Goal: Task Accomplishment & Management: Manage account settings

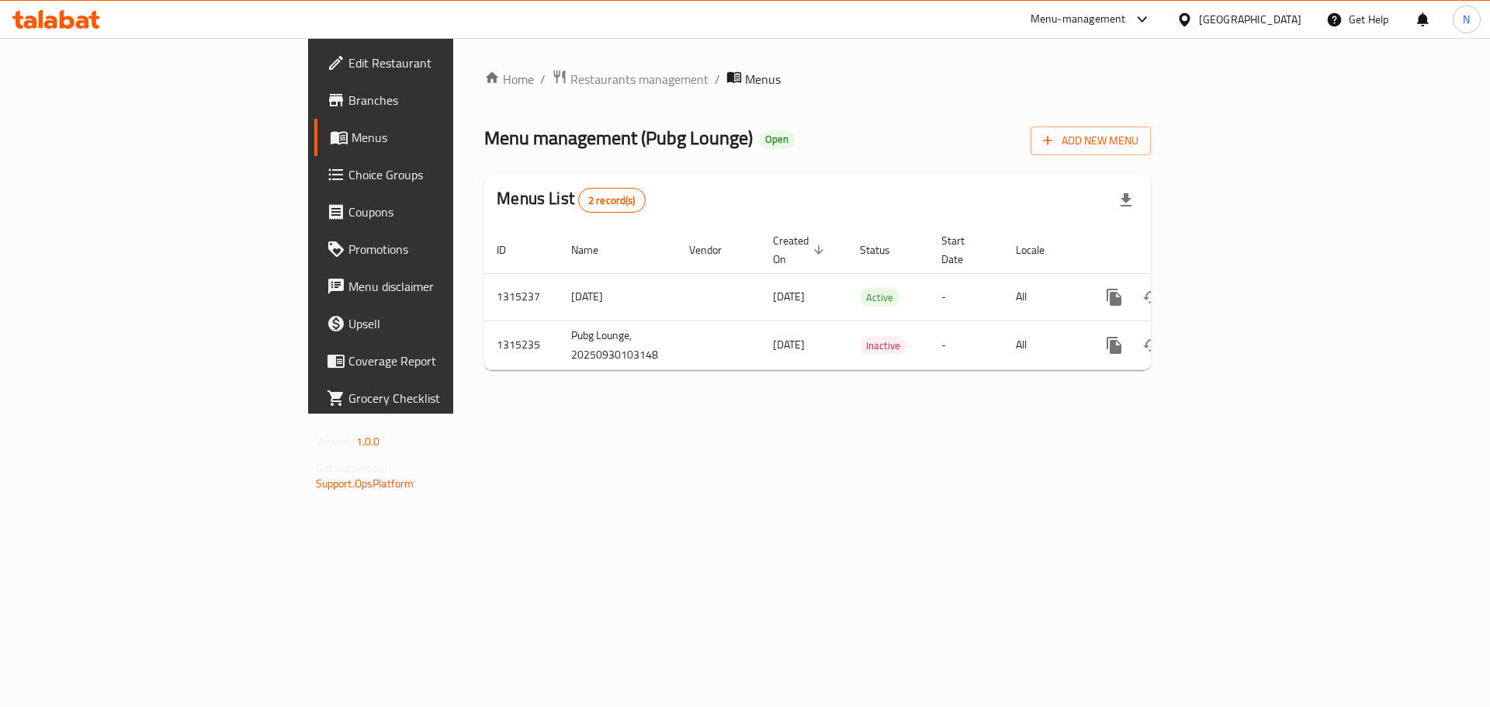
click at [1286, 14] on div "Egypt" at bounding box center [1250, 19] width 102 height 17
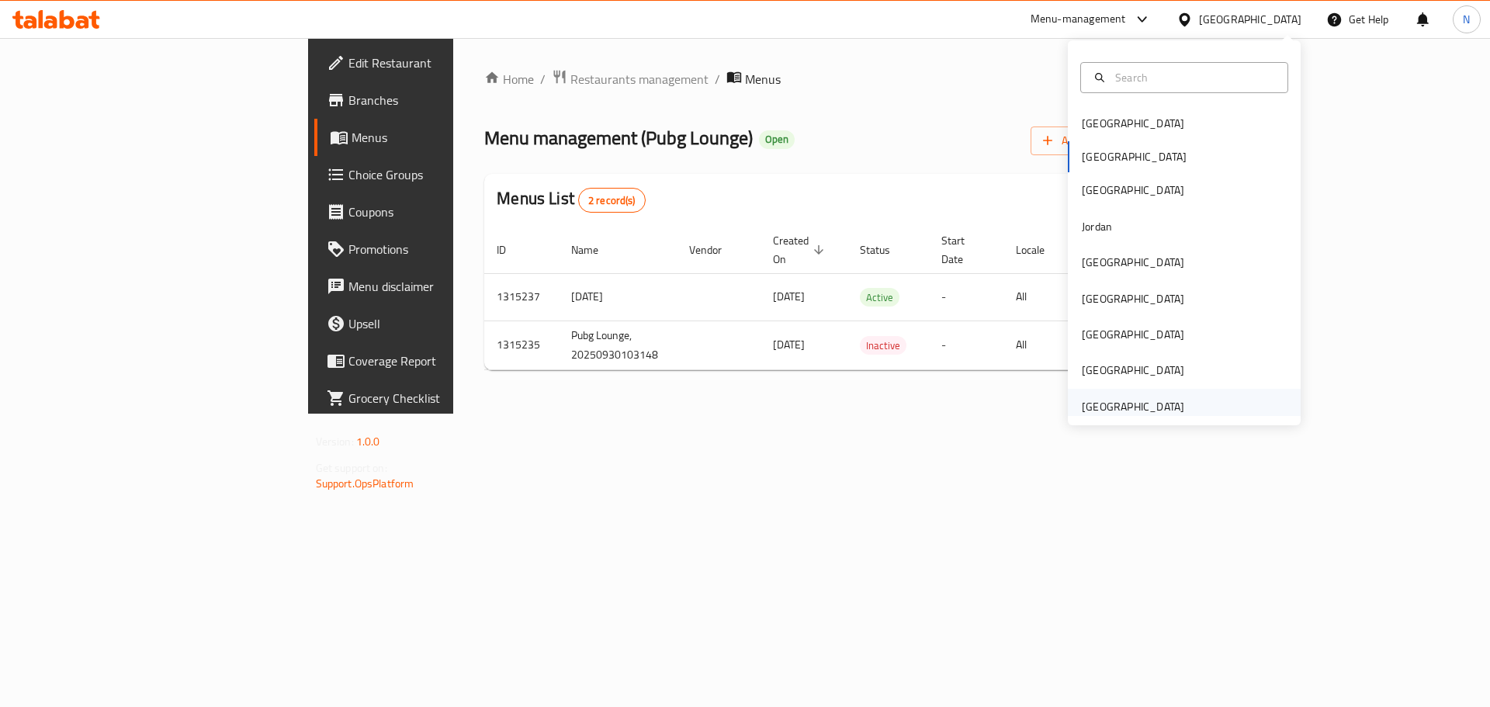
click at [1091, 407] on div "[GEOGRAPHIC_DATA]" at bounding box center [1133, 406] width 102 height 17
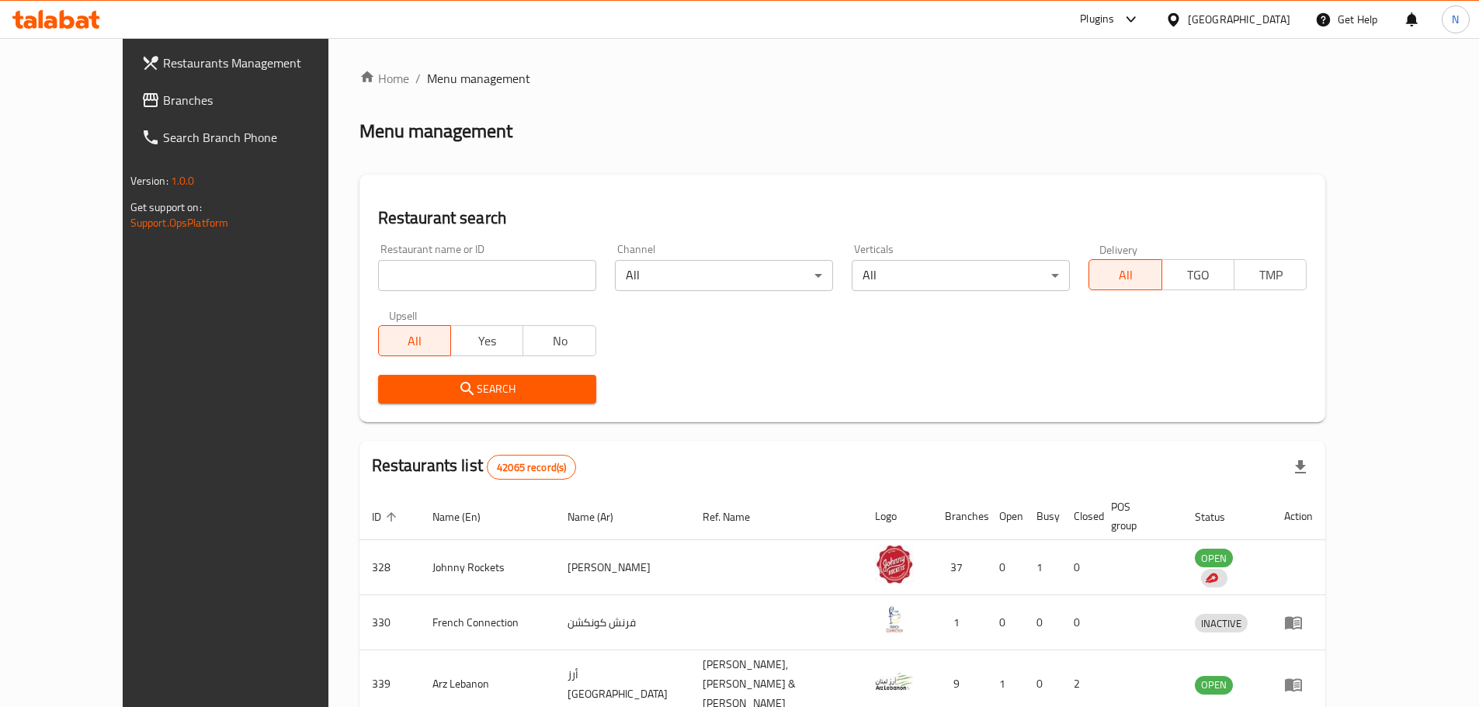
click at [413, 273] on input "search" at bounding box center [487, 275] width 218 height 31
paste input "704343"
type input "704343"
click button "Search" at bounding box center [487, 389] width 218 height 29
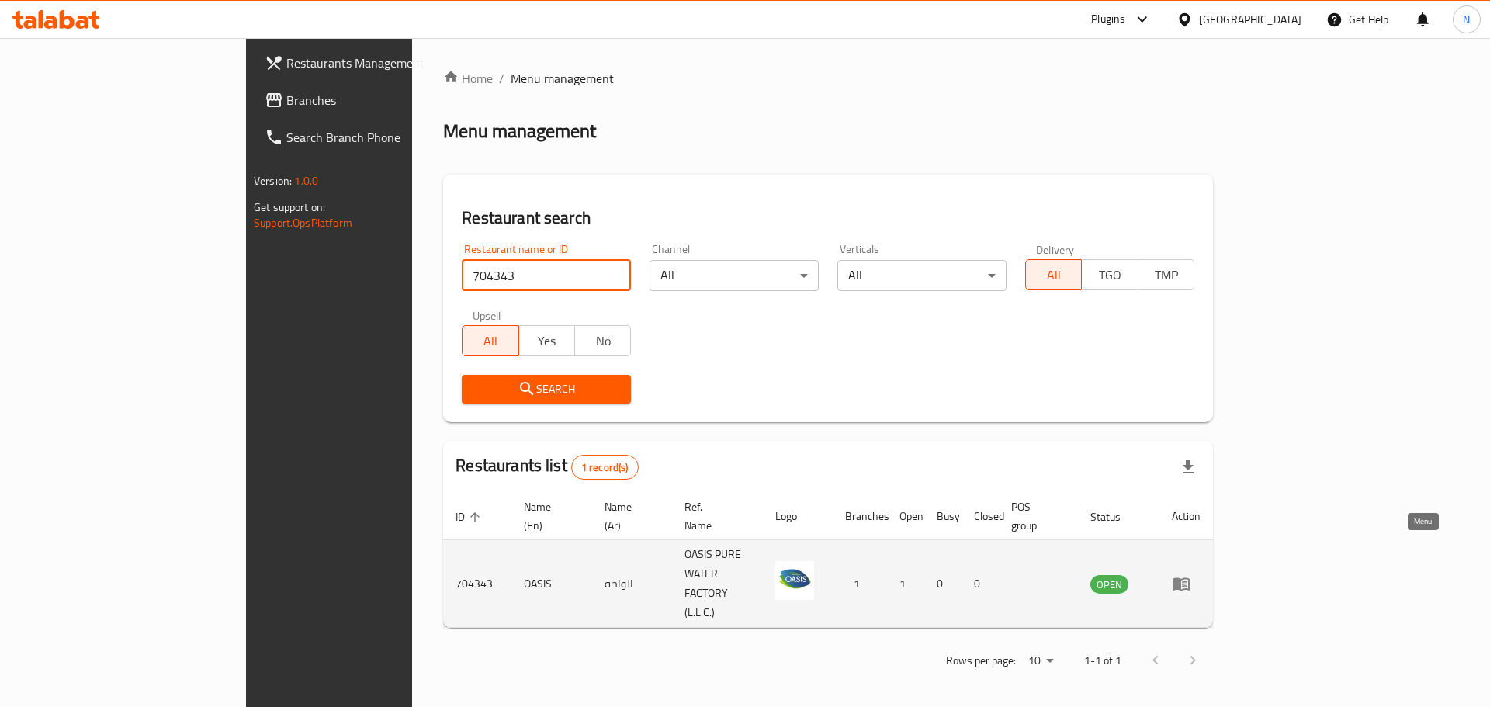
click at [1190, 578] on icon "enhanced table" at bounding box center [1181, 584] width 17 height 13
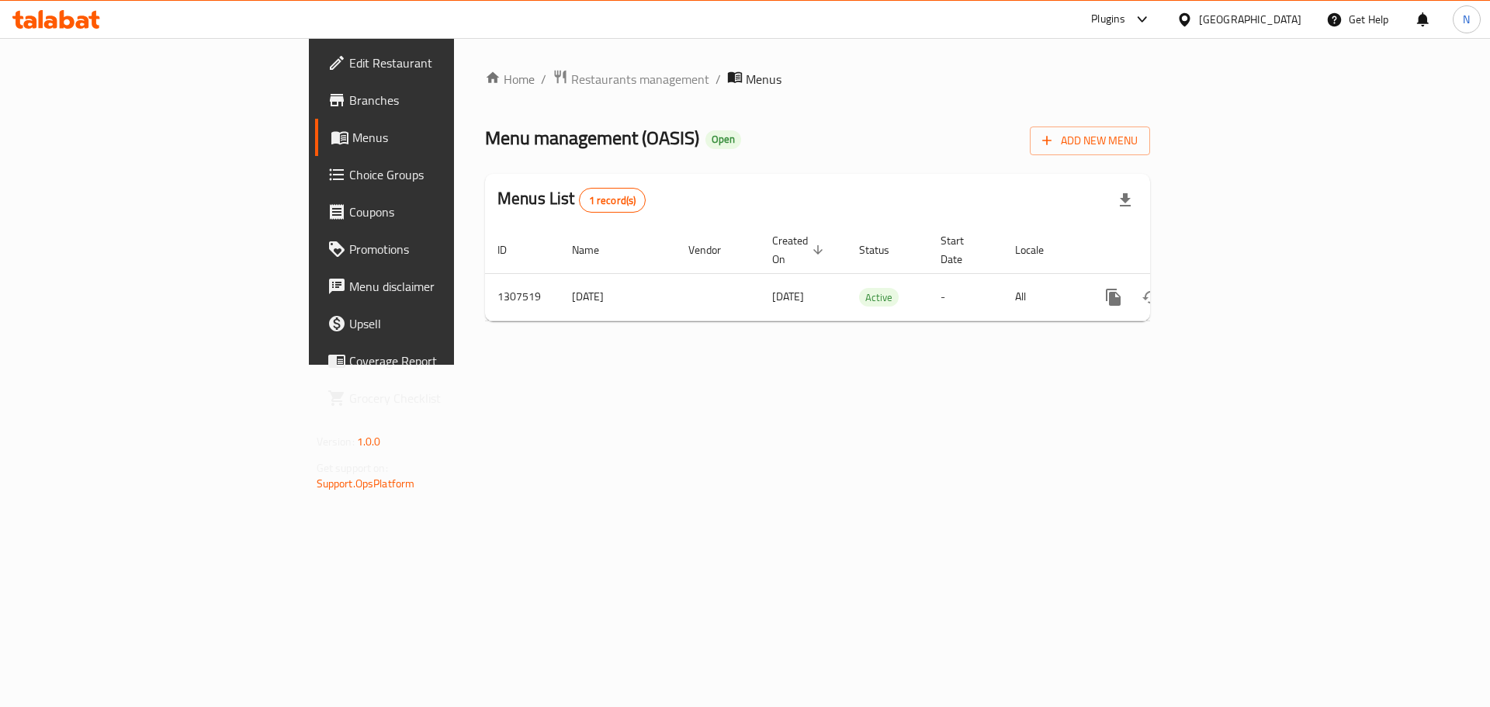
click at [349, 58] on span "Edit Restaurant" at bounding box center [447, 63] width 196 height 19
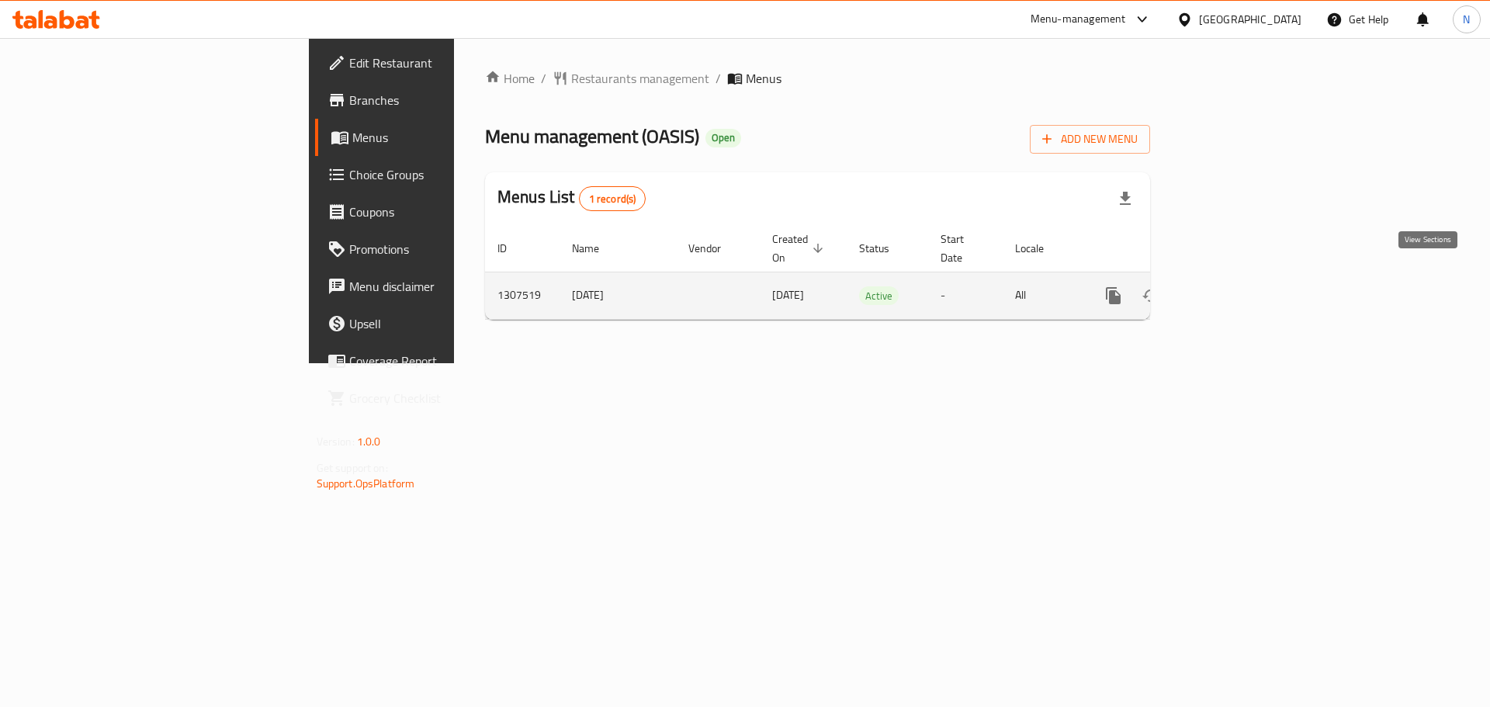
click at [1235, 286] on icon "enhanced table" at bounding box center [1225, 295] width 19 height 19
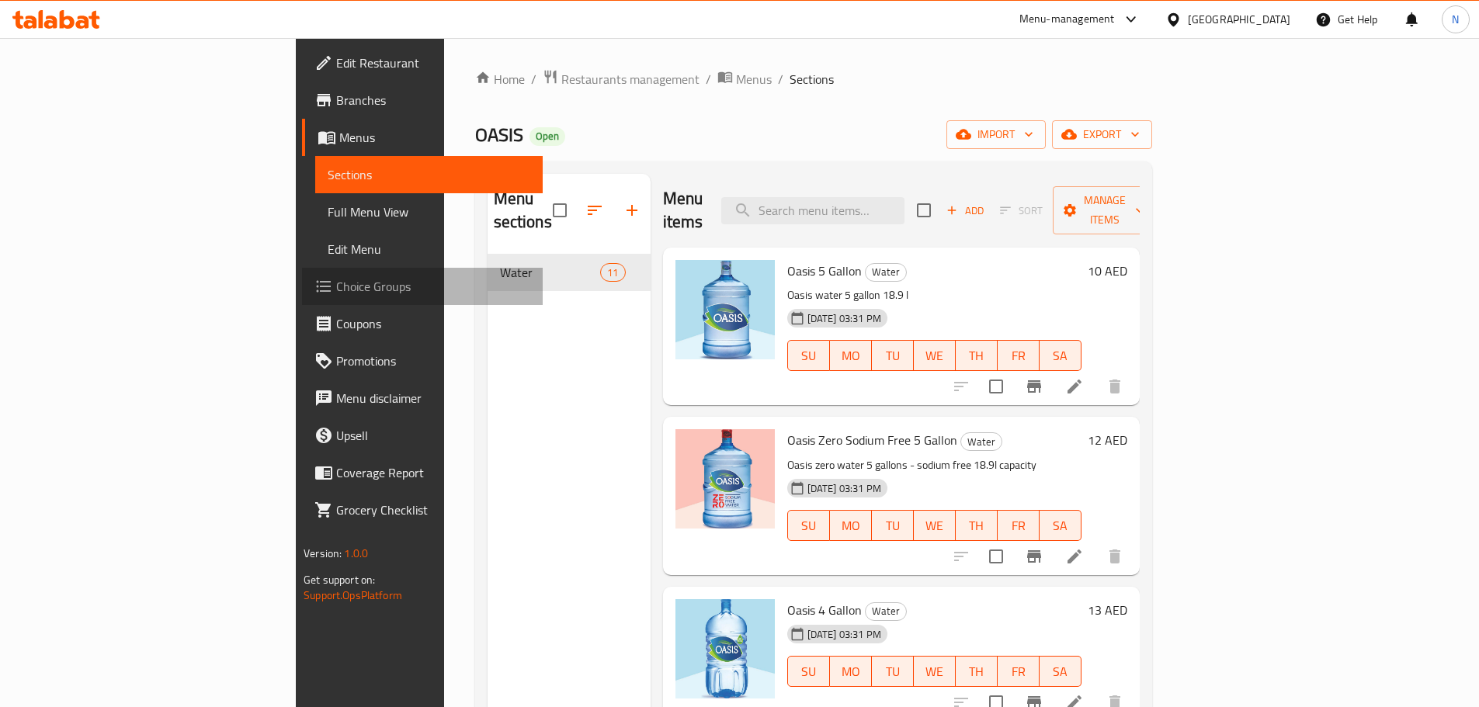
click at [336, 294] on span "Choice Groups" at bounding box center [433, 286] width 194 height 19
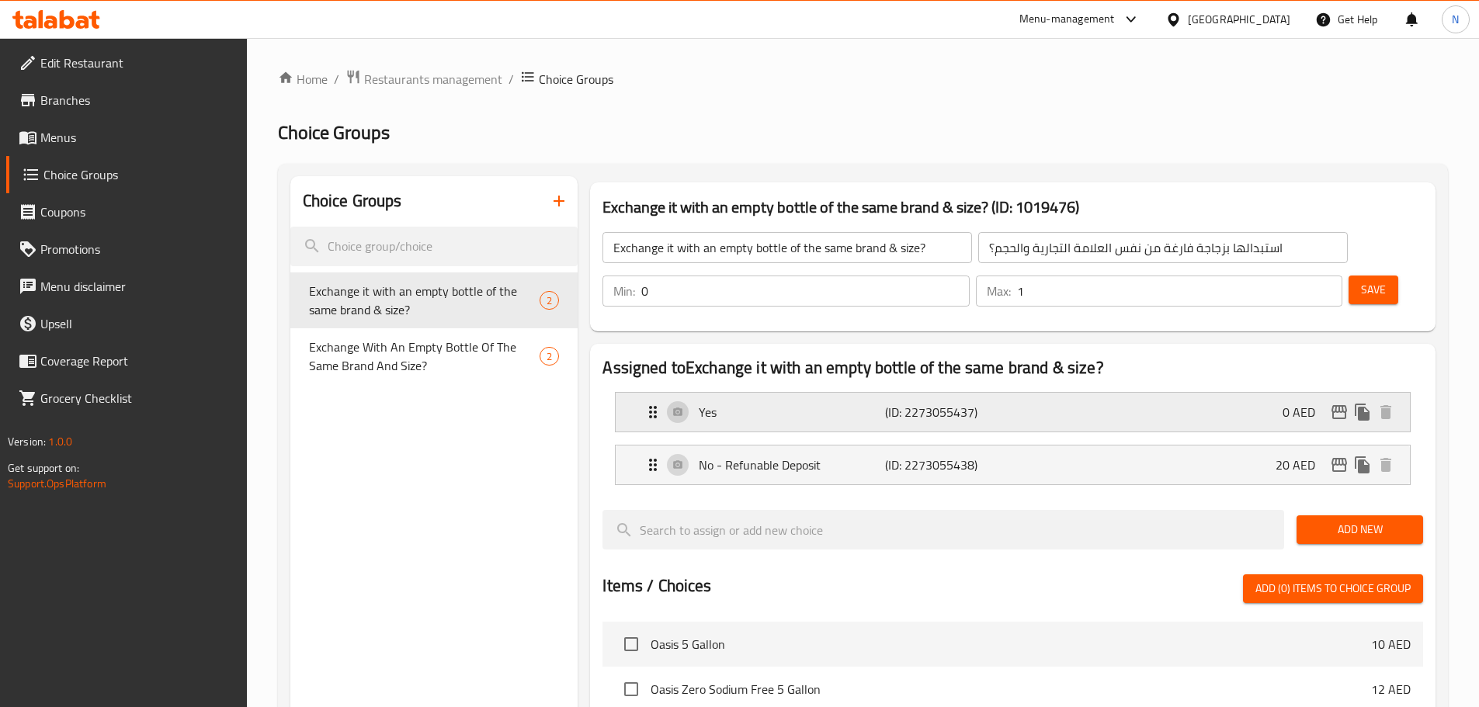
click at [1047, 393] on div "Yes (ID: 2273055437) 0 AED" at bounding box center [1016, 412] width 747 height 39
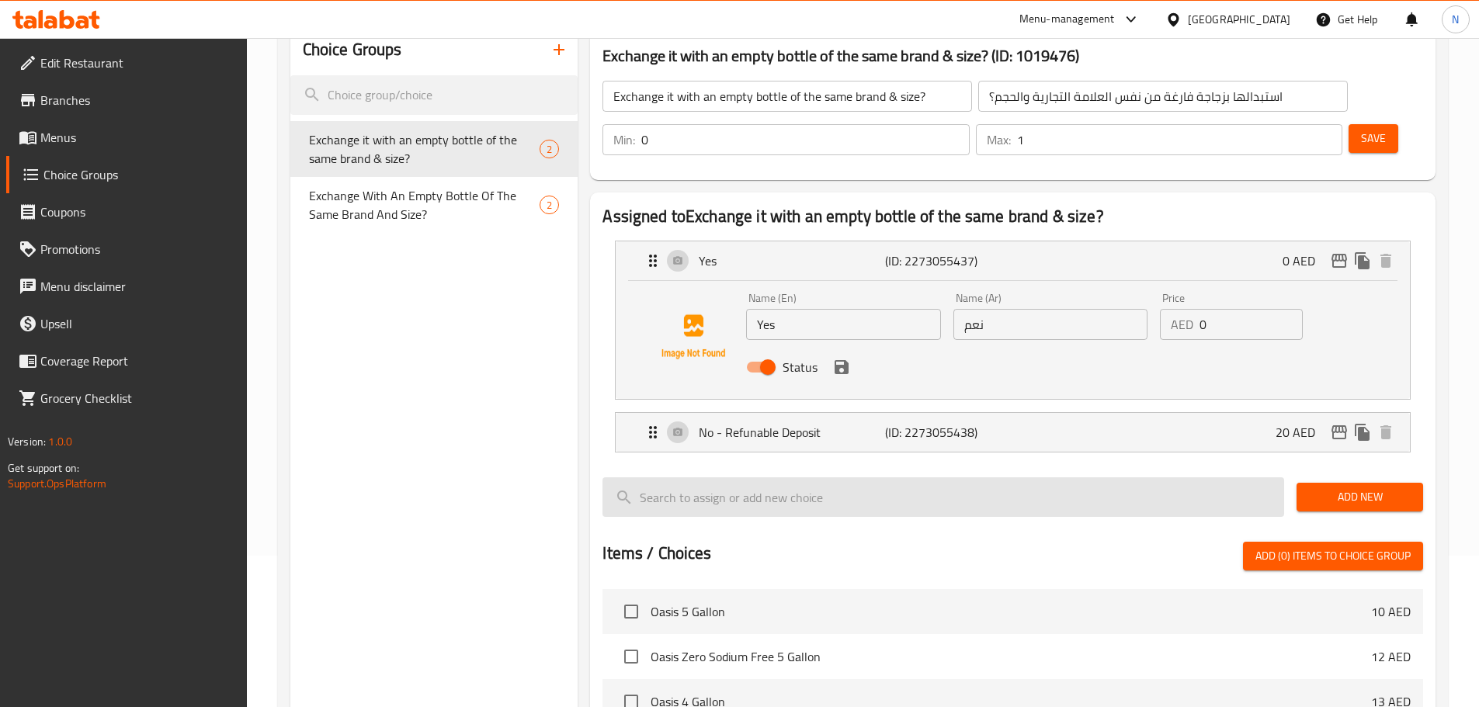
scroll to position [155, 0]
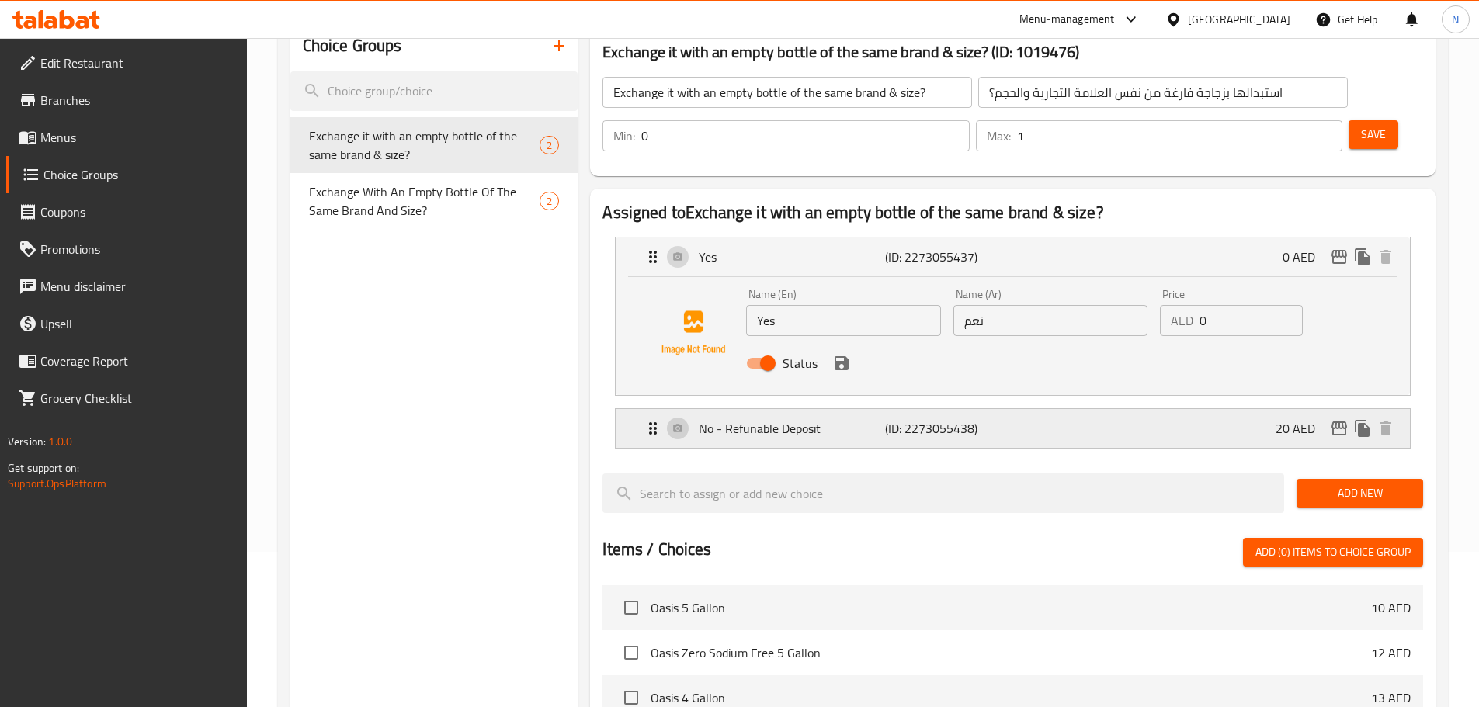
click at [1064, 409] on div "No - Refunable Deposit (ID: 2273055438) 20 AED" at bounding box center [1016, 428] width 747 height 39
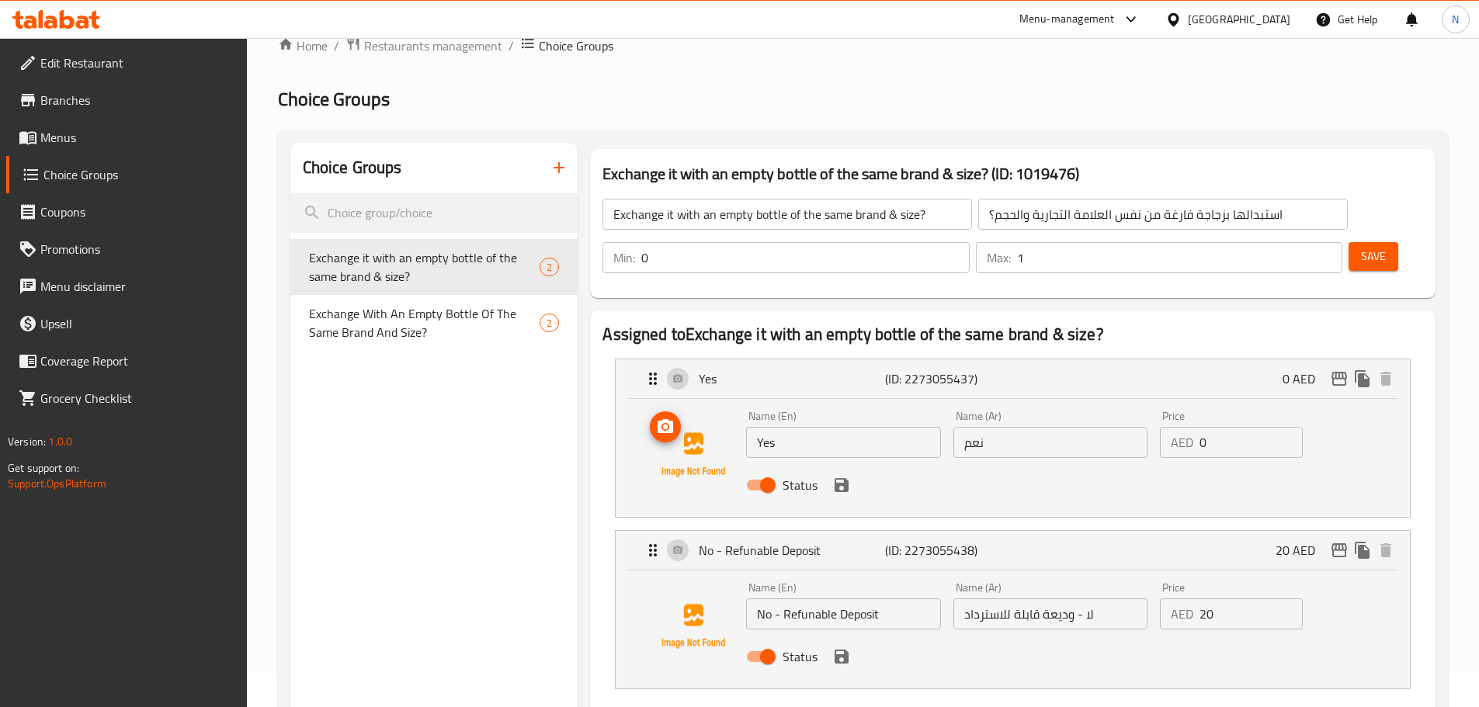
scroll to position [0, 0]
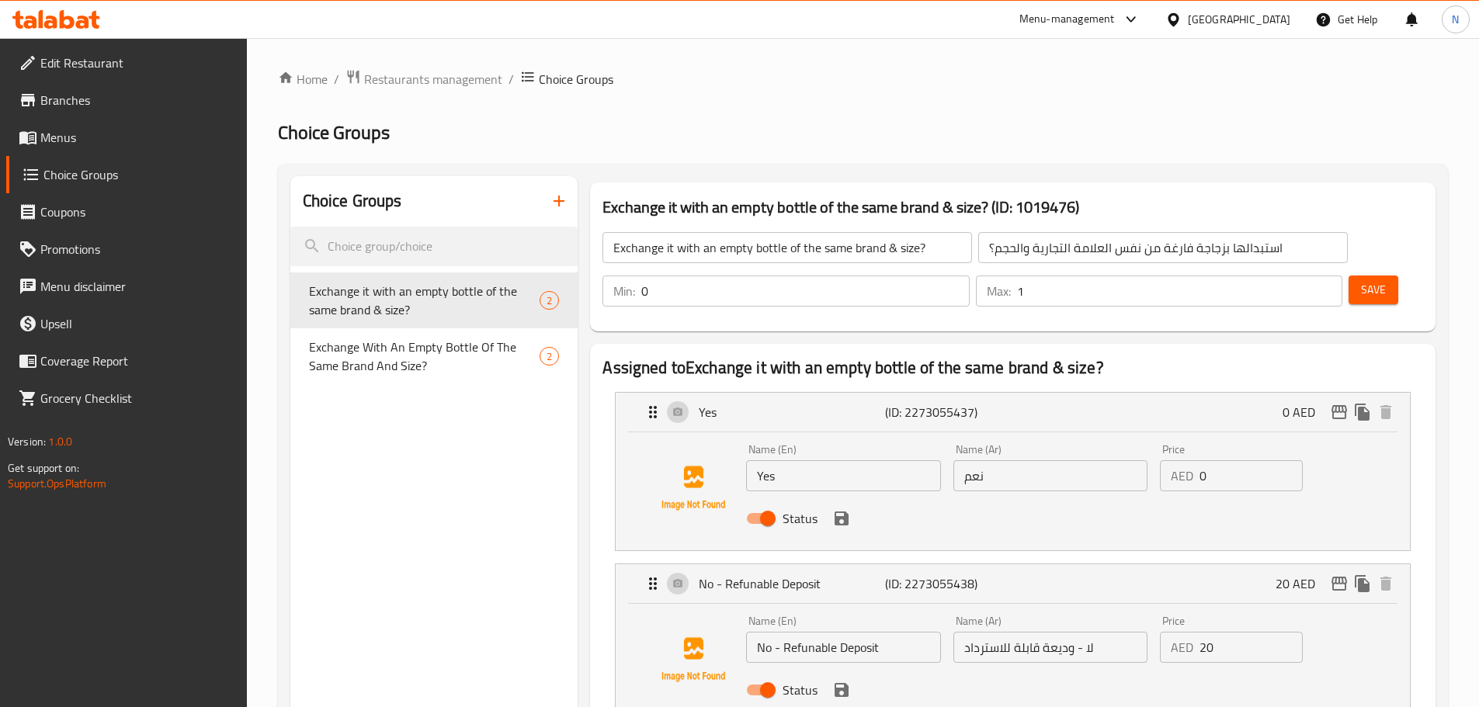
click at [120, 145] on span "Menus" at bounding box center [137, 137] width 194 height 19
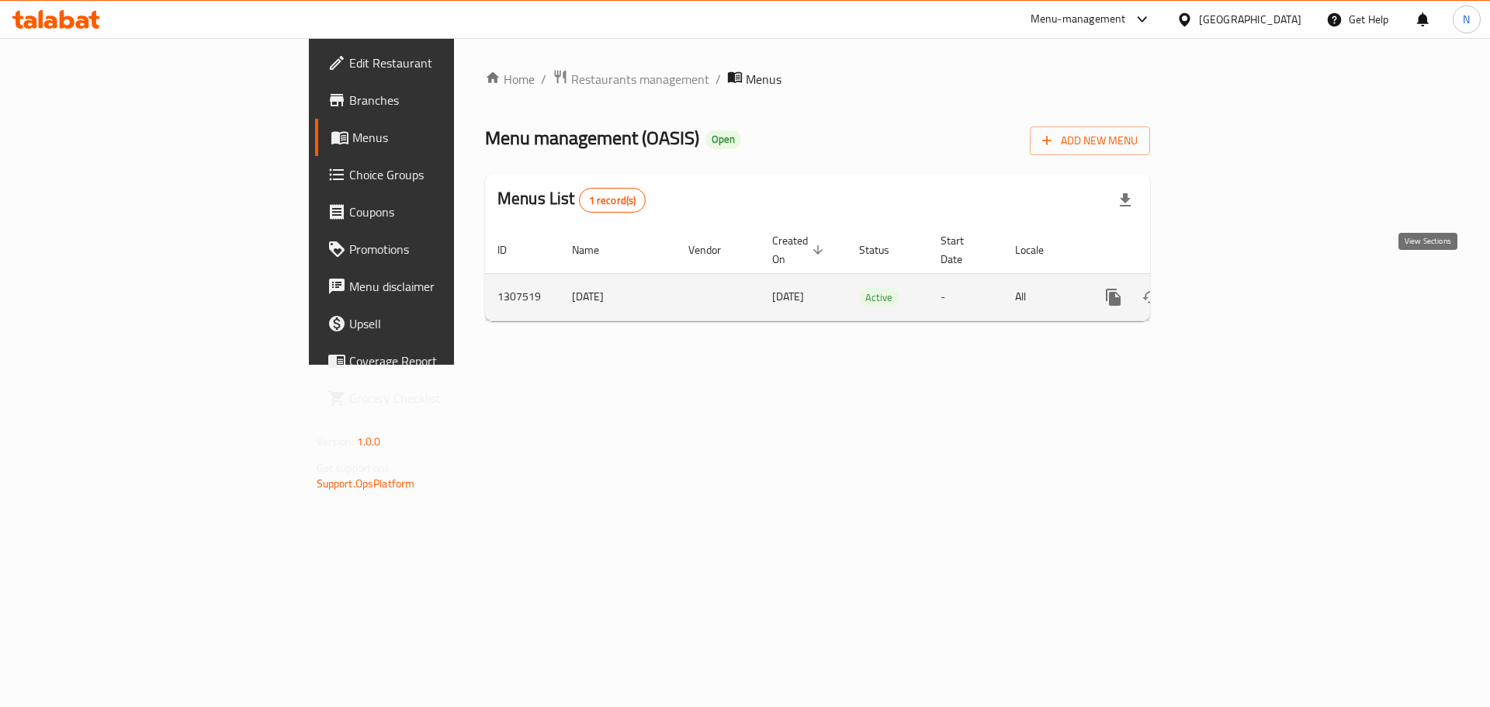
click at [1235, 288] on icon "enhanced table" at bounding box center [1225, 297] width 19 height 19
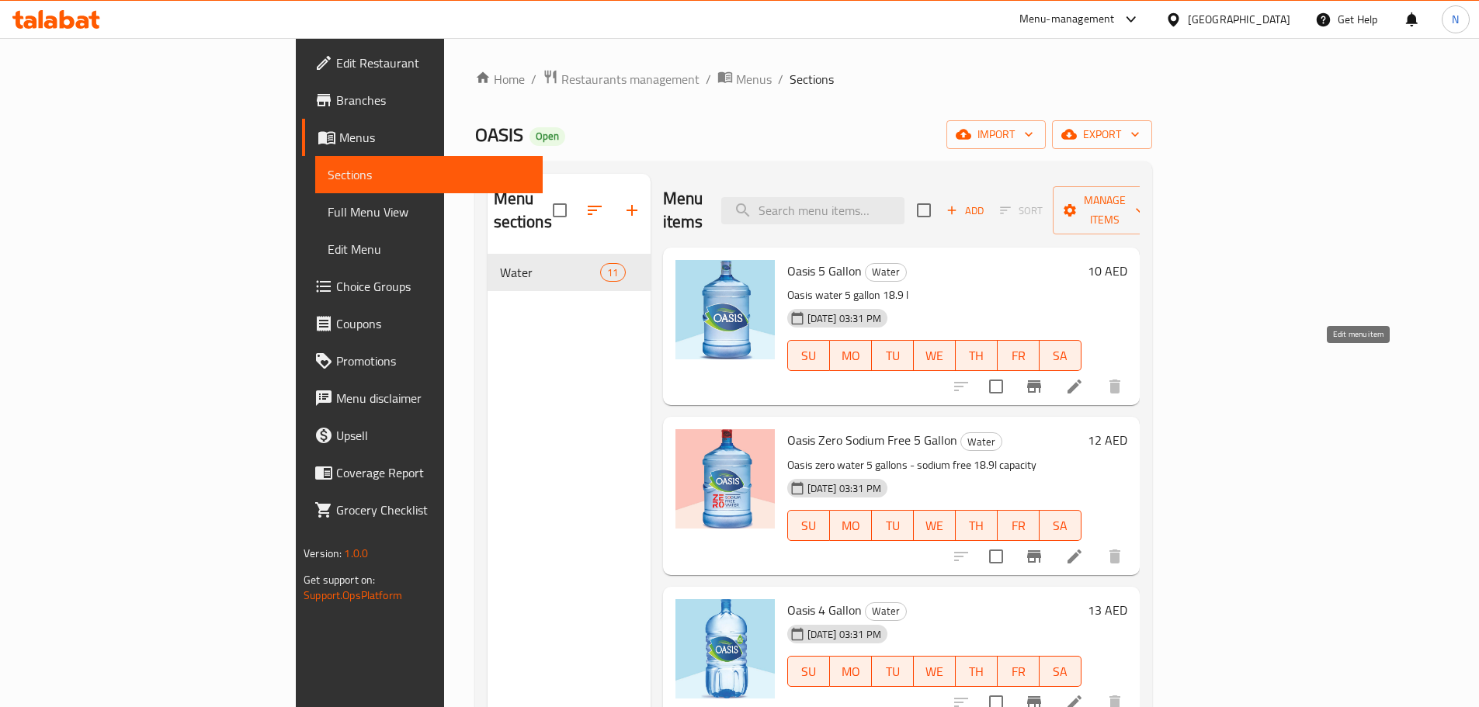
click at [1084, 377] on icon at bounding box center [1074, 386] width 19 height 19
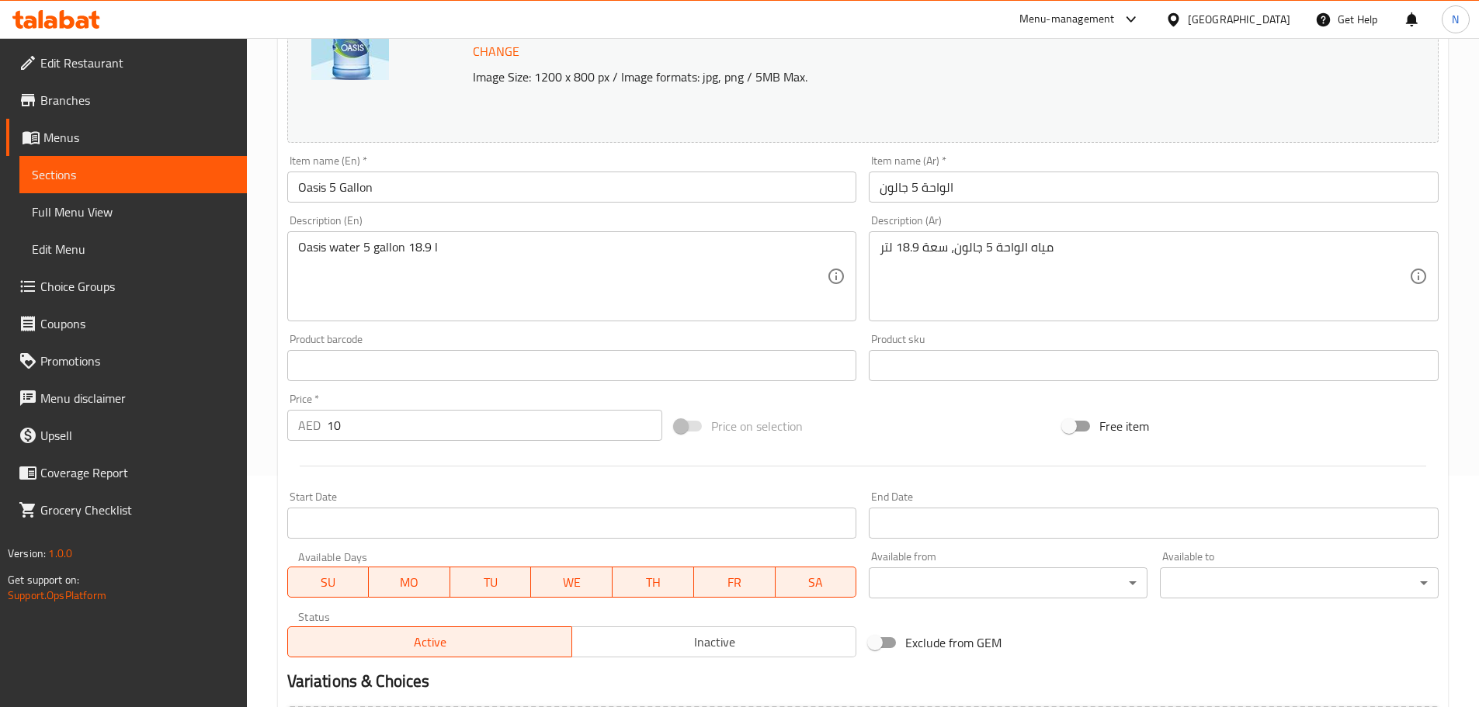
scroll to position [412, 0]
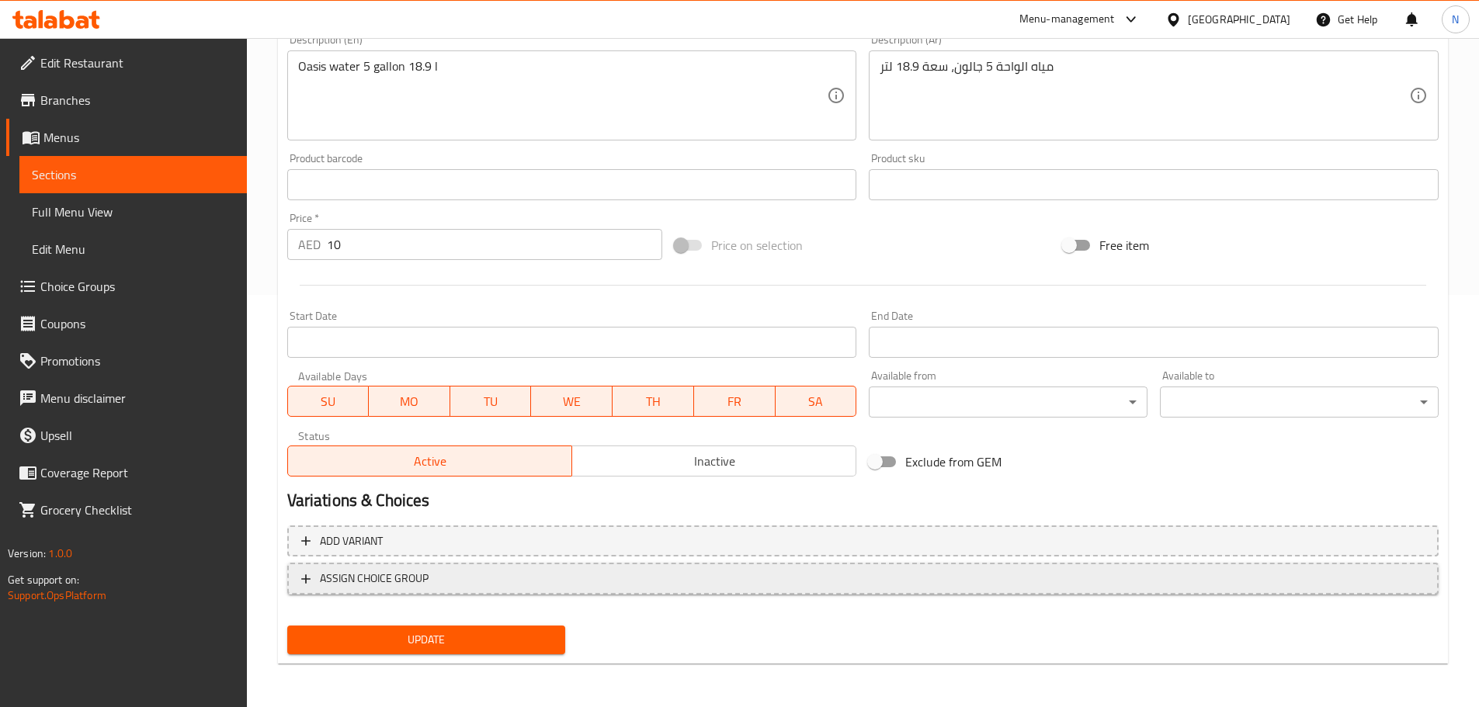
click at [1264, 588] on span "ASSIGN CHOICE GROUP" at bounding box center [862, 578] width 1123 height 19
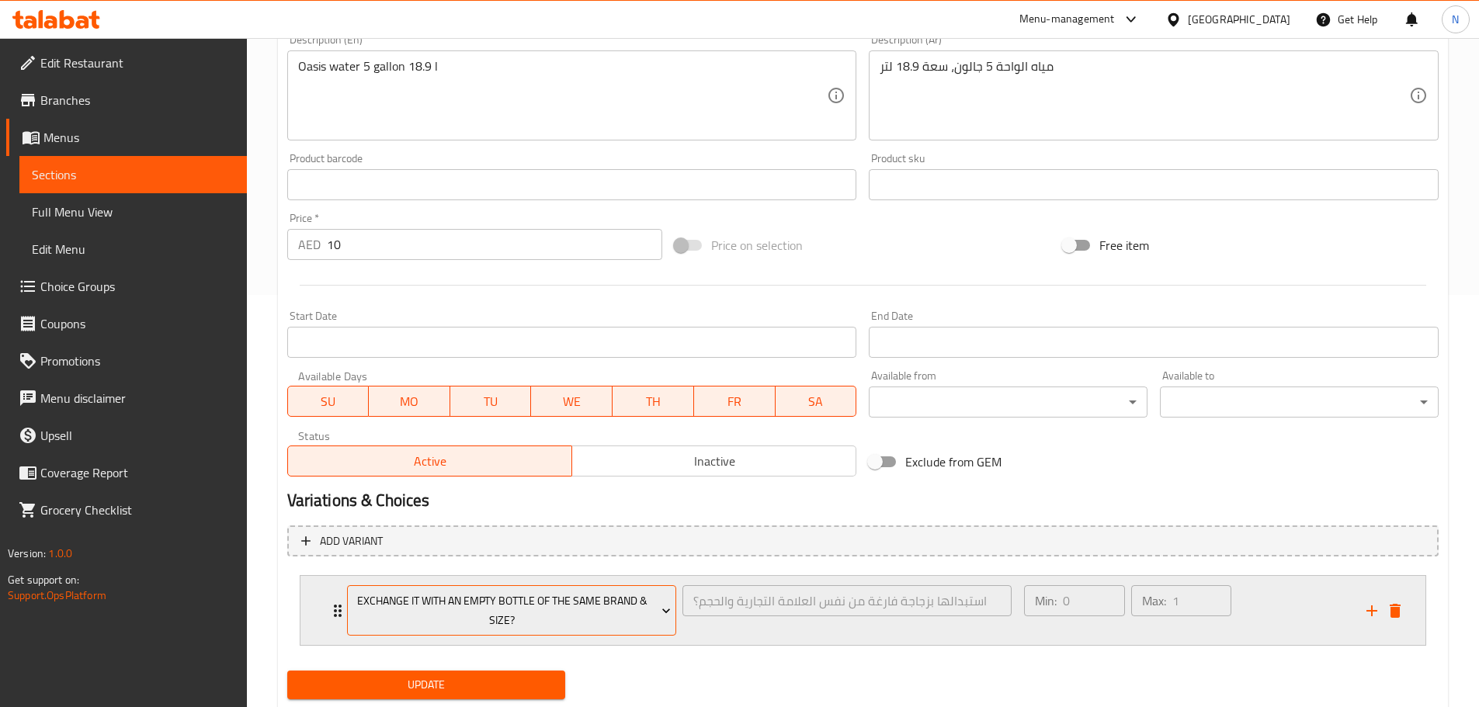
click at [653, 609] on span "Exchange it with an empty bottle of the same brand & size?" at bounding box center [511, 610] width 318 height 39
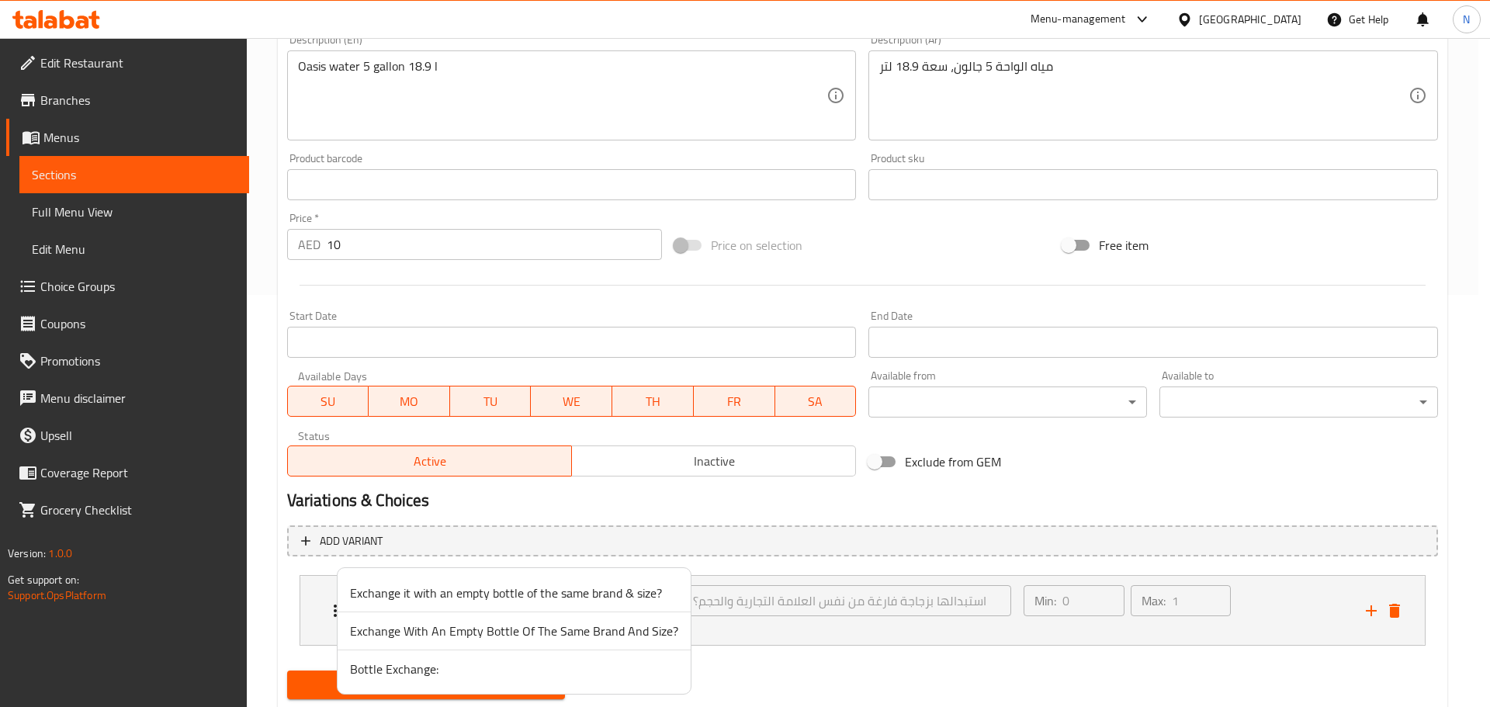
click at [533, 670] on span "Bottle Exchange:" at bounding box center [514, 669] width 328 height 19
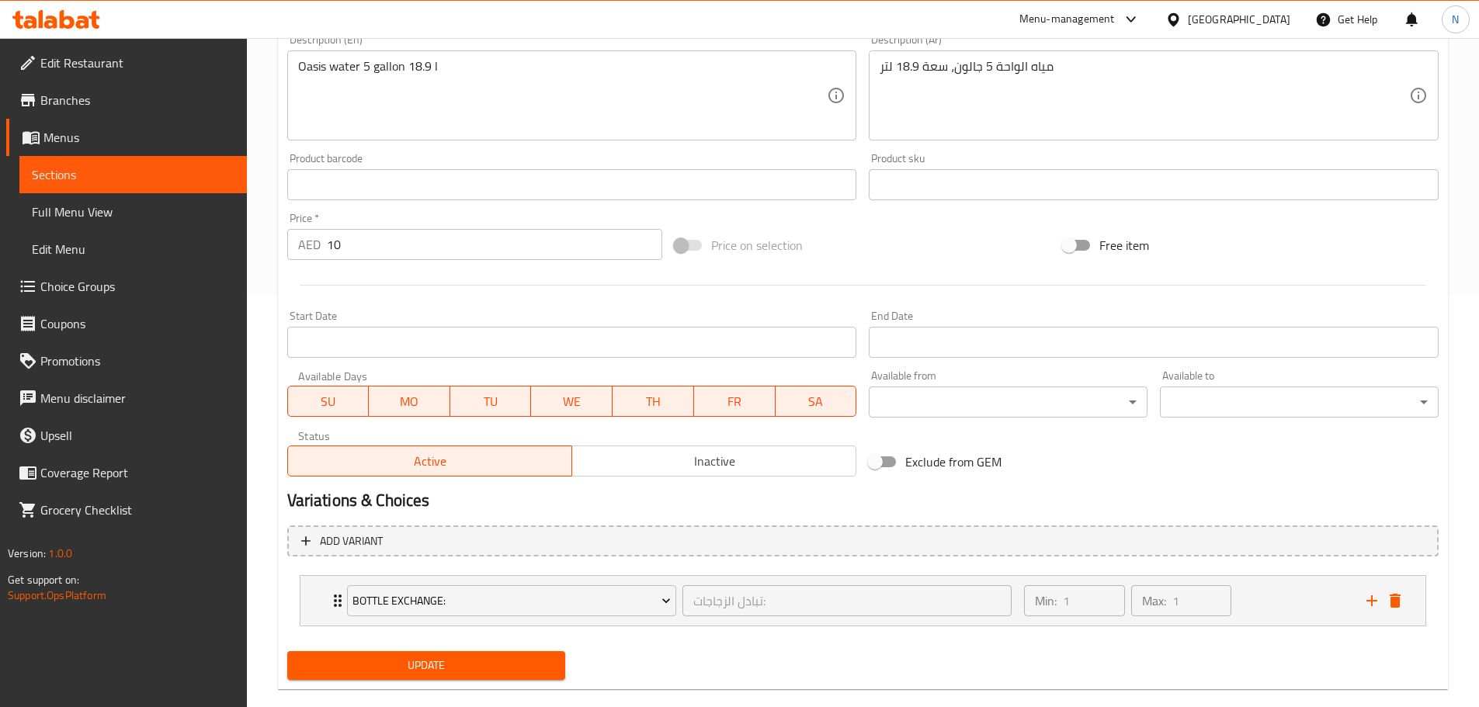
click at [500, 661] on span "Update" at bounding box center [427, 665] width 254 height 19
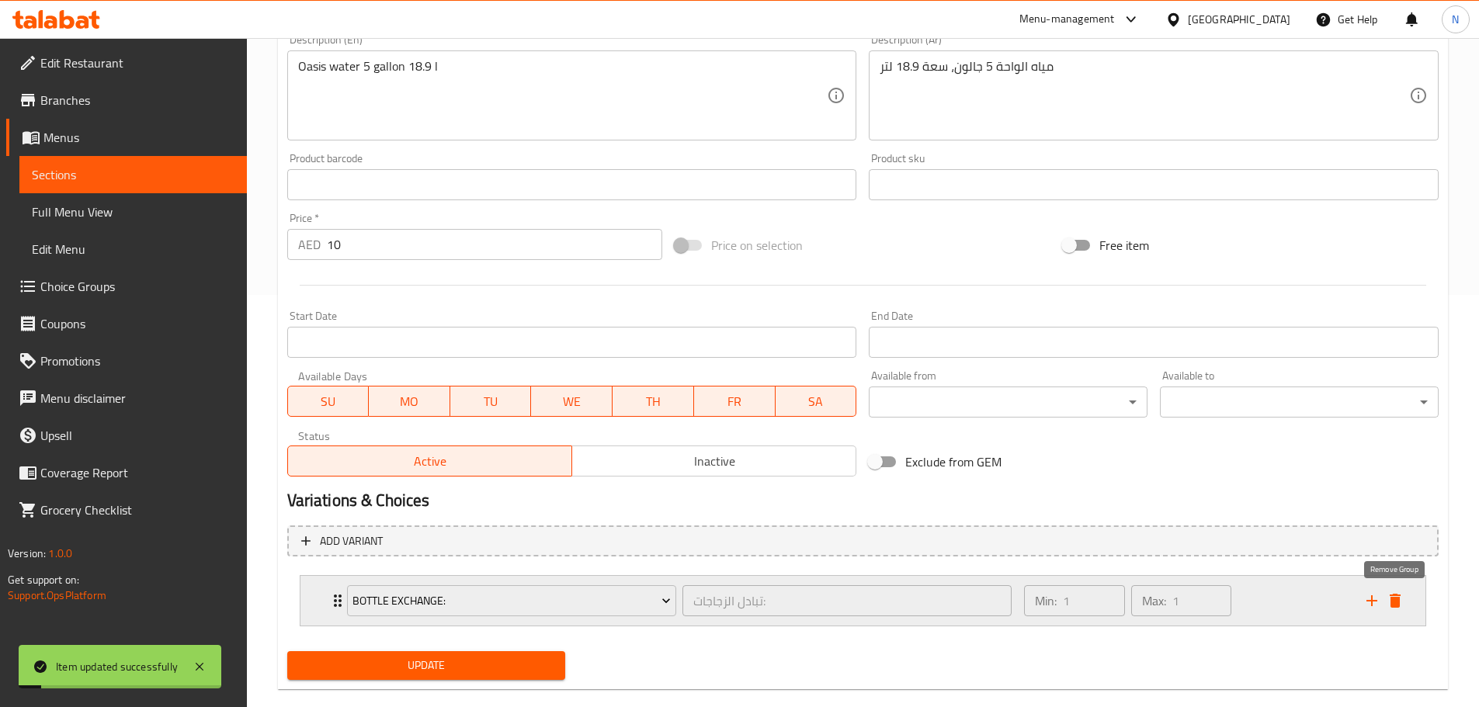
click at [1391, 605] on icon "delete" at bounding box center [1394, 601] width 11 height 14
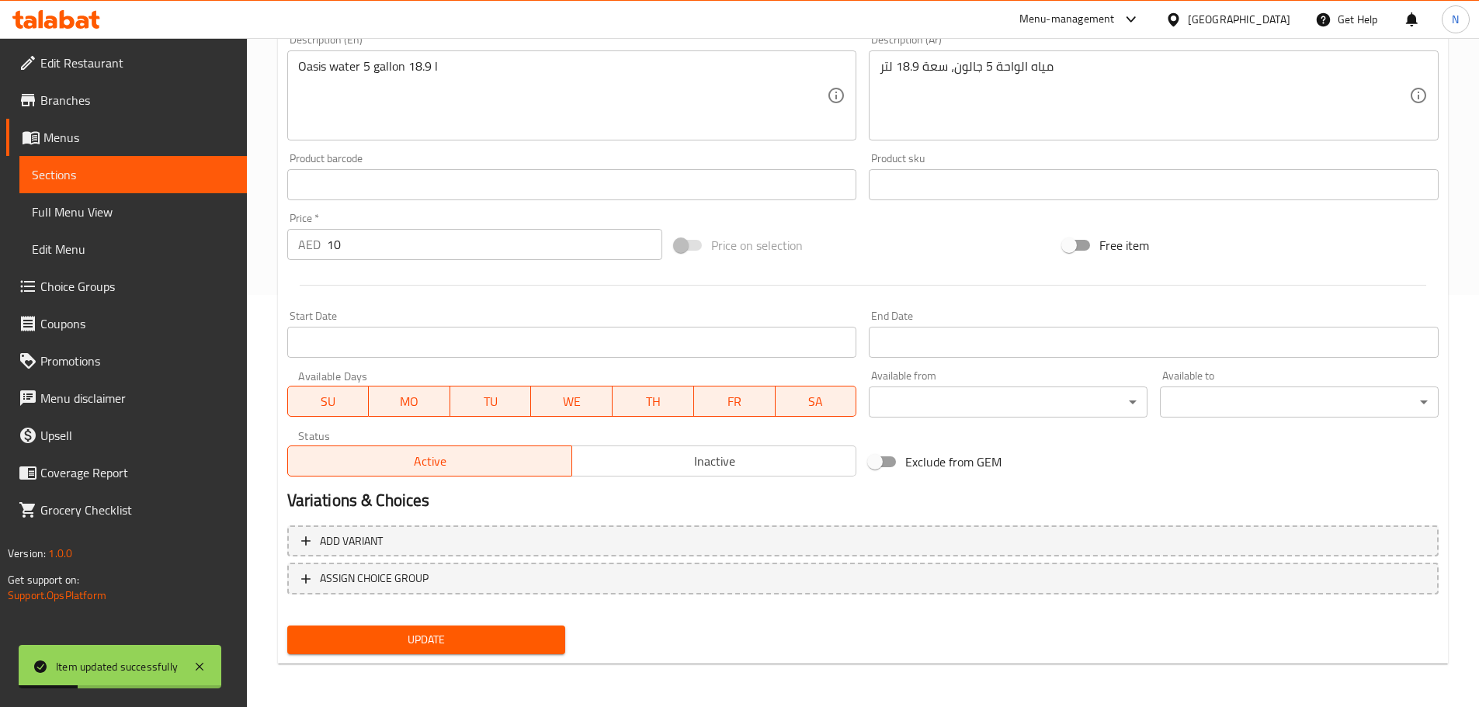
click at [551, 640] on span "Update" at bounding box center [427, 639] width 254 height 19
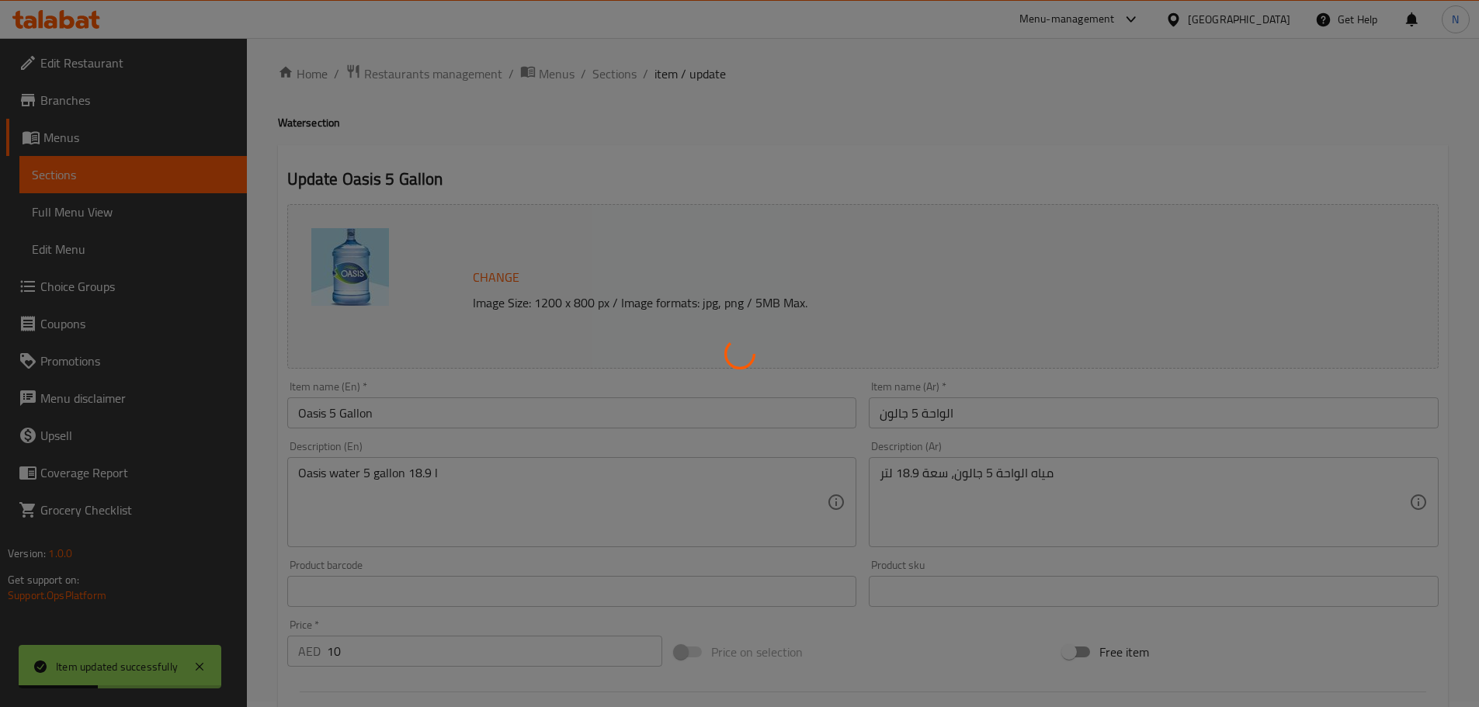
scroll to position [0, 0]
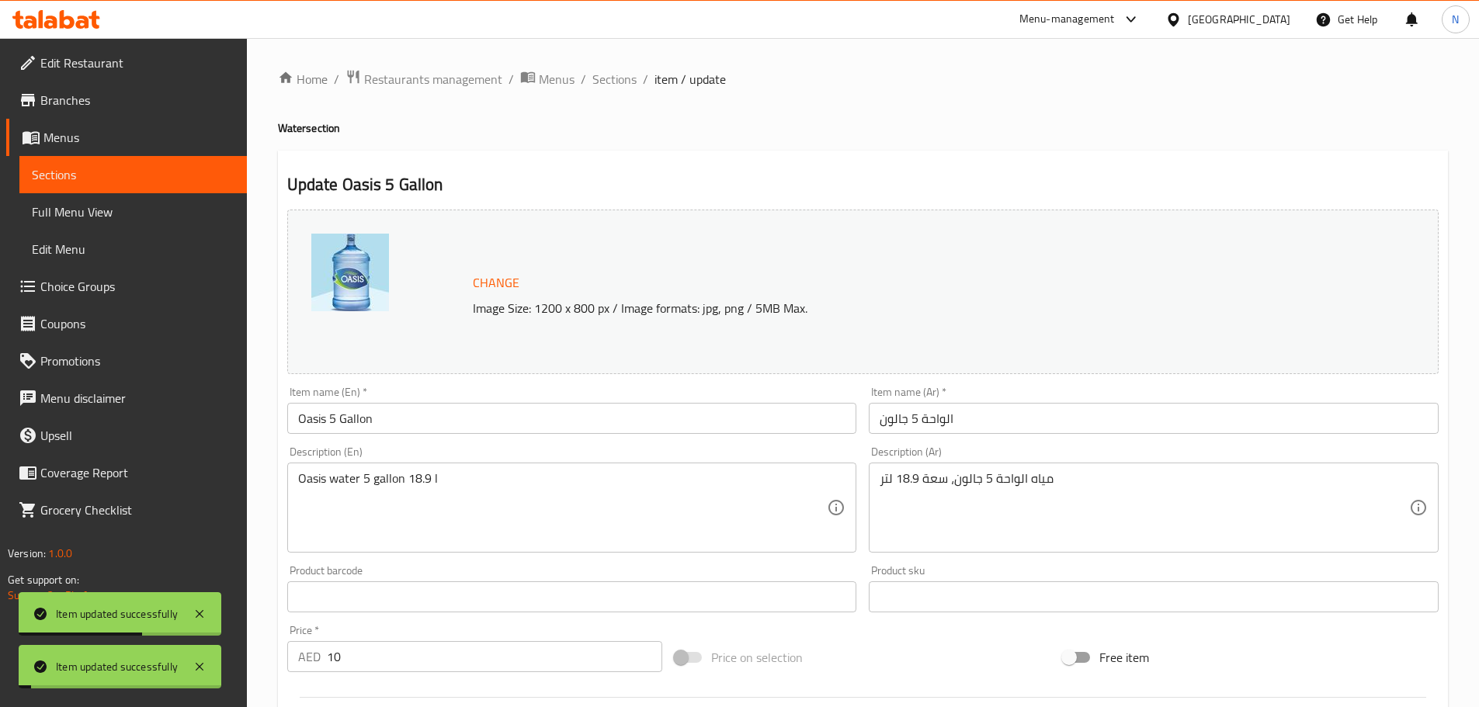
click at [599, 75] on span "Sections" at bounding box center [614, 79] width 44 height 19
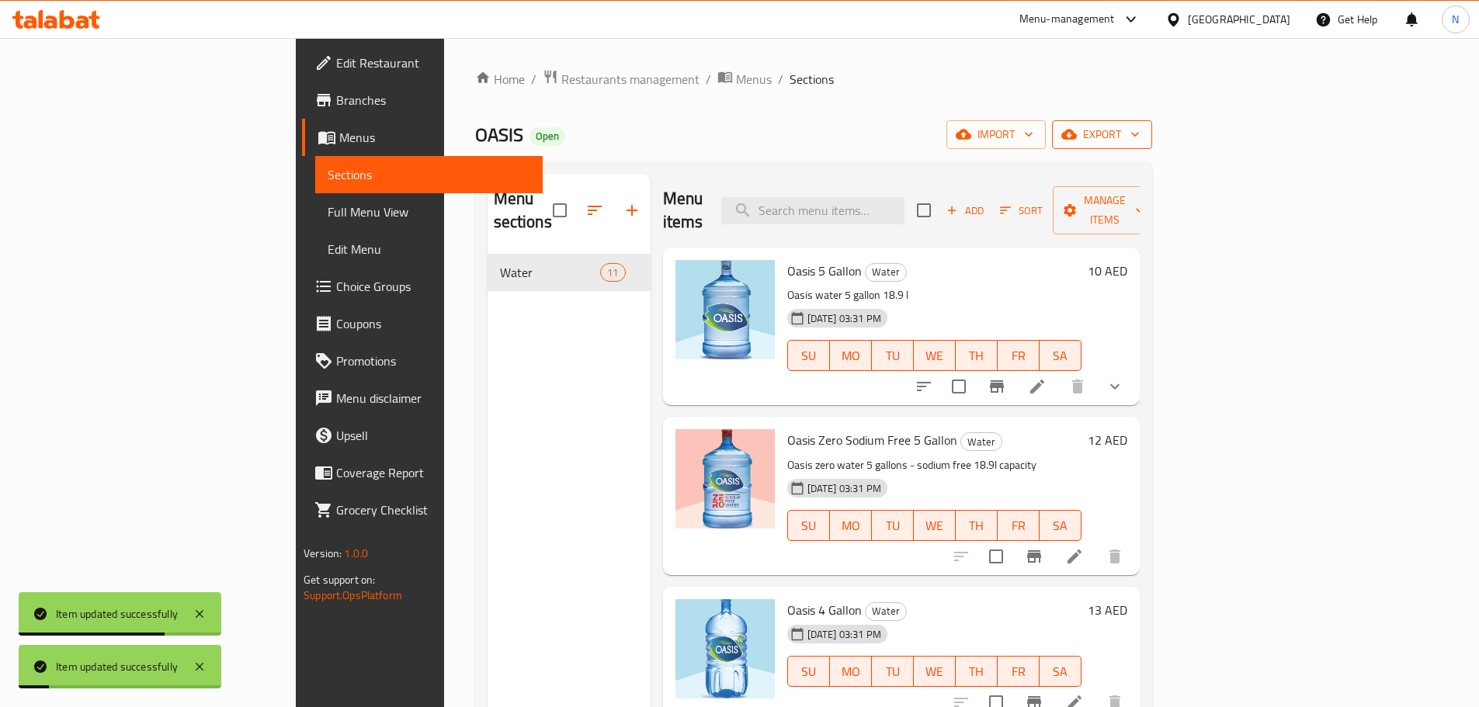
click at [1139, 131] on span "export" at bounding box center [1101, 134] width 75 height 19
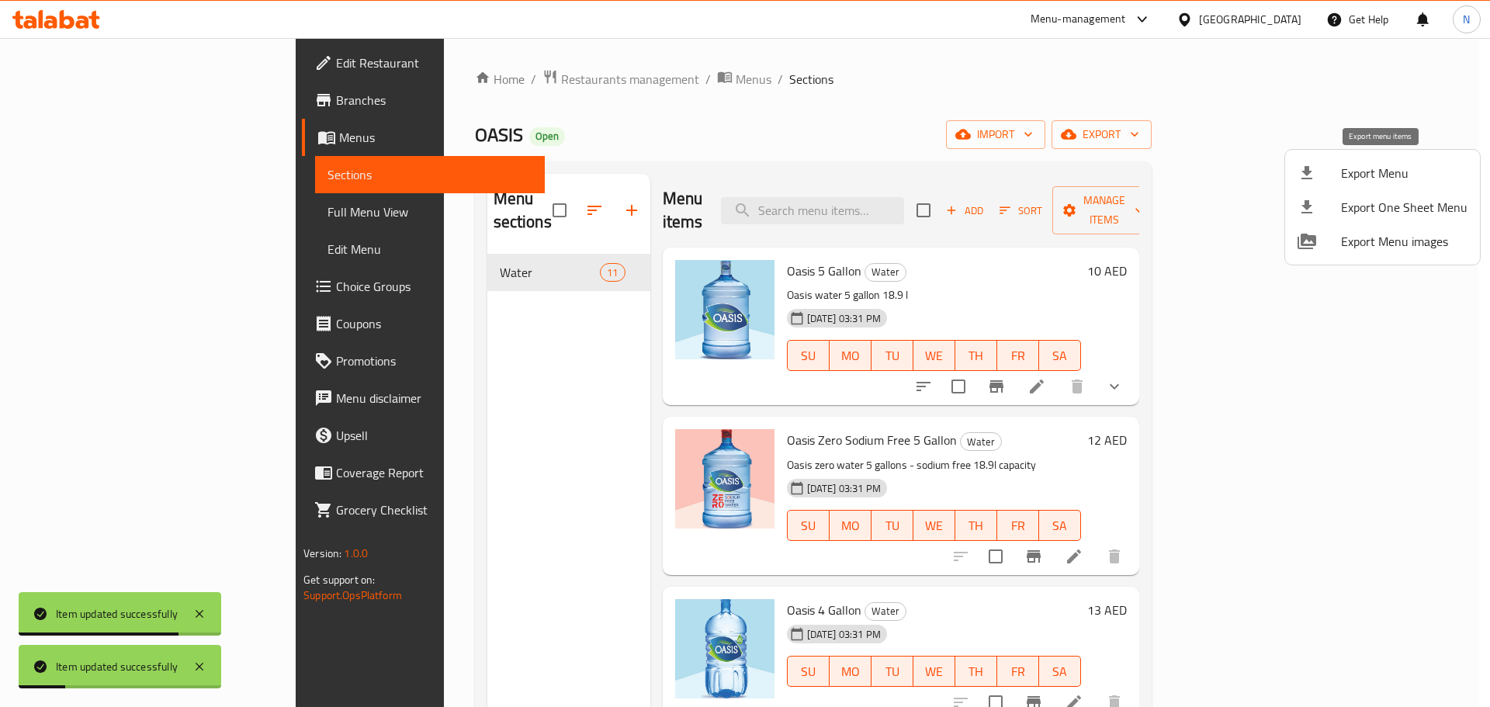
click at [1377, 172] on span "Export Menu" at bounding box center [1404, 173] width 127 height 19
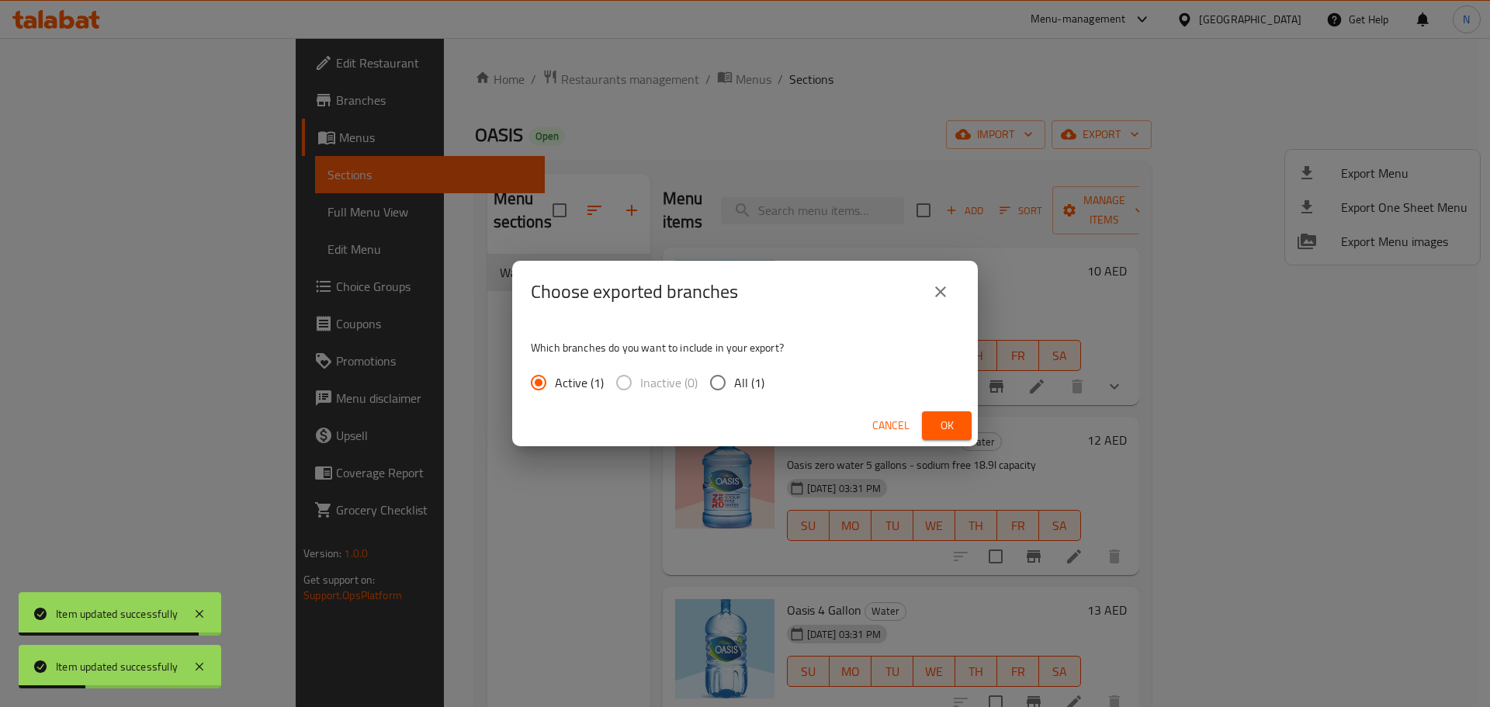
click at [944, 419] on span "Ok" at bounding box center [947, 425] width 25 height 19
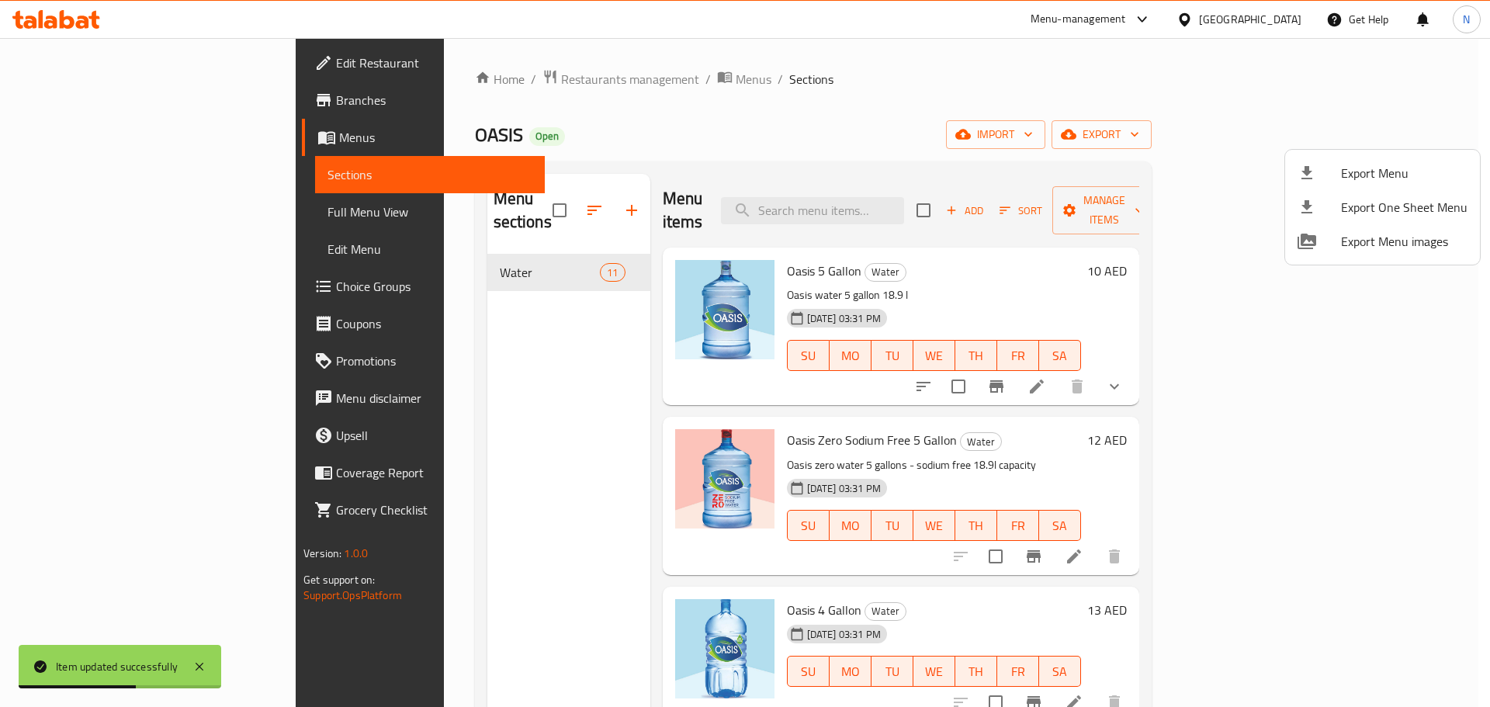
click at [156, 217] on div at bounding box center [745, 353] width 1490 height 707
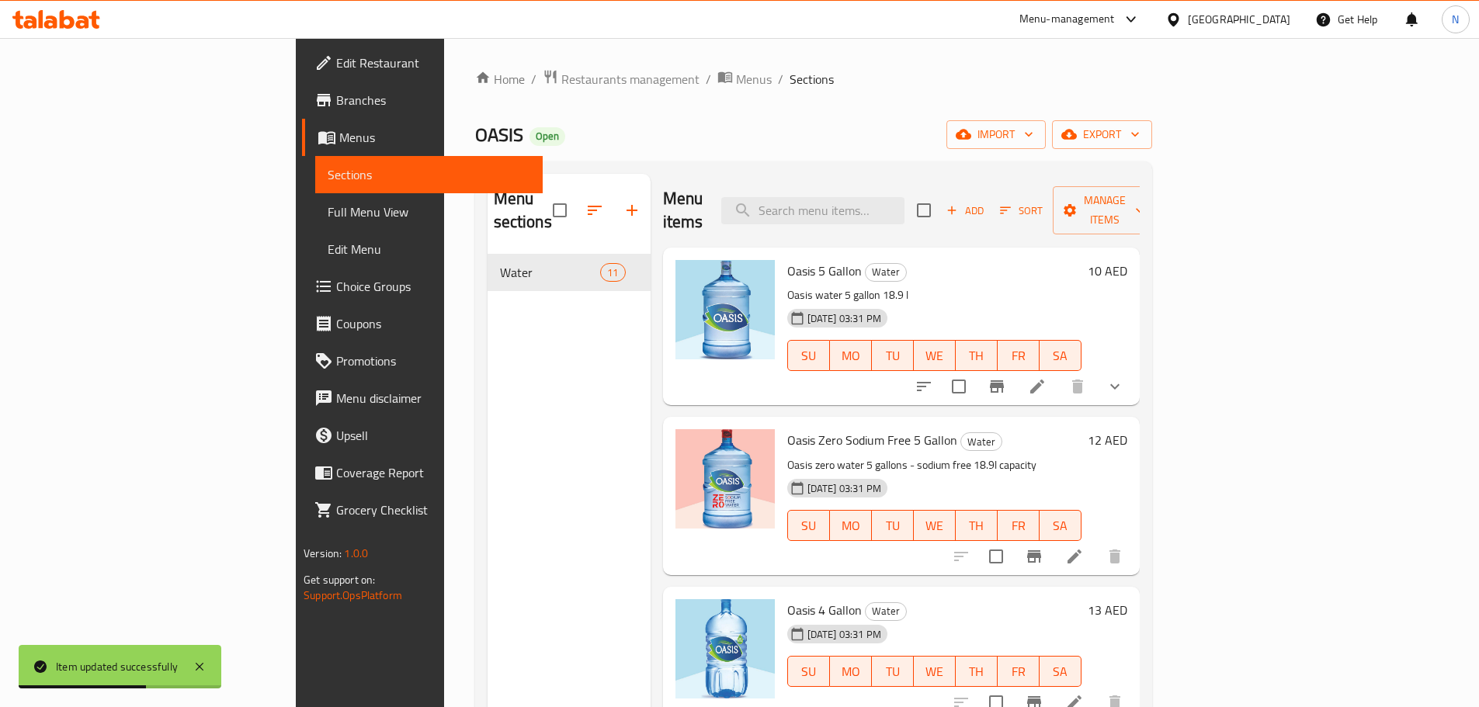
click at [328, 216] on span "Full Menu View" at bounding box center [429, 212] width 203 height 19
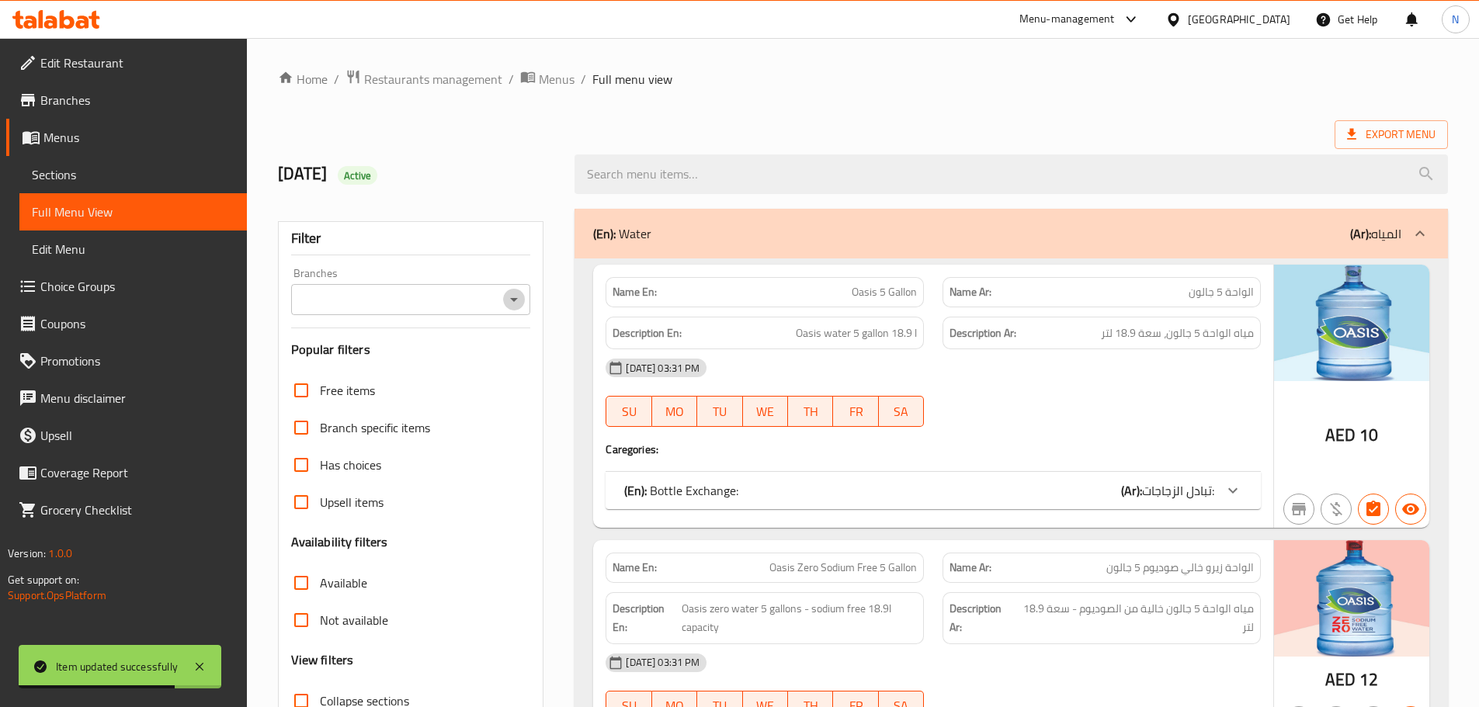
click at [505, 297] on icon "Open" at bounding box center [514, 299] width 19 height 19
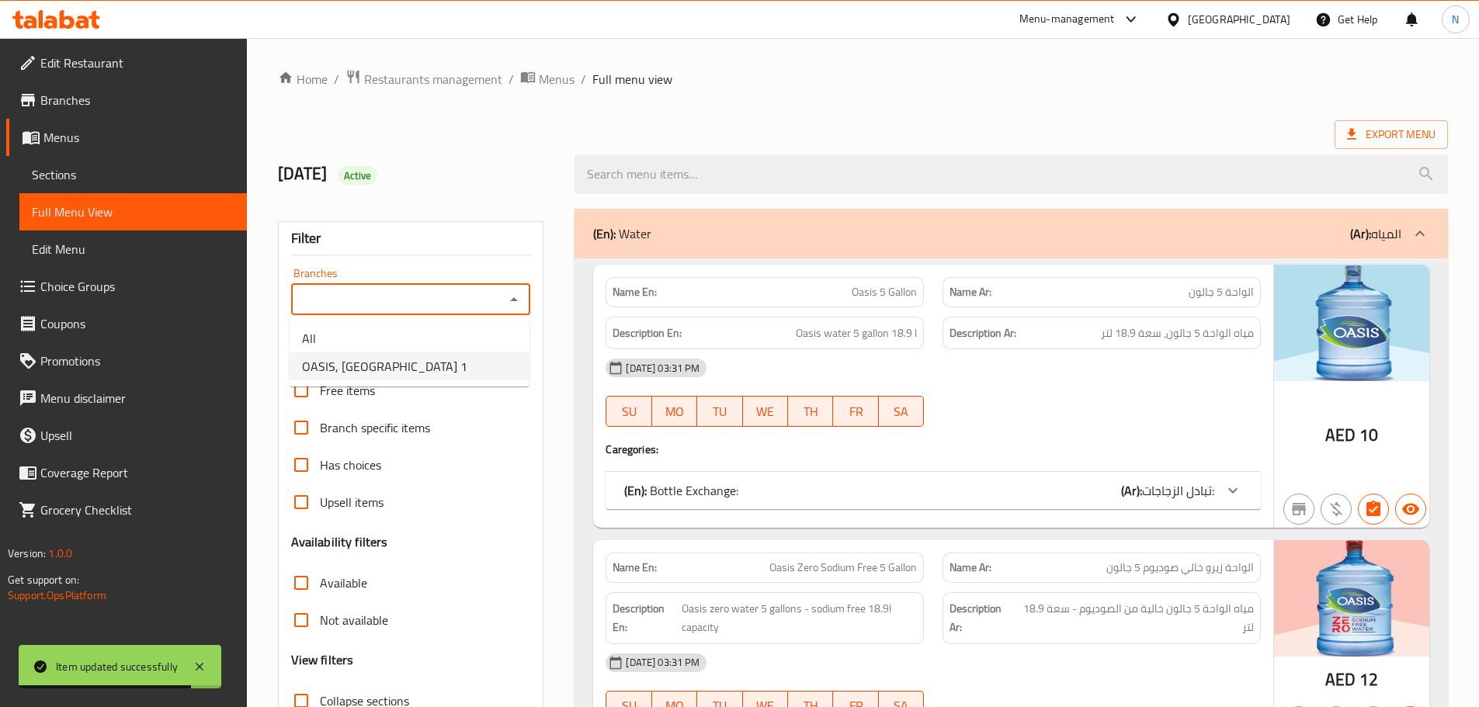
click at [439, 363] on li "OASIS, [GEOGRAPHIC_DATA] 1" at bounding box center [410, 366] width 240 height 28
type input "OASIS, [GEOGRAPHIC_DATA] 1"
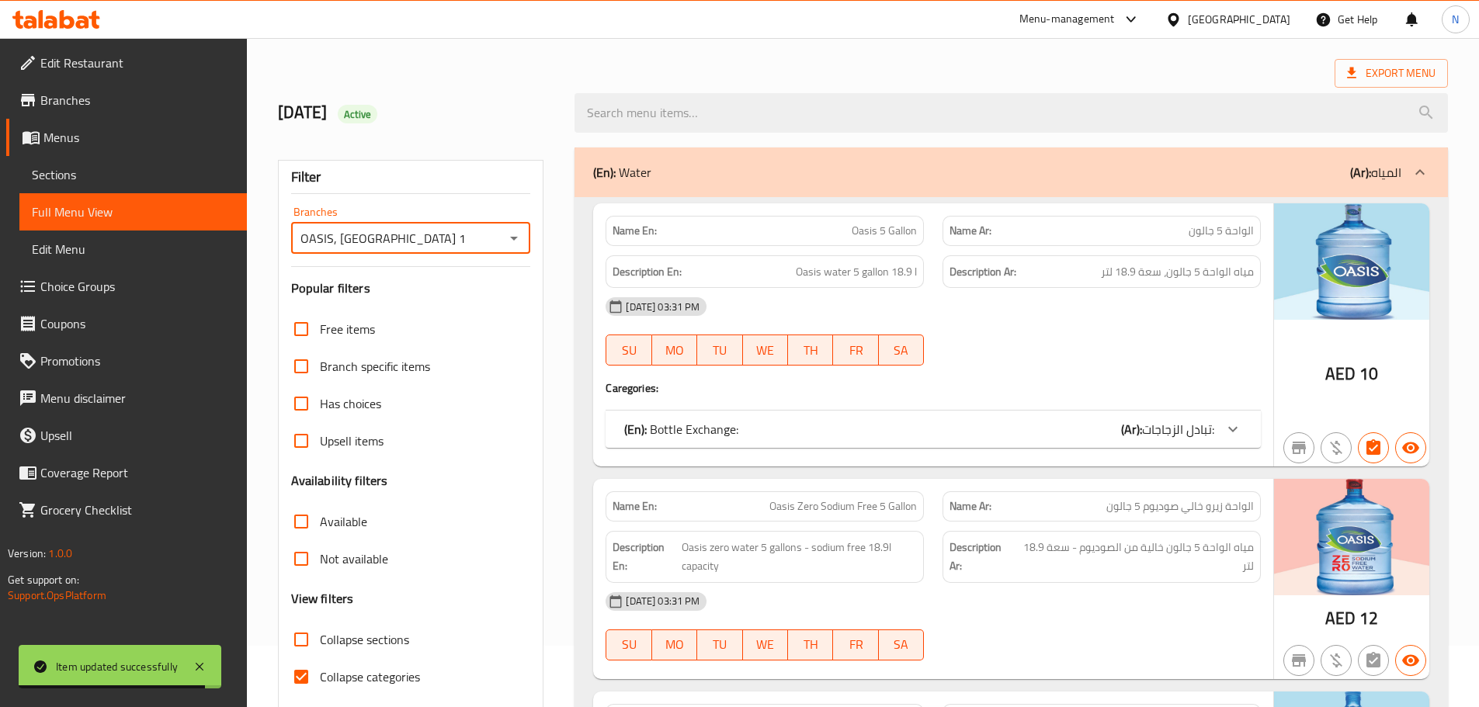
scroll to position [119, 0]
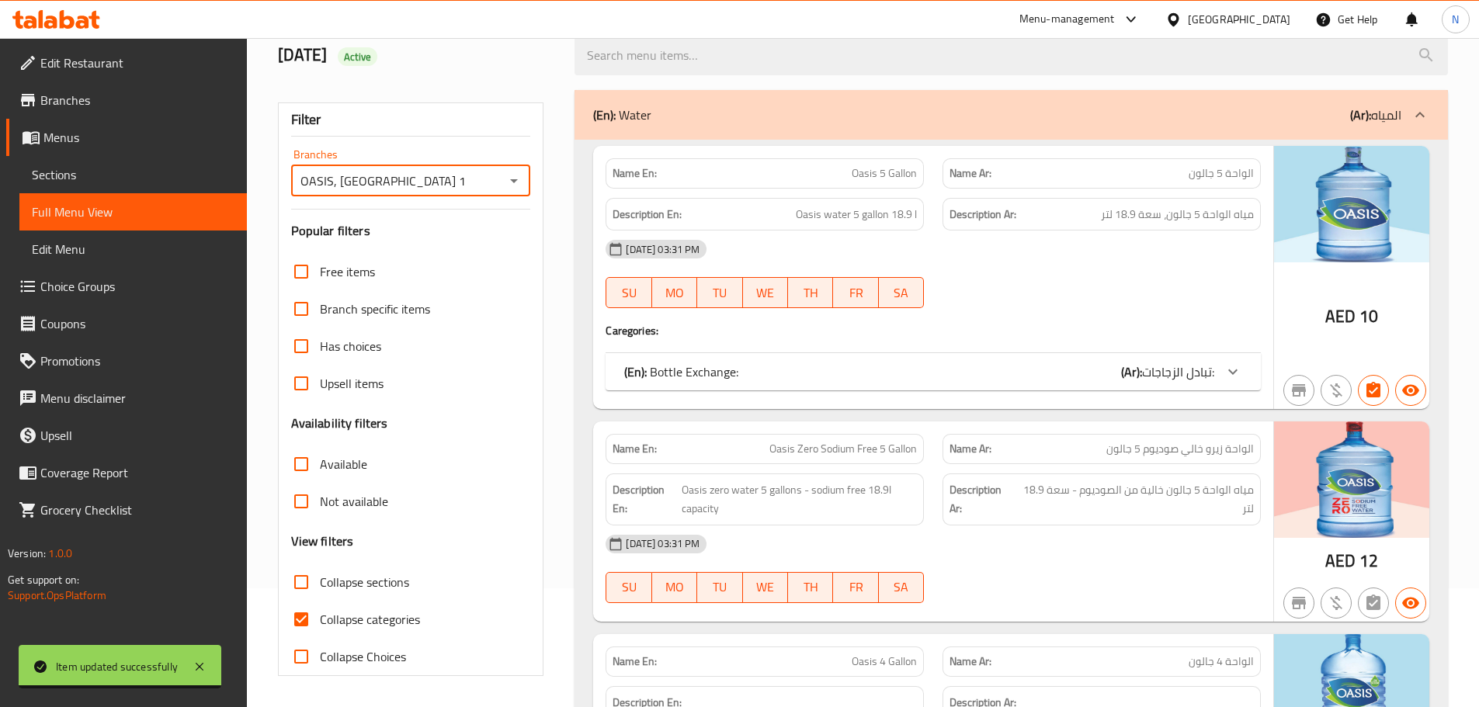
click at [299, 616] on input "Collapse categories" at bounding box center [301, 619] width 37 height 37
checkbox input "false"
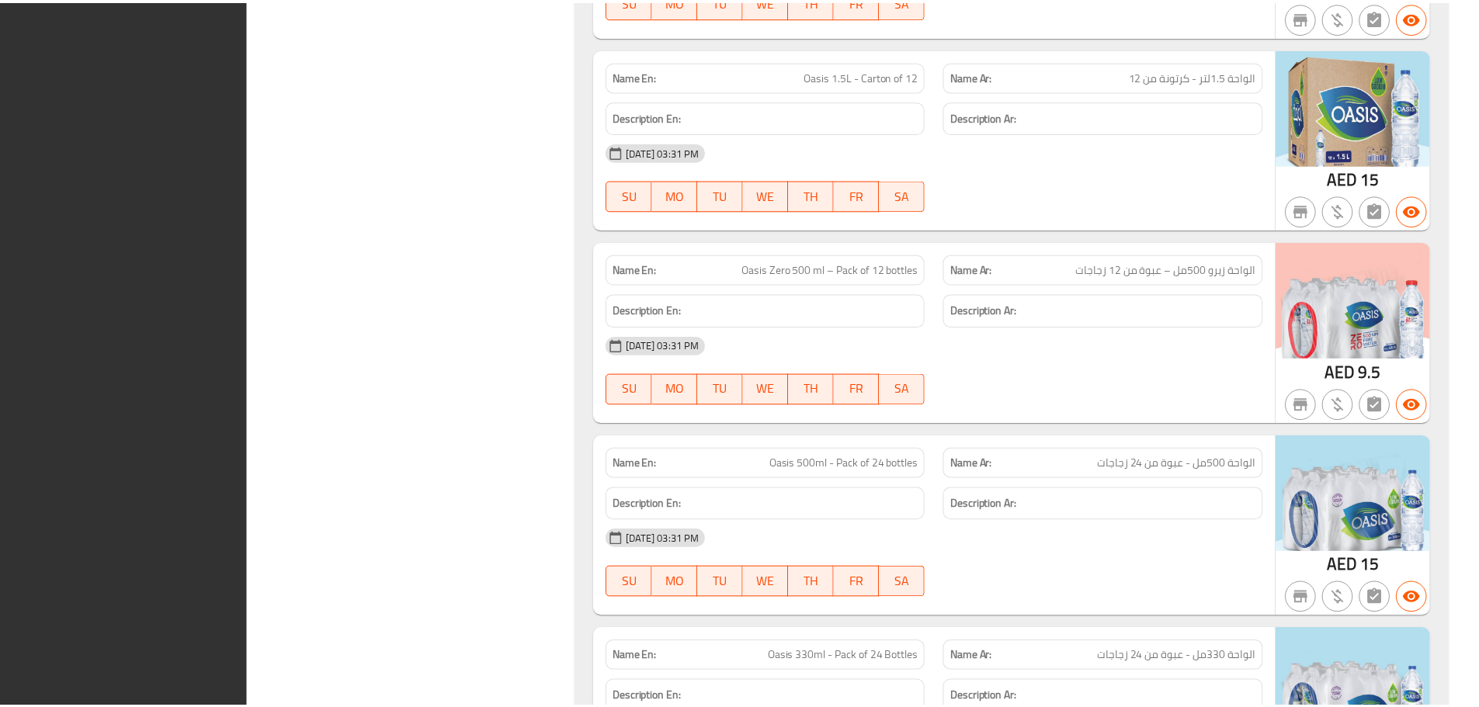
scroll to position [2012, 0]
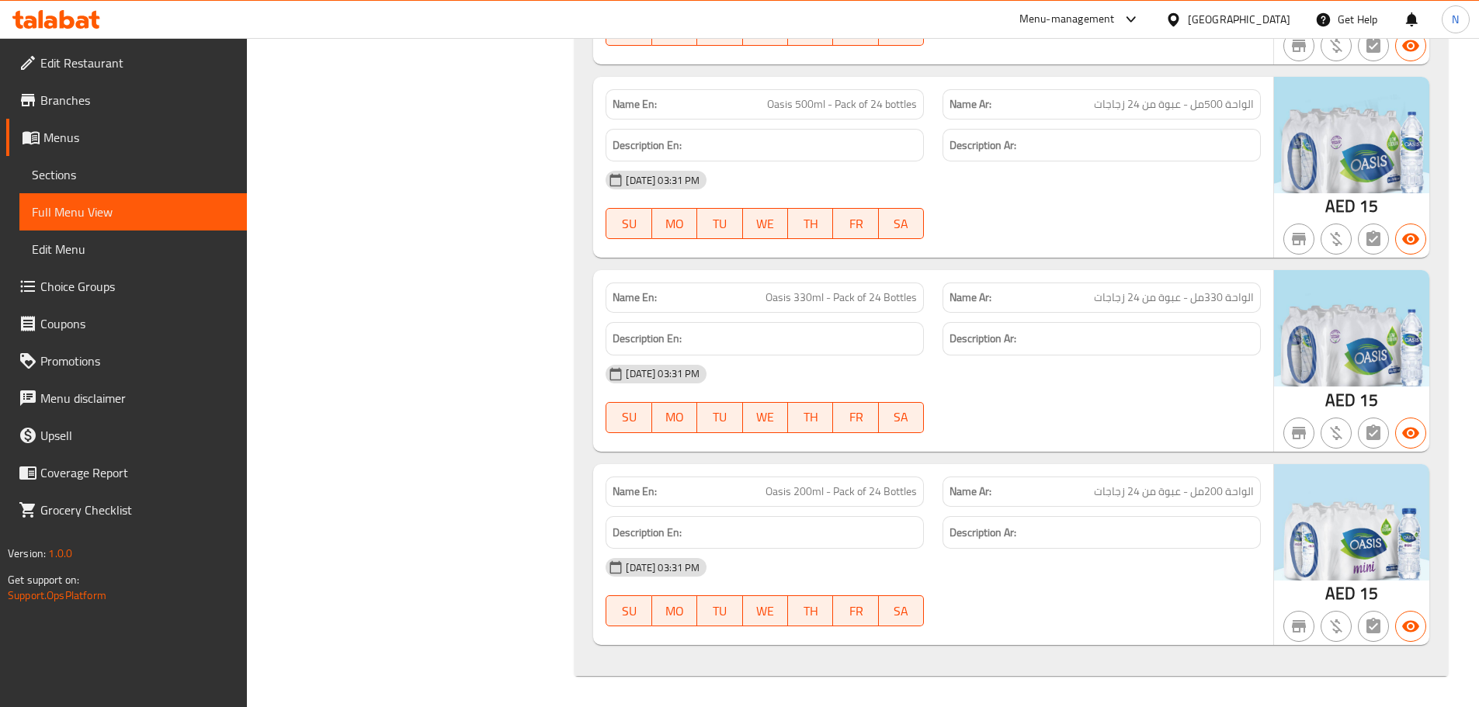
click at [113, 137] on span "Menus" at bounding box center [138, 137] width 191 height 19
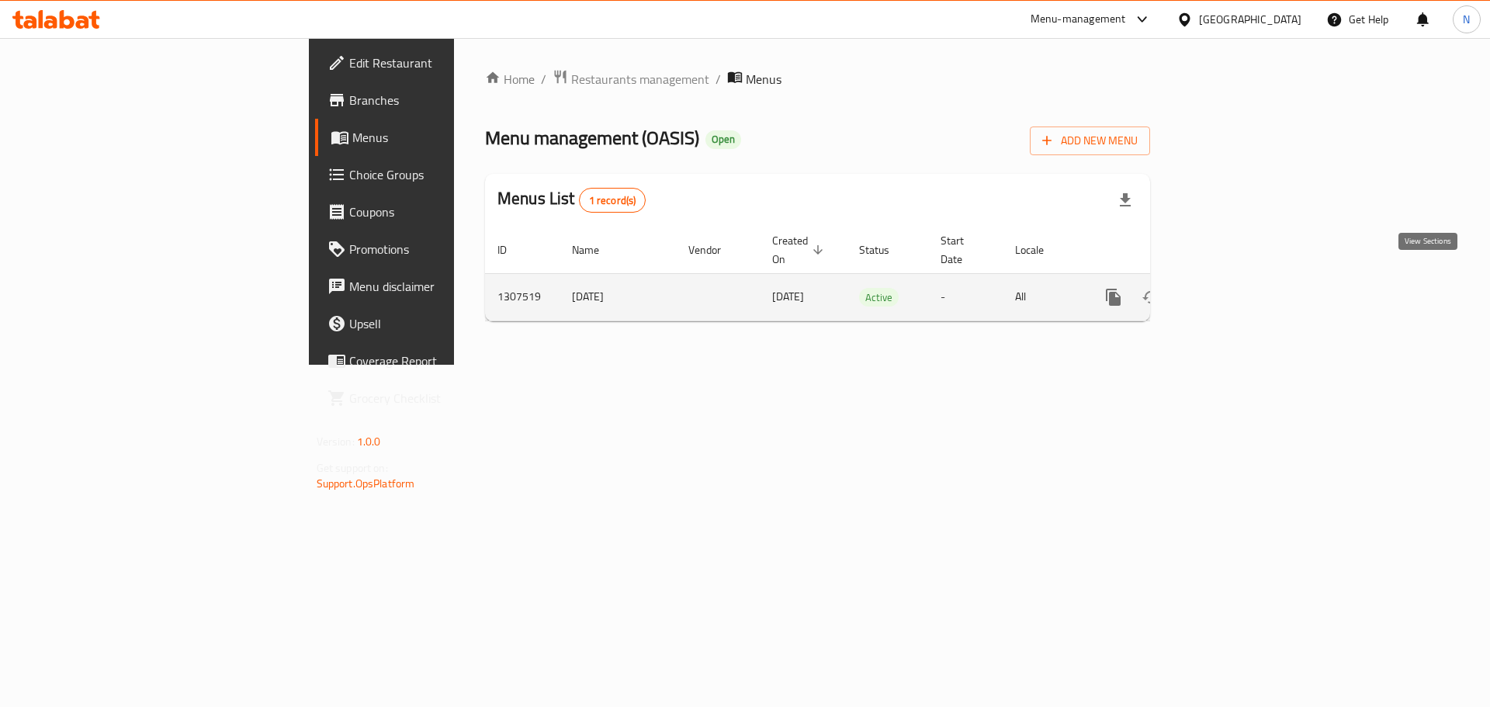
click at [1233, 290] on icon "enhanced table" at bounding box center [1226, 297] width 14 height 14
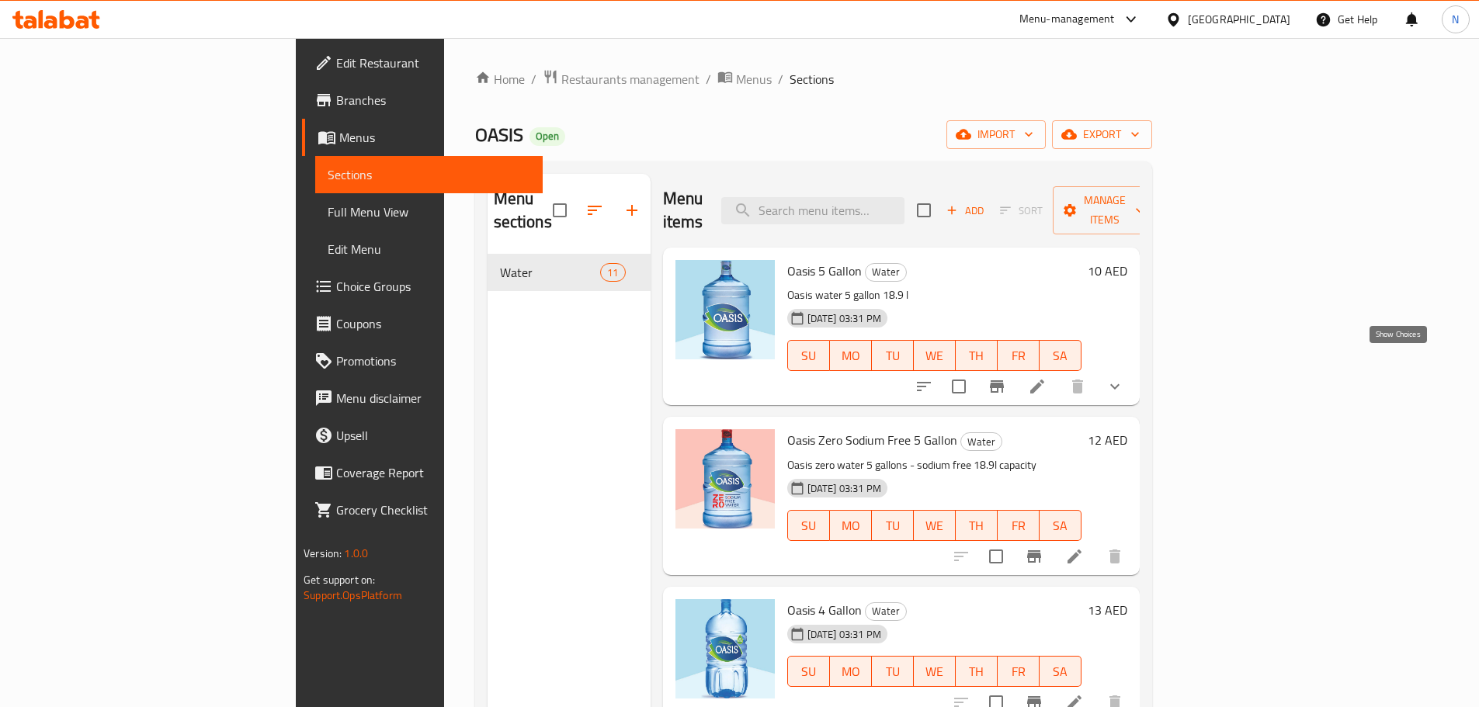
click at [1124, 377] on icon "show more" at bounding box center [1114, 386] width 19 height 19
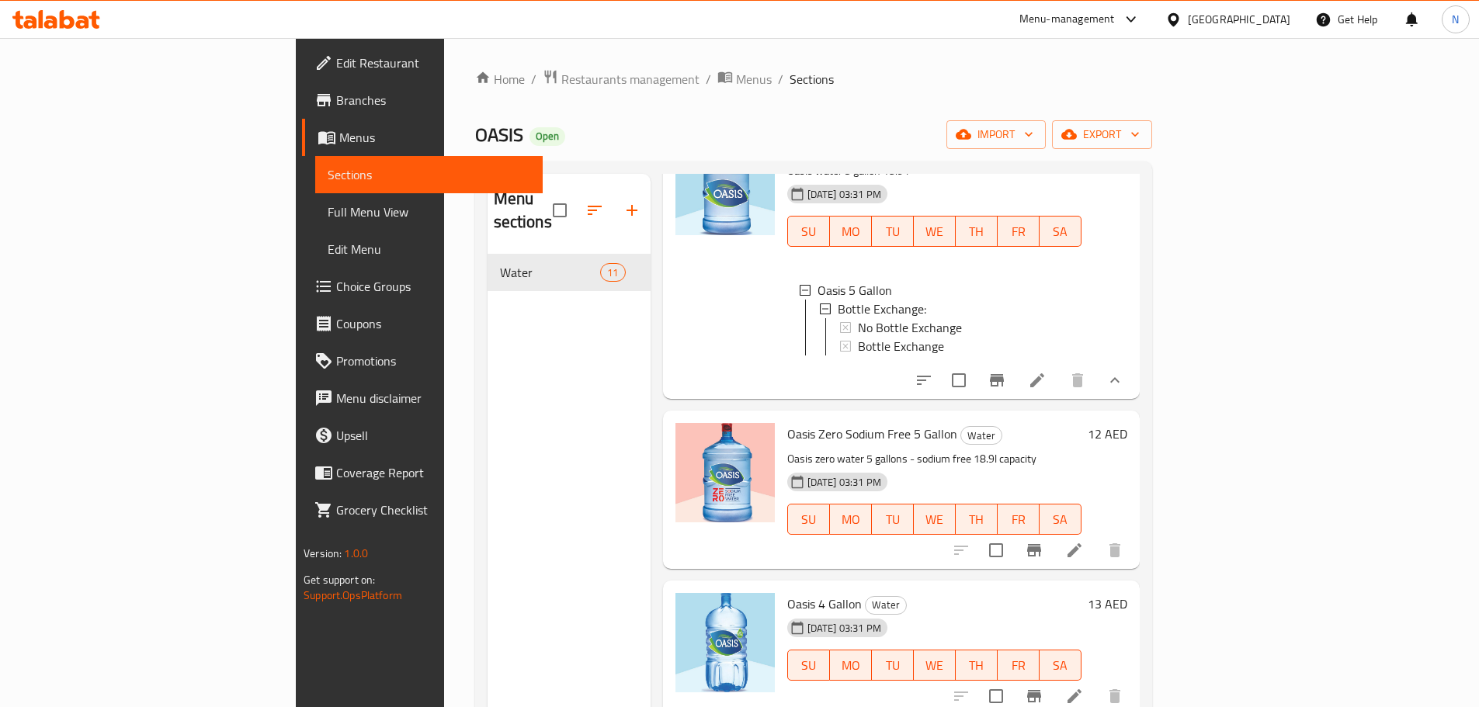
scroll to position [310, 0]
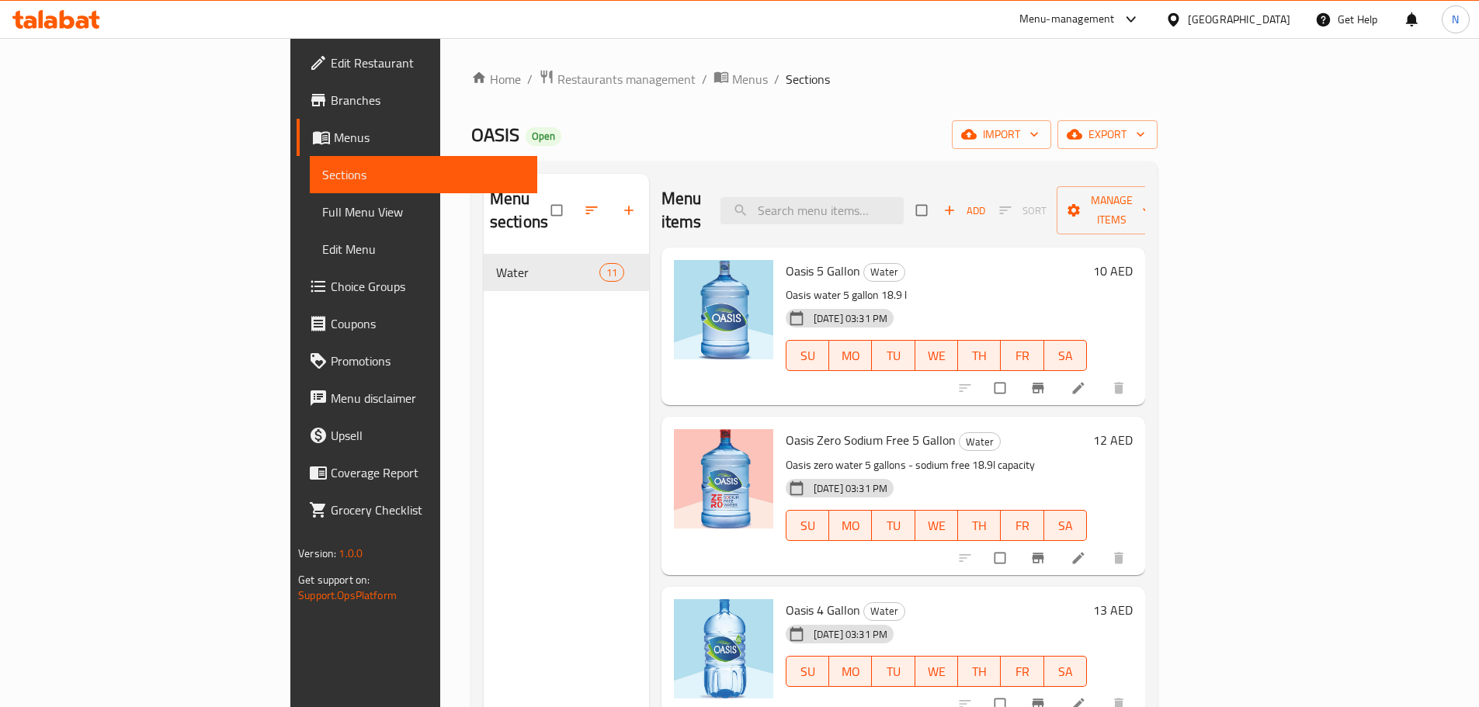
click at [331, 286] on span "Choice Groups" at bounding box center [428, 286] width 194 height 19
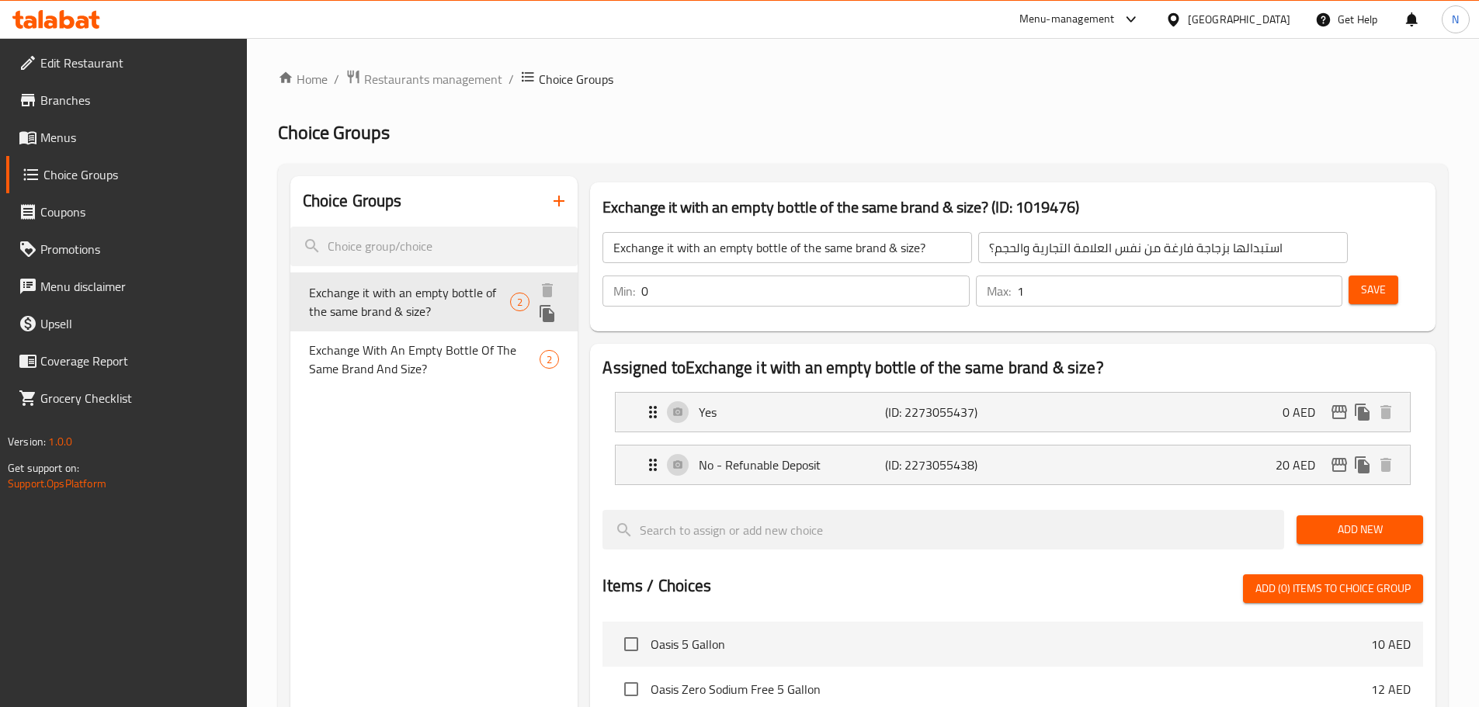
click at [445, 309] on span "Exchange it with an empty bottle of the same brand & size?" at bounding box center [409, 301] width 201 height 37
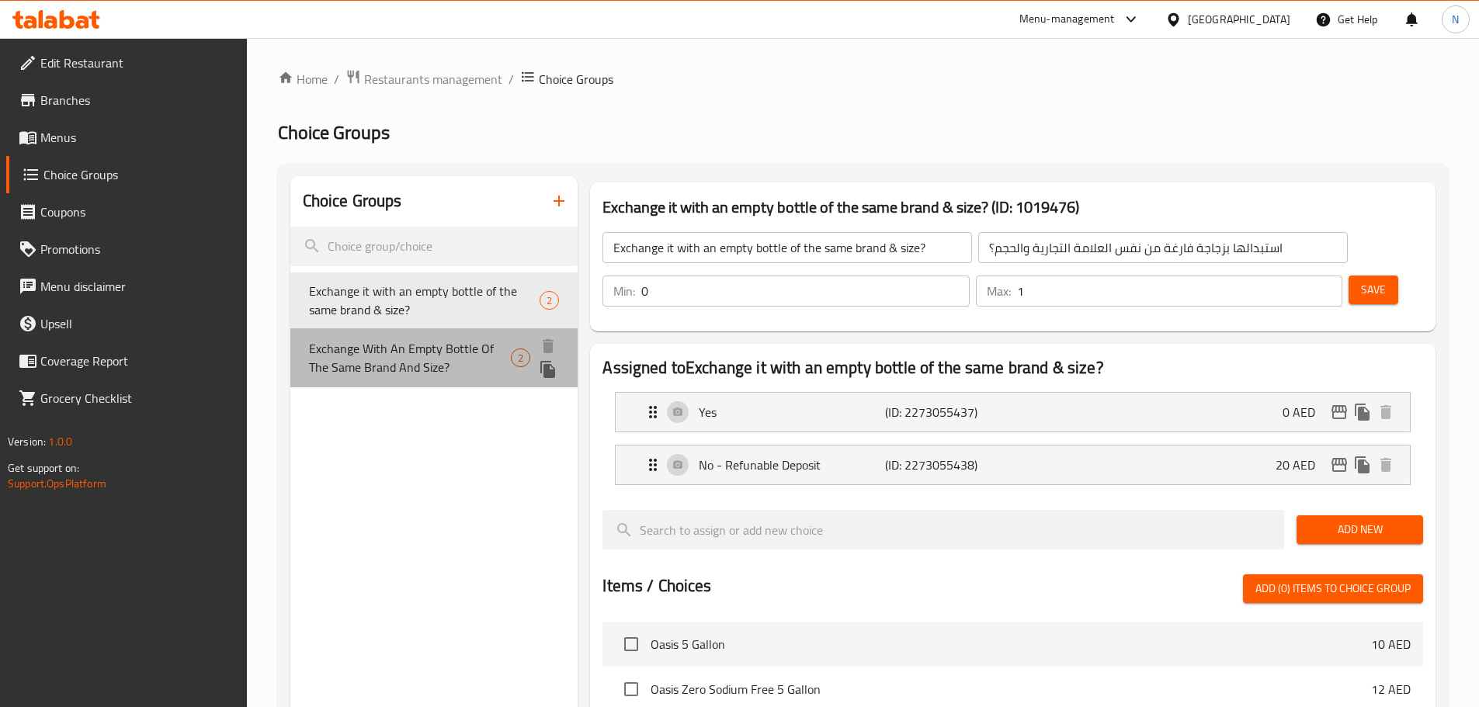
click at [387, 368] on span "Exchange With An Empty Bottle Of The Same Brand And Size?" at bounding box center [410, 357] width 203 height 37
type input "Exchange With An Empty Bottle Of The Same Brand And Size?"
type input "تبادلها بزجاجة فارغة من نفس العلامة التجارية والحجم؟"
type input "1"
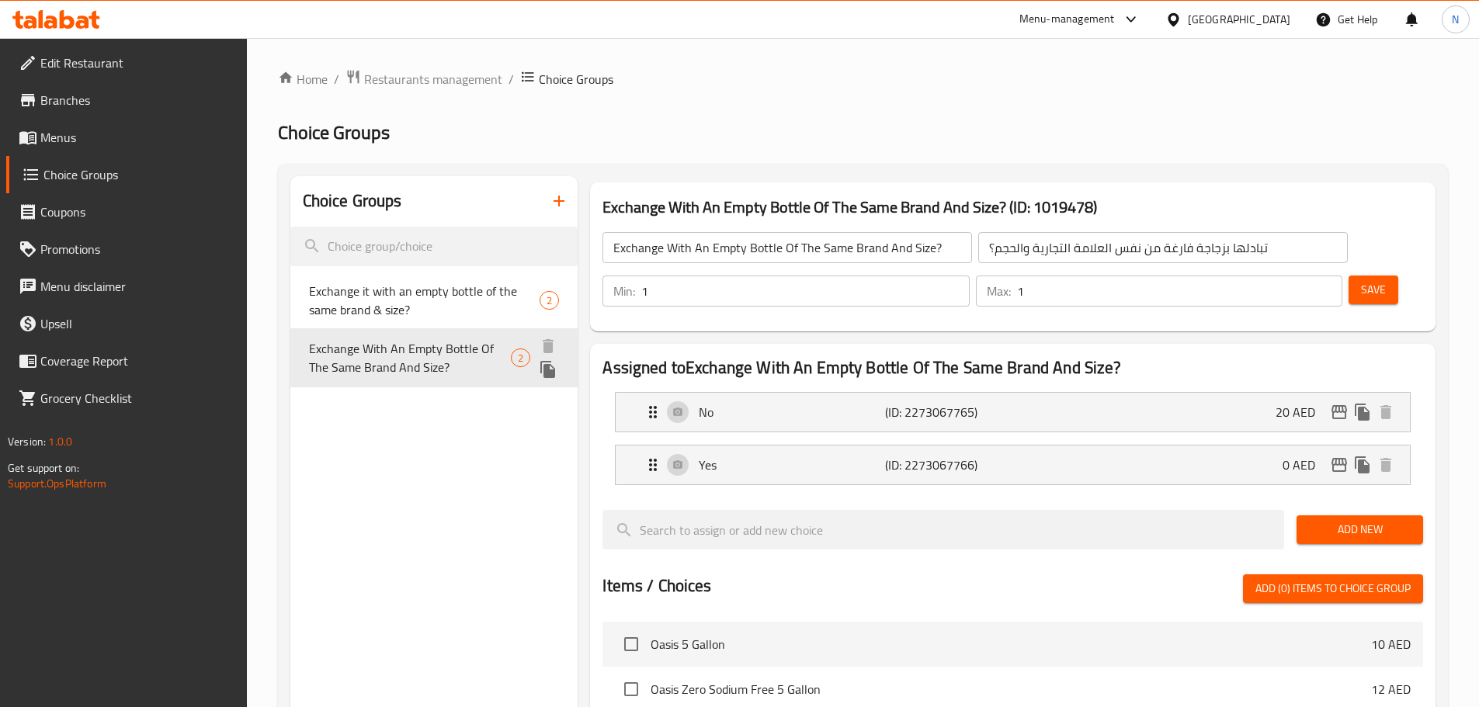
click at [390, 366] on span "Exchange With An Empty Bottle Of The Same Brand And Size?" at bounding box center [410, 357] width 203 height 37
click at [555, 208] on icon "button" at bounding box center [559, 201] width 19 height 19
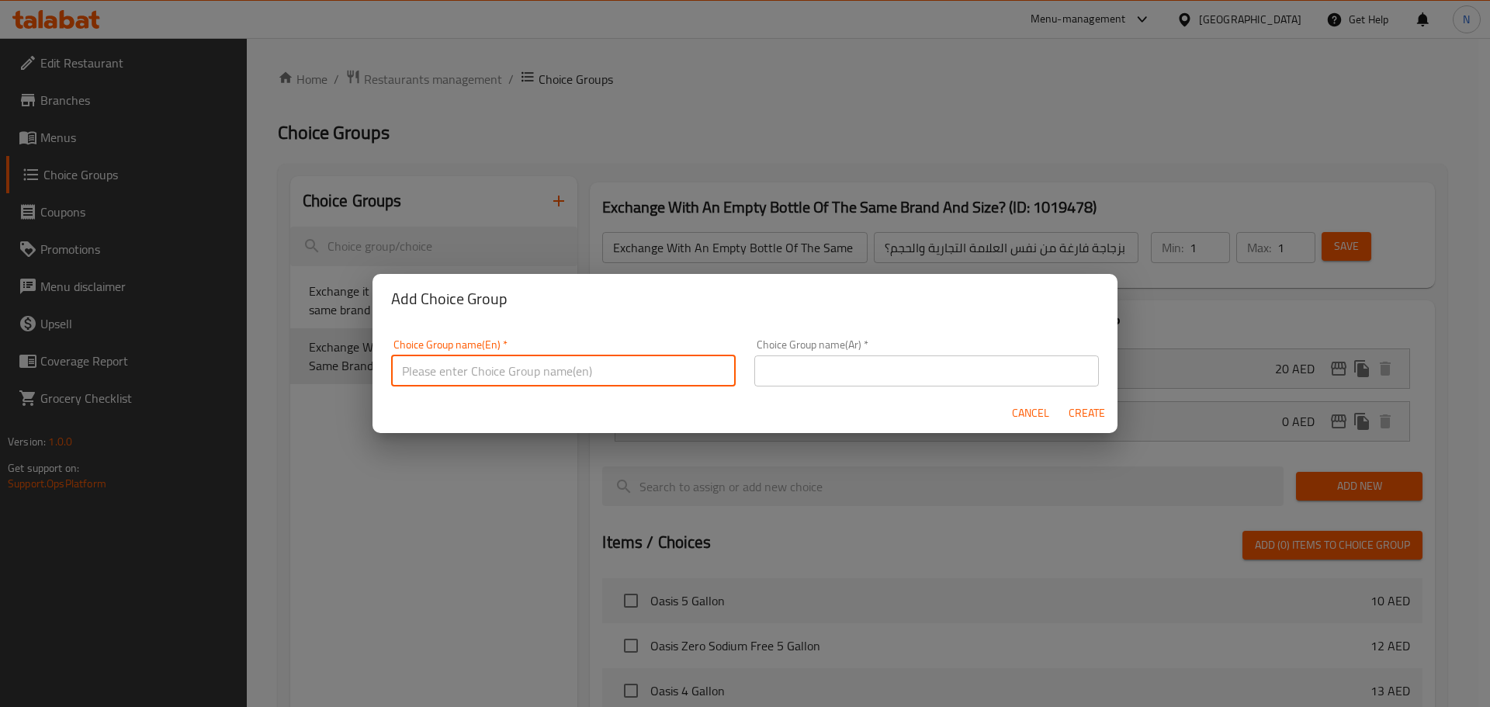
click at [626, 366] on input "text" at bounding box center [563, 370] width 345 height 31
paste input "bottle exchange"
click at [453, 373] on input "bottle exchange" at bounding box center [563, 370] width 345 height 31
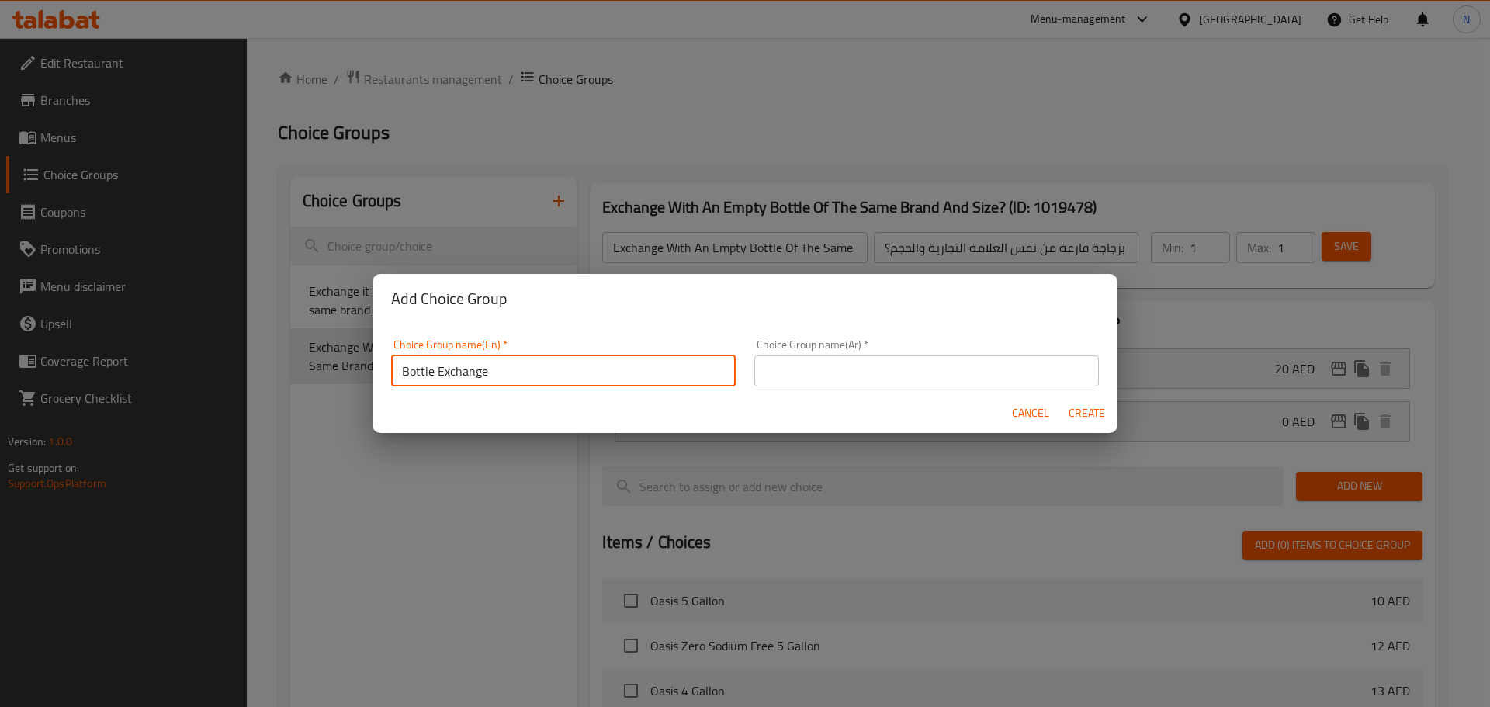
click at [518, 379] on input "Bottle Exchange" at bounding box center [563, 370] width 345 height 31
click at [480, 377] on input "Bottle Exchange:" at bounding box center [563, 370] width 345 height 31
click at [479, 377] on input "Bottle Exchange:" at bounding box center [563, 370] width 345 height 31
type input "Bottle Exchange:"
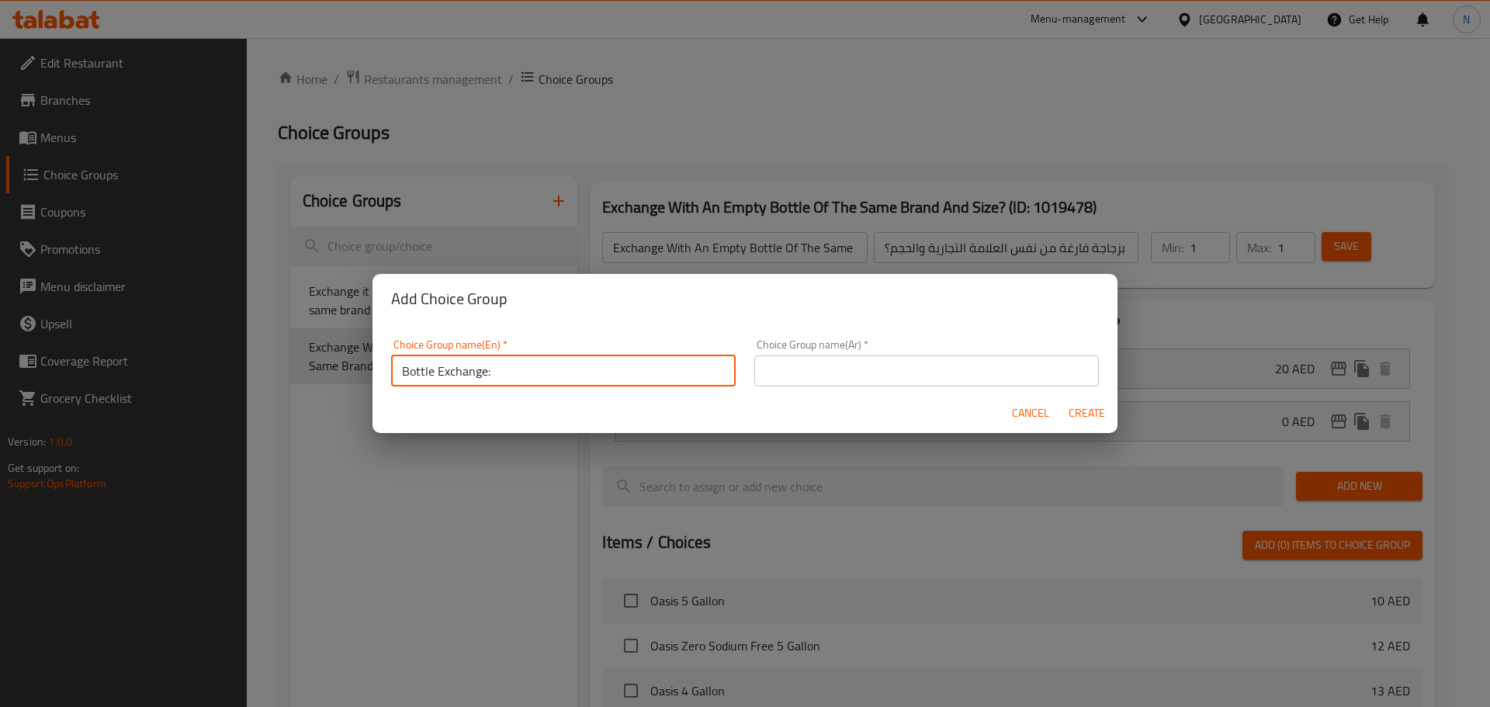
click at [888, 373] on input "text" at bounding box center [926, 370] width 345 height 31
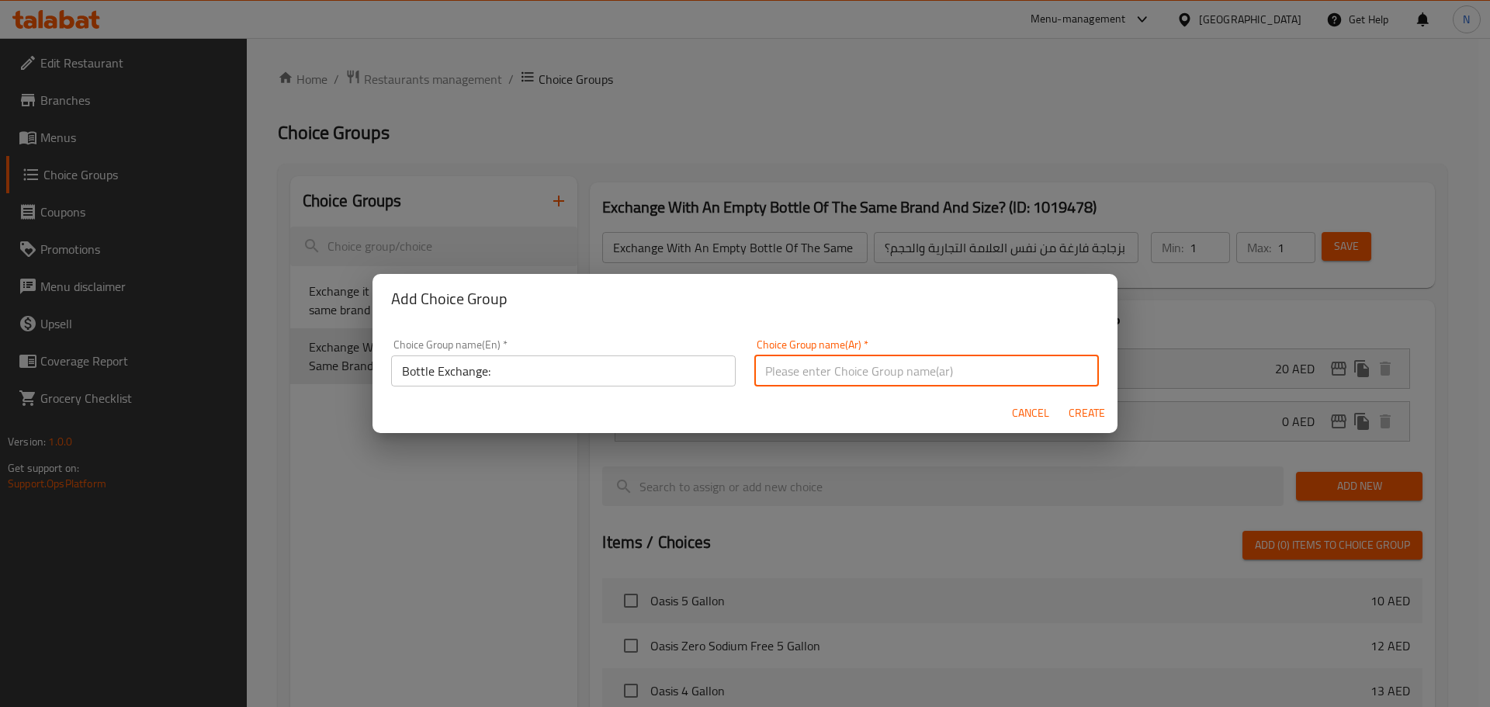
paste input "تبادل الزجاجات:"
type input "تبادل الزجاجات:"
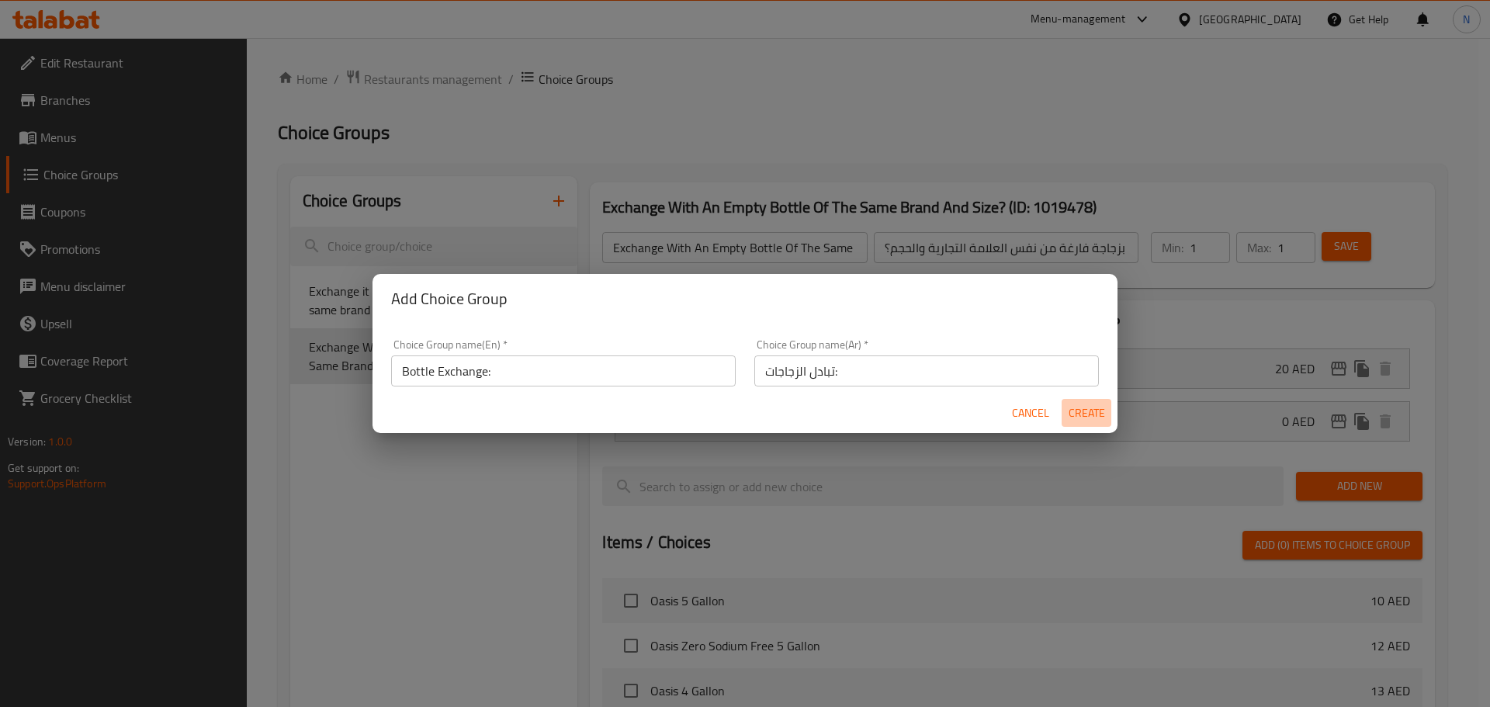
click at [1087, 407] on span "Create" at bounding box center [1086, 413] width 37 height 19
type input "Bottle Exchange:"
type input "تبادل الزجاجات:"
type input "0"
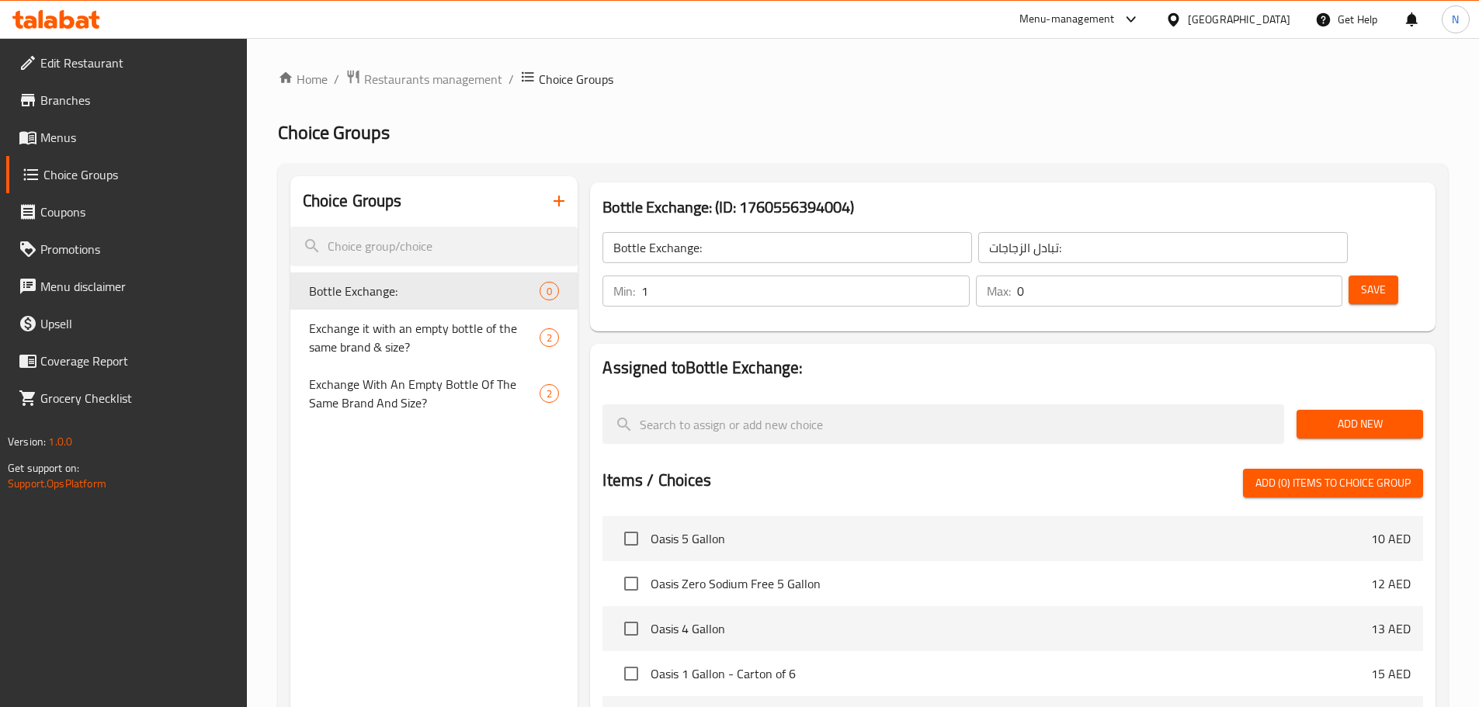
type input "1"
click at [969, 276] on input "1" at bounding box center [805, 291] width 328 height 31
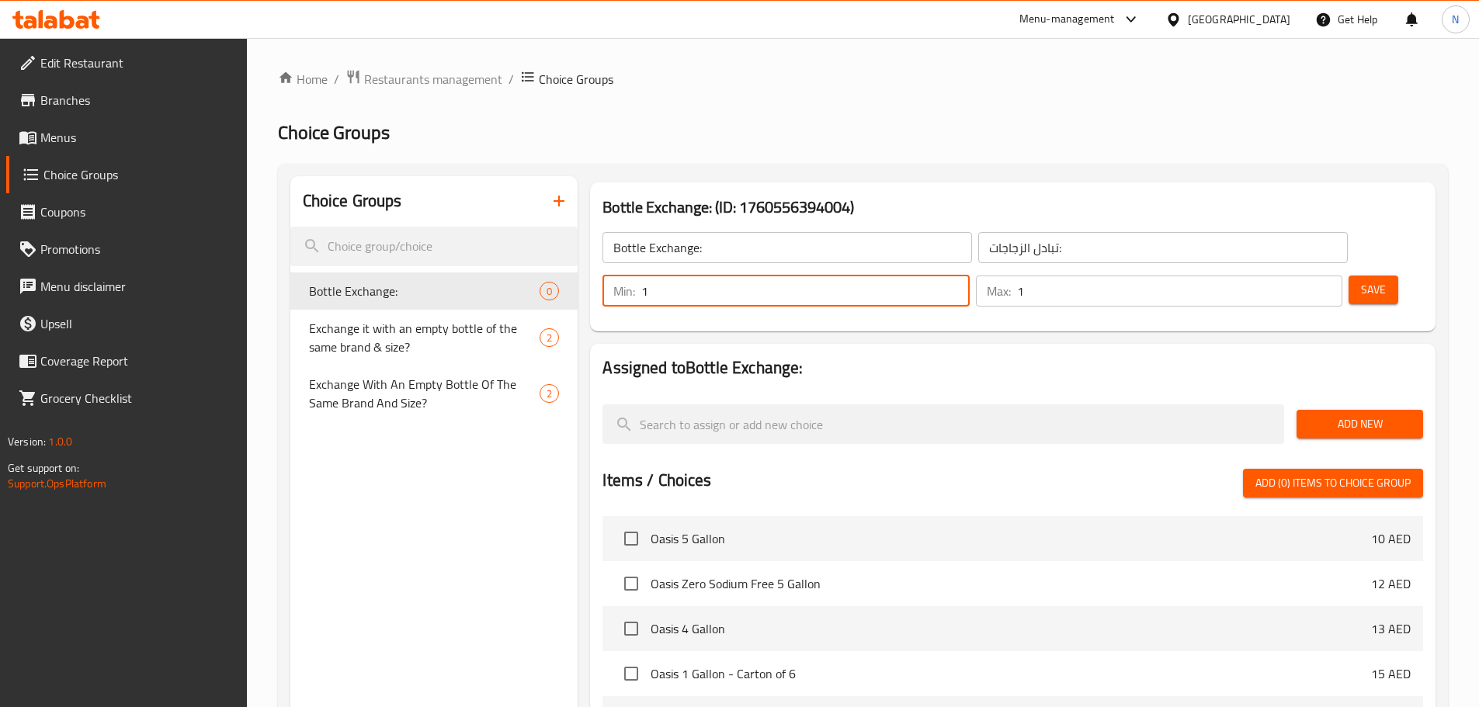
type input "1"
click at [1302, 276] on input "1" at bounding box center [1179, 291] width 325 height 31
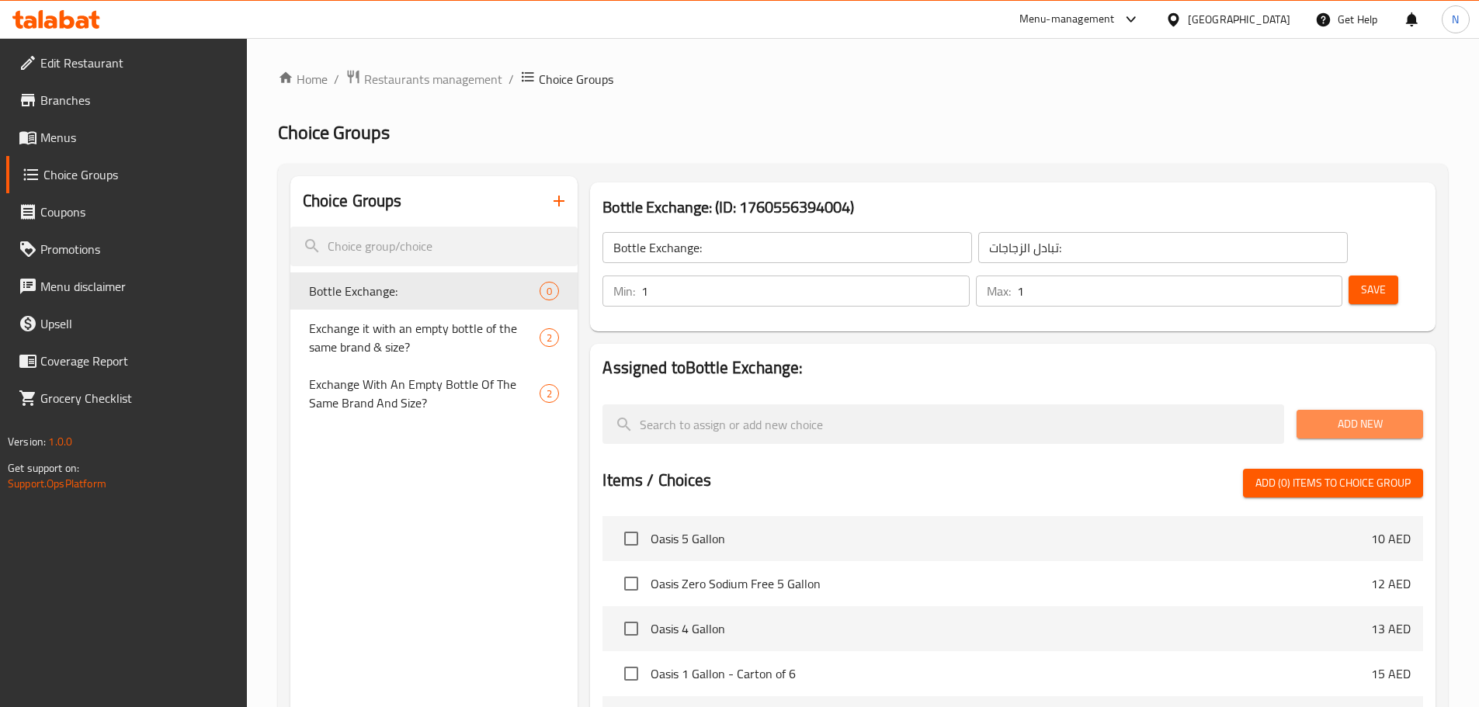
click at [1326, 414] on span "Add New" at bounding box center [1360, 423] width 102 height 19
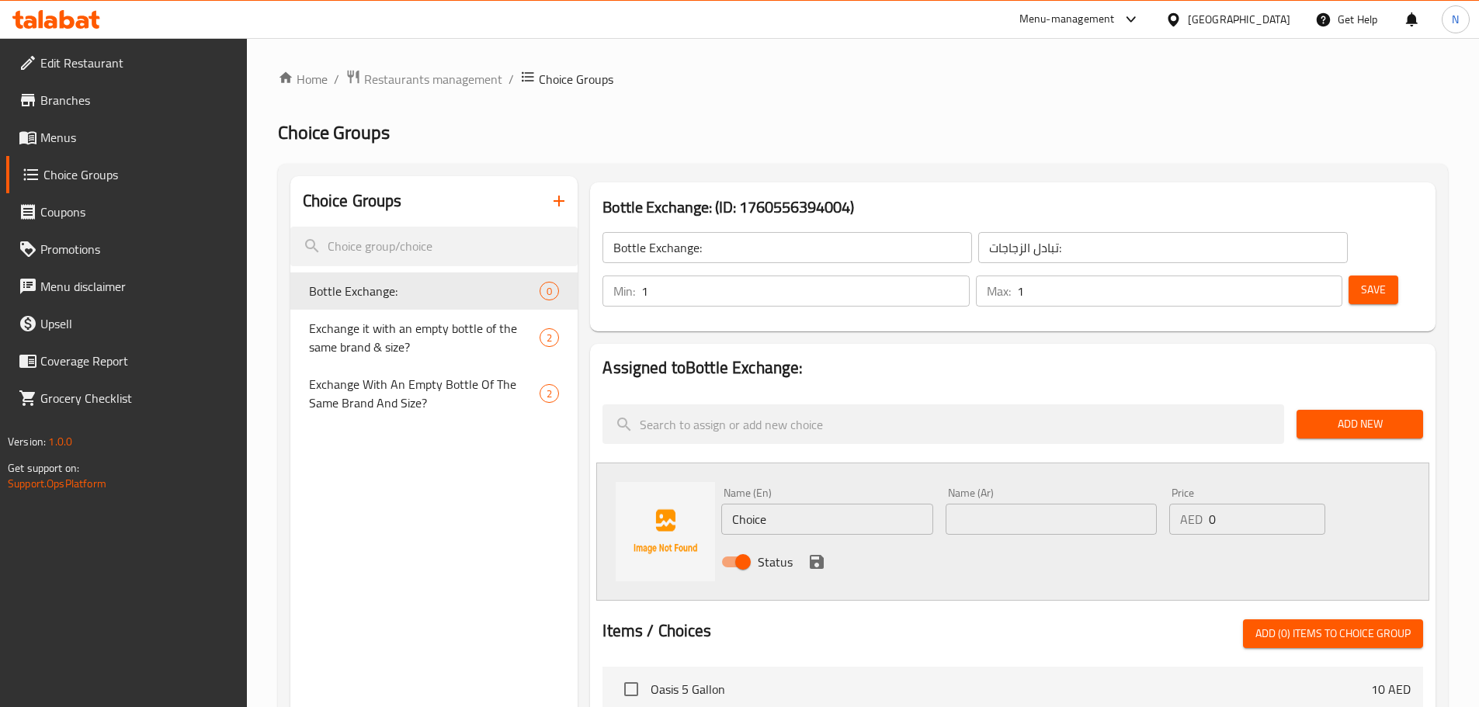
click at [766, 504] on input "Choice" at bounding box center [826, 519] width 211 height 31
paste input "no bottle exchang"
click at [755, 504] on input "no bottle exchange" at bounding box center [826, 519] width 211 height 31
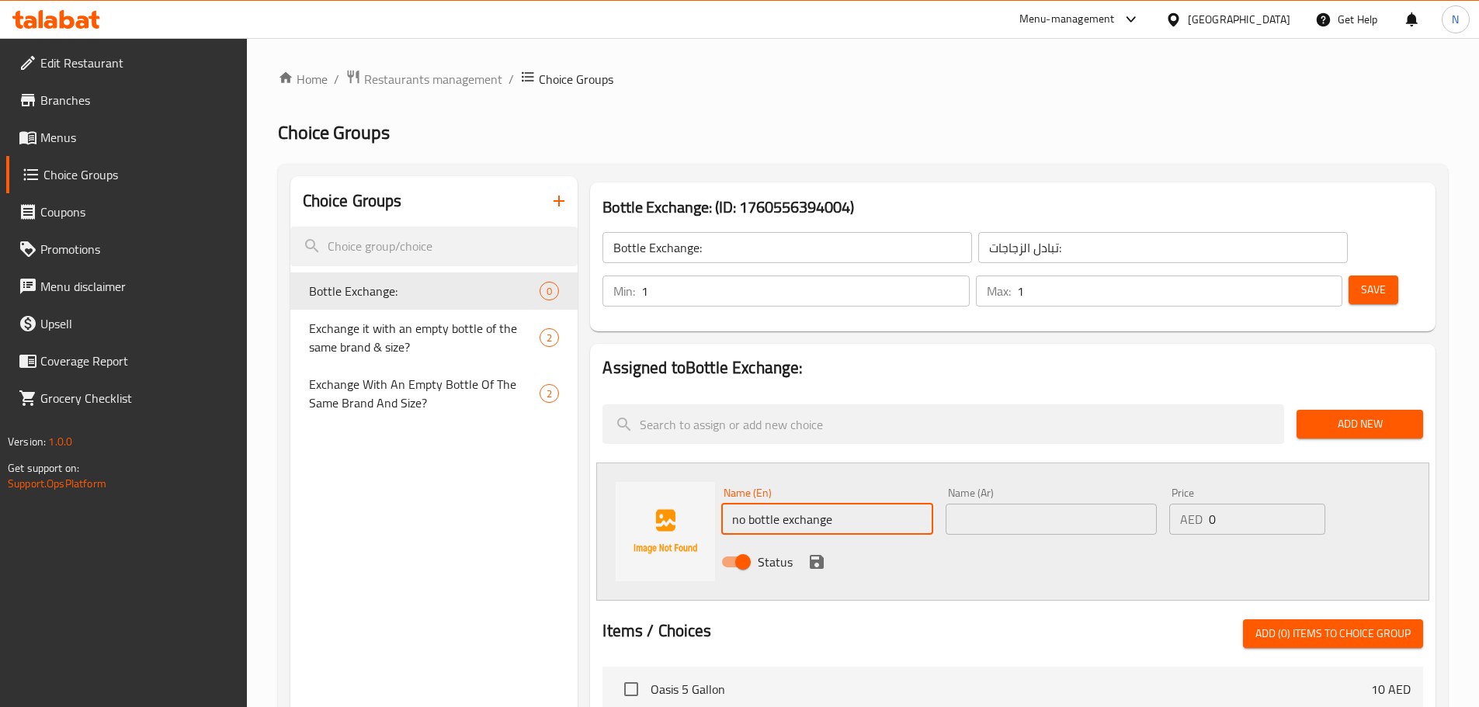
click at [755, 504] on input "no bottle exchange" at bounding box center [826, 519] width 211 height 31
type input "No Bottle Exchange"
click at [1102, 504] on input "text" at bounding box center [1050, 519] width 211 height 31
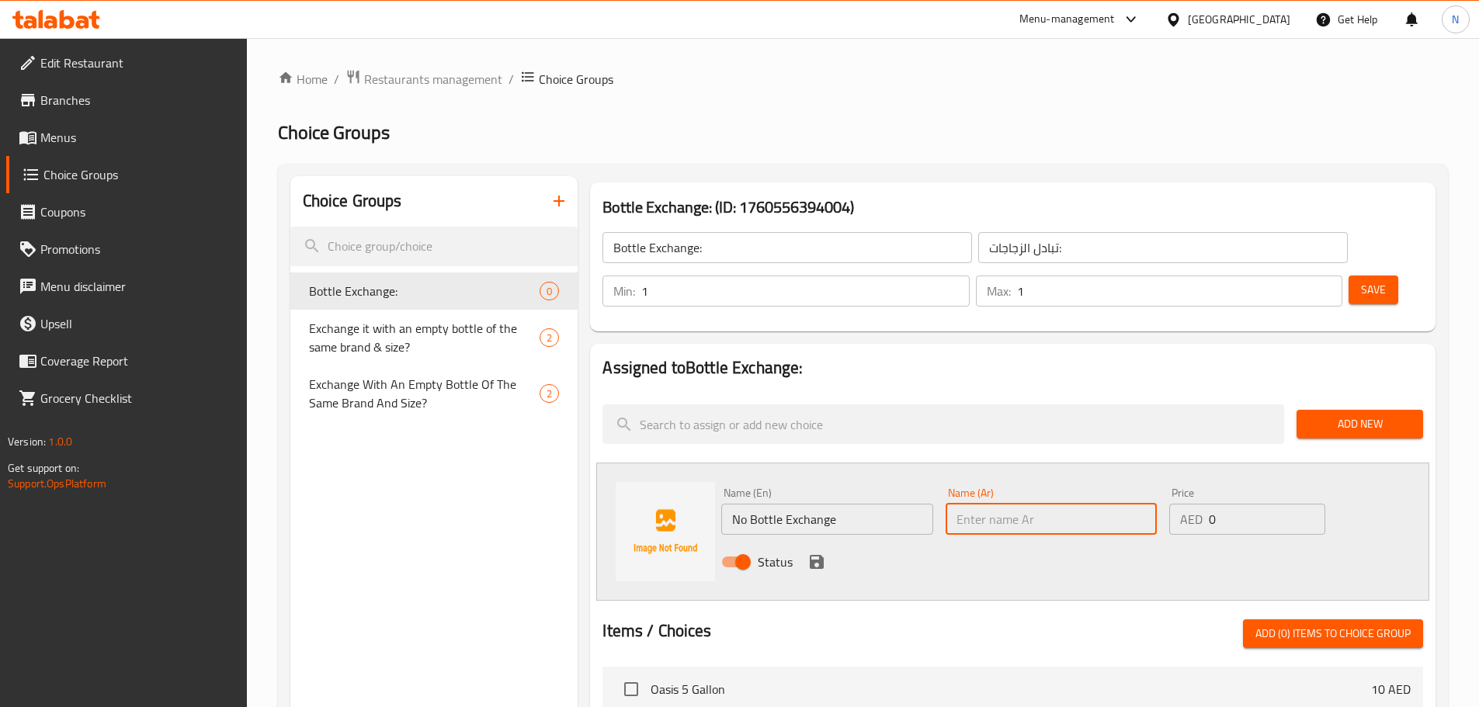
paste input "لا يوجد تبادل للزجاجات"
click at [1044, 504] on input "لا يوجد تبادل للزجاجات" at bounding box center [1050, 519] width 211 height 31
type input "لا تبادل للزجاجات"
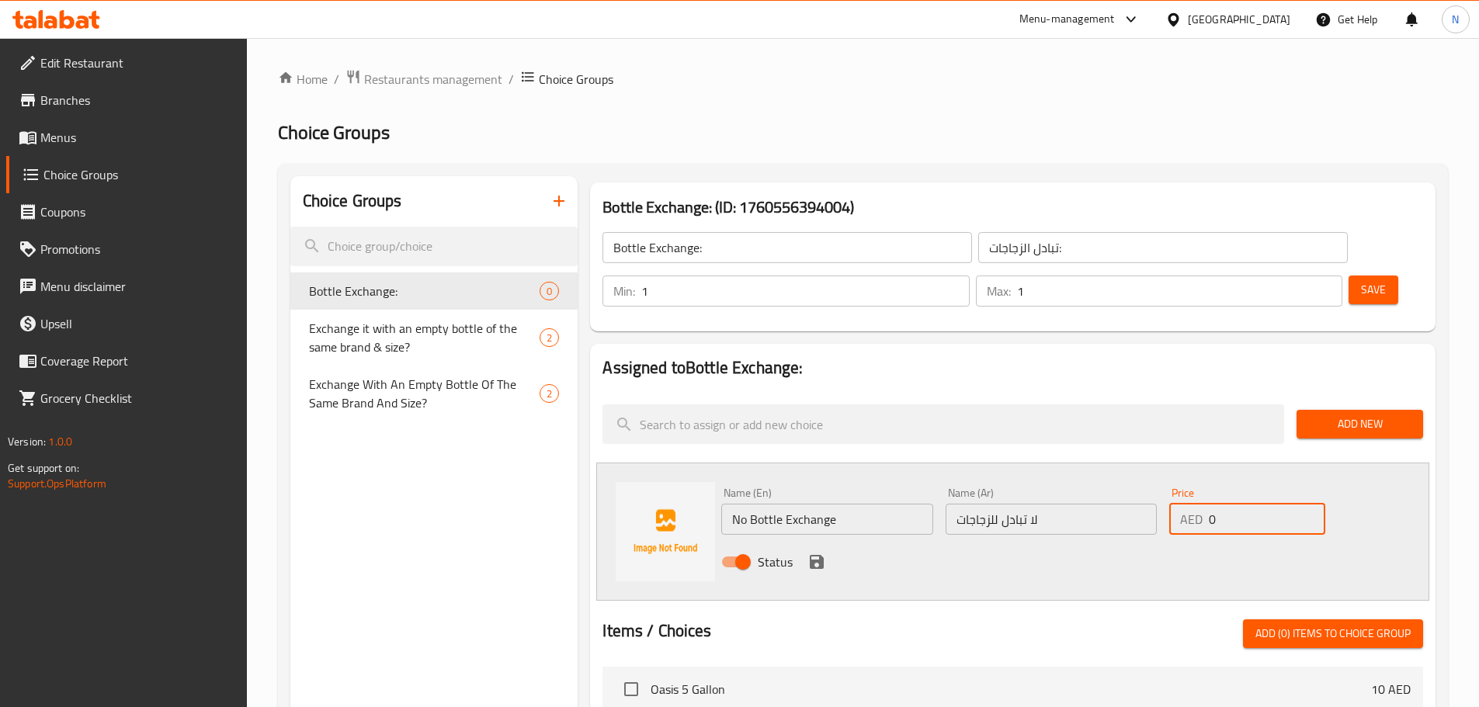
drag, startPoint x: 1222, startPoint y: 473, endPoint x: 1205, endPoint y: 477, distance: 17.5
click at [1205, 504] on div "AED 0 Price" at bounding box center [1246, 519] width 155 height 31
type input "20"
click at [817, 555] on icon "save" at bounding box center [817, 562] width 14 height 14
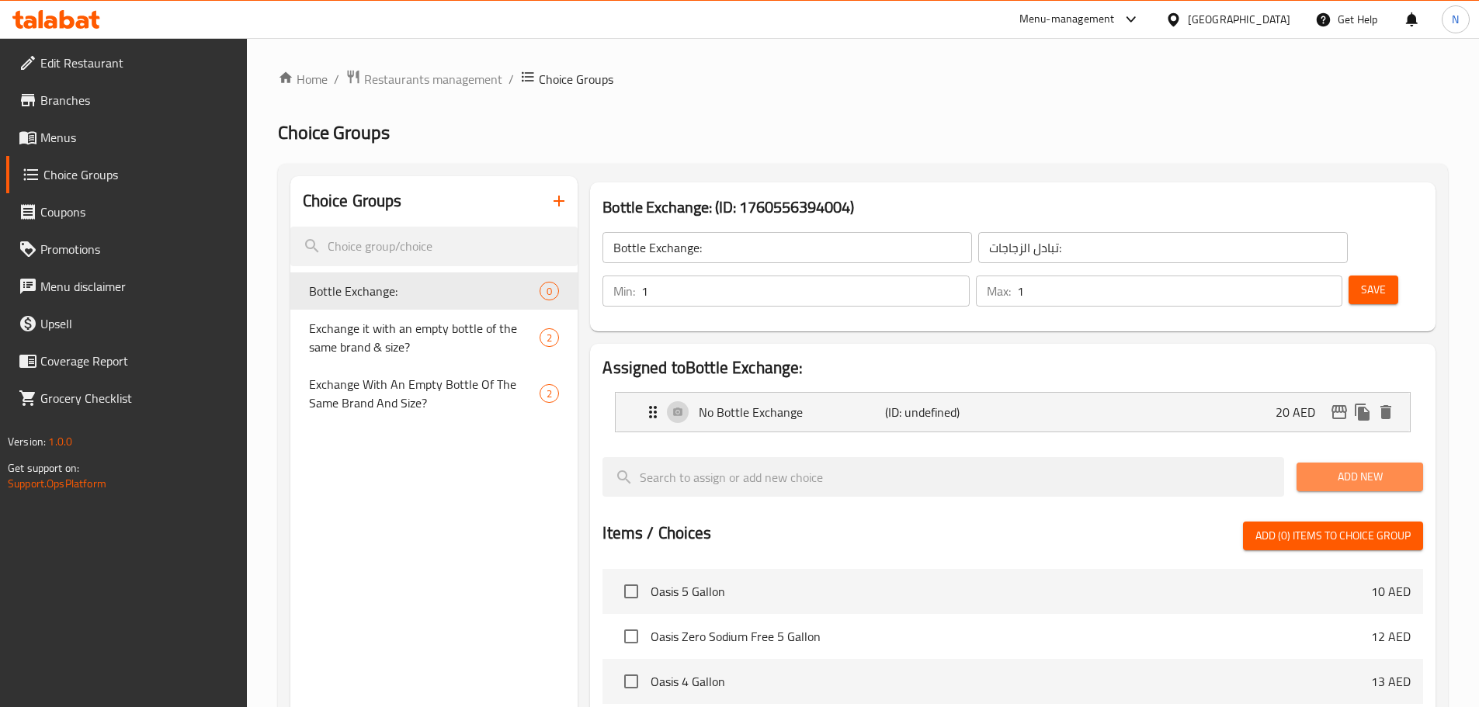
click at [1347, 467] on span "Add New" at bounding box center [1360, 476] width 102 height 19
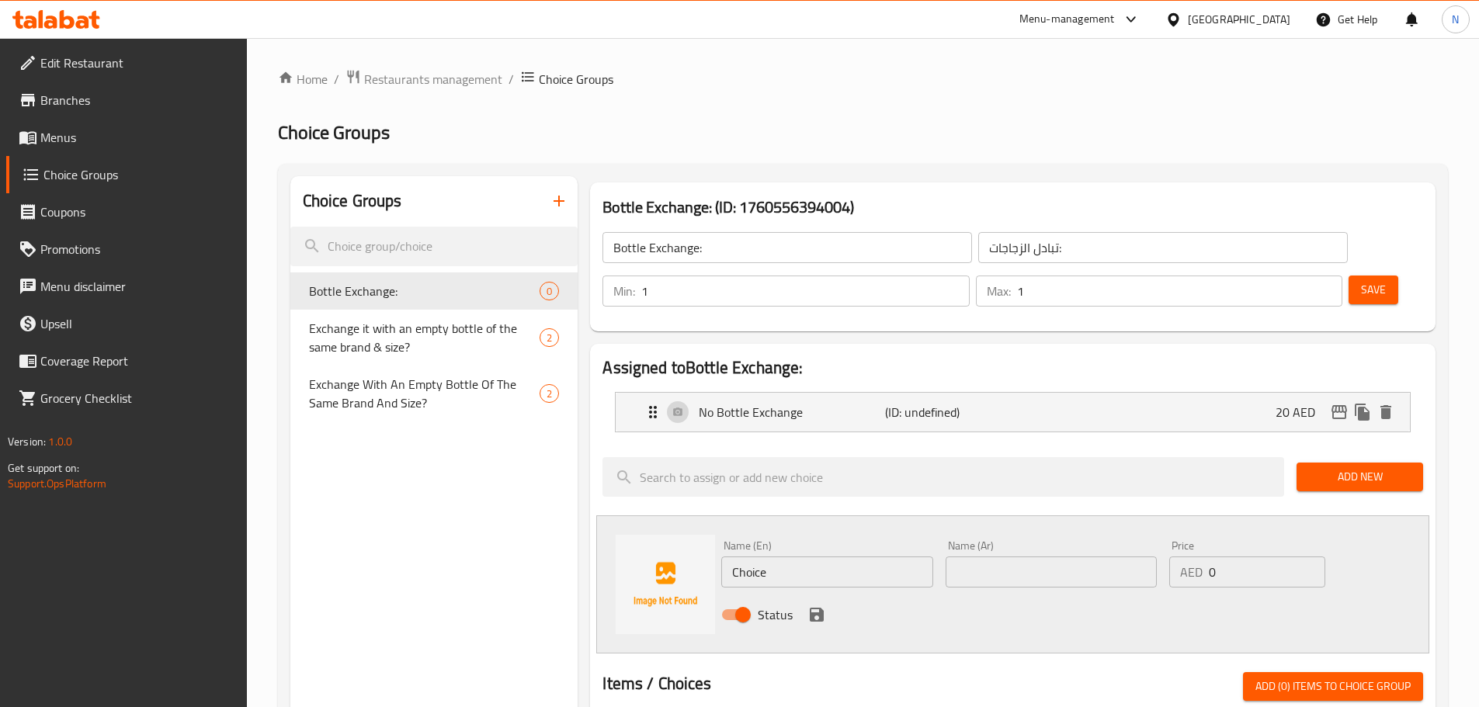
click at [793, 557] on input "Choice" at bounding box center [826, 572] width 211 height 31
paste input "bottle exchang"
click at [793, 557] on input "bottle exchange" at bounding box center [826, 572] width 211 height 31
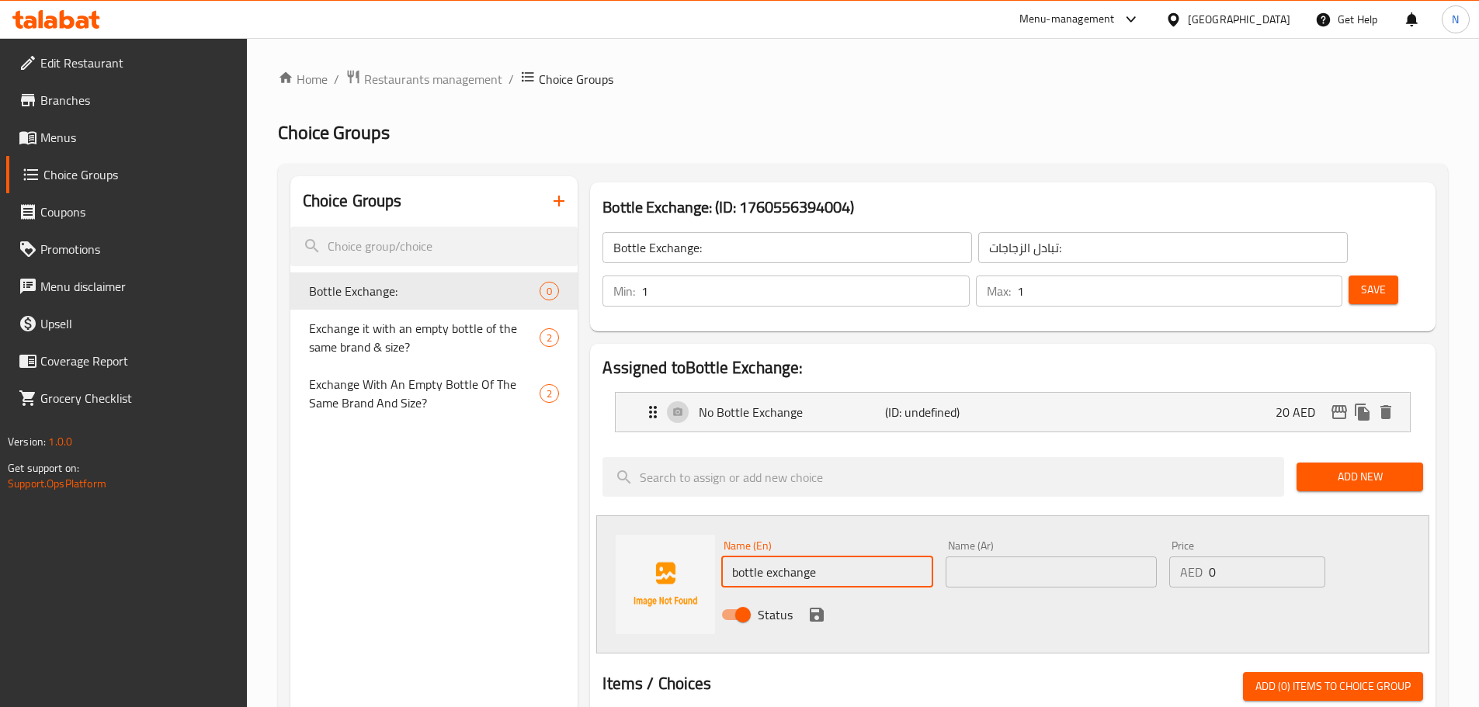
click at [793, 557] on input "bottle exchange" at bounding box center [826, 572] width 211 height 31
type input "Bottle Exchange"
click at [1089, 557] on input "text" at bounding box center [1050, 572] width 211 height 31
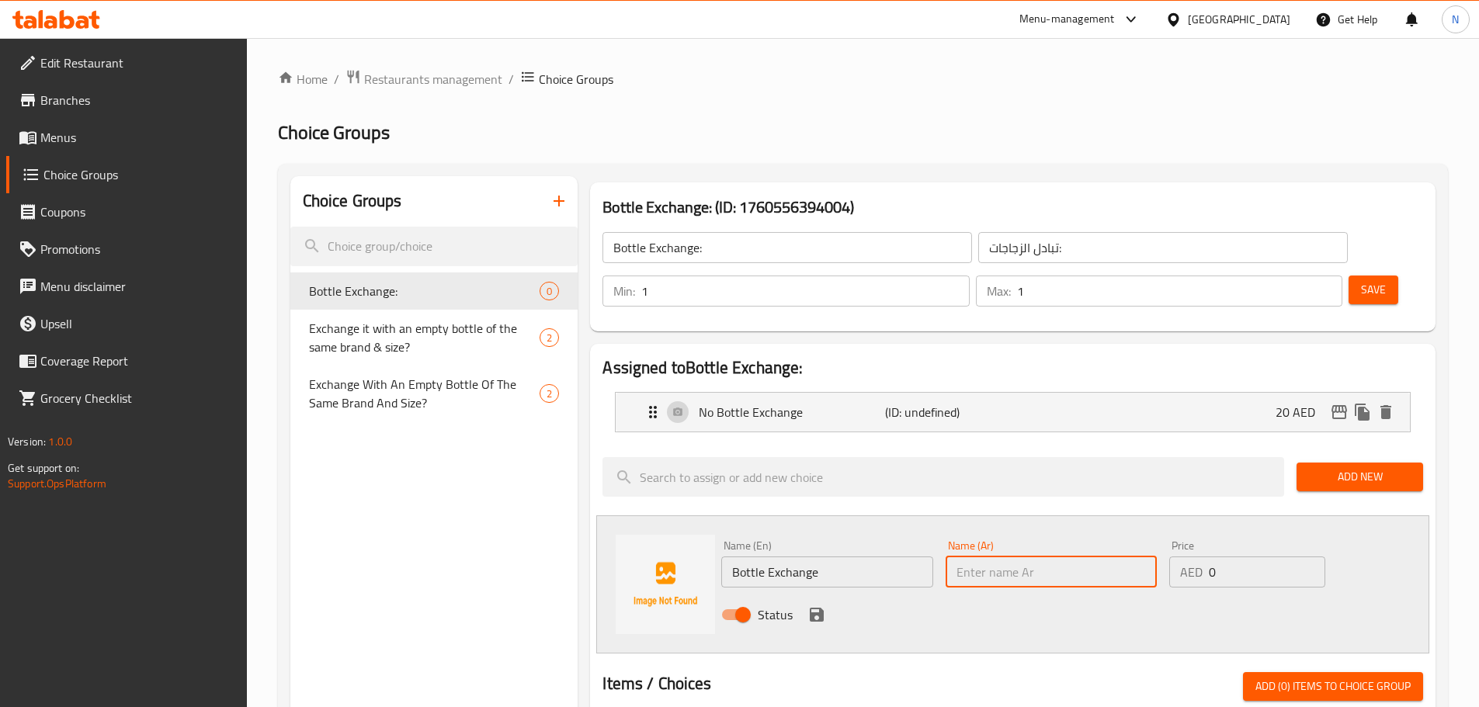
click at [978, 244] on input "تبادل الزجاجات:" at bounding box center [1162, 247] width 369 height 31
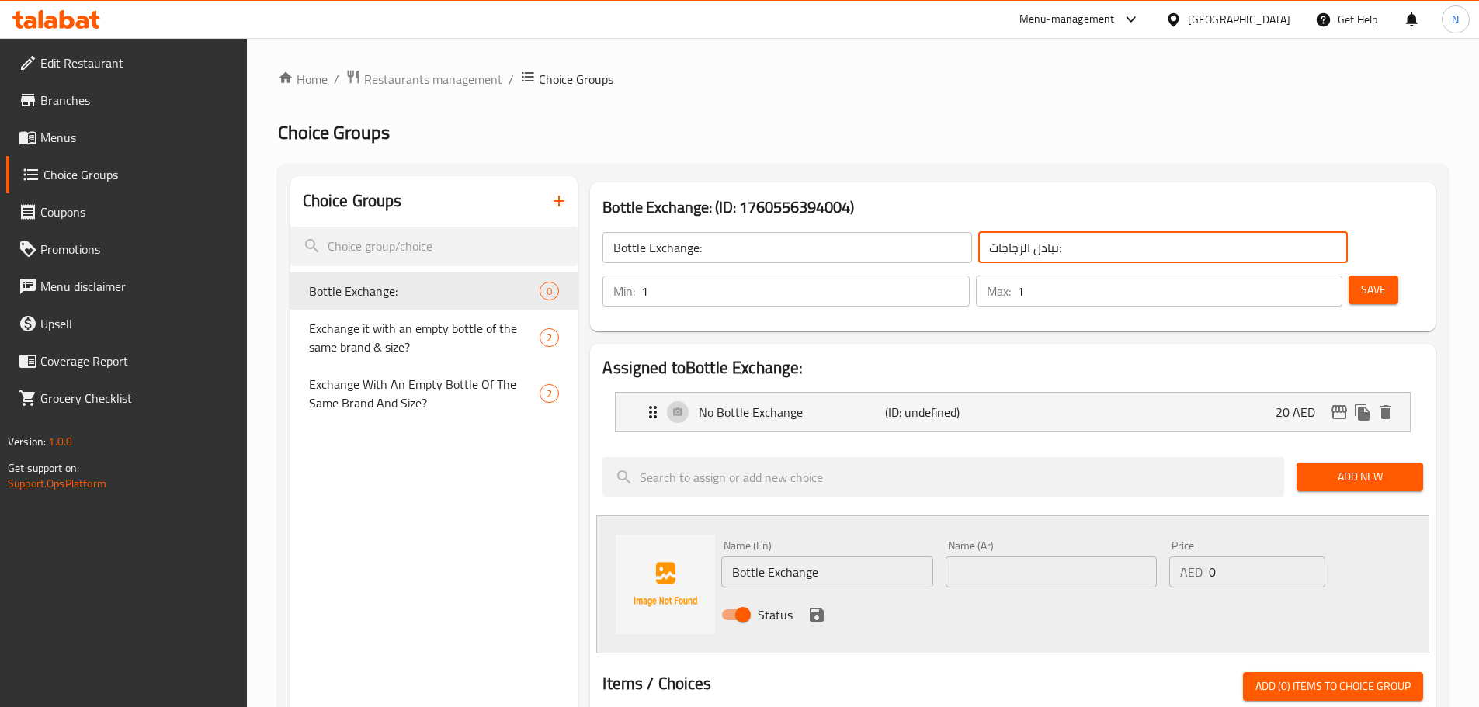
drag, startPoint x: 941, startPoint y: 244, endPoint x: 904, endPoint y: 245, distance: 36.5
click at [978, 245] on input "تبادل الزجاجات:" at bounding box center [1162, 247] width 369 height 31
click at [978, 248] on input "تبادل الزجاجات:" at bounding box center [1162, 247] width 369 height 31
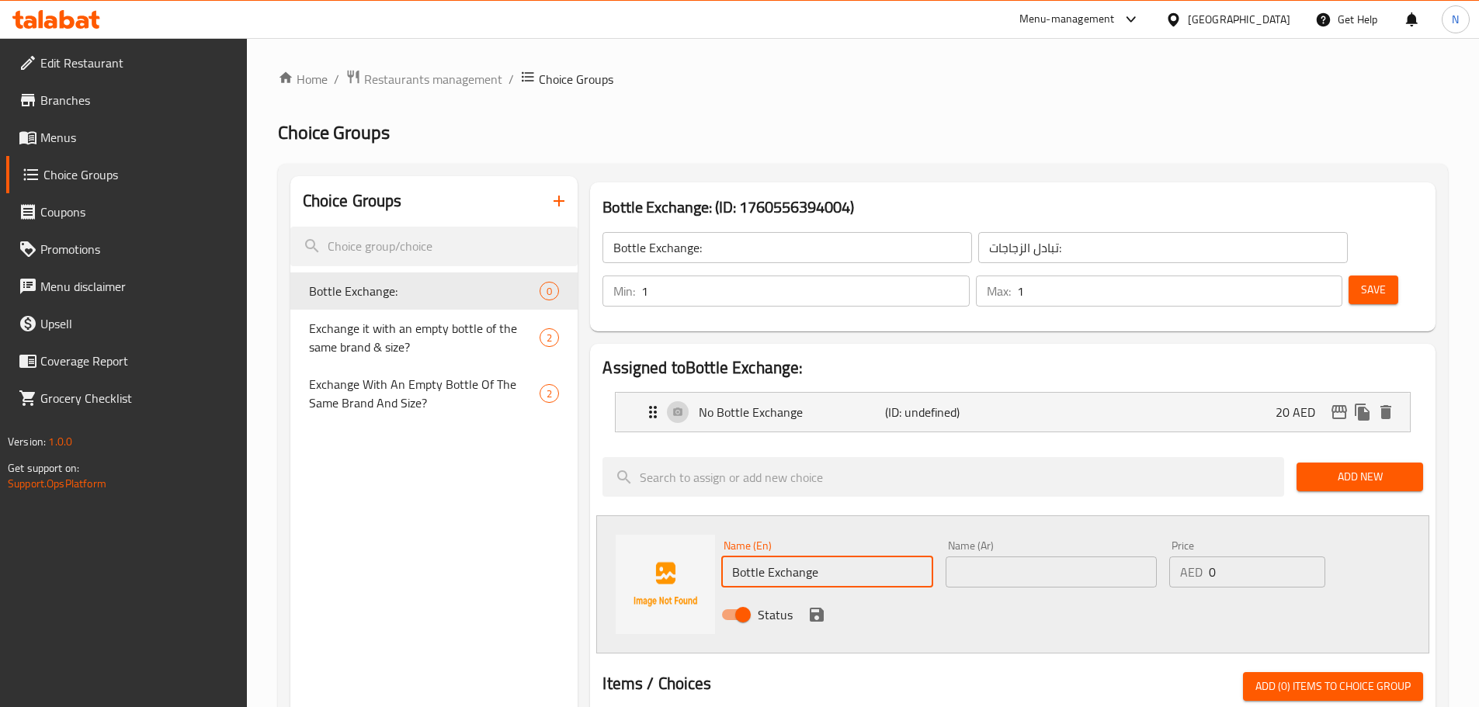
click at [742, 557] on input "Bottle Exchange" at bounding box center [826, 572] width 211 height 31
drag, startPoint x: 742, startPoint y: 533, endPoint x: 761, endPoint y: 533, distance: 19.4
click at [761, 557] on input "Bottle Exchange" at bounding box center [826, 572] width 211 height 31
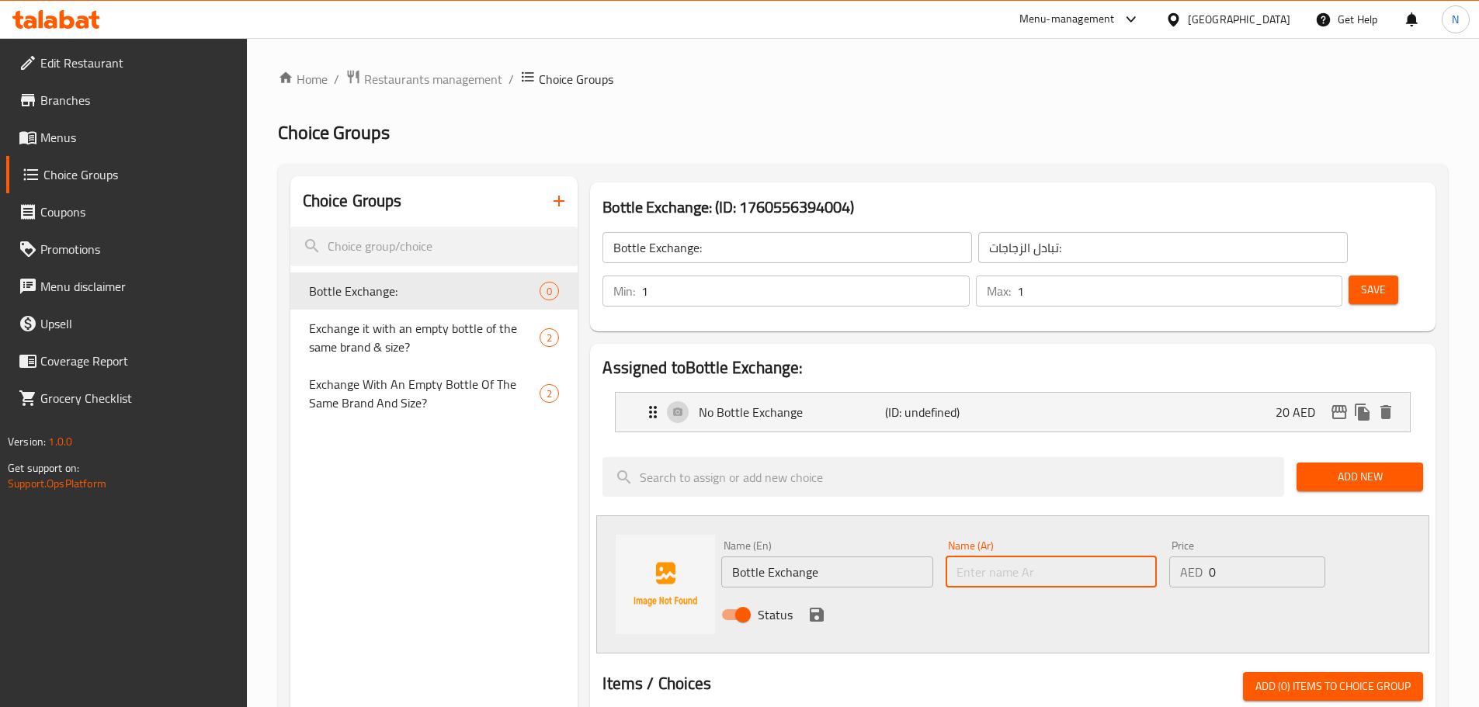
click at [988, 557] on input "text" at bounding box center [1050, 572] width 211 height 31
paste input "تبادل الزجاجات"
click at [993, 557] on input "تبادل الزجاجات" at bounding box center [1050, 572] width 211 height 31
click at [991, 557] on input "تبادل الزجاجات" at bounding box center [1050, 572] width 211 height 31
type input "تبادل زجاجات"
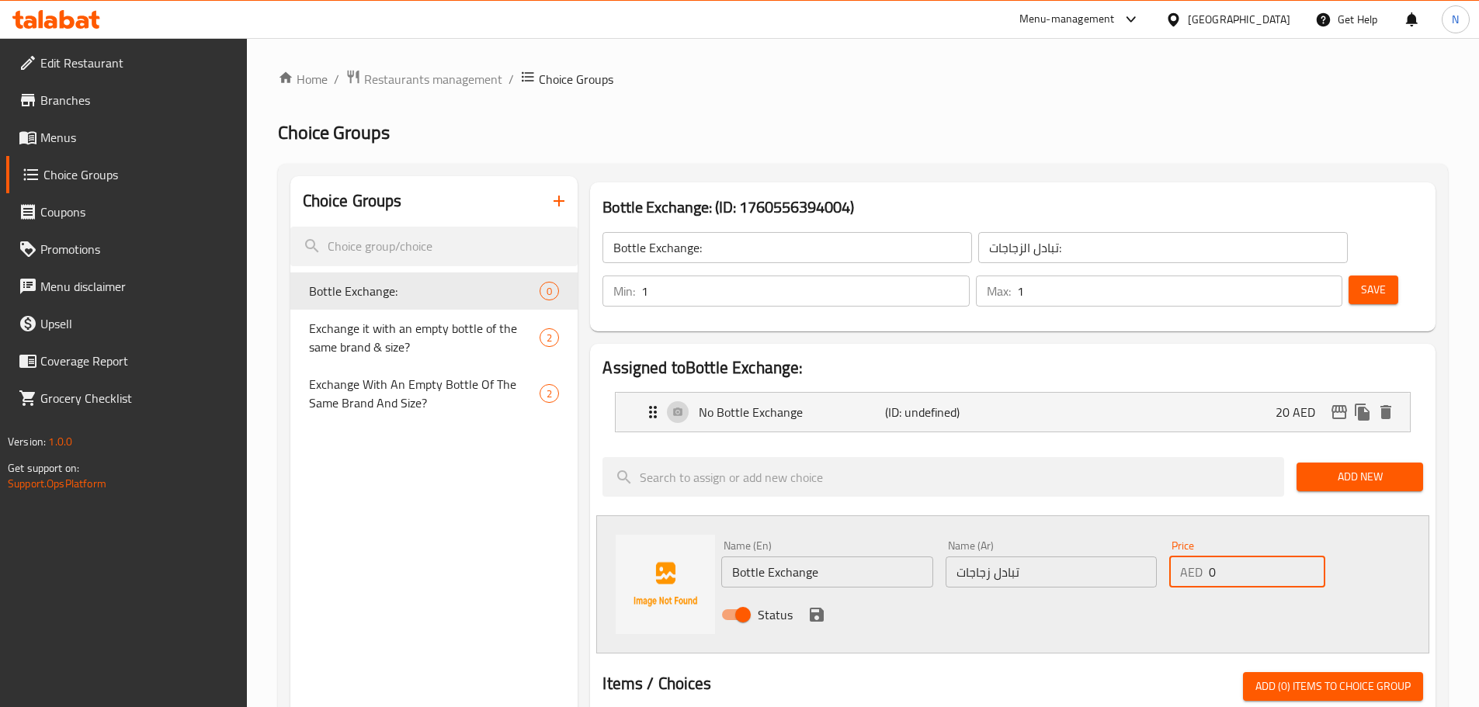
drag, startPoint x: 1258, startPoint y: 534, endPoint x: 1210, endPoint y: 535, distance: 48.1
click at [1210, 557] on input "0" at bounding box center [1267, 572] width 116 height 31
click at [1185, 595] on div "Name (En) Bottle Exchange Name (En) Name (Ar) تبادل زجاجات Name (Ar) Price AED …" at bounding box center [1012, 584] width 833 height 138
click at [817, 605] on icon "save" at bounding box center [816, 614] width 19 height 19
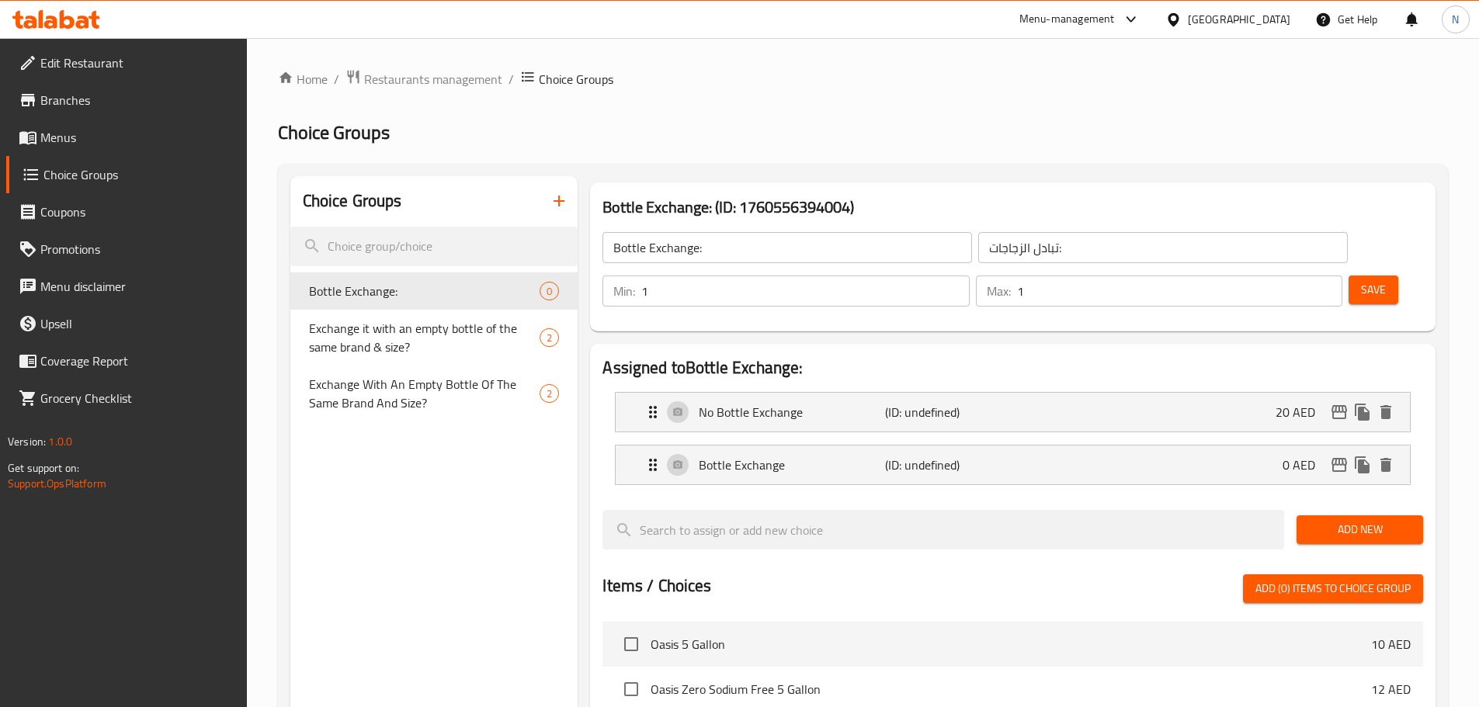
click at [1361, 280] on span "Save" at bounding box center [1373, 289] width 25 height 19
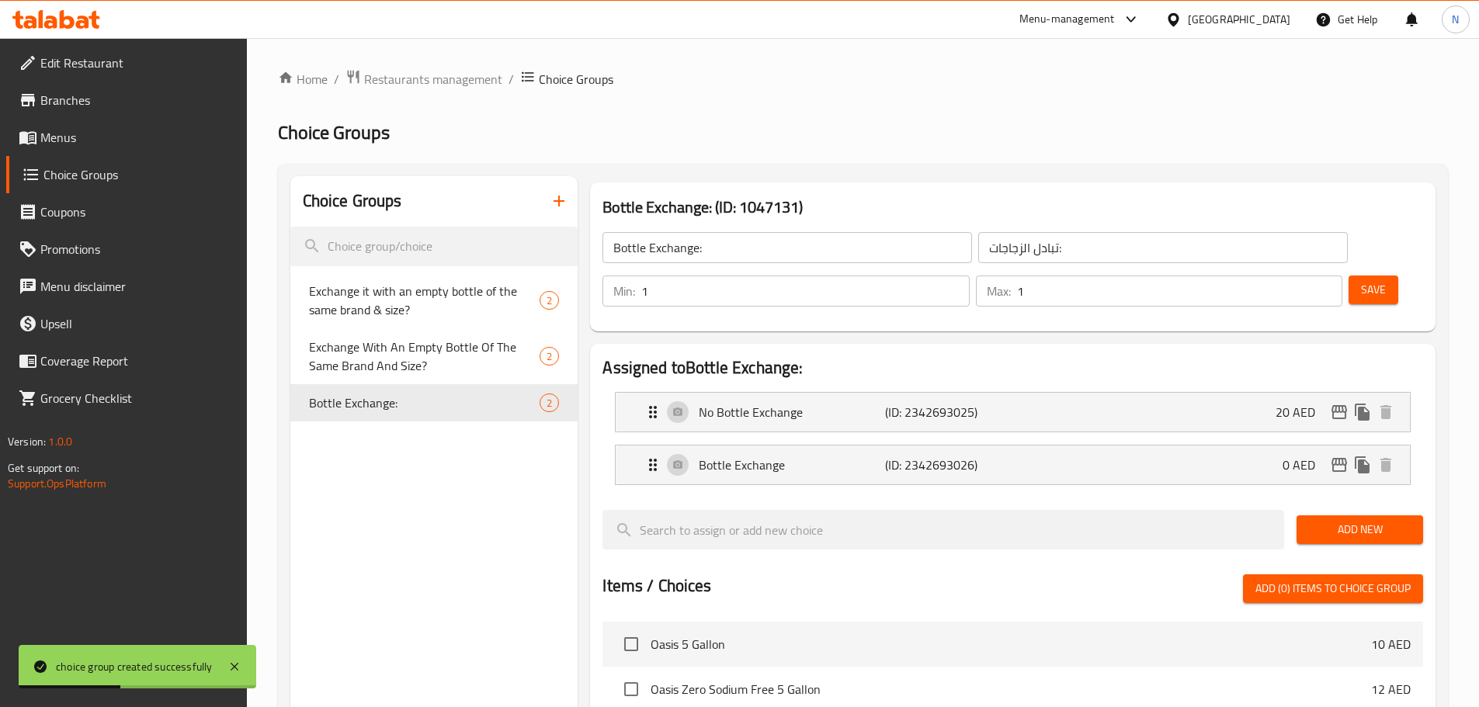
click at [1361, 280] on span "Save" at bounding box center [1373, 289] width 25 height 19
click at [461, 308] on span "Exchange it with an empty bottle of the same brand & size?" at bounding box center [409, 301] width 201 height 37
type input "Exchange it with an empty bottle of the same brand & size?"
type input "استبدالها بزجاجة فارغة من نفس العلامة التجارية والحجم؟"
type input "0"
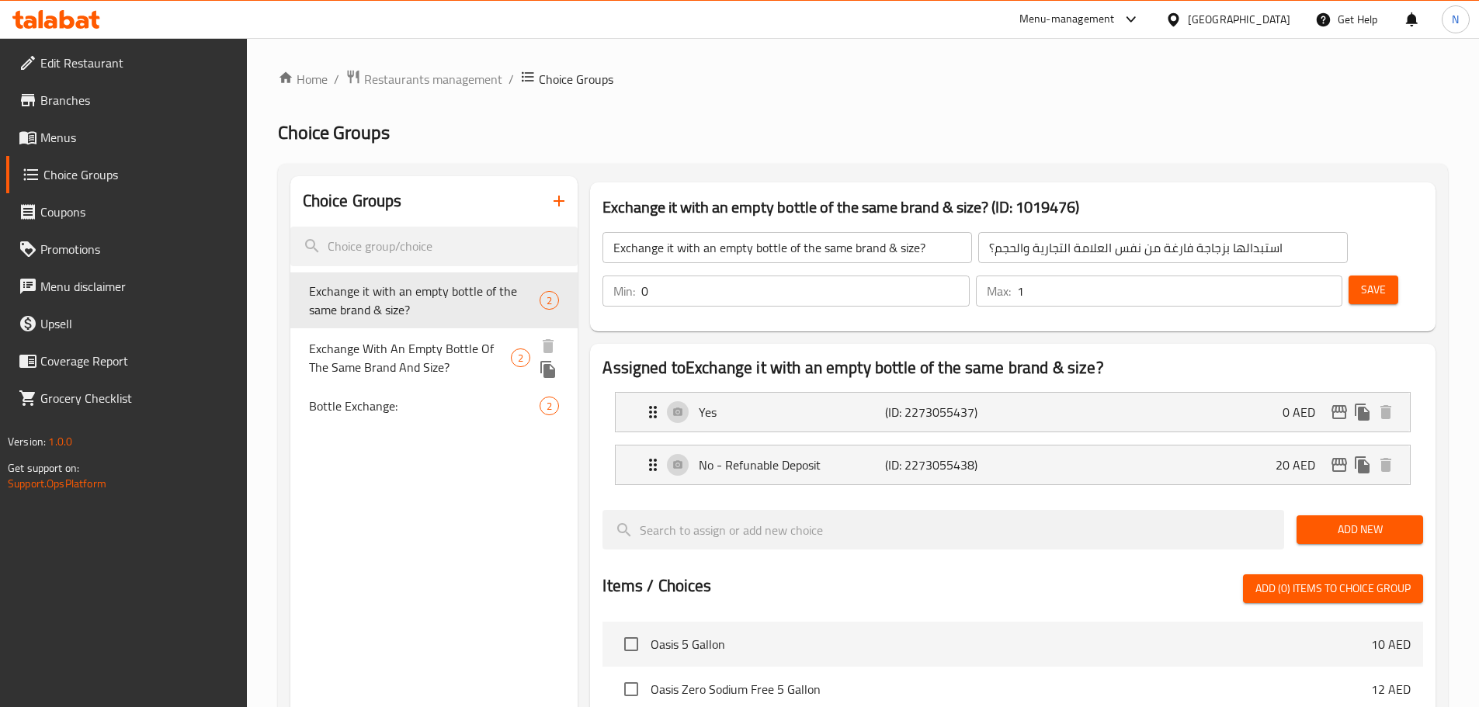
click at [448, 339] on span "Exchange With An Empty Bottle Of The Same Brand And Size?" at bounding box center [410, 357] width 203 height 37
type input "Exchange With An Empty Bottle Of The Same Brand And Size?"
type input "تبادلها بزجاجة فارغة من نفس العلامة التجارية والحجم؟"
type input "1"
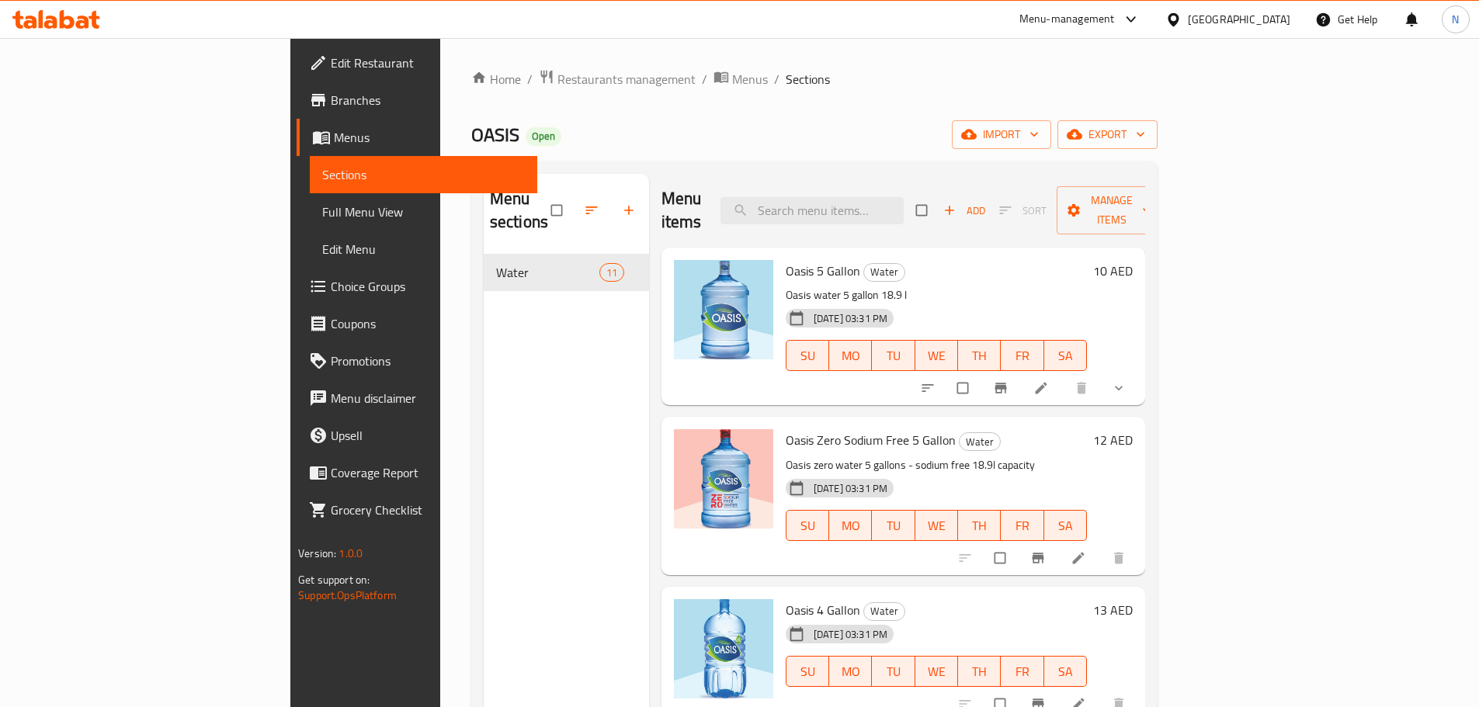
click at [1126, 380] on icon "show more" at bounding box center [1119, 388] width 16 height 16
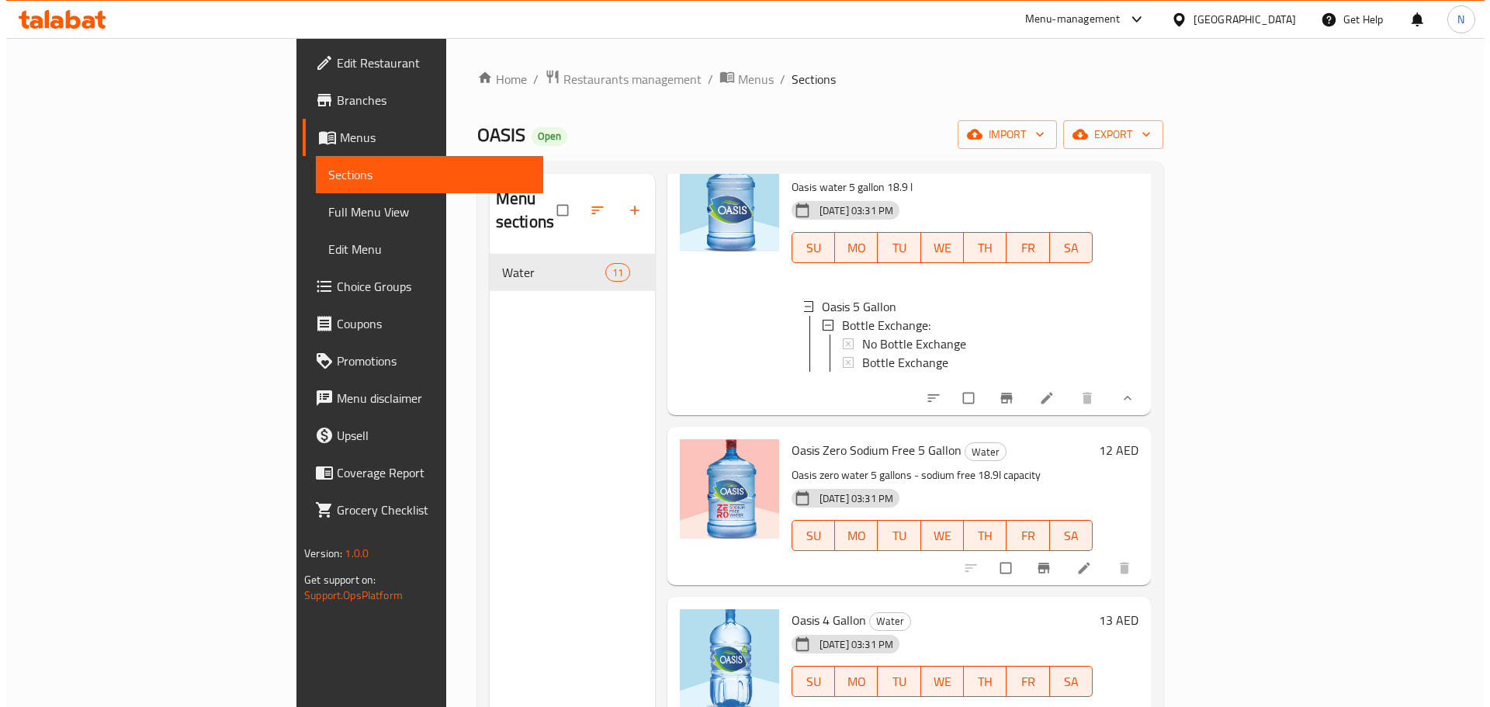
scroll to position [155, 0]
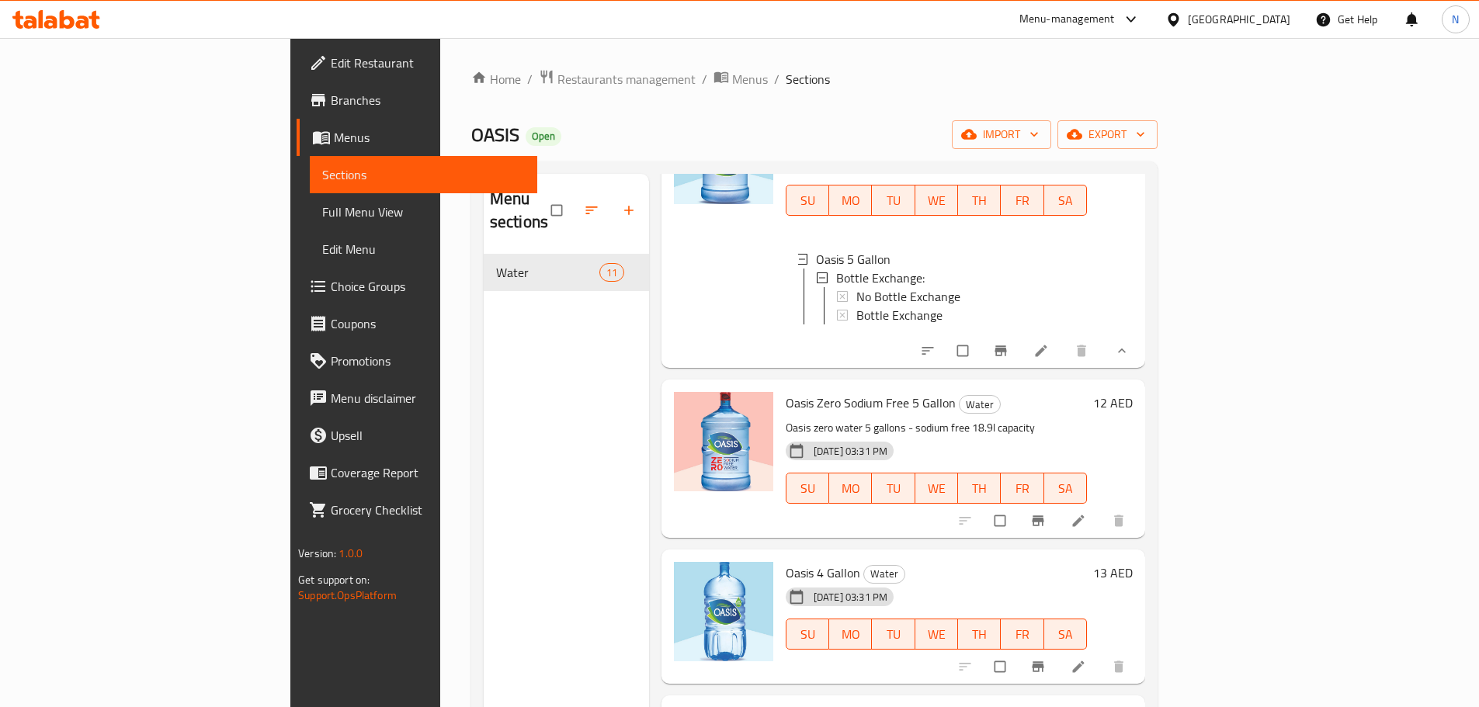
click at [1101, 517] on li at bounding box center [1079, 520] width 43 height 25
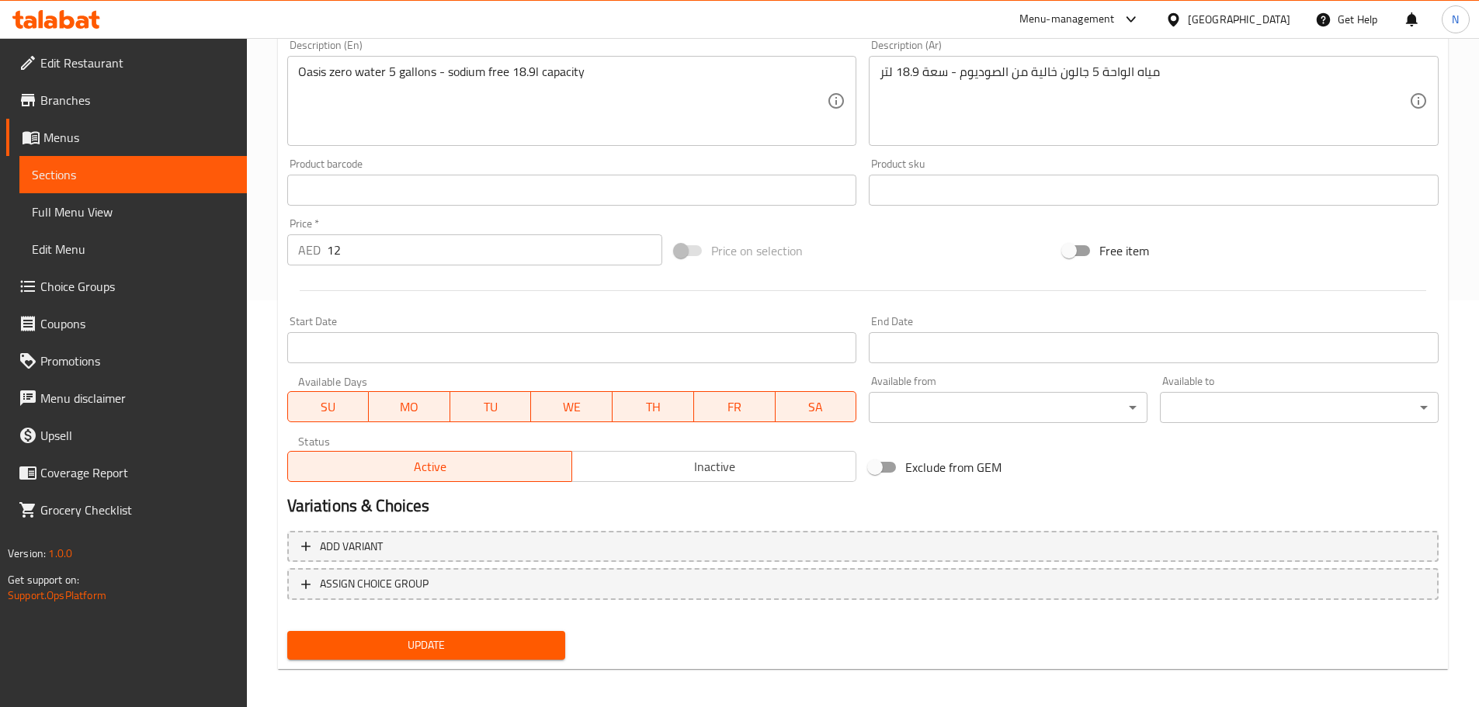
scroll to position [412, 0]
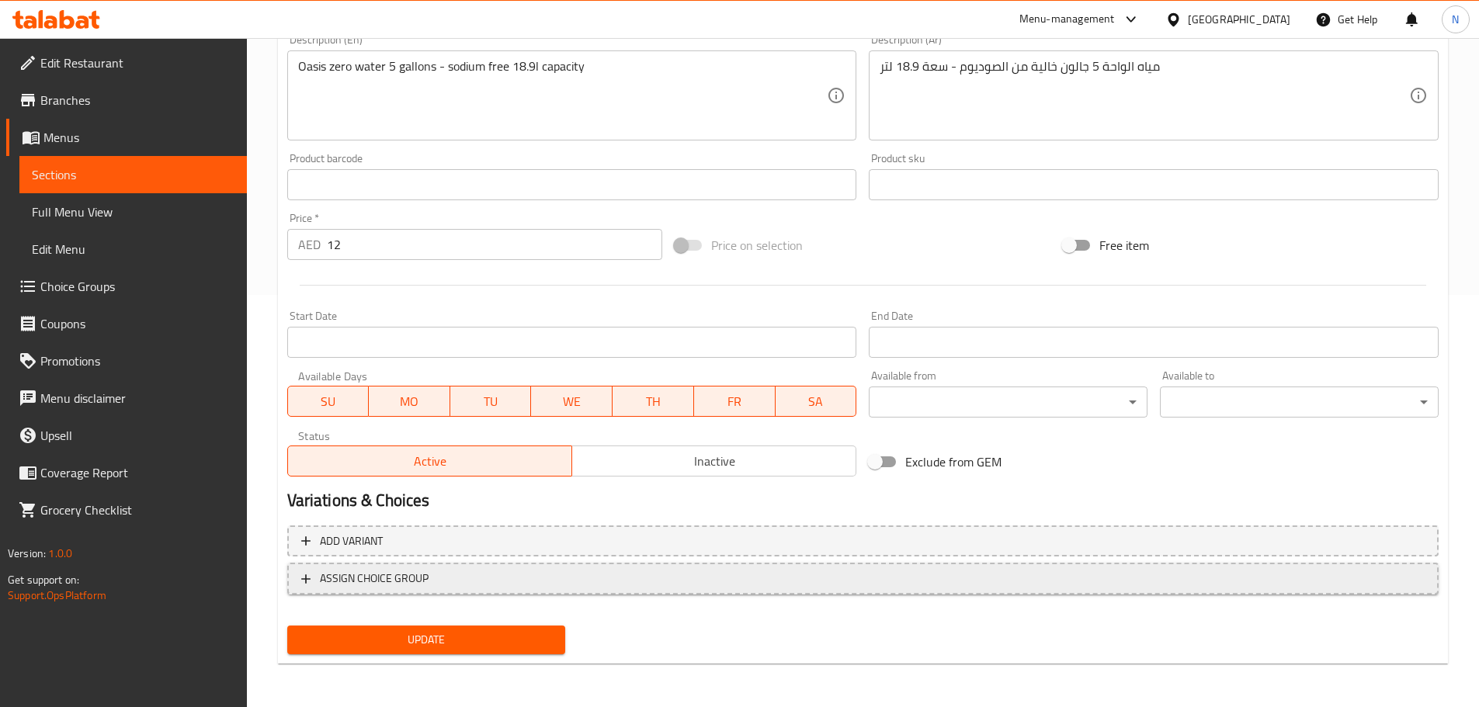
click at [729, 584] on span "ASSIGN CHOICE GROUP" at bounding box center [862, 578] width 1123 height 19
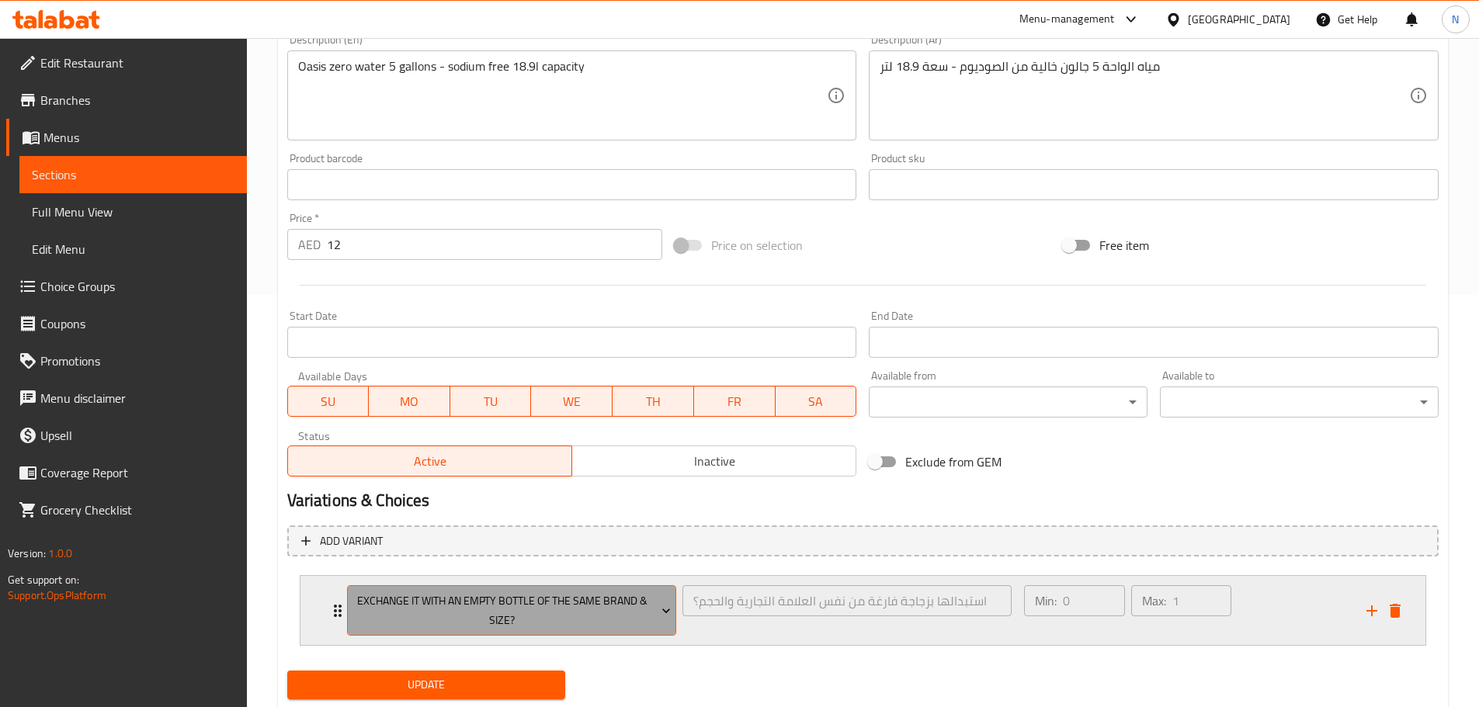
click at [560, 613] on span "Exchange it with an empty bottle of the same brand & size?" at bounding box center [511, 610] width 318 height 39
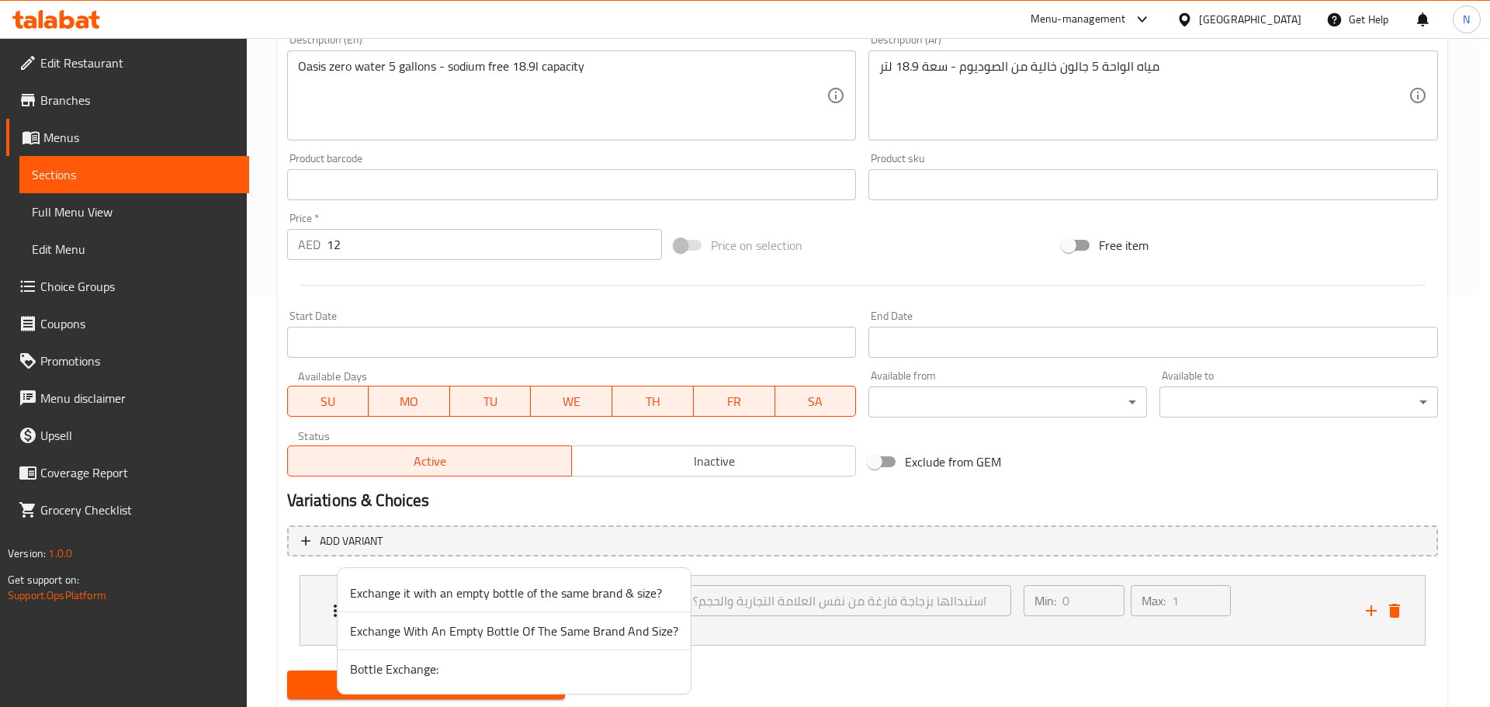
click at [505, 662] on span "Bottle Exchange:" at bounding box center [514, 669] width 328 height 19
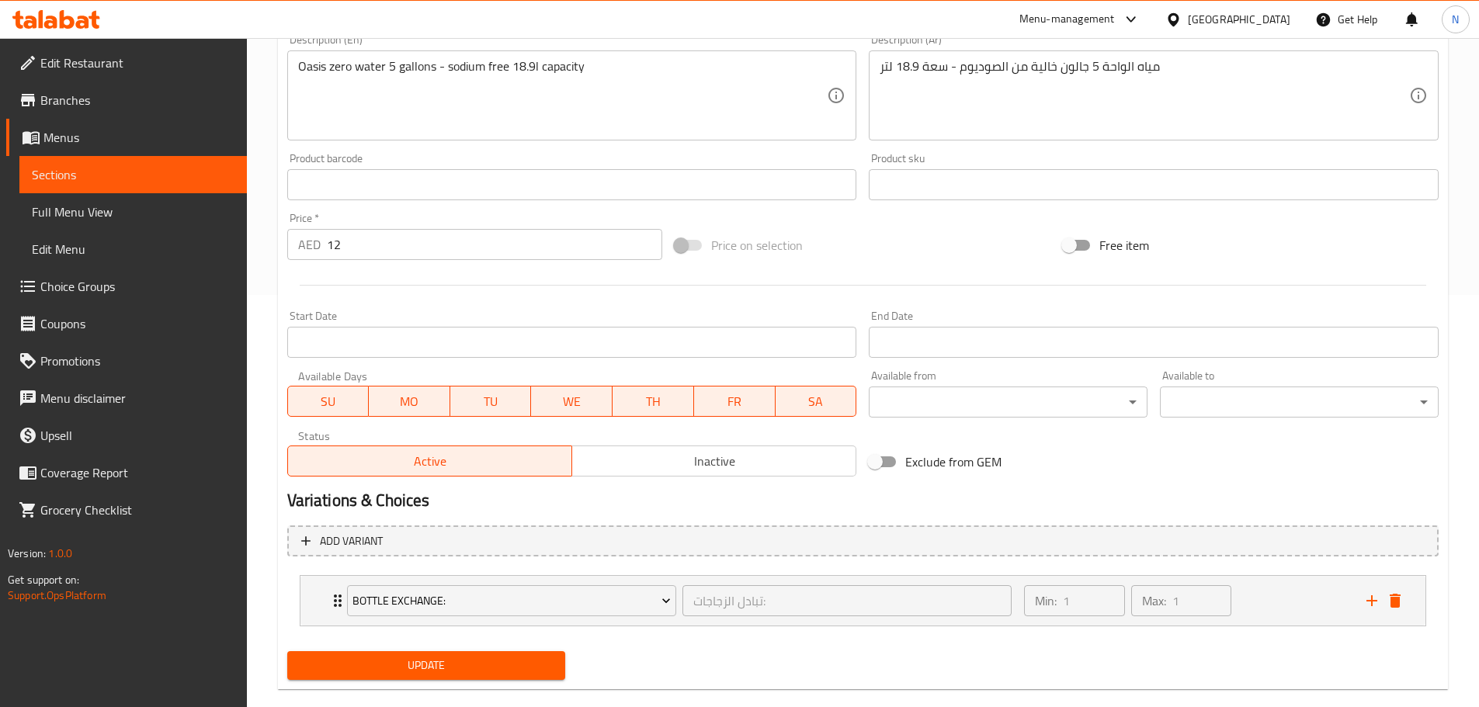
click at [455, 662] on span "Update" at bounding box center [427, 665] width 254 height 19
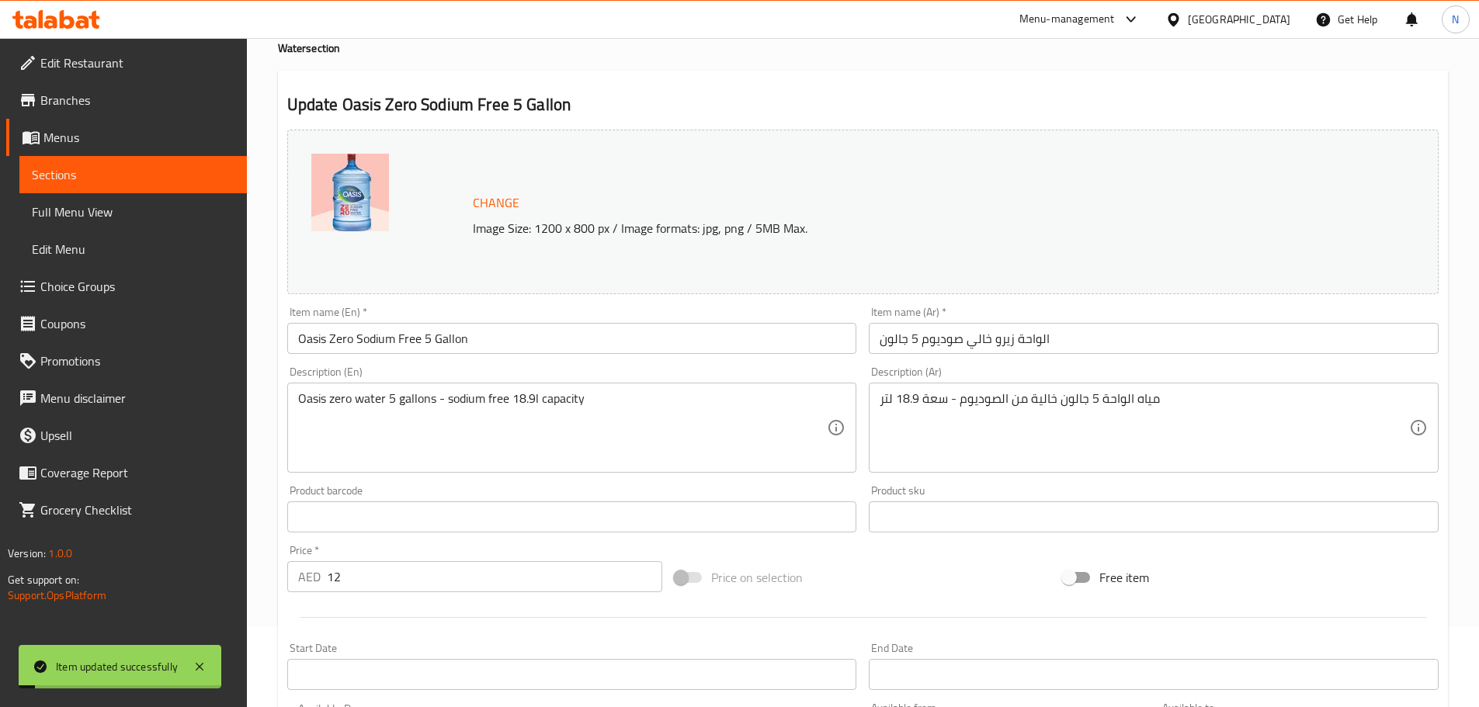
scroll to position [0, 0]
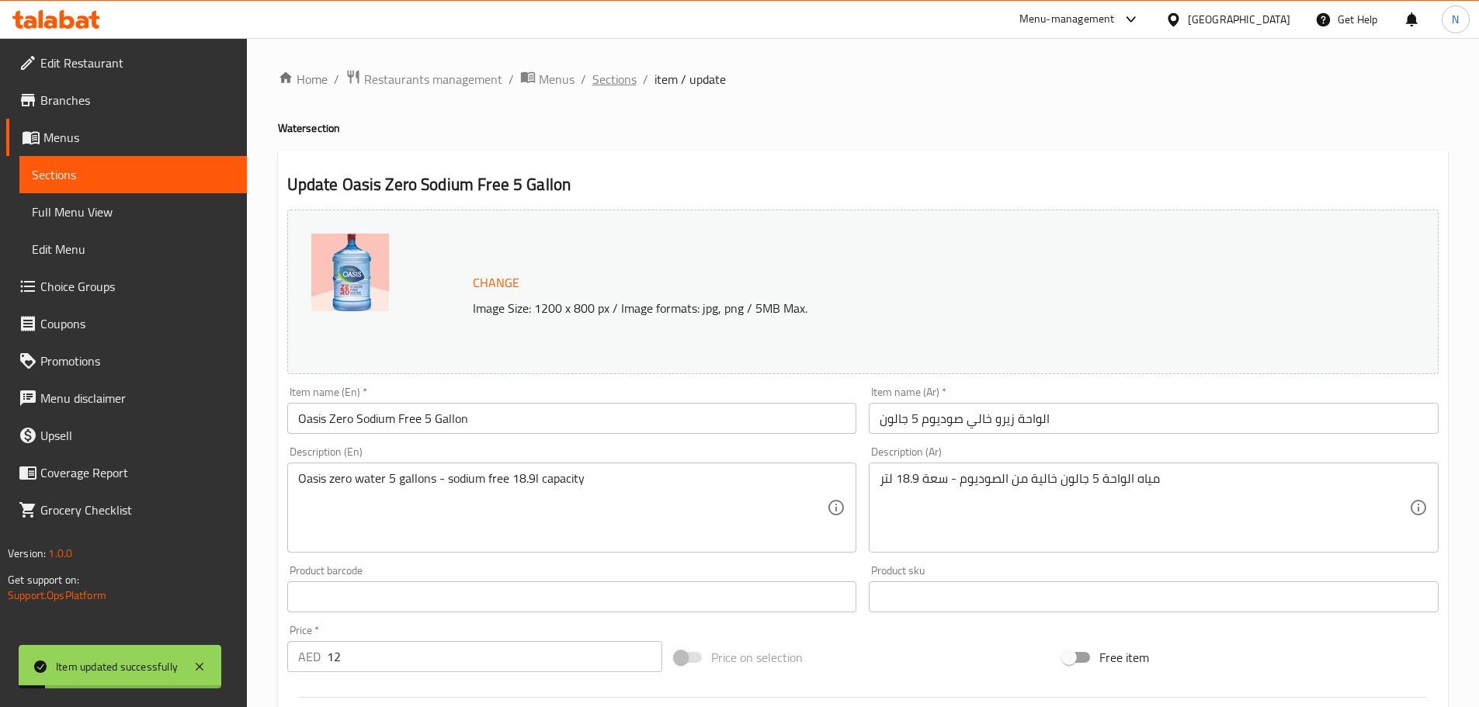
click at [592, 75] on span "Sections" at bounding box center [614, 79] width 44 height 19
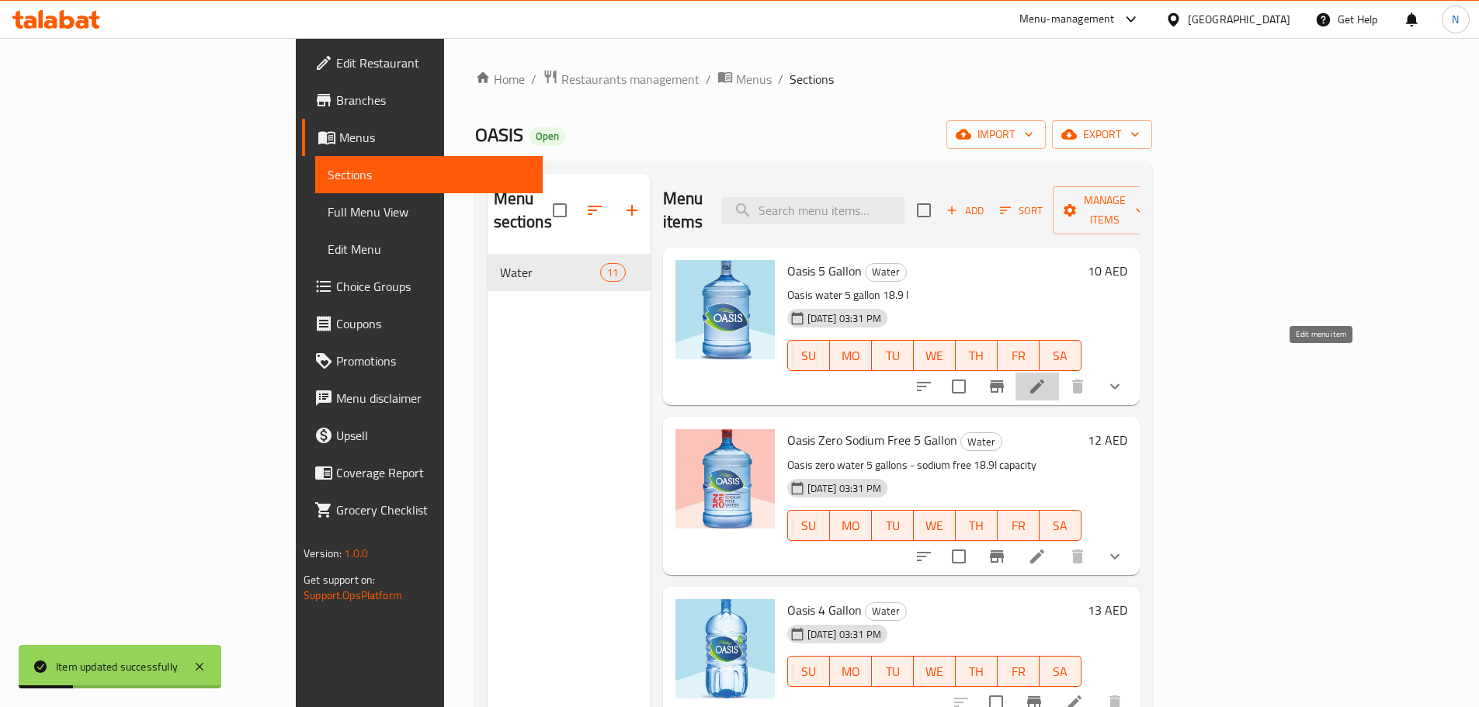
click at [1046, 377] on icon at bounding box center [1037, 386] width 19 height 19
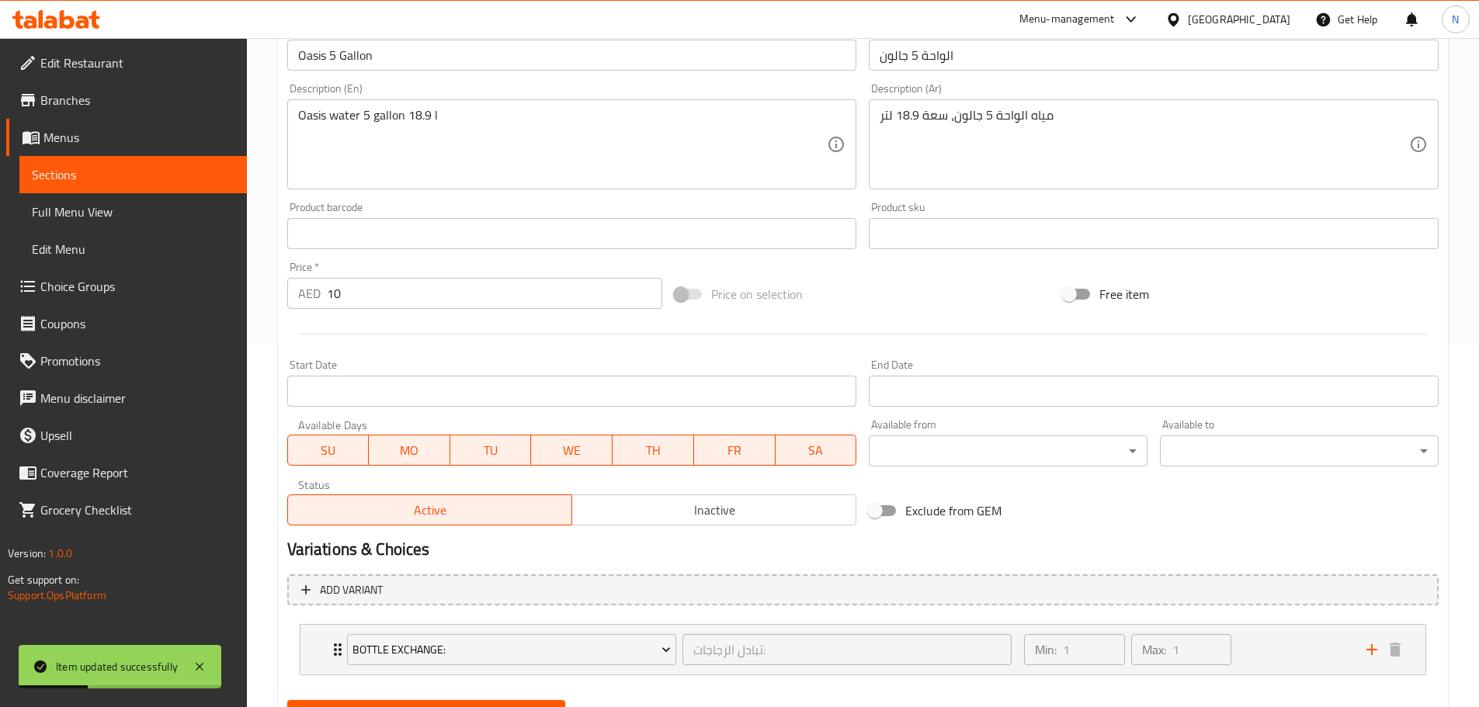
scroll to position [438, 0]
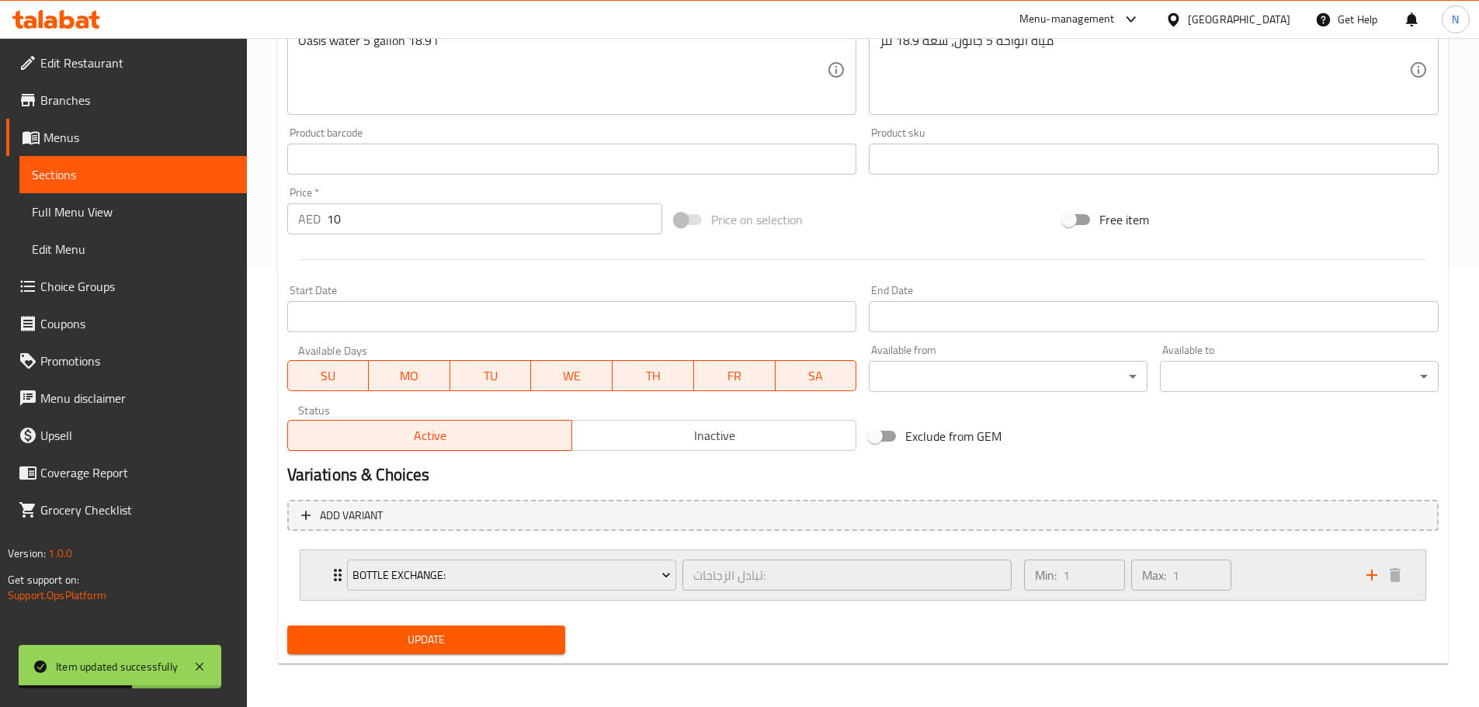
click at [1268, 570] on div "Min: 1 ​ Max: 1 ​" at bounding box center [1185, 575] width 342 height 50
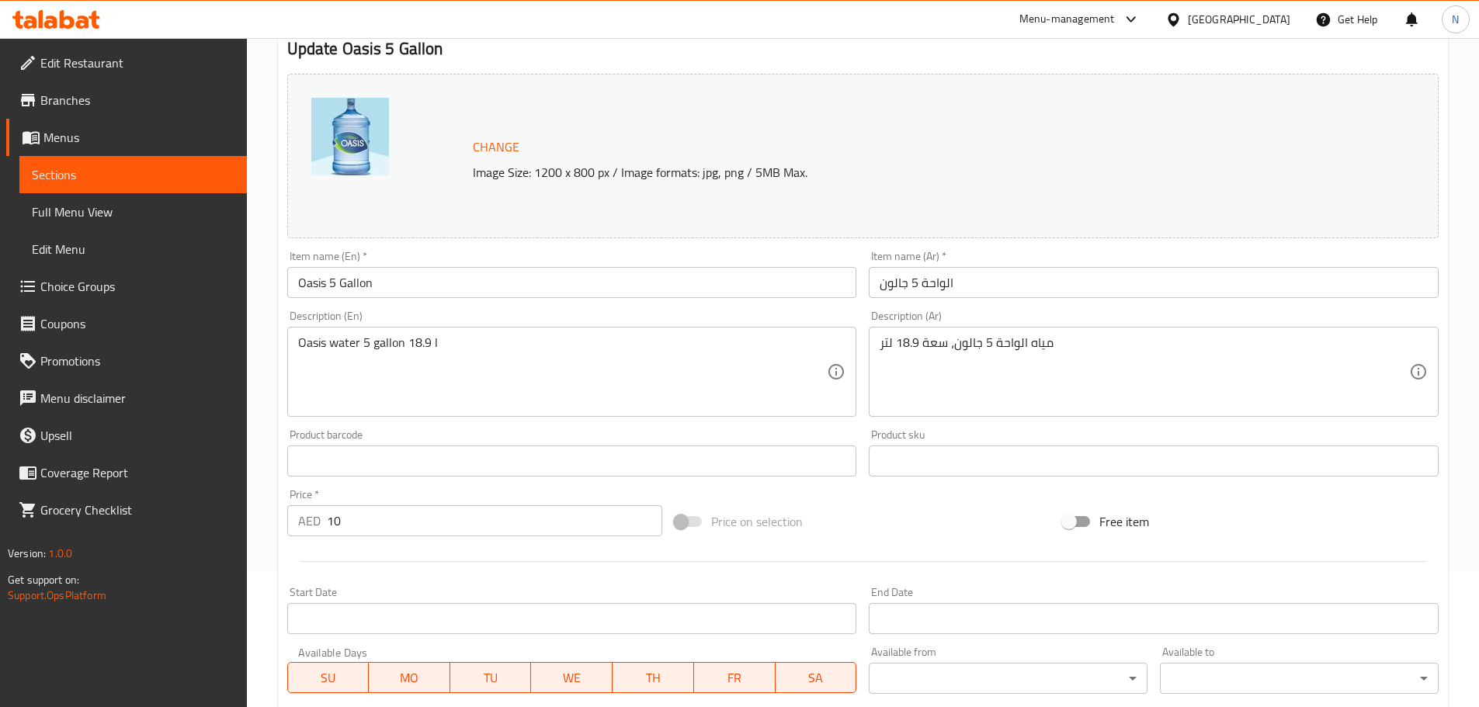
scroll to position [0, 0]
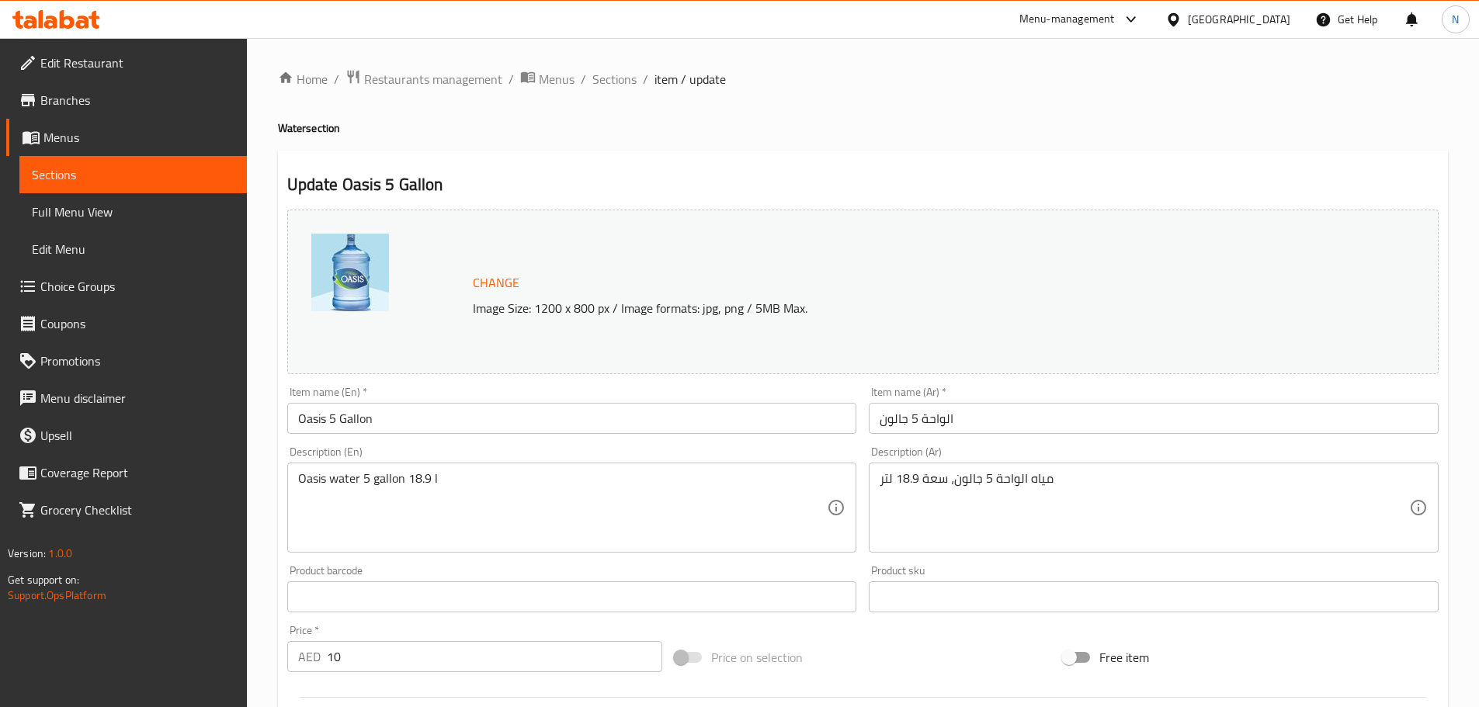
drag, startPoint x: 617, startPoint y: 81, endPoint x: 609, endPoint y: 119, distance: 38.8
click at [617, 81] on span "Sections" at bounding box center [614, 79] width 44 height 19
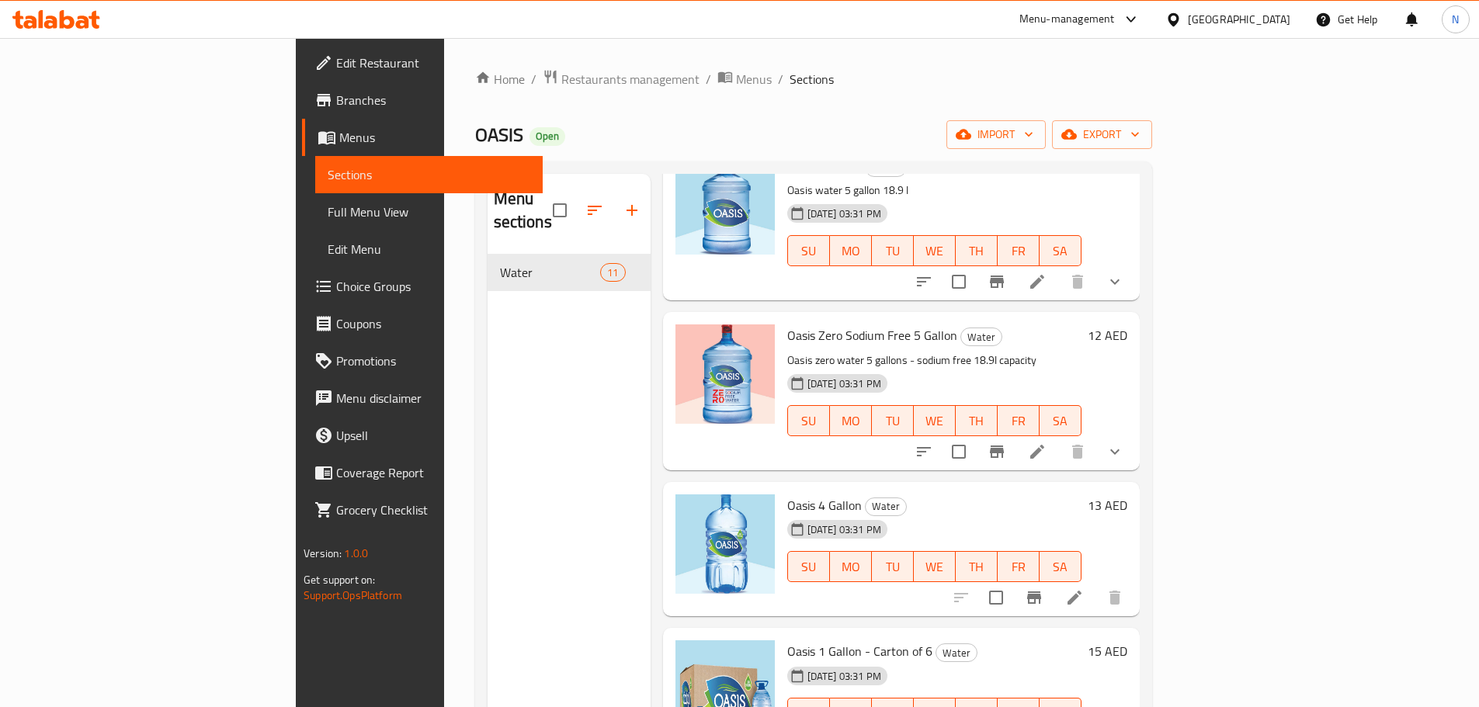
scroll to position [155, 0]
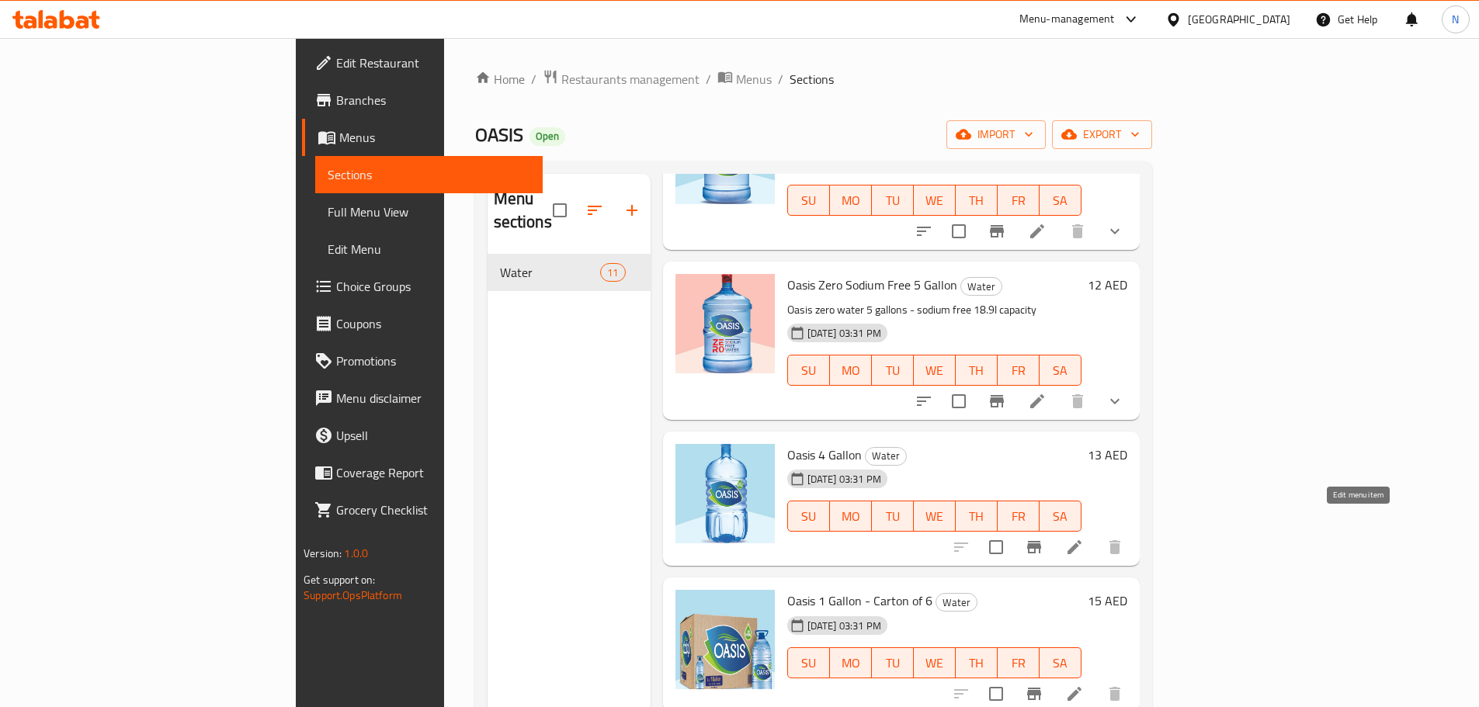
click at [1084, 538] on icon at bounding box center [1074, 547] width 19 height 19
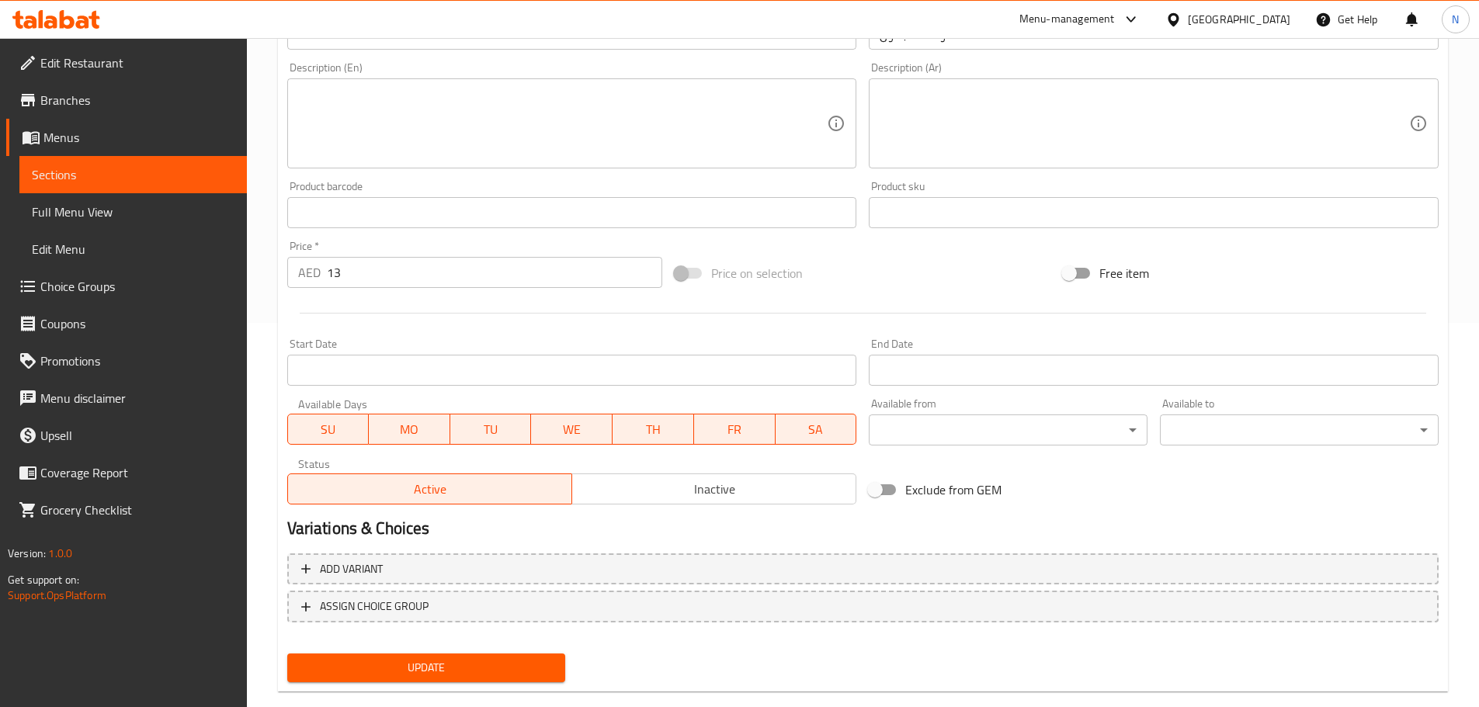
scroll to position [412, 0]
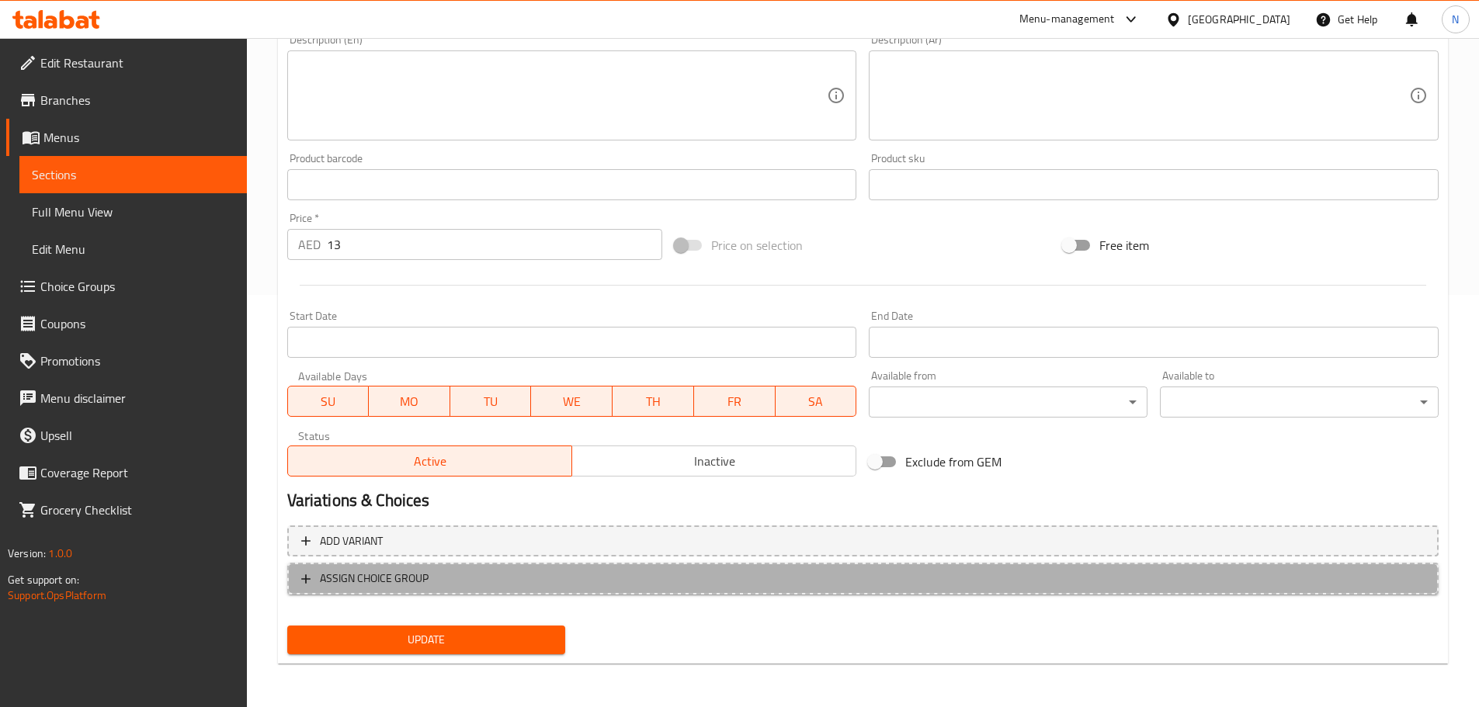
click at [625, 580] on span "ASSIGN CHOICE GROUP" at bounding box center [862, 578] width 1123 height 19
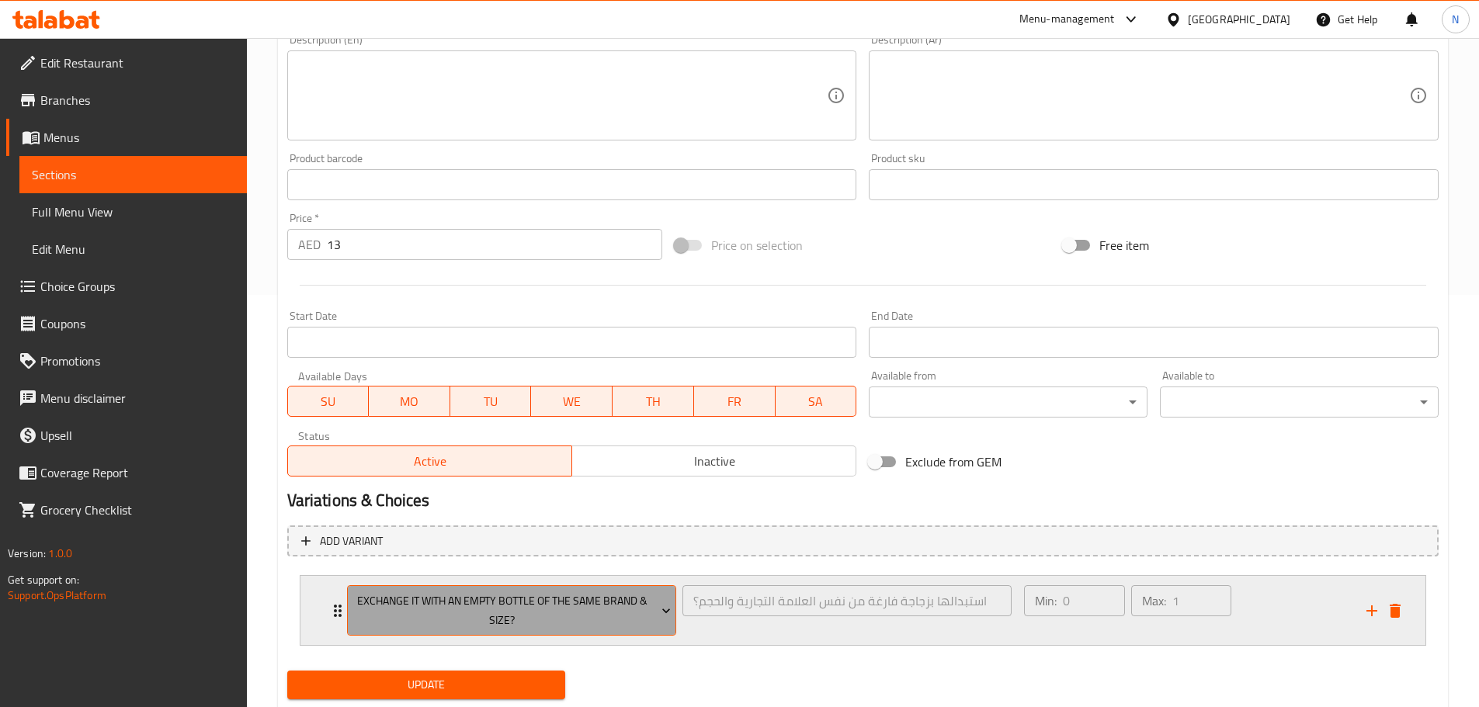
click at [591, 609] on span "Exchange it with an empty bottle of the same brand & size?" at bounding box center [511, 610] width 318 height 39
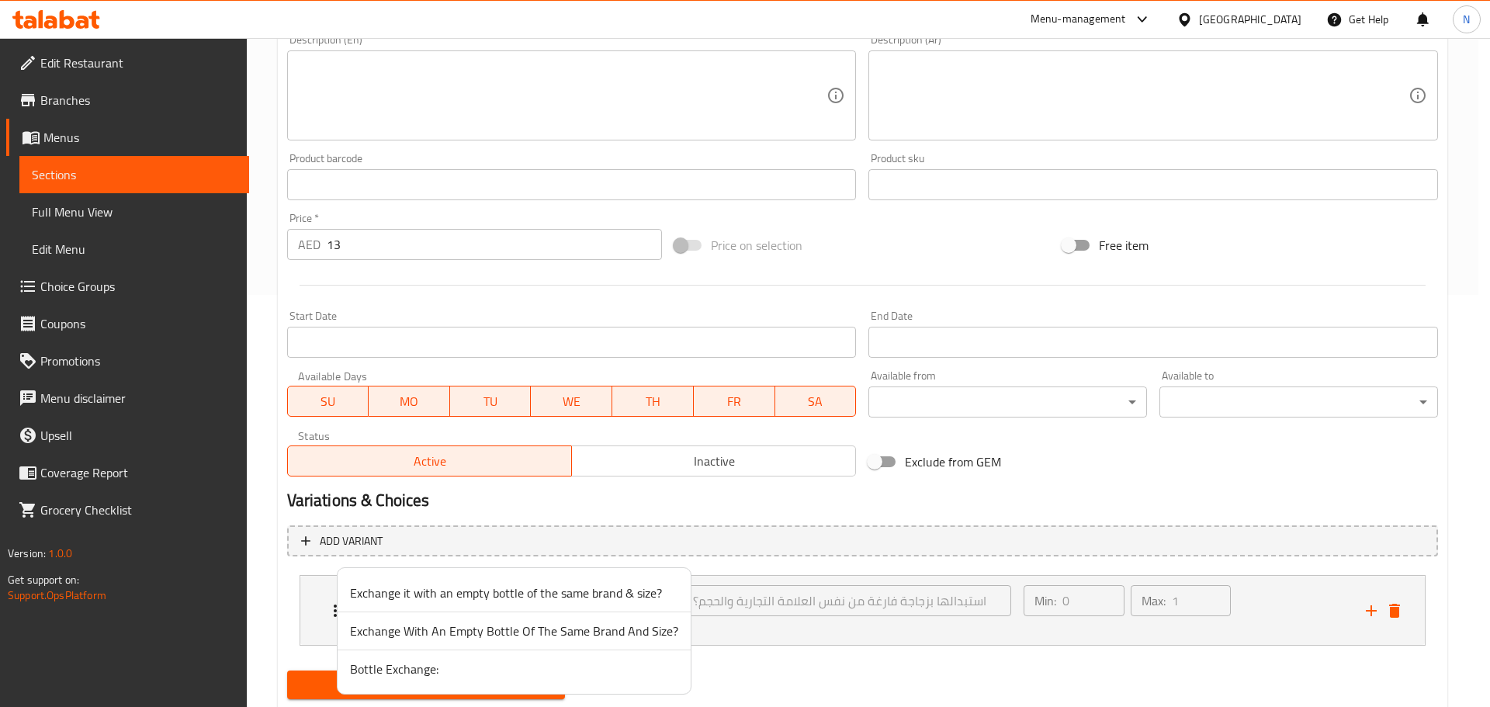
click at [494, 666] on span "Bottle Exchange:" at bounding box center [514, 669] width 328 height 19
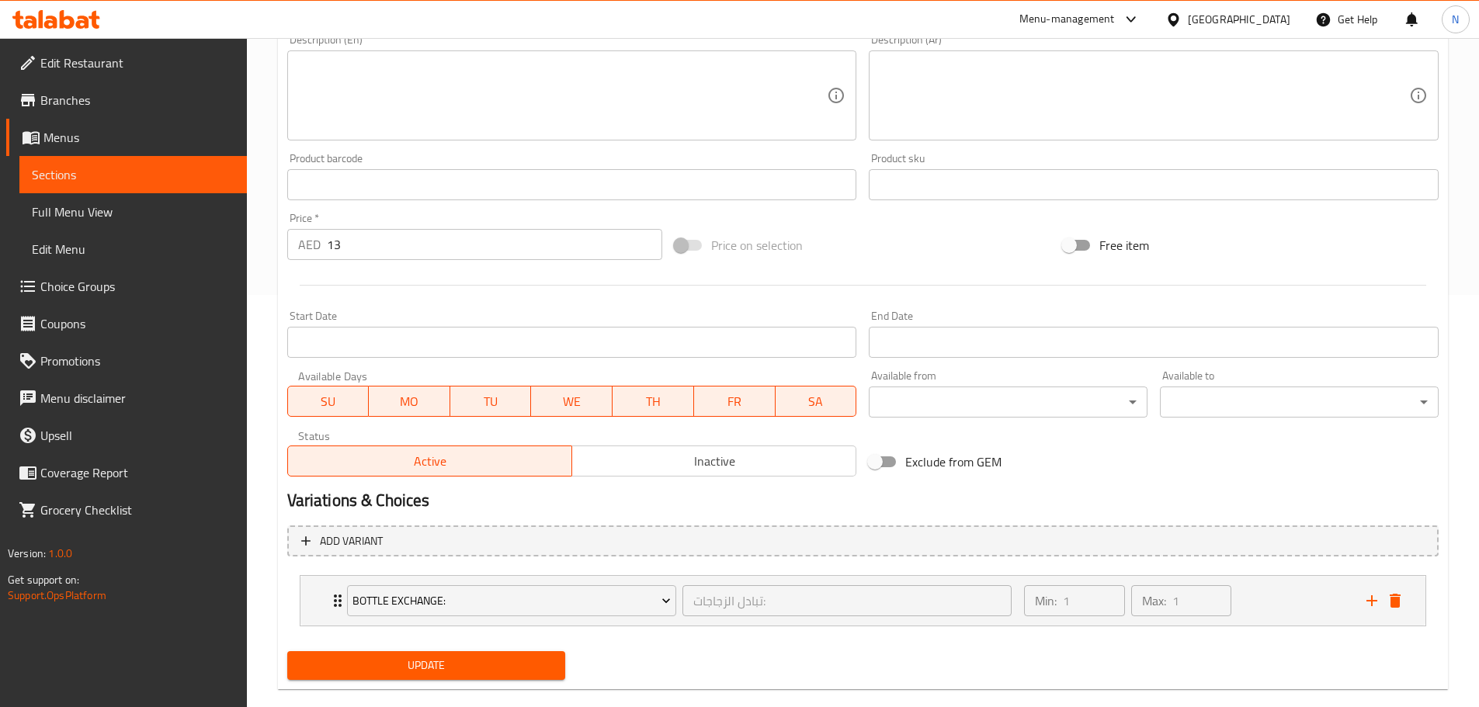
click at [450, 668] on span "Update" at bounding box center [427, 665] width 254 height 19
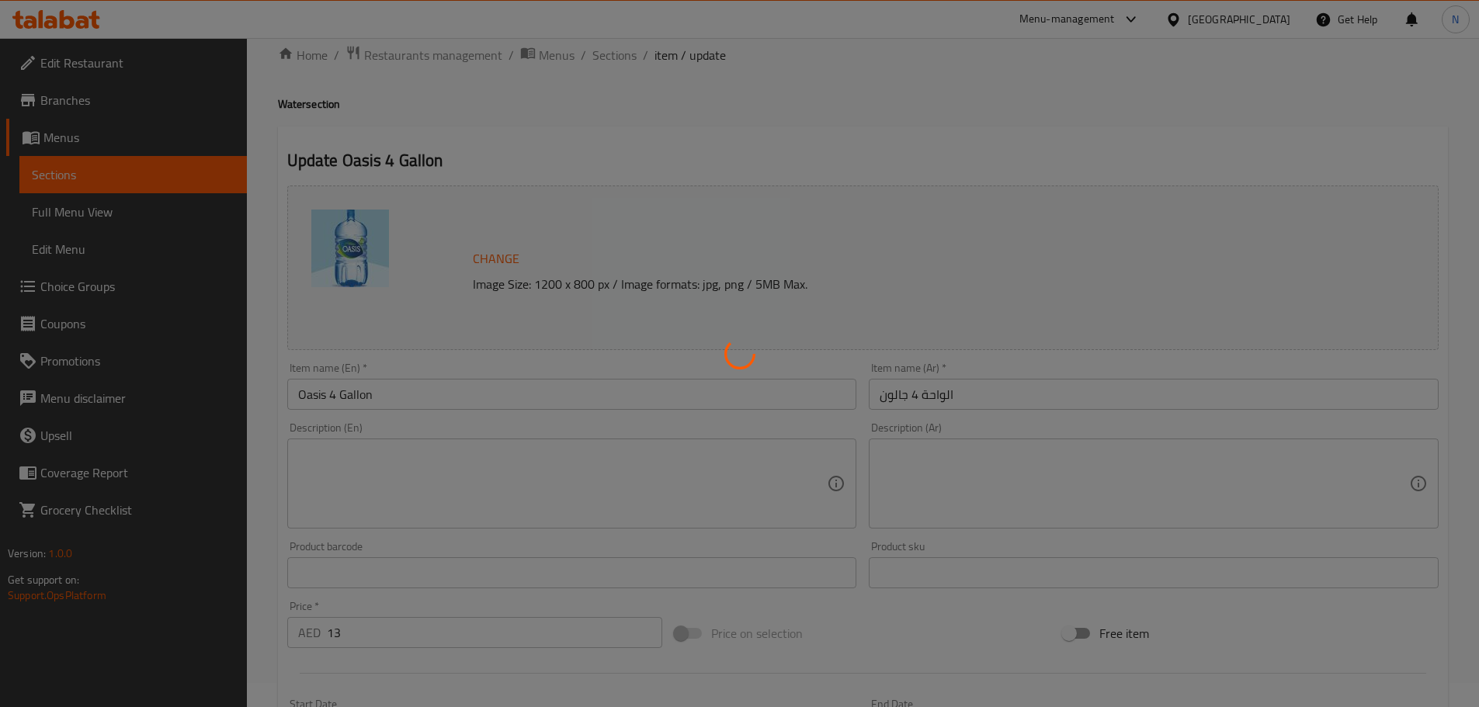
scroll to position [0, 0]
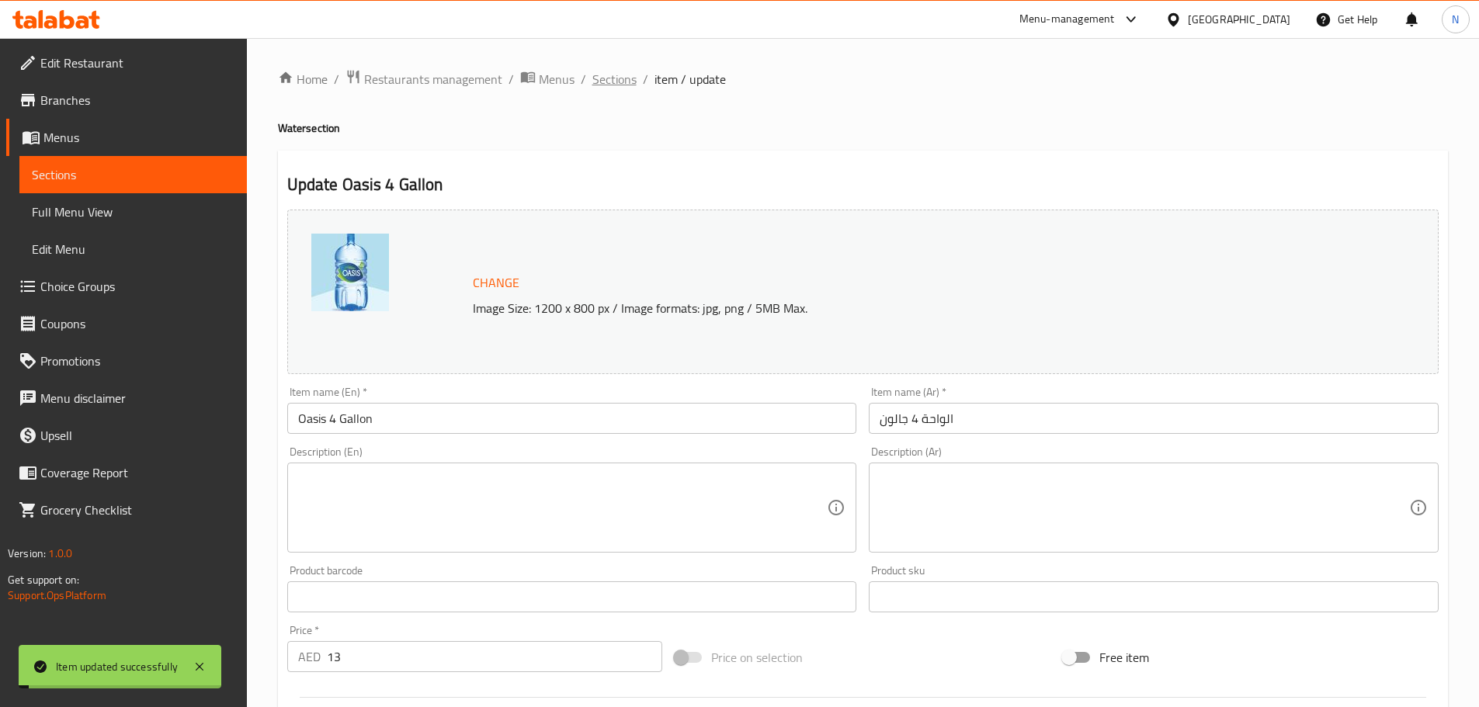
click at [619, 71] on span "Sections" at bounding box center [614, 79] width 44 height 19
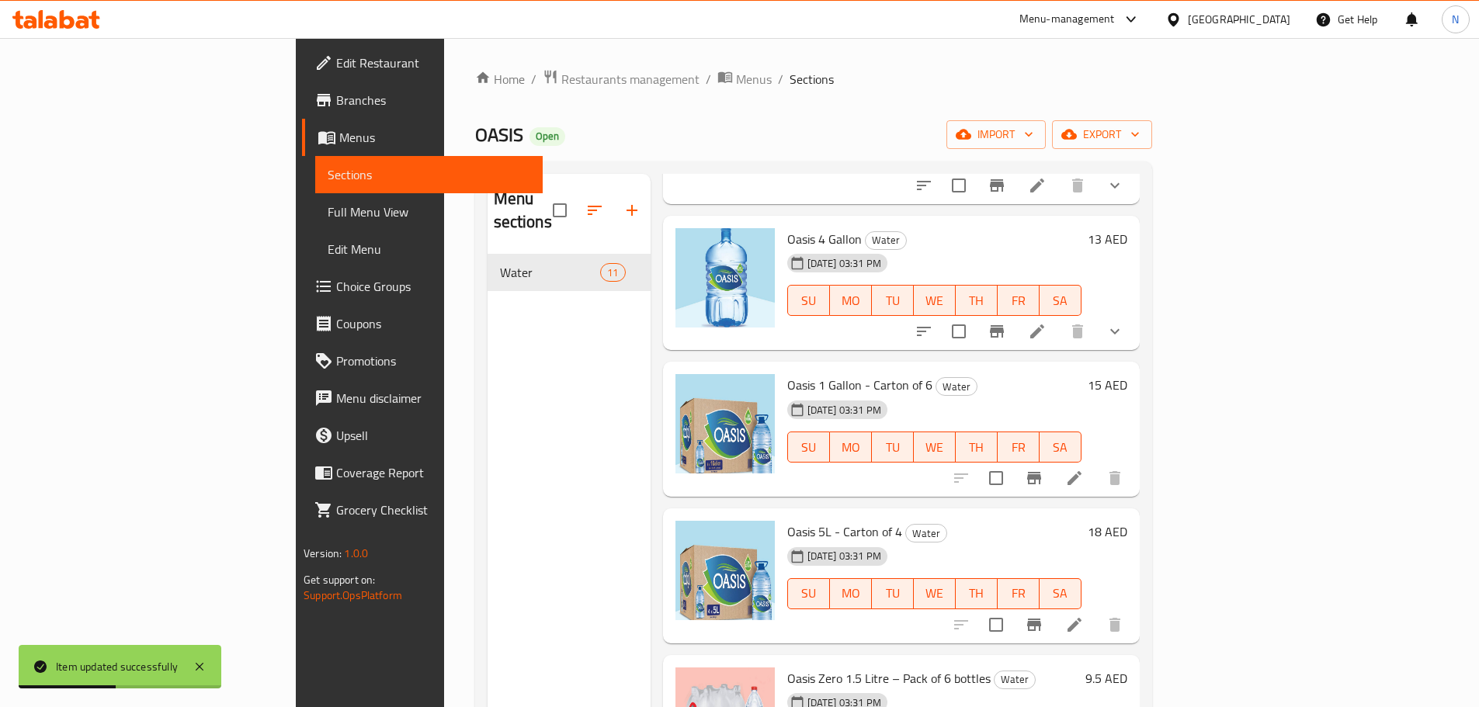
scroll to position [388, 0]
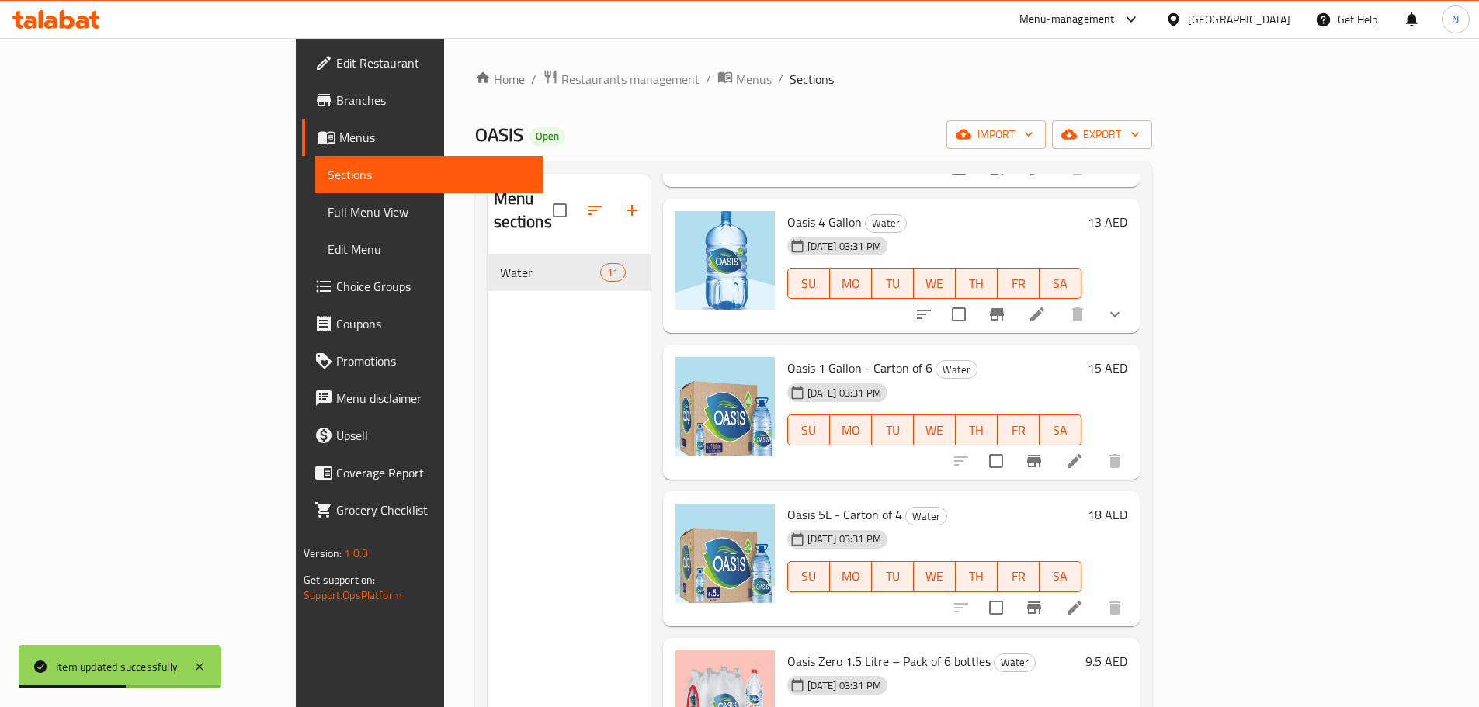
click at [1084, 452] on icon at bounding box center [1074, 461] width 19 height 19
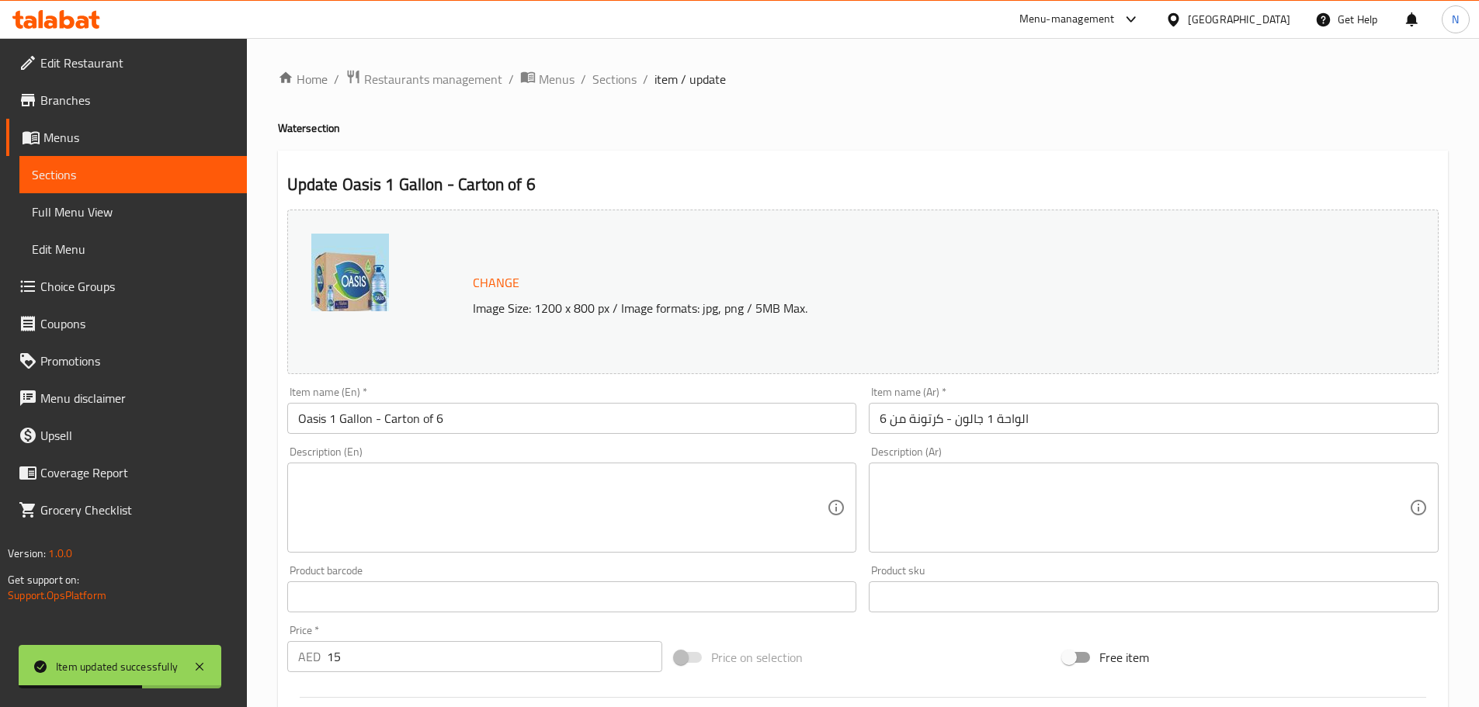
scroll to position [412, 0]
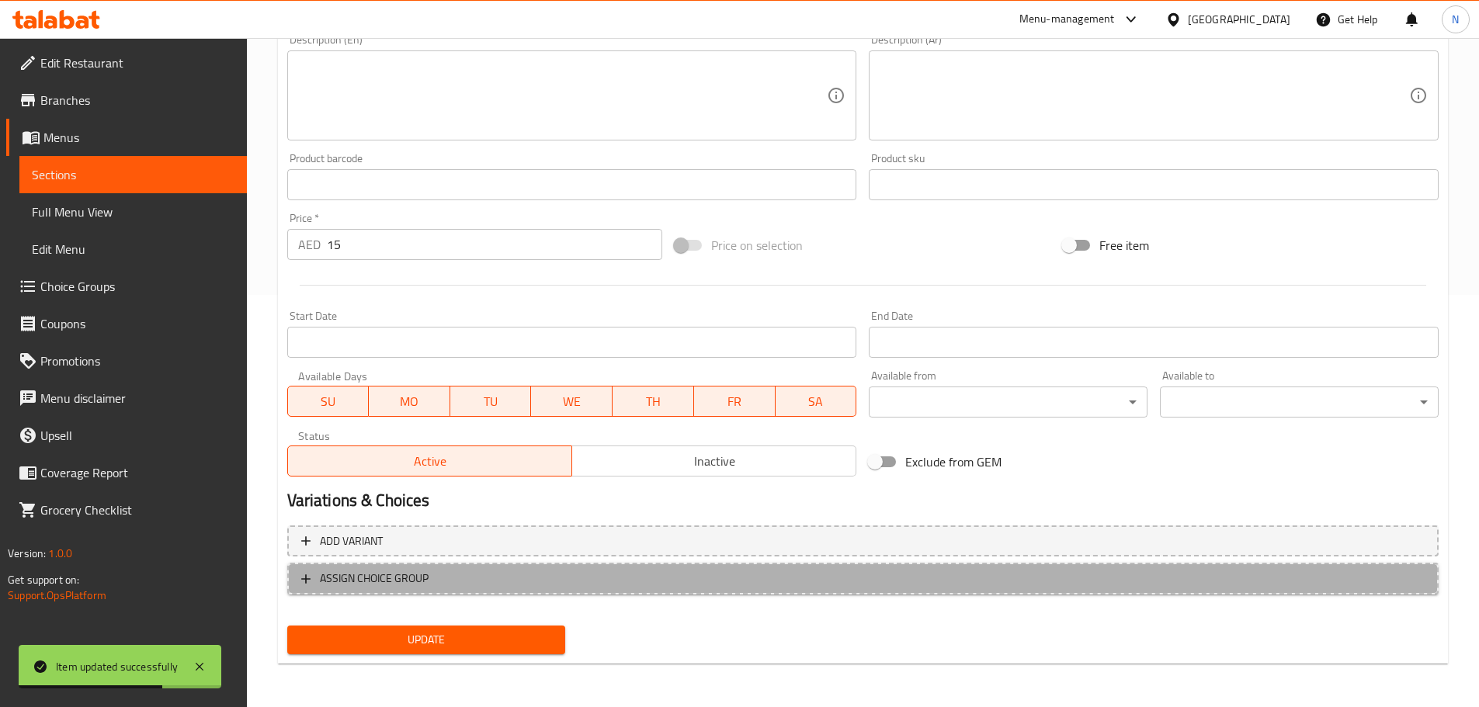
click at [630, 577] on span "ASSIGN CHOICE GROUP" at bounding box center [862, 578] width 1123 height 19
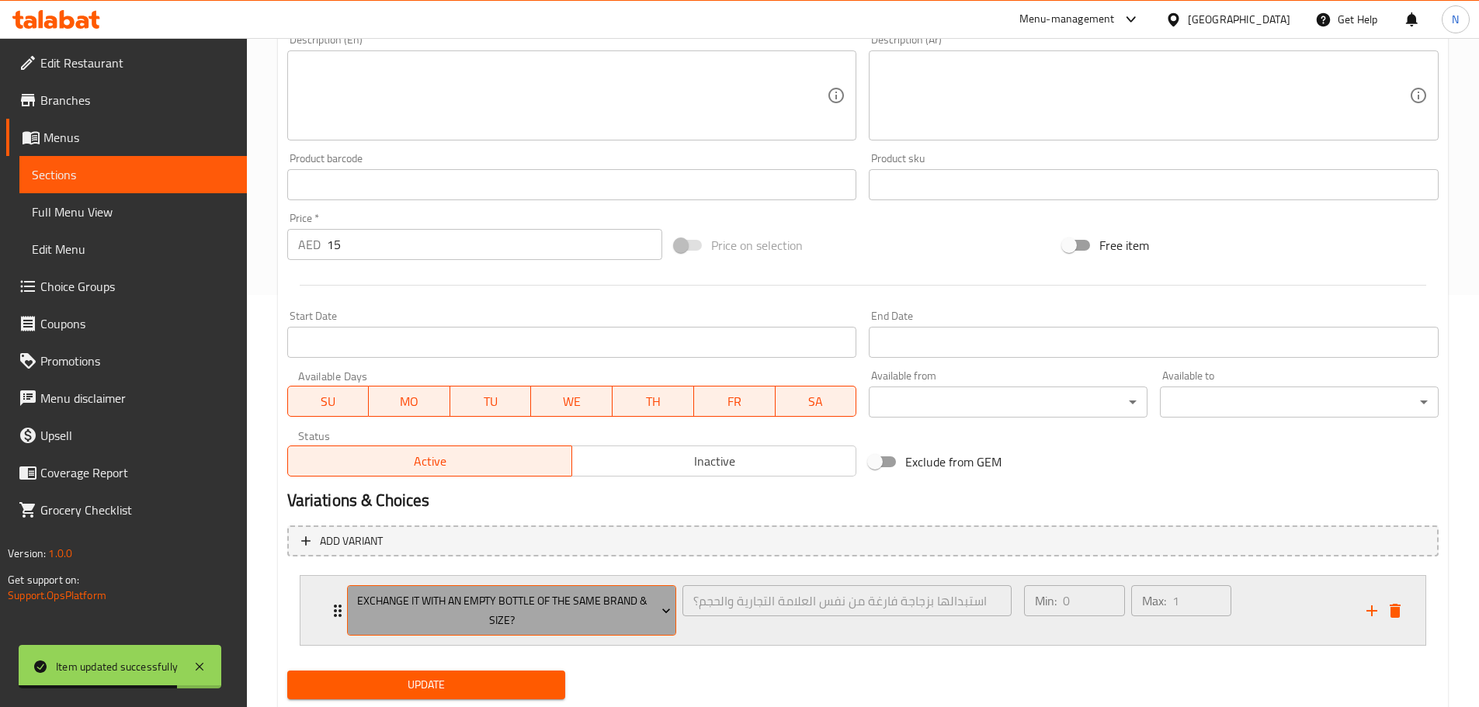
click at [576, 603] on span "Exchange it with an empty bottle of the same brand & size?" at bounding box center [511, 610] width 318 height 39
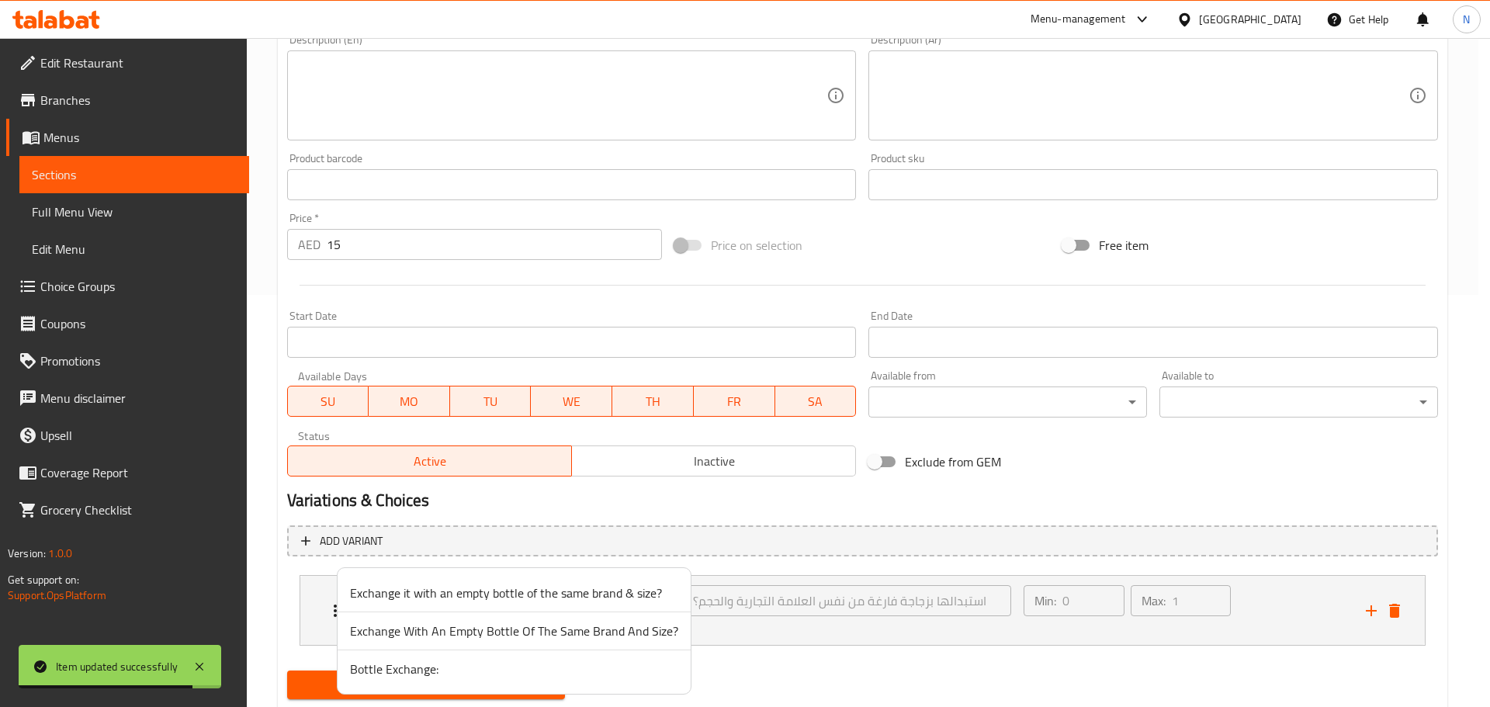
click at [503, 664] on span "Bottle Exchange:" at bounding box center [514, 669] width 328 height 19
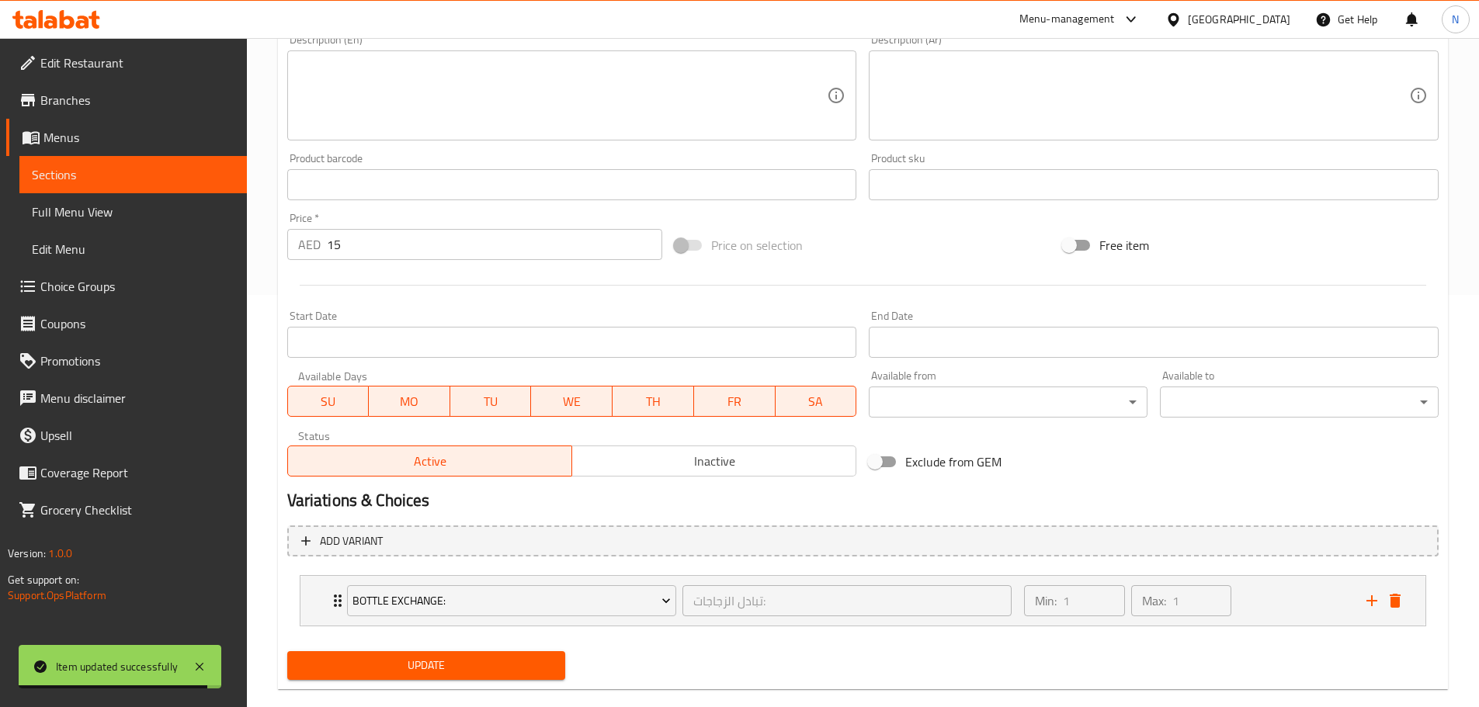
click at [476, 658] on span "Update" at bounding box center [427, 665] width 254 height 19
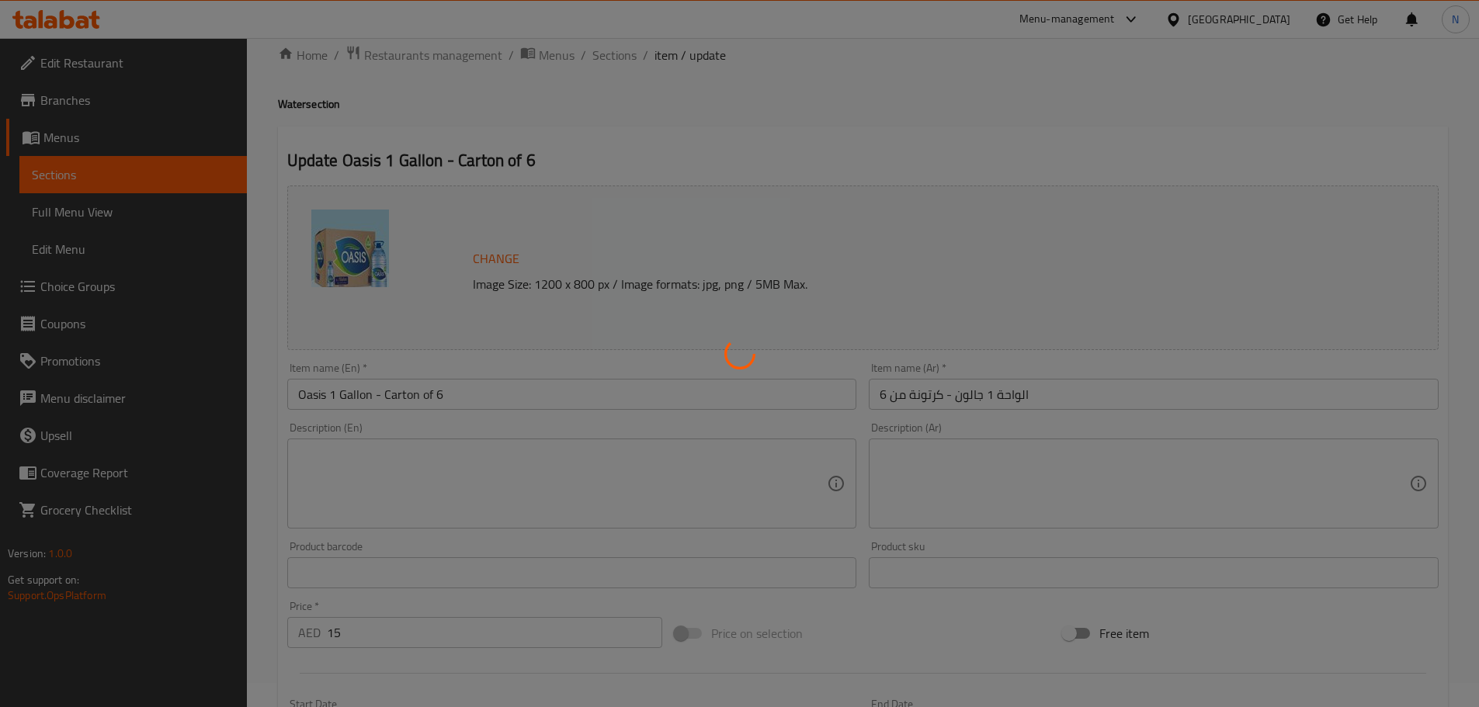
scroll to position [0, 0]
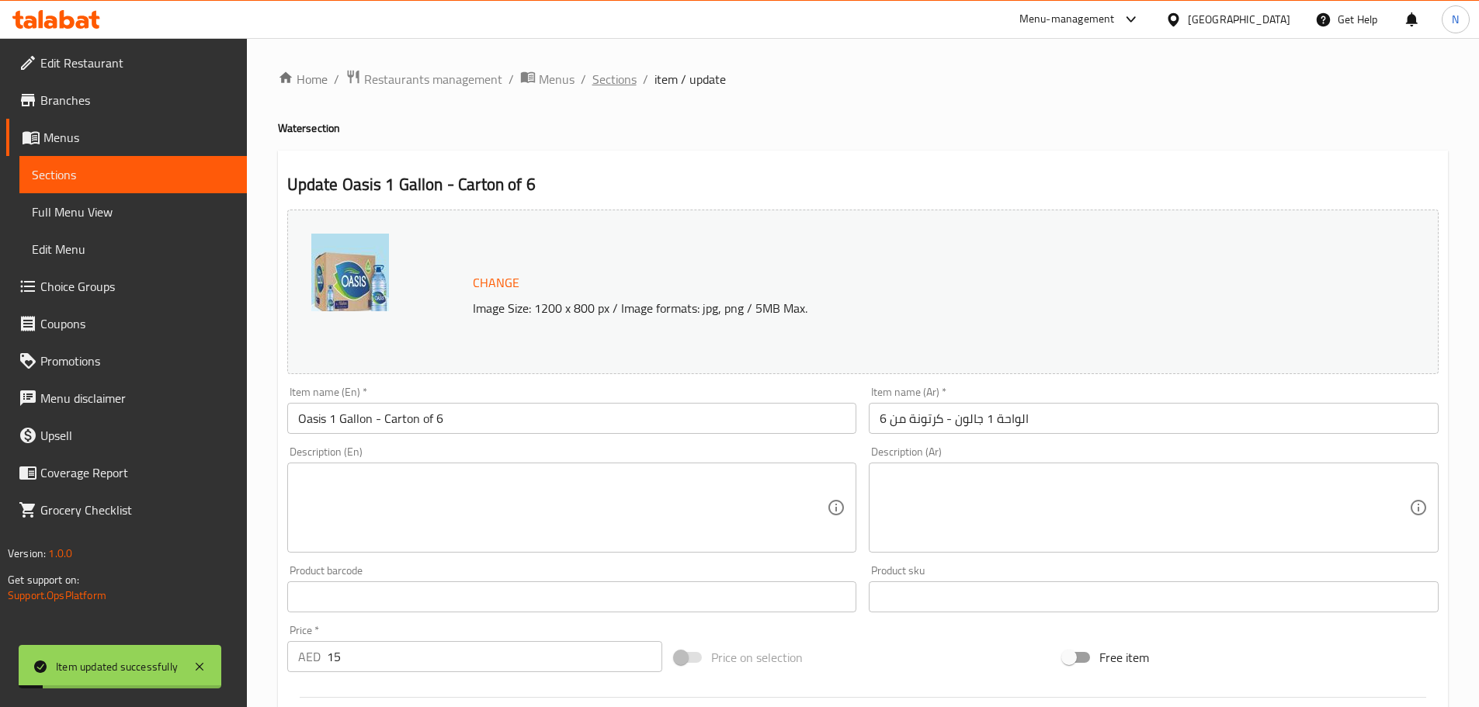
click at [616, 86] on span "Sections" at bounding box center [614, 79] width 44 height 19
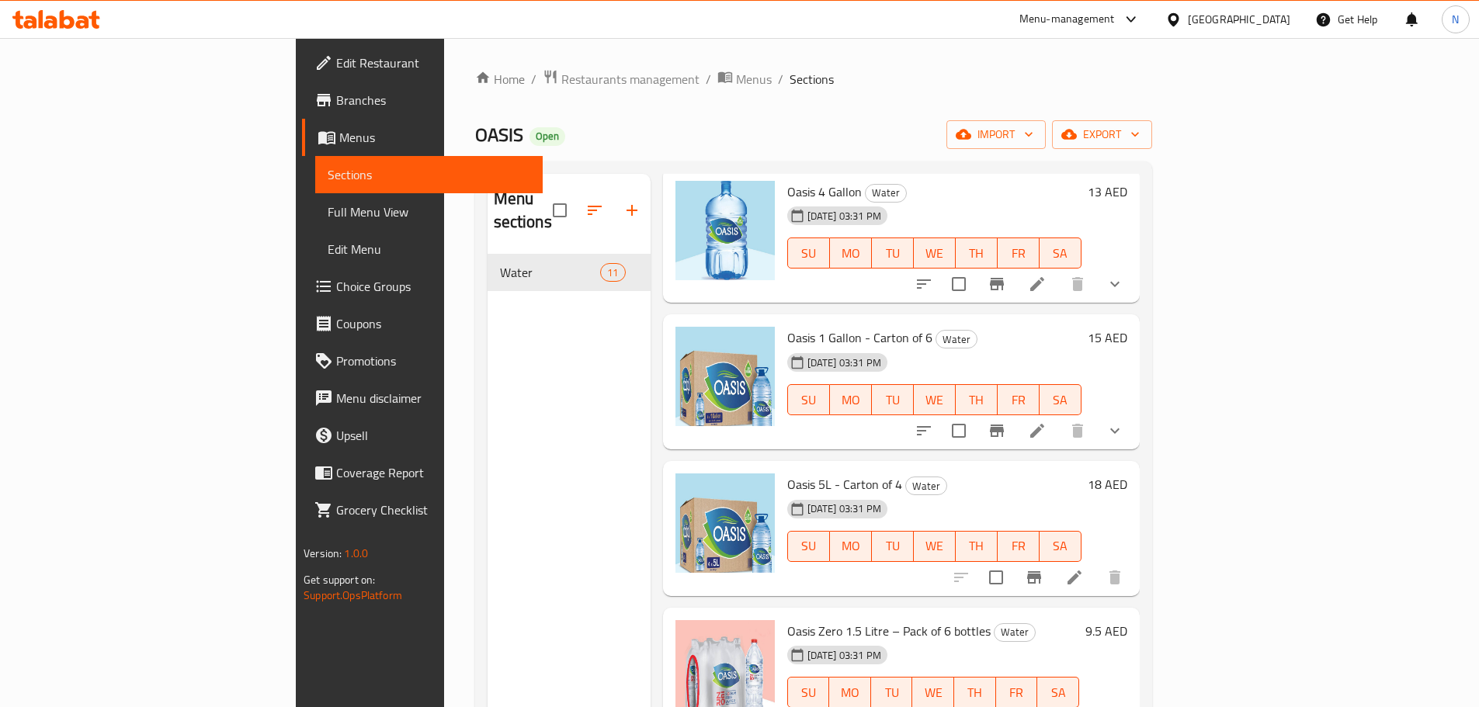
scroll to position [543, 0]
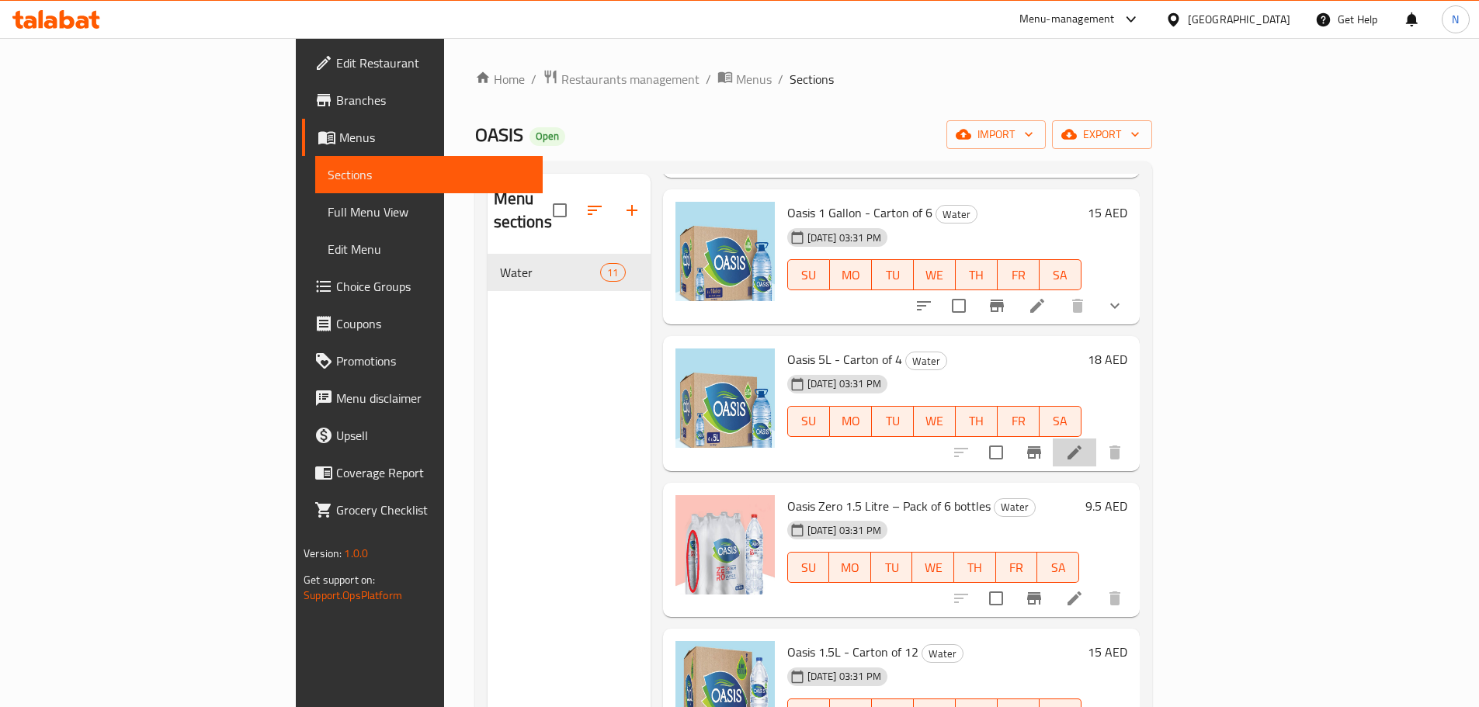
click at [1096, 439] on li at bounding box center [1074, 453] width 43 height 28
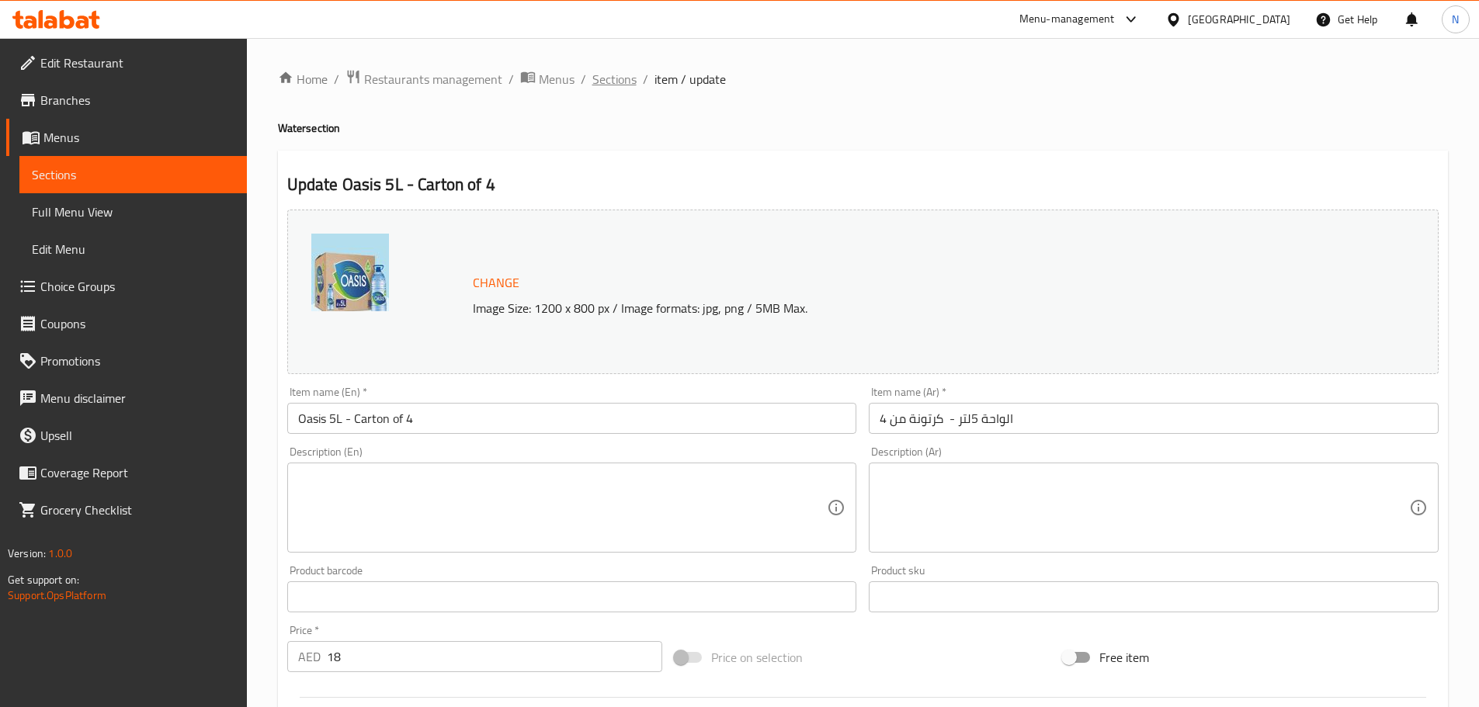
click at [611, 81] on span "Sections" at bounding box center [614, 79] width 44 height 19
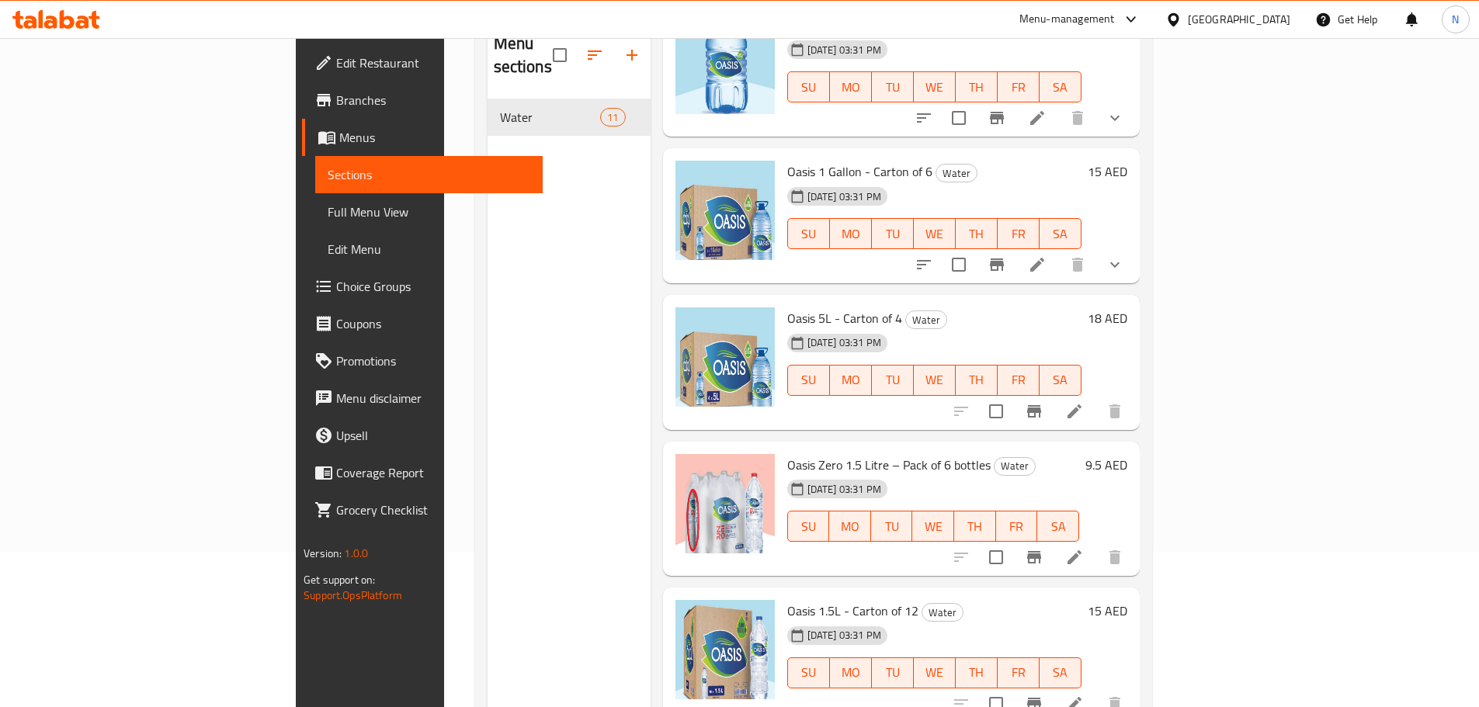
scroll to position [388, 0]
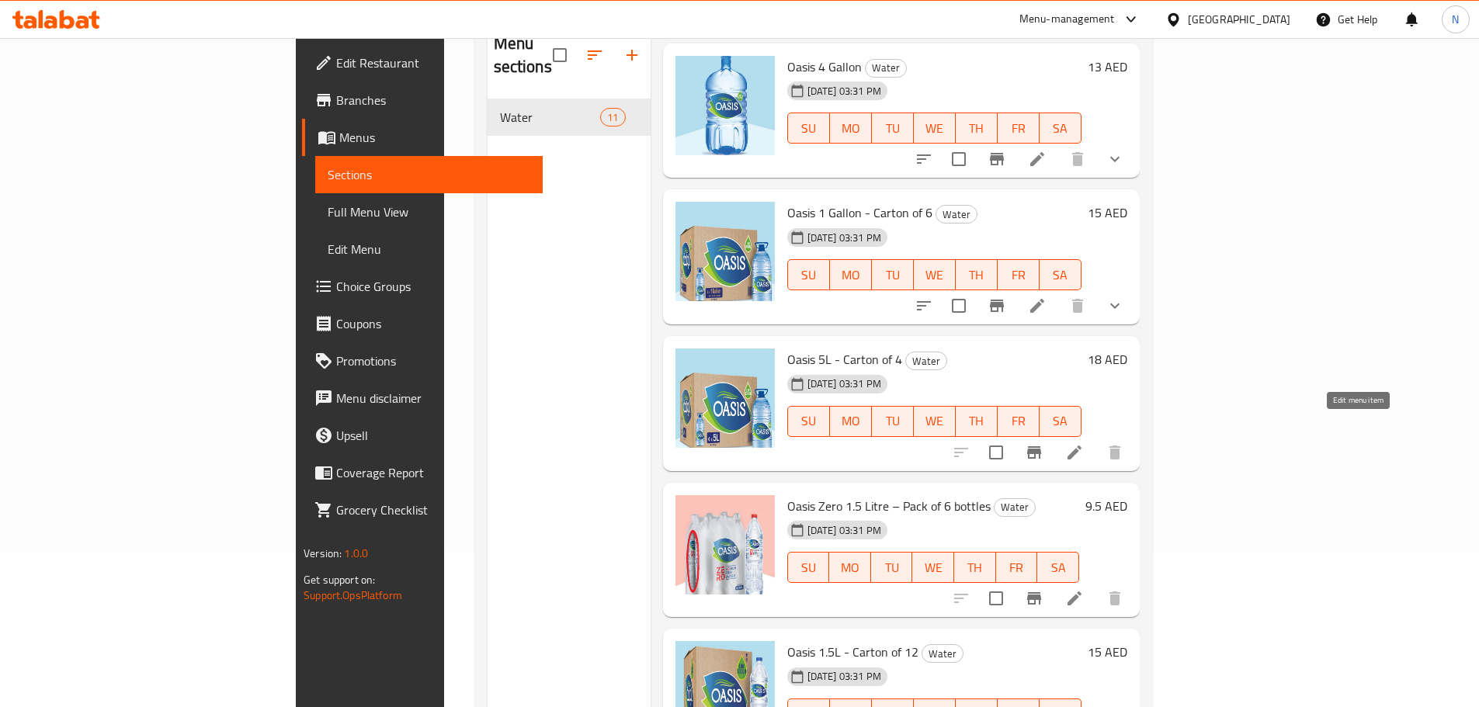
click at [1081, 446] on icon at bounding box center [1074, 453] width 14 height 14
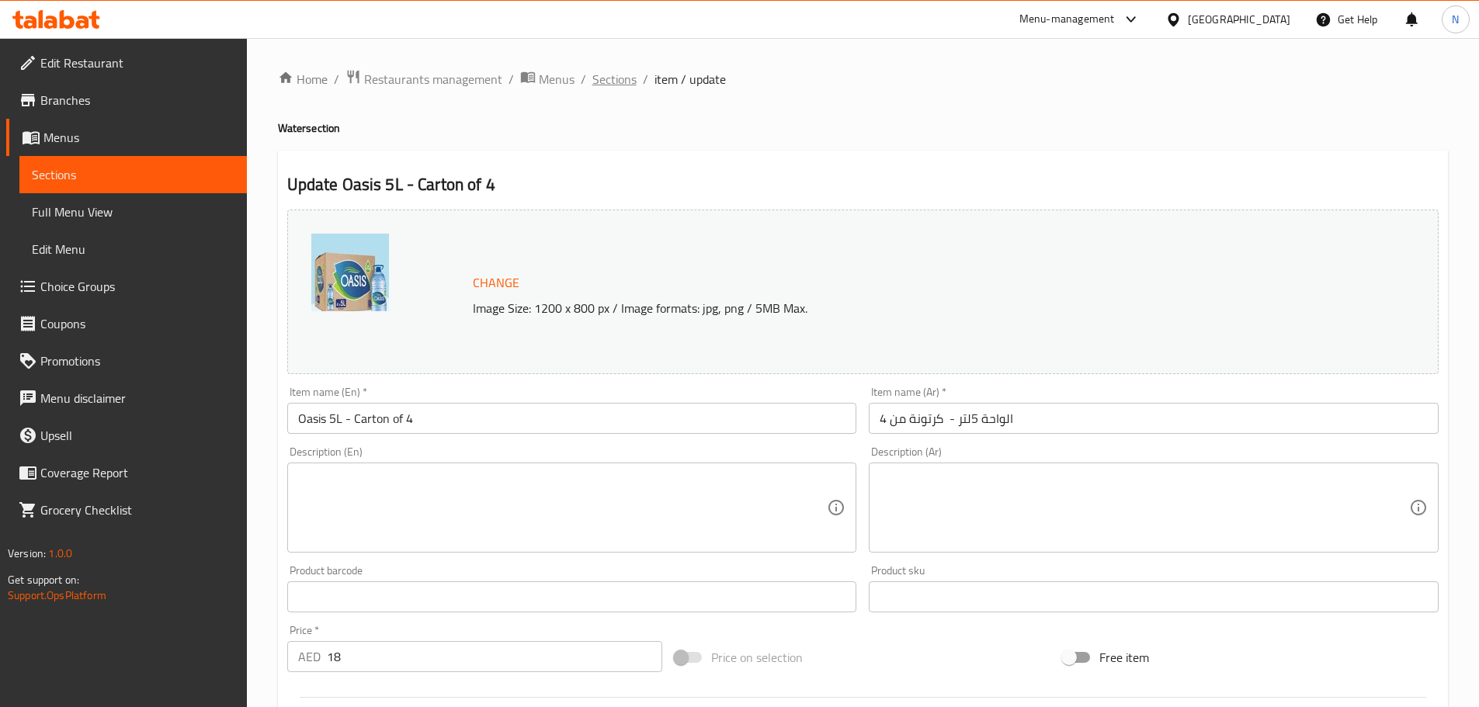
click at [607, 83] on span "Sections" at bounding box center [614, 79] width 44 height 19
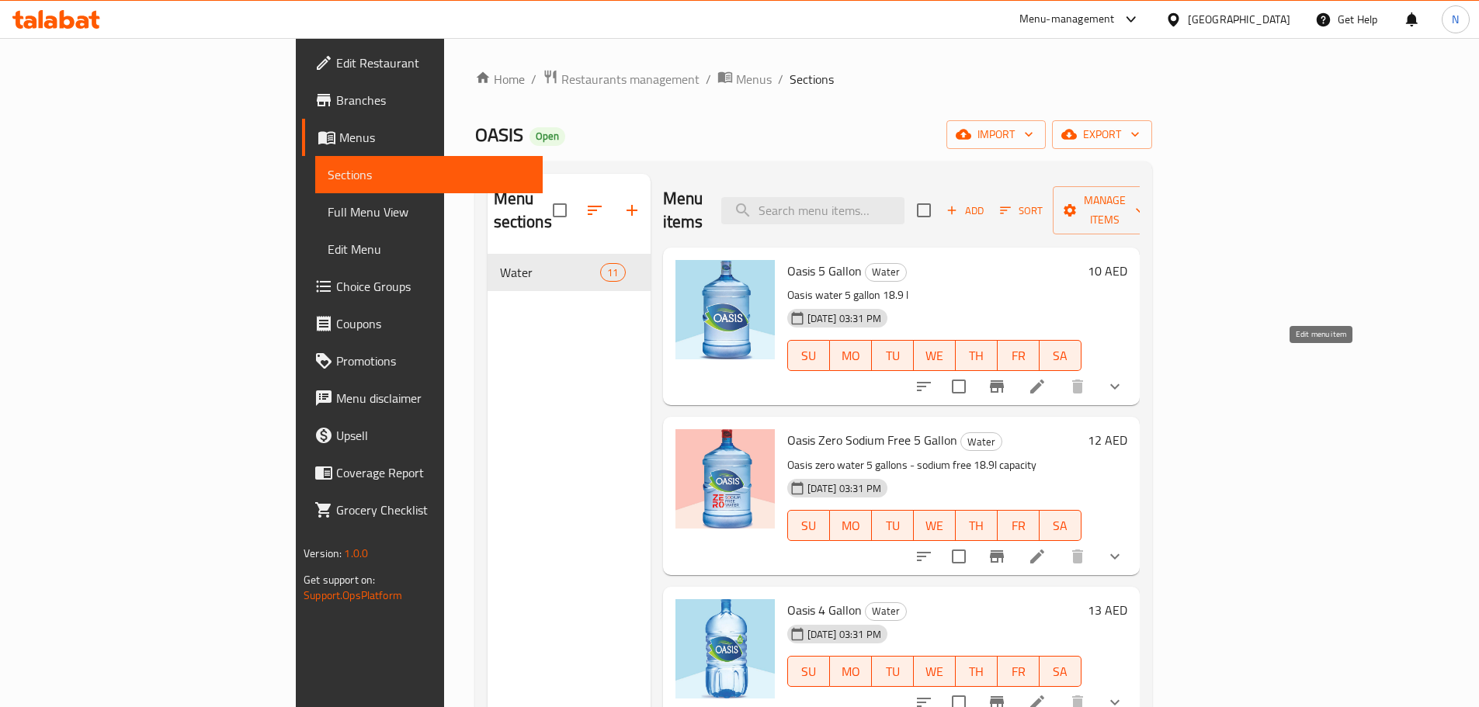
click at [1046, 377] on icon at bounding box center [1037, 386] width 19 height 19
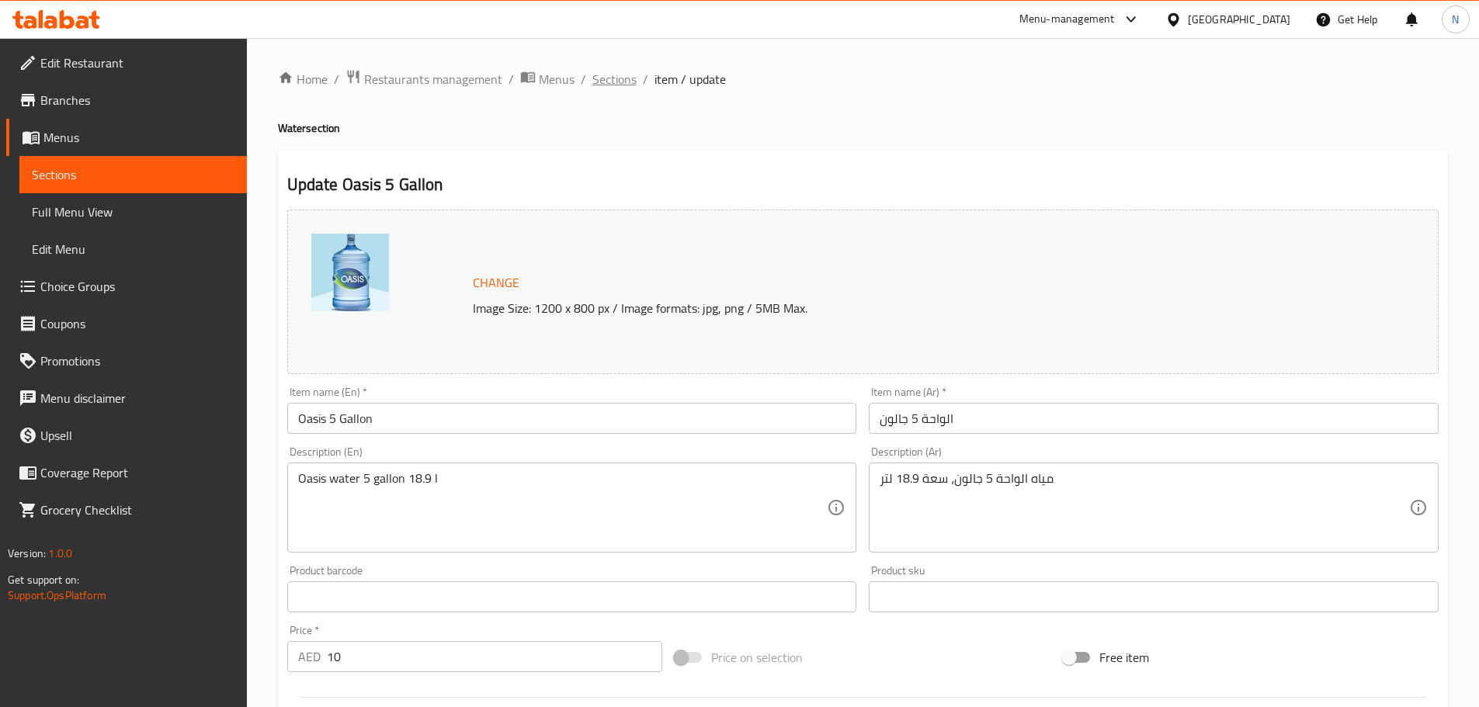
click at [606, 82] on span "Sections" at bounding box center [614, 79] width 44 height 19
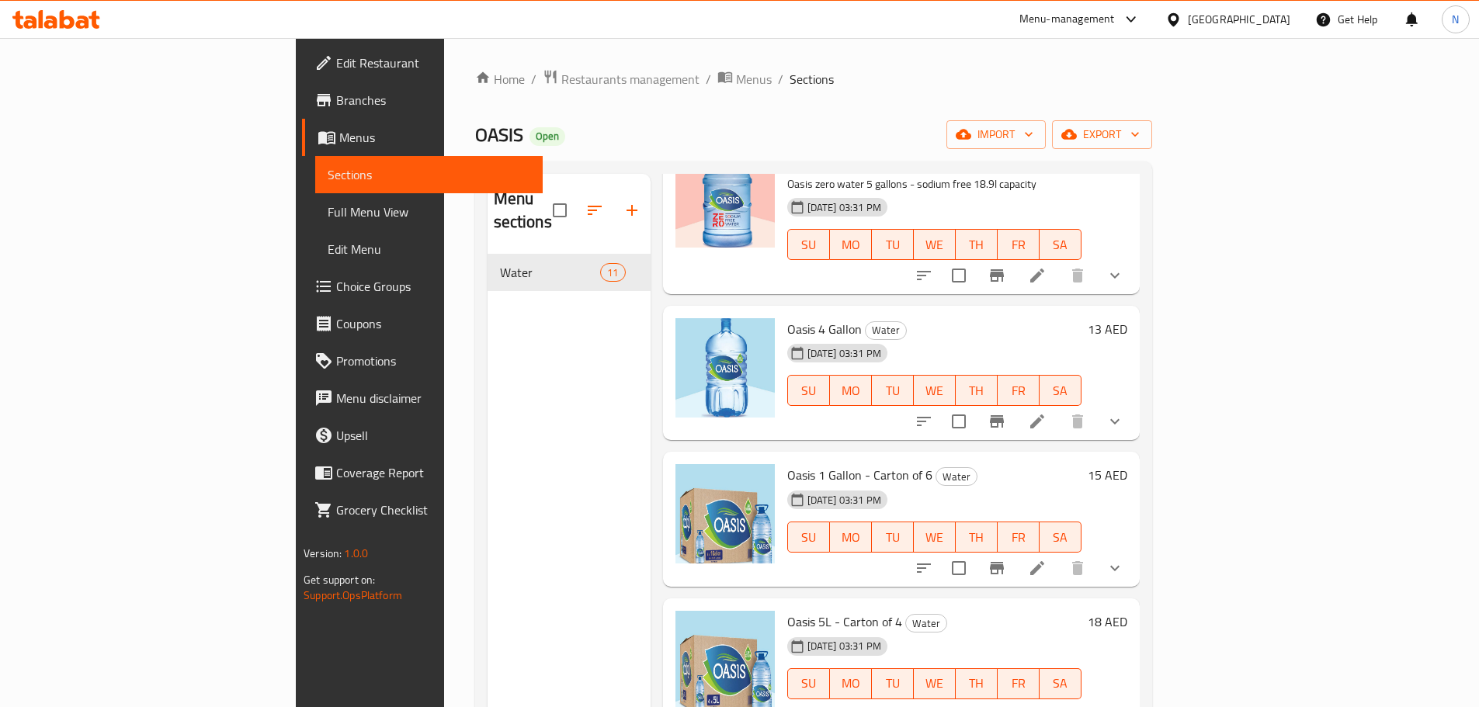
scroll to position [388, 0]
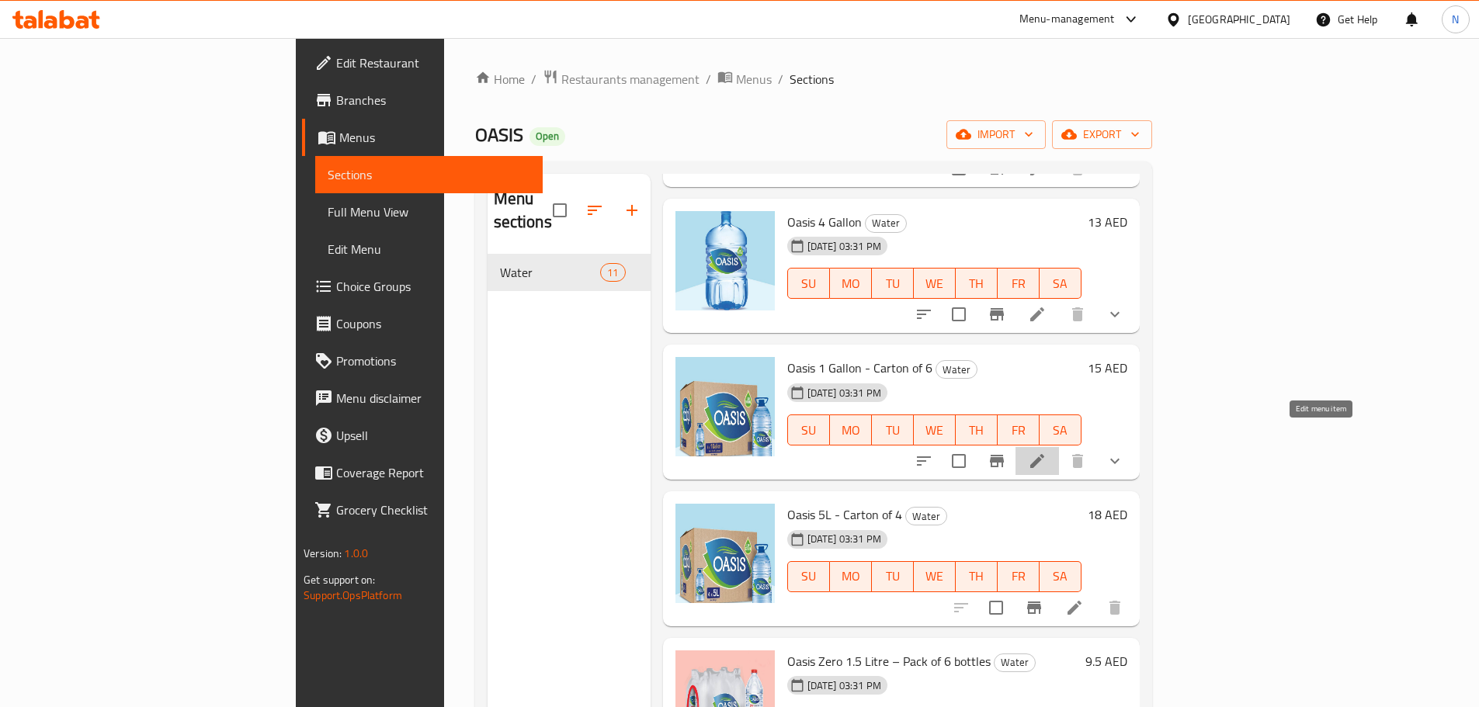
click at [1046, 452] on icon at bounding box center [1037, 461] width 19 height 19
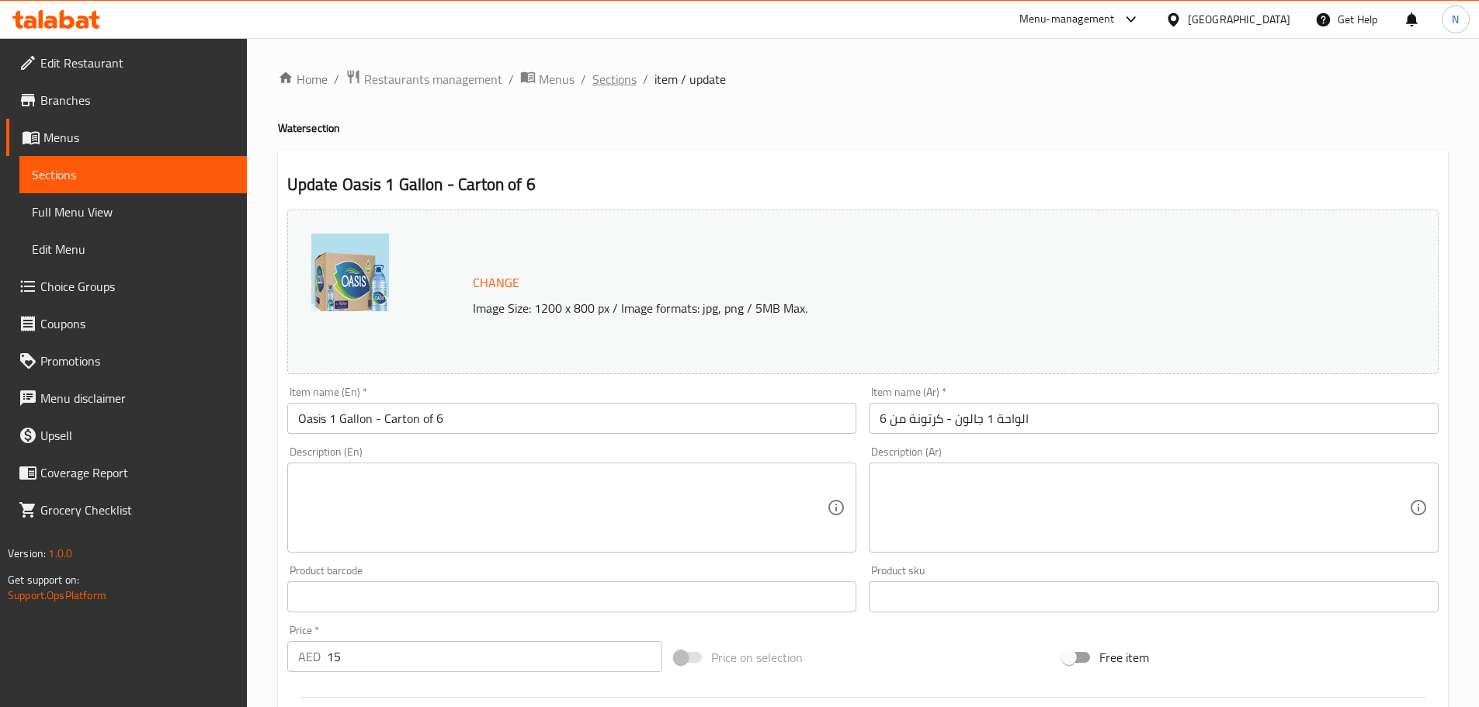
click at [608, 78] on span "Sections" at bounding box center [614, 79] width 44 height 19
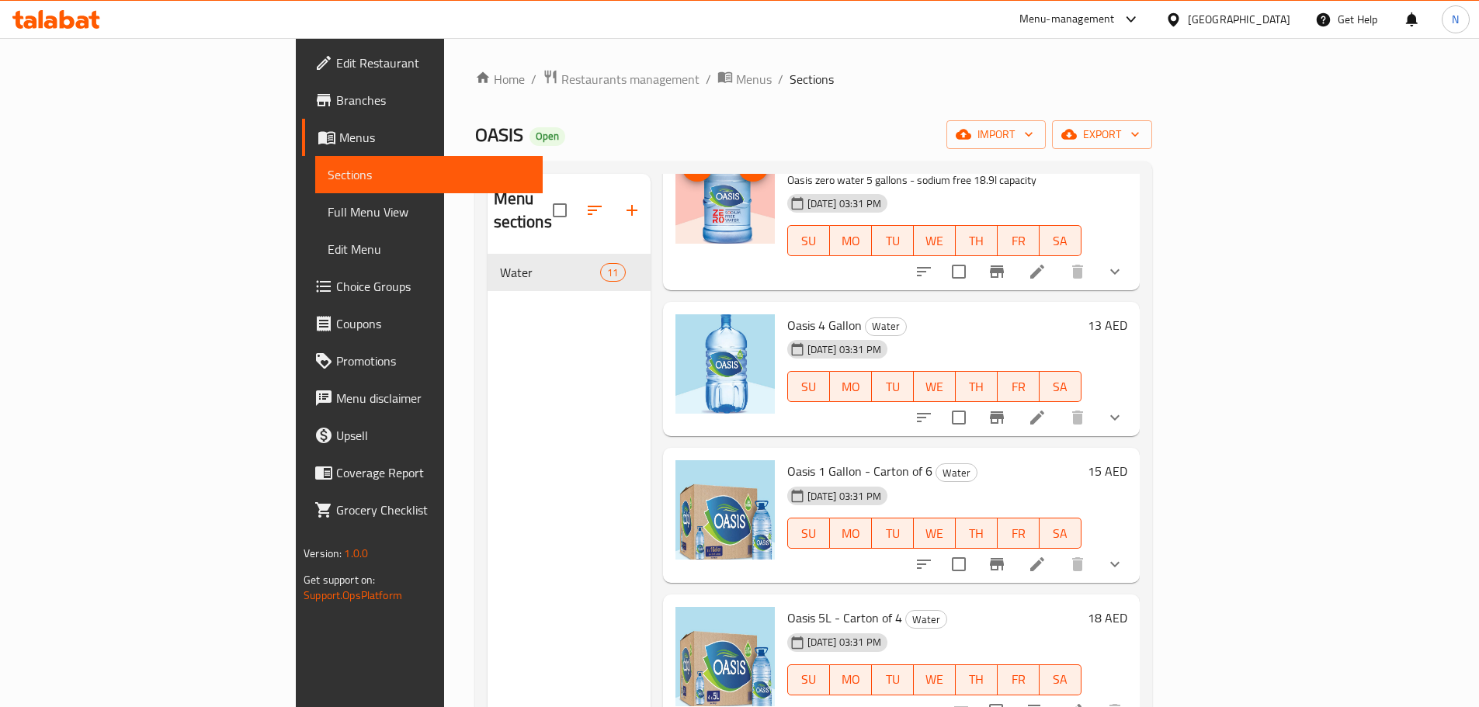
scroll to position [310, 0]
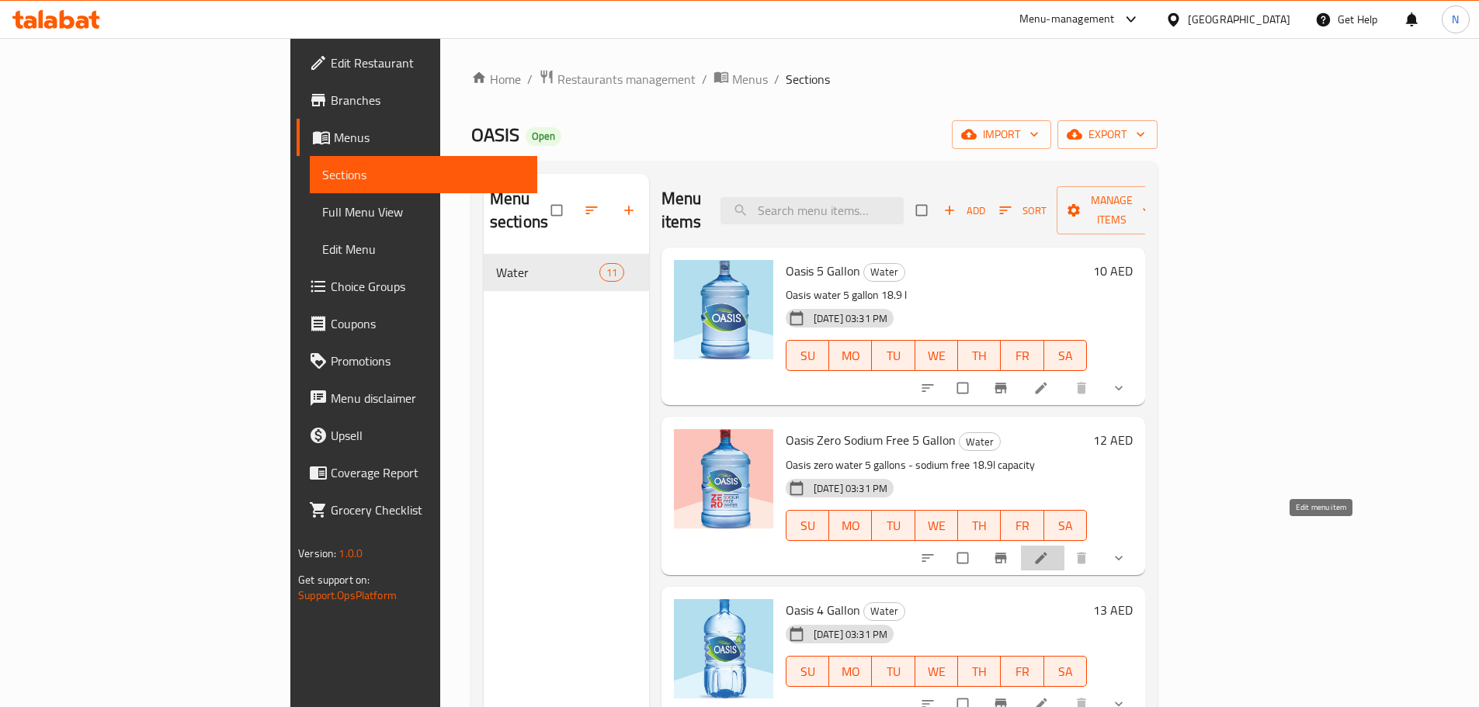
click at [1049, 550] on icon at bounding box center [1041, 558] width 16 height 16
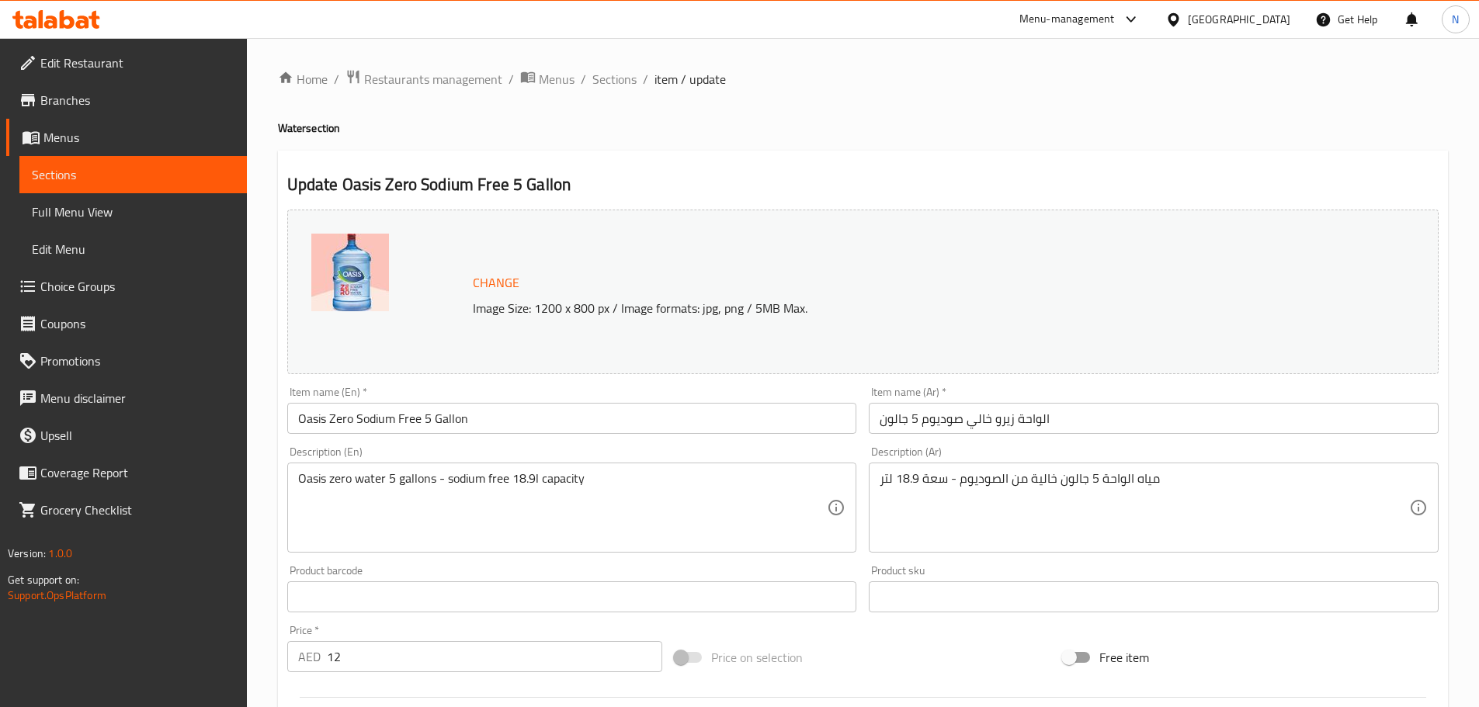
drag, startPoint x: 632, startPoint y: 81, endPoint x: 477, endPoint y: 14, distance: 169.3
click at [632, 82] on span "Sections" at bounding box center [614, 79] width 44 height 19
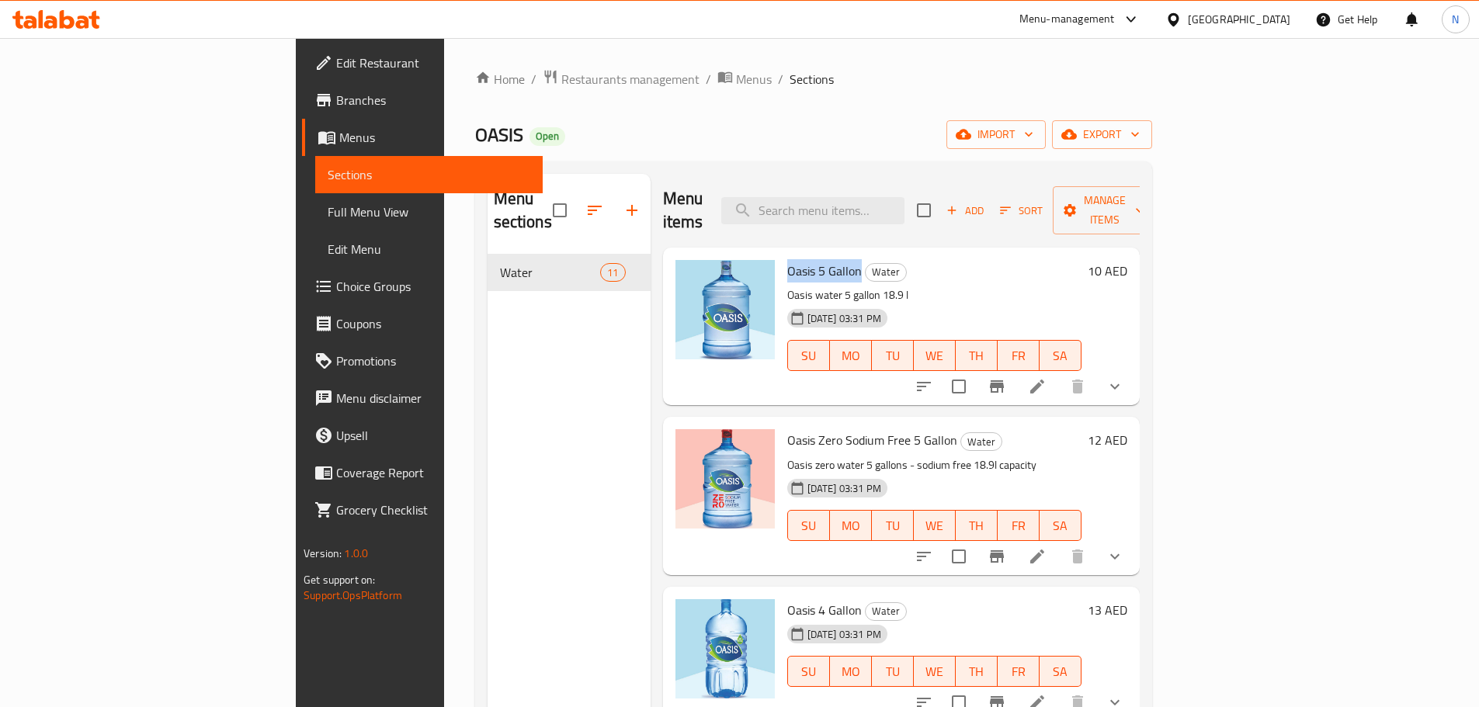
drag, startPoint x: 785, startPoint y: 251, endPoint x: 716, endPoint y: 254, distance: 69.1
click at [787, 259] on span "Oasis 5 Gallon" at bounding box center [824, 270] width 75 height 23
copy span "Oasis 5 Gallon"
click at [1139, 139] on span "export" at bounding box center [1101, 134] width 75 height 19
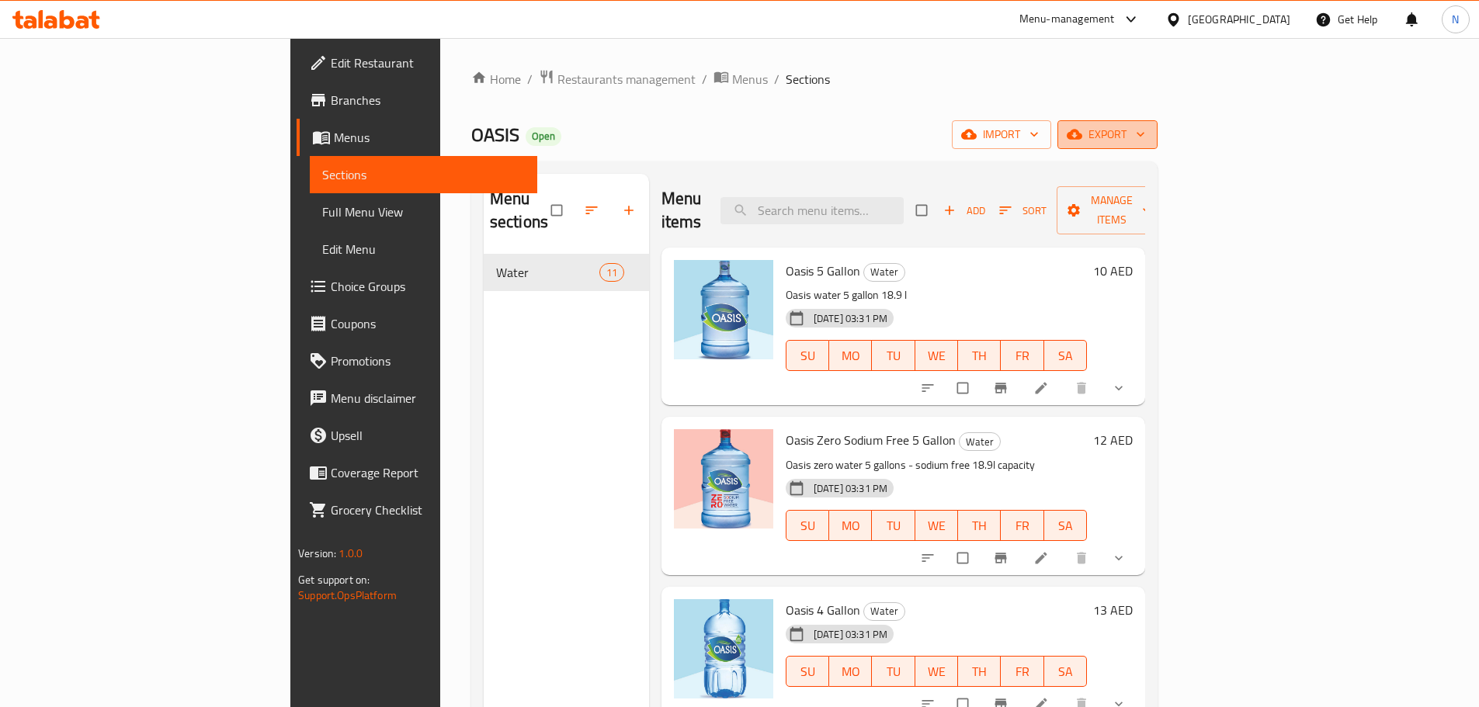
click at [1145, 143] on span "export" at bounding box center [1107, 134] width 75 height 19
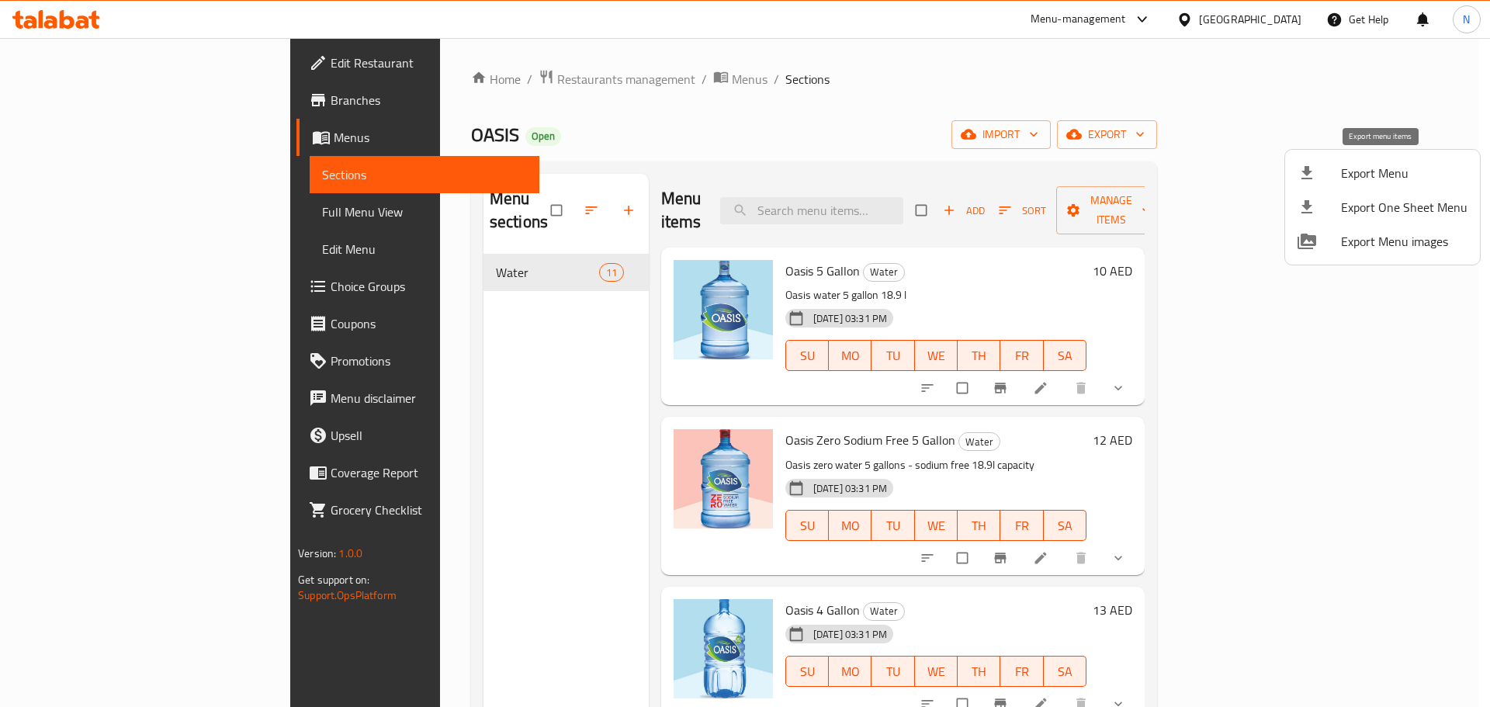
click at [1384, 175] on span "Export Menu" at bounding box center [1404, 173] width 127 height 19
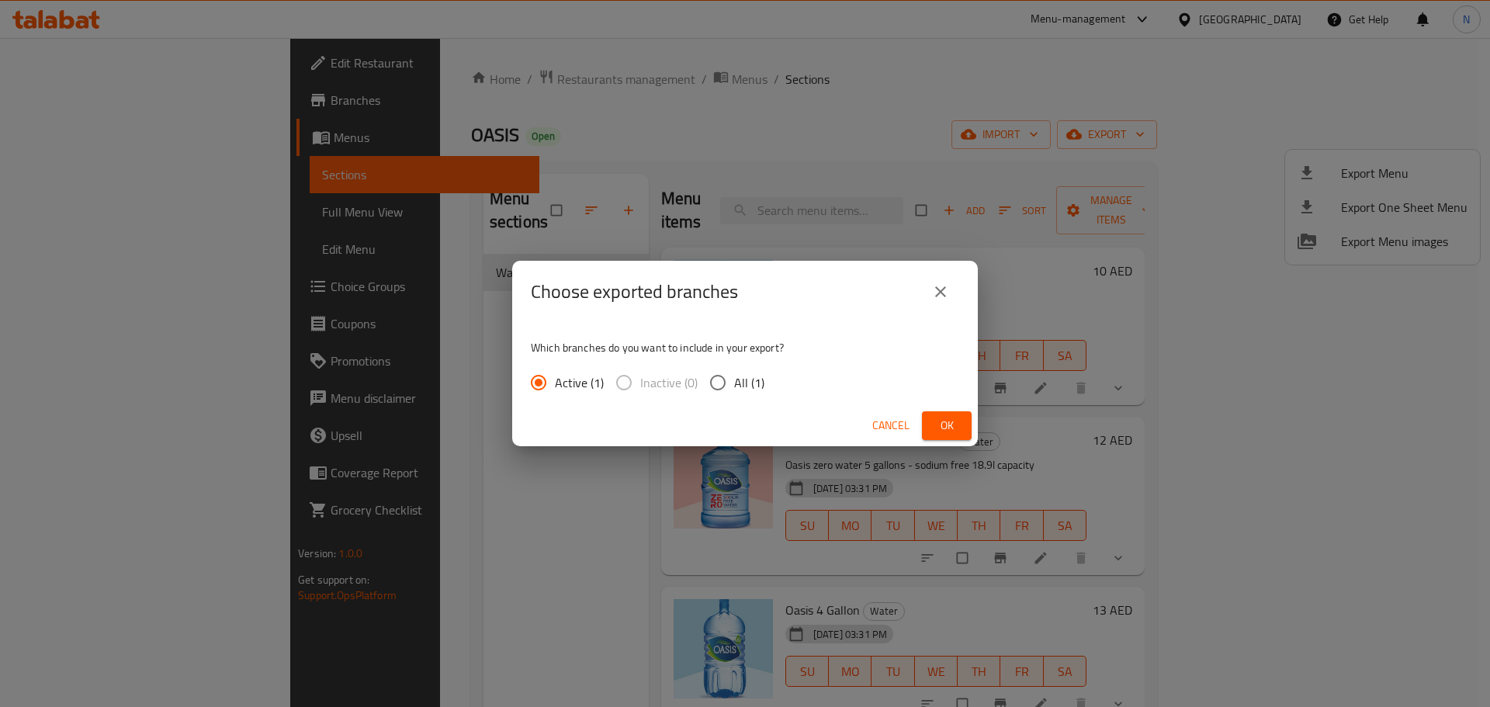
click at [949, 426] on span "Ok" at bounding box center [947, 425] width 25 height 19
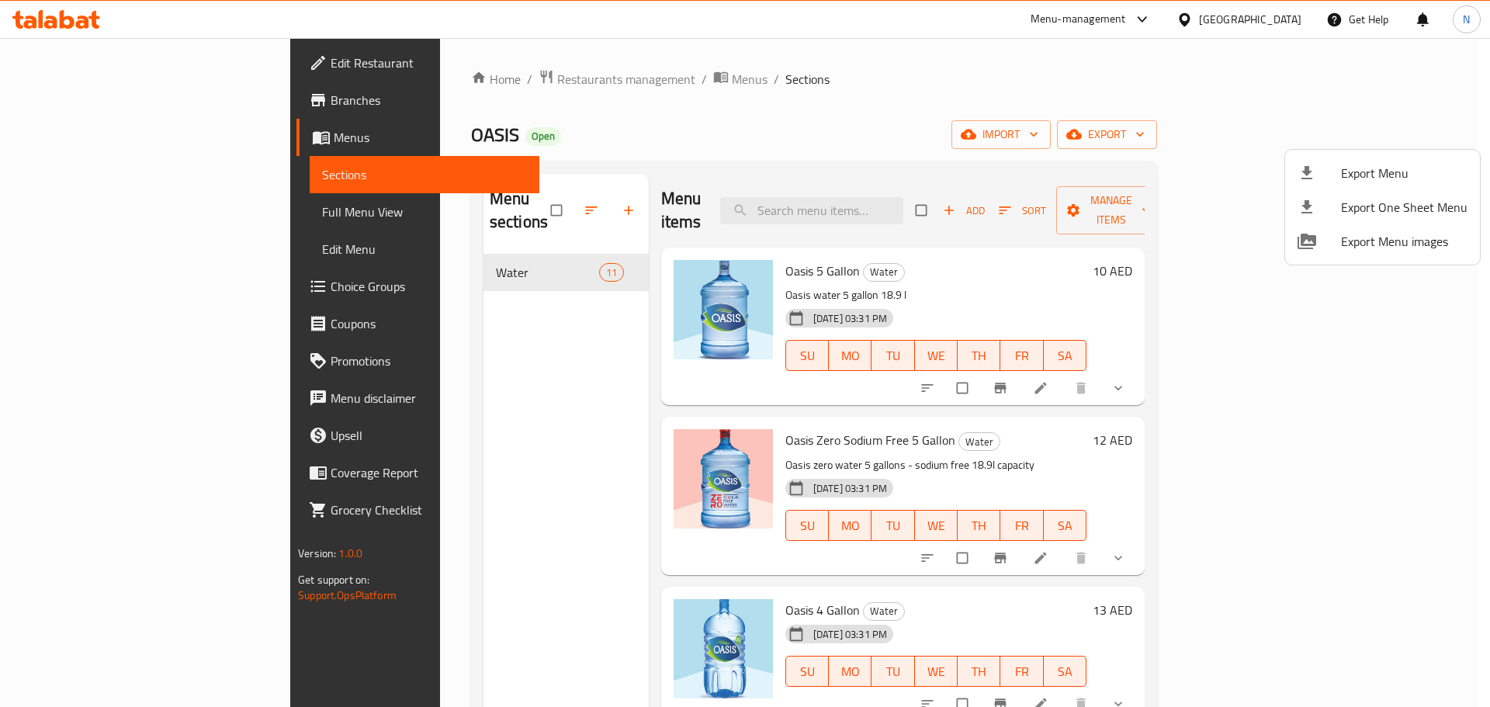
click at [1111, 140] on div at bounding box center [745, 353] width 1490 height 707
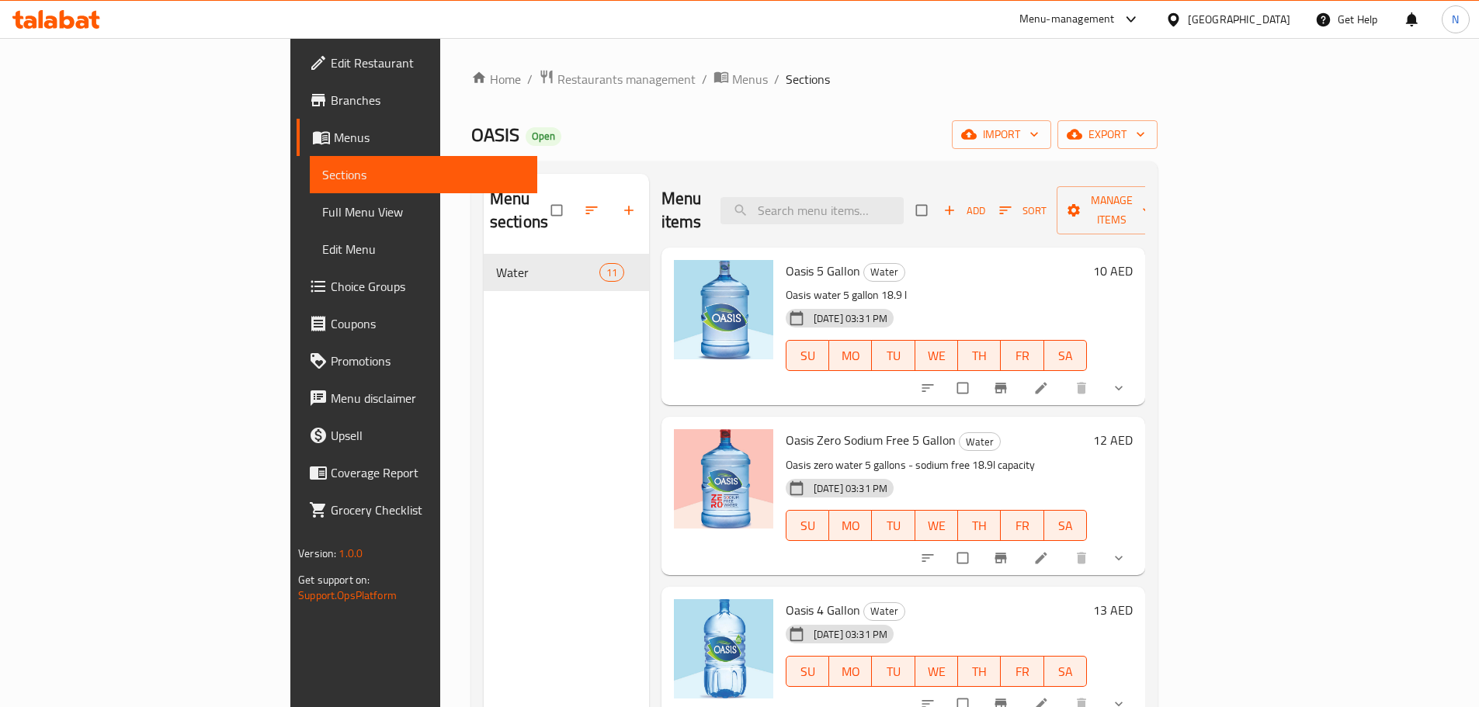
click at [322, 208] on span "Full Menu View" at bounding box center [423, 212] width 203 height 19
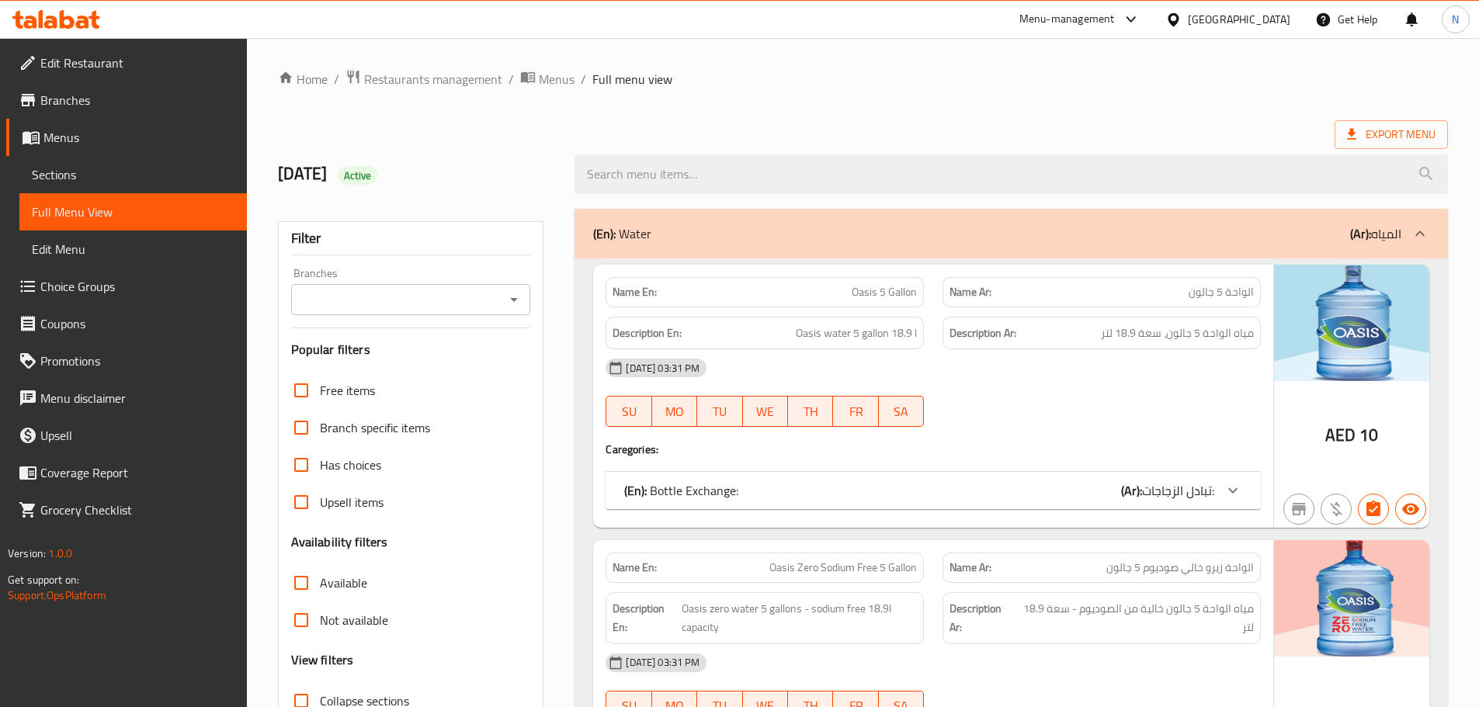
click at [475, 296] on input "Branches" at bounding box center [398, 300] width 205 height 22
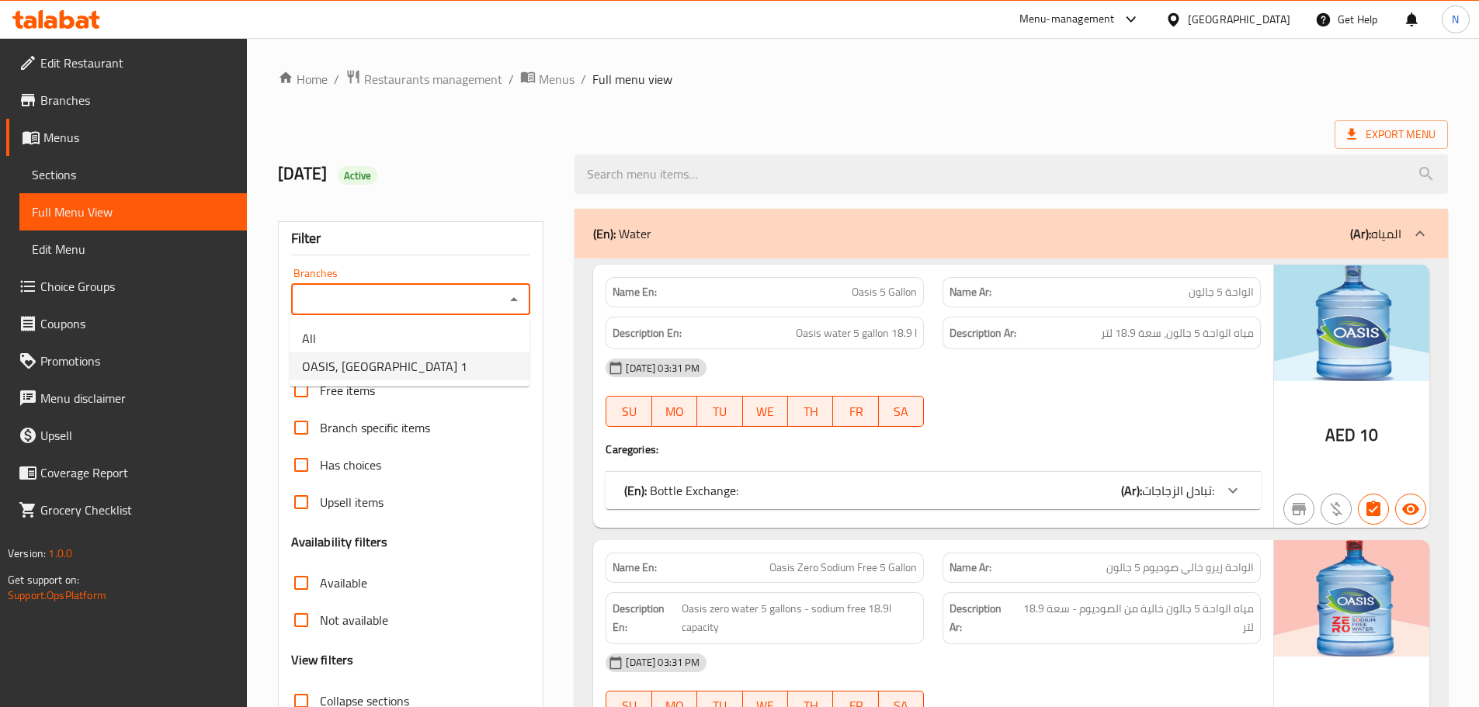
click at [434, 366] on li "OASIS, [GEOGRAPHIC_DATA] 1" at bounding box center [410, 366] width 240 height 28
type input "OASIS, [GEOGRAPHIC_DATA] 1"
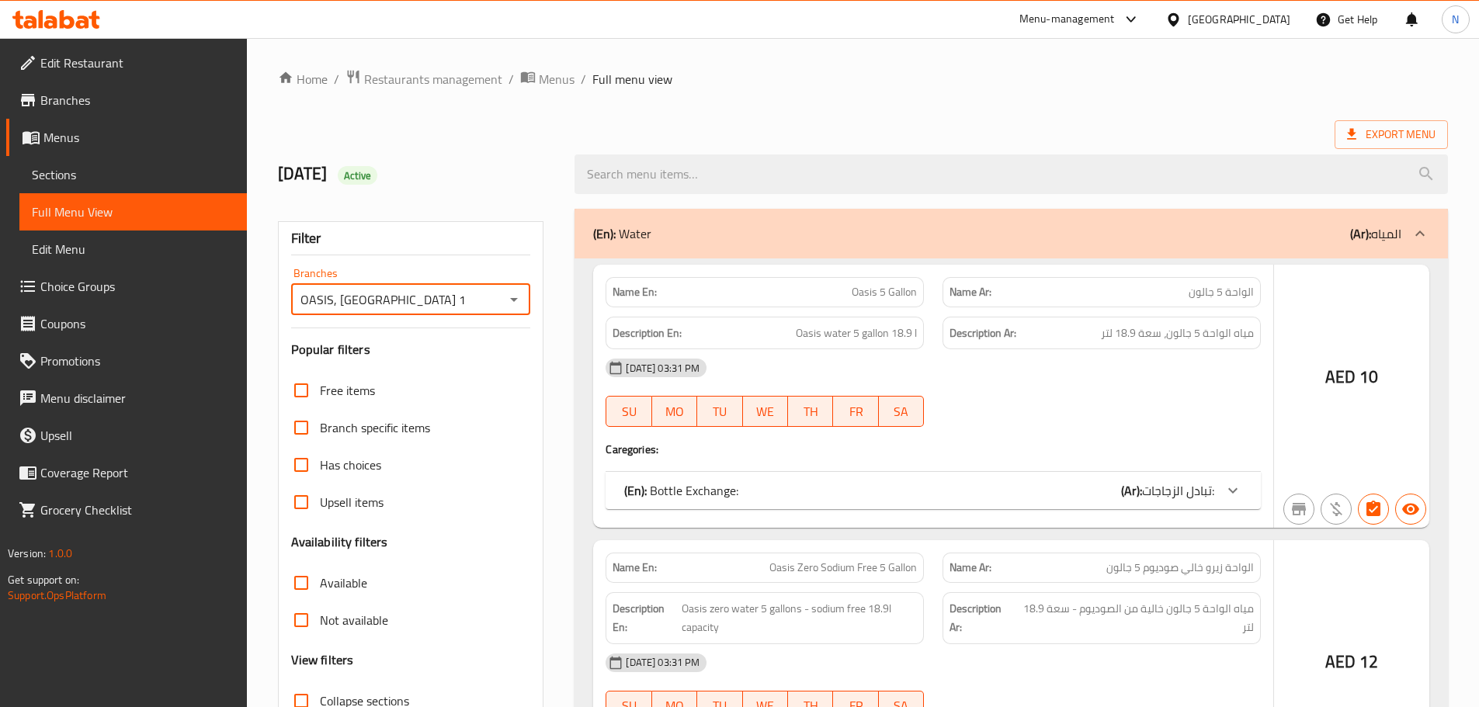
scroll to position [119, 0]
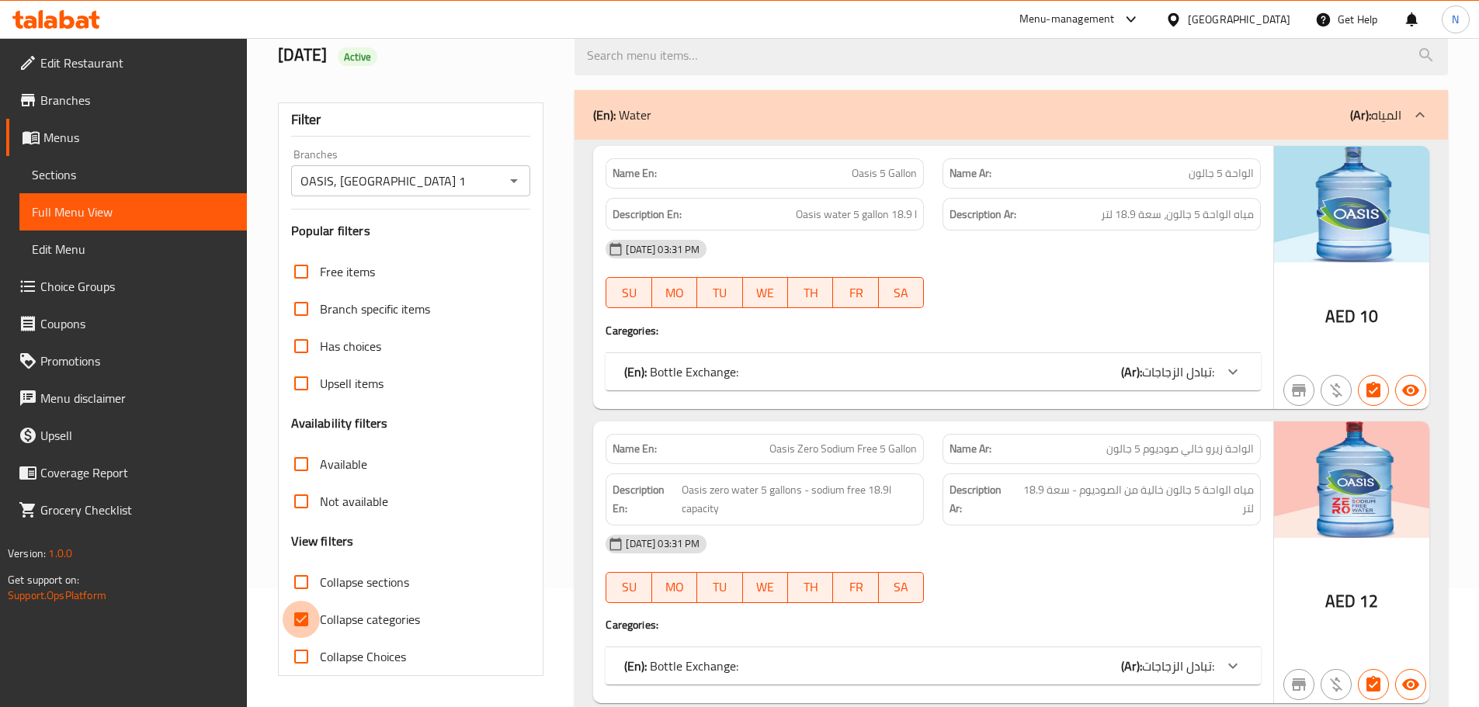
click at [303, 614] on input "Collapse categories" at bounding box center [301, 619] width 37 height 37
checkbox input "false"
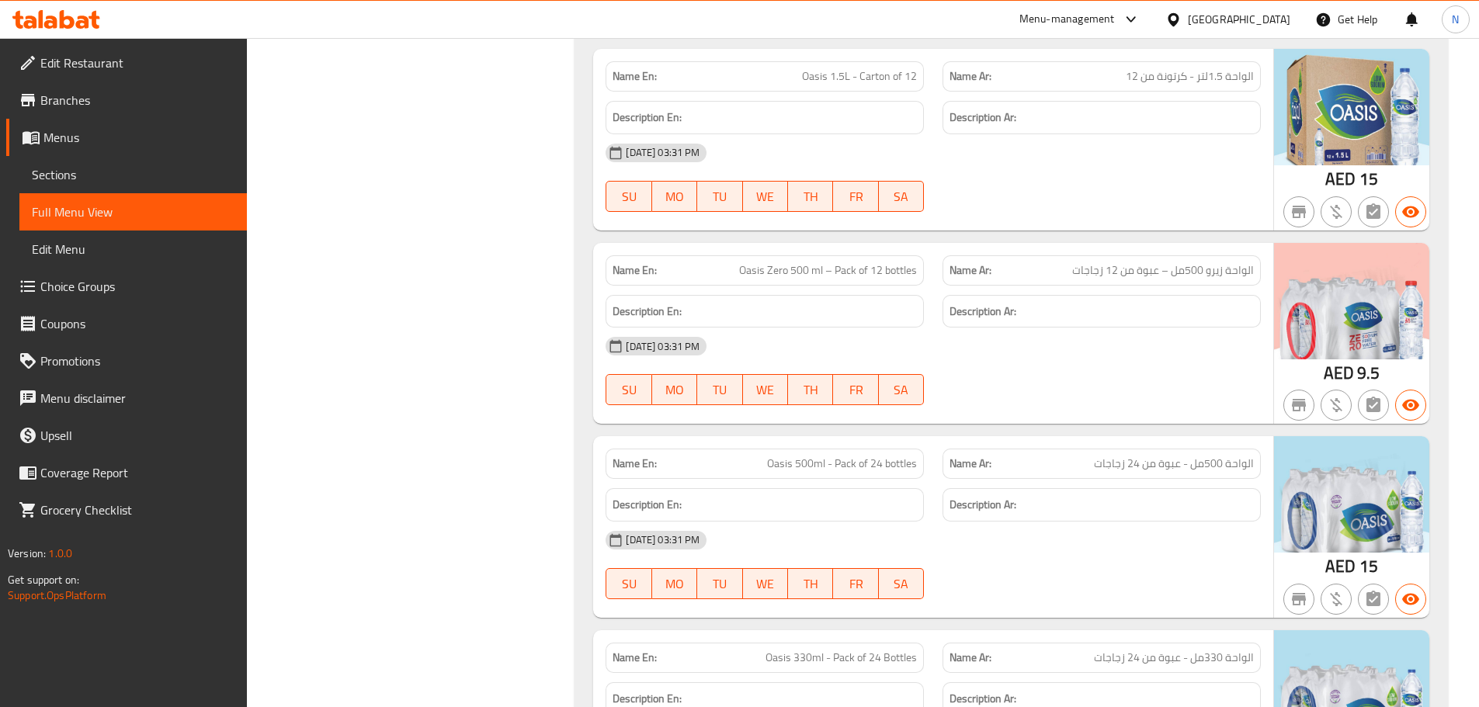
scroll to position [2313, 0]
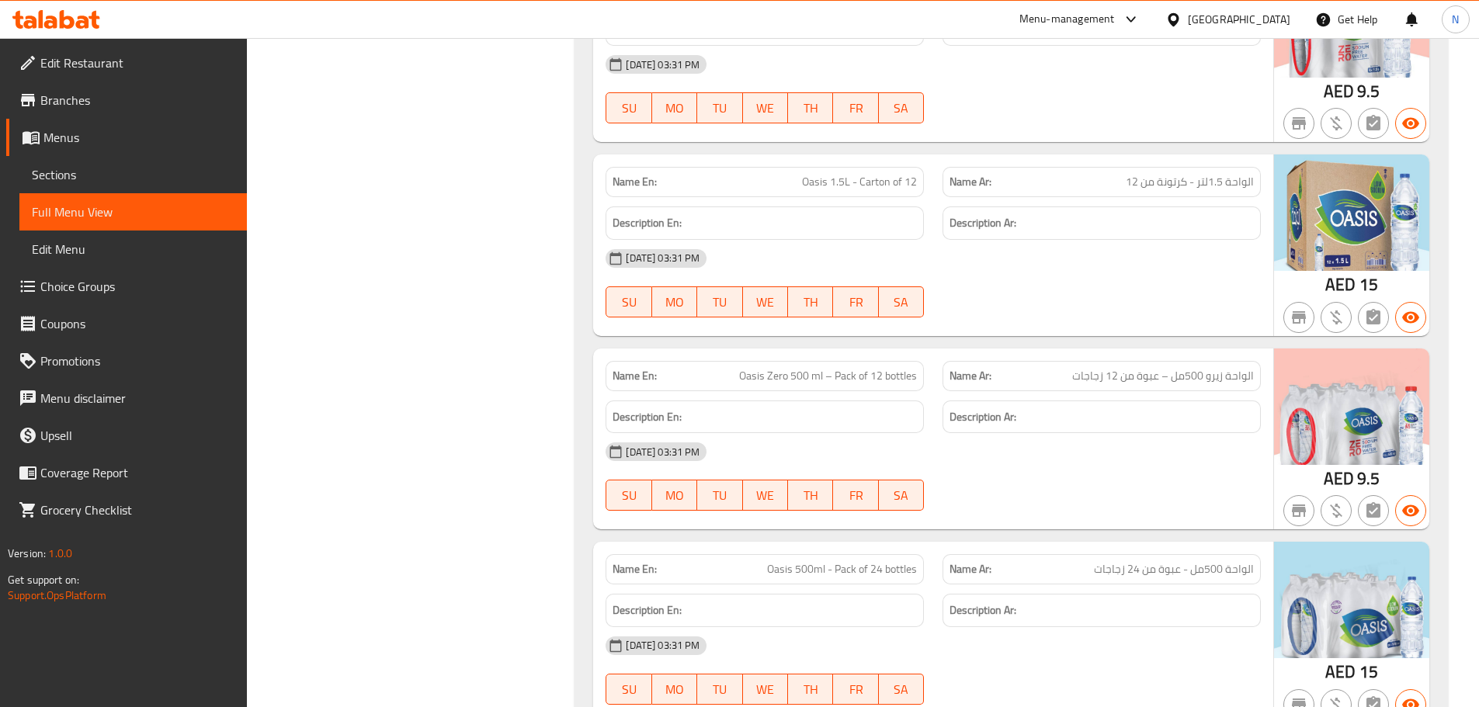
click at [87, 147] on link "Menus" at bounding box center [126, 137] width 241 height 37
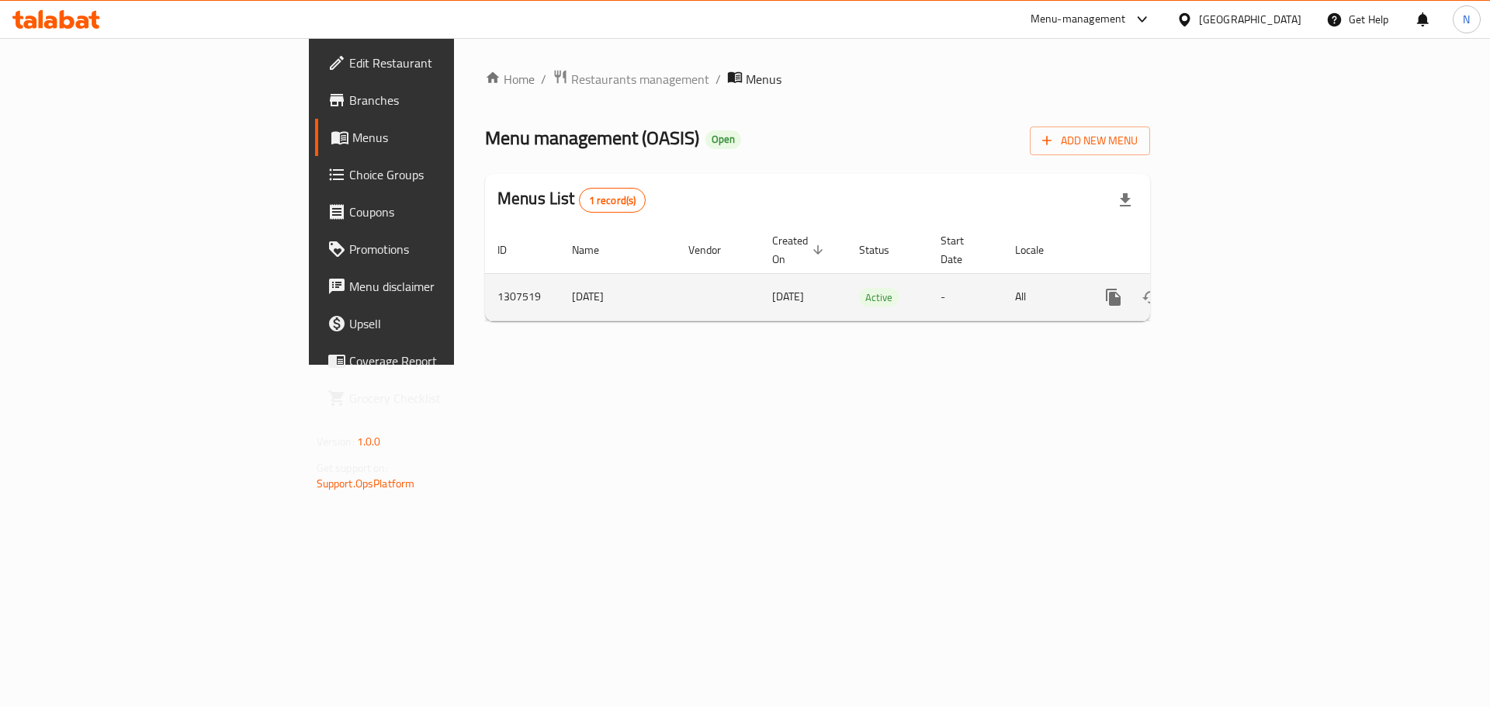
click at [1244, 290] on link "enhanced table" at bounding box center [1225, 297] width 37 height 37
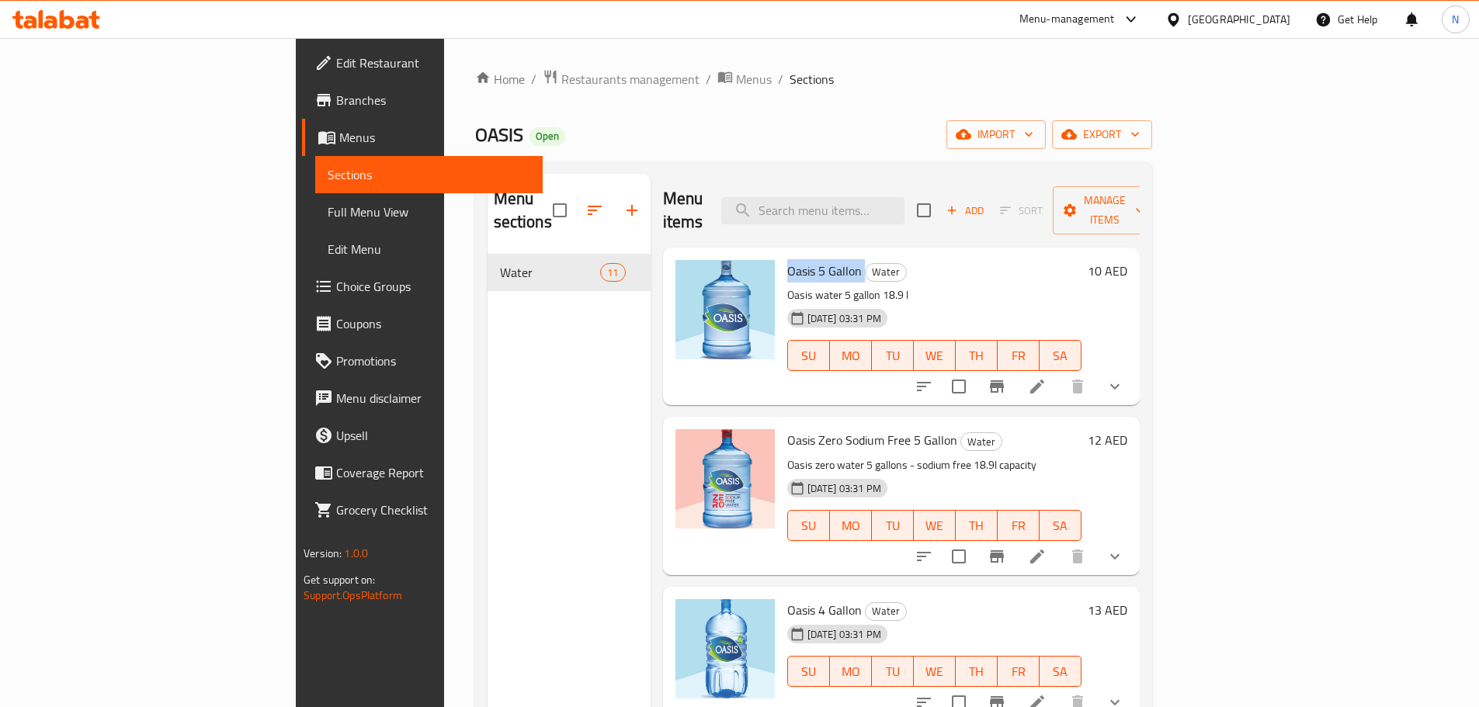
drag, startPoint x: 789, startPoint y: 251, endPoint x: 708, endPoint y: 251, distance: 80.7
click at [781, 254] on div "Oasis 5 Gallon Water Oasis water 5 gallon 18.9 l [DATE] 03:31 PM SU MO TU WE TH…" at bounding box center [934, 326] width 307 height 145
copy h6 "Oasis 5 Gallon"
click at [787, 259] on span "Oasis 5 Gallon" at bounding box center [824, 270] width 75 height 23
drag, startPoint x: 783, startPoint y: 249, endPoint x: 712, endPoint y: 244, distance: 71.6
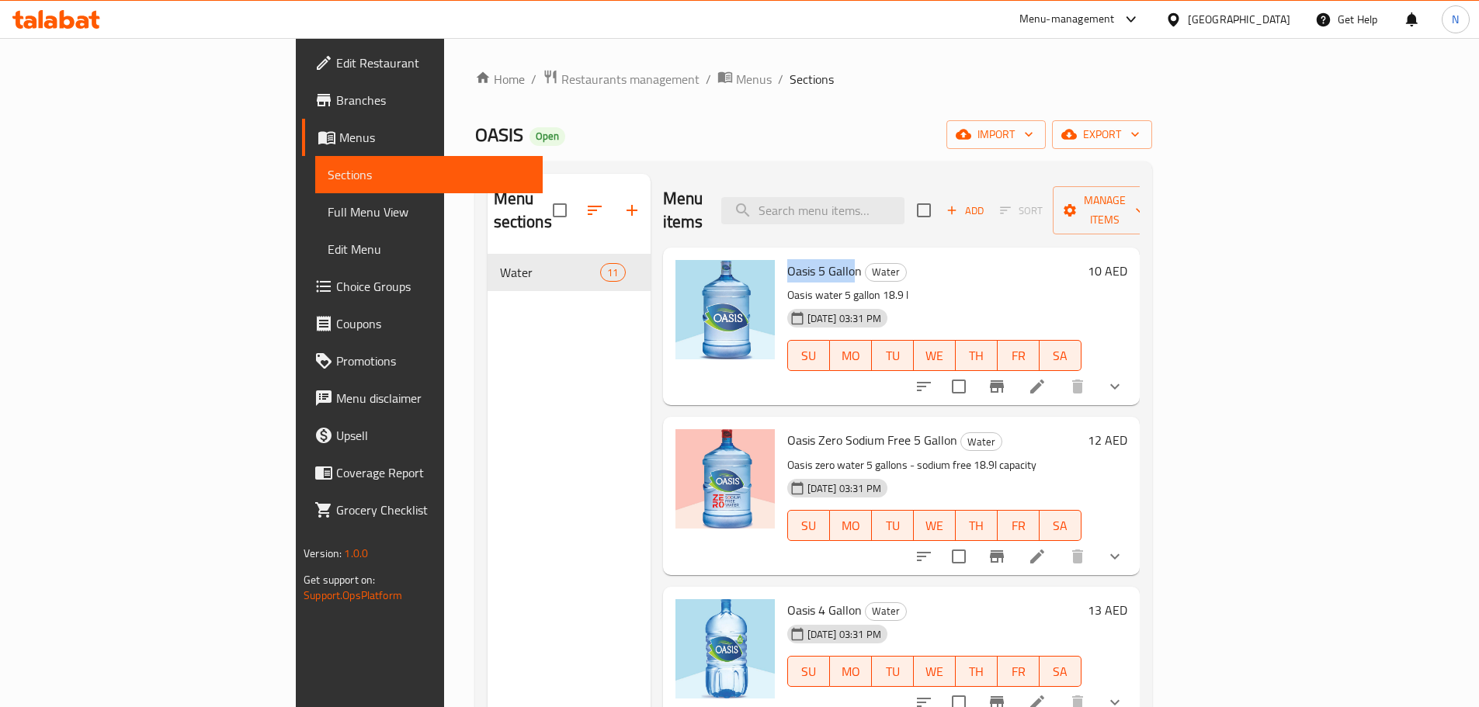
click at [781, 254] on div "Oasis 5 Gallon Water Oasis water 5 gallon 18.9 l [DATE] 03:31 PM SU MO TU WE TH…" at bounding box center [934, 326] width 307 height 145
click at [787, 259] on span "Oasis 5 Gallon" at bounding box center [824, 270] width 75 height 23
drag, startPoint x: 787, startPoint y: 250, endPoint x: 710, endPoint y: 246, distance: 76.9
click at [781, 254] on div "Oasis 5 Gallon Water Oasis water 5 gallon 18.9 l [DATE] 03:31 PM SU MO TU WE TH…" at bounding box center [934, 326] width 307 height 145
copy span "Oasis 5 Gallon"
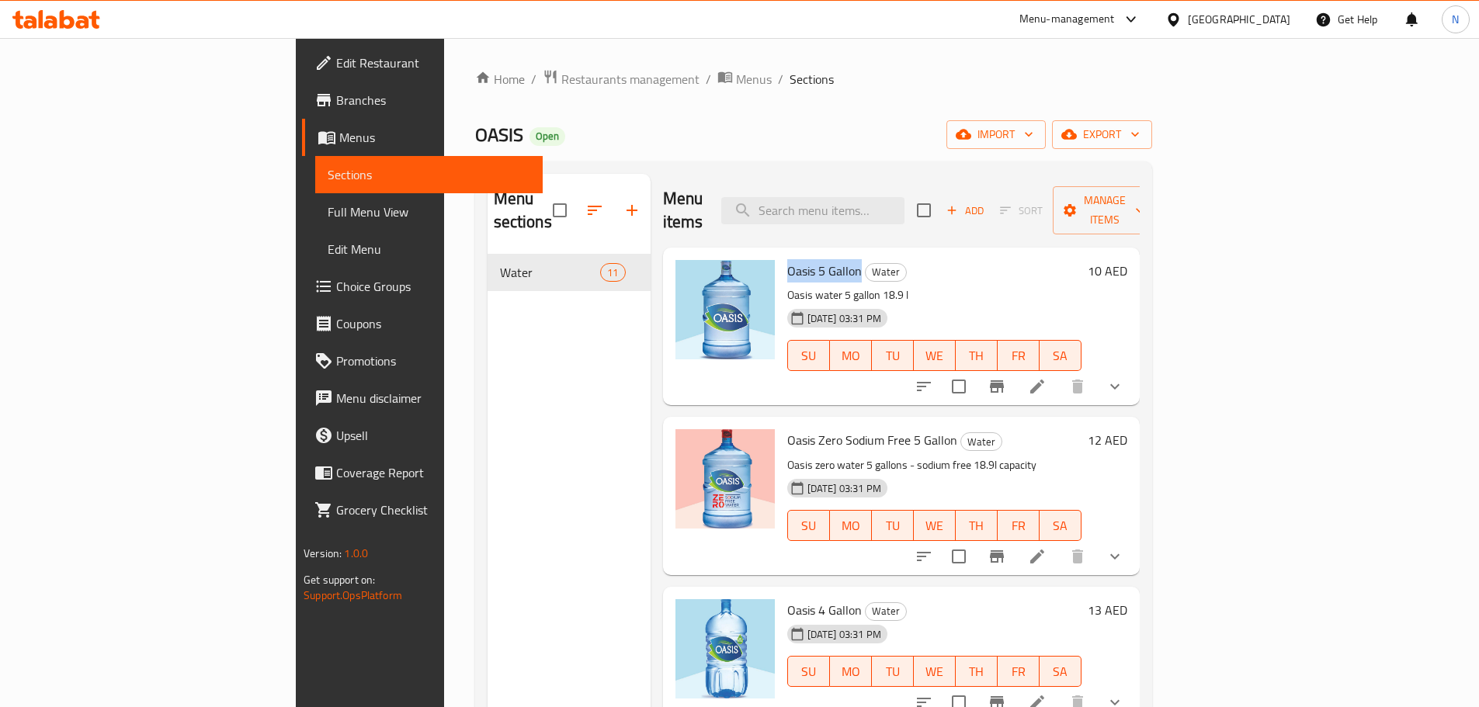
click at [787, 259] on span "Oasis 5 Gallon" at bounding box center [824, 270] width 75 height 23
drag, startPoint x: 785, startPoint y: 251, endPoint x: 715, endPoint y: 248, distance: 70.7
click at [787, 259] on span "Oasis 5 Gallon" at bounding box center [824, 270] width 75 height 23
drag, startPoint x: 714, startPoint y: 420, endPoint x: 879, endPoint y: 419, distance: 164.6
click at [879, 428] on span "Oasis Zero Sodium Free 5 Gallon" at bounding box center [872, 439] width 170 height 23
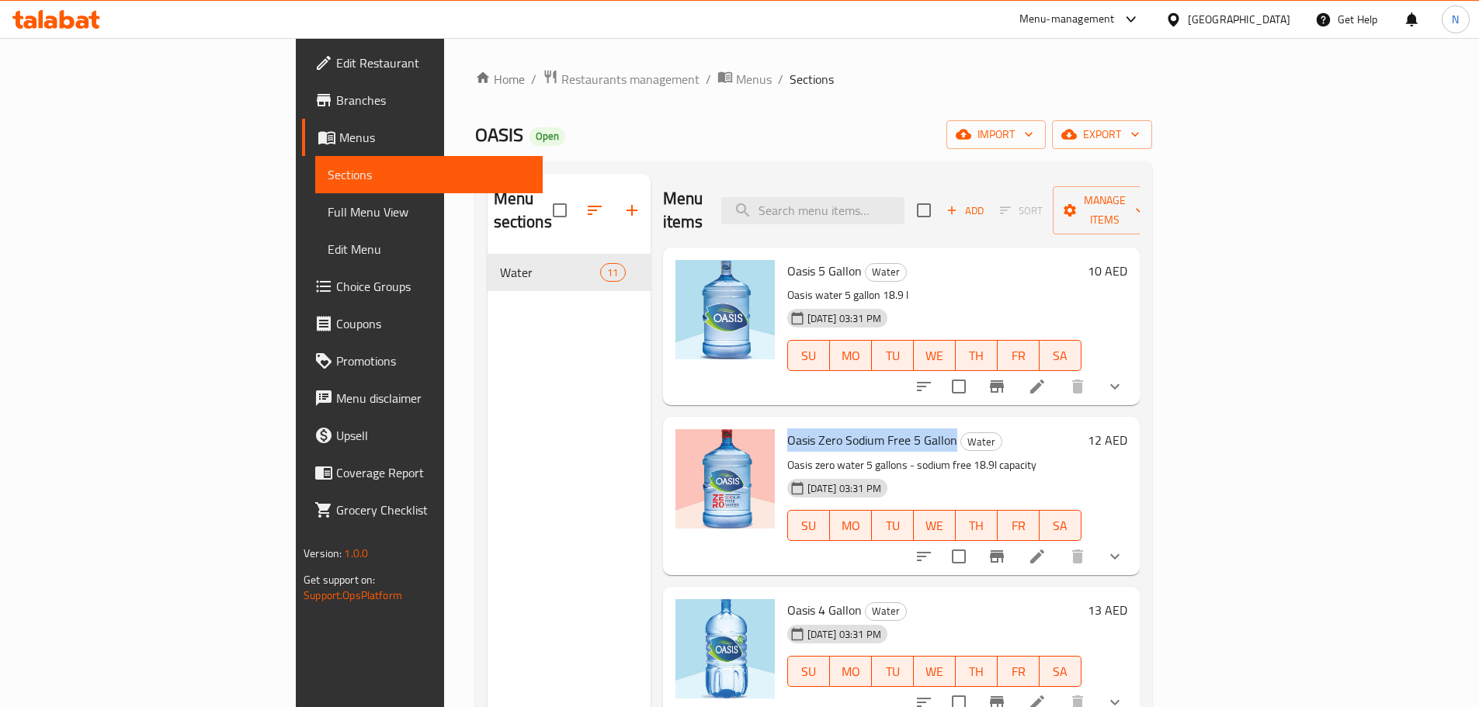
copy span "Oasis Zero Sodium Free 5 Gallon"
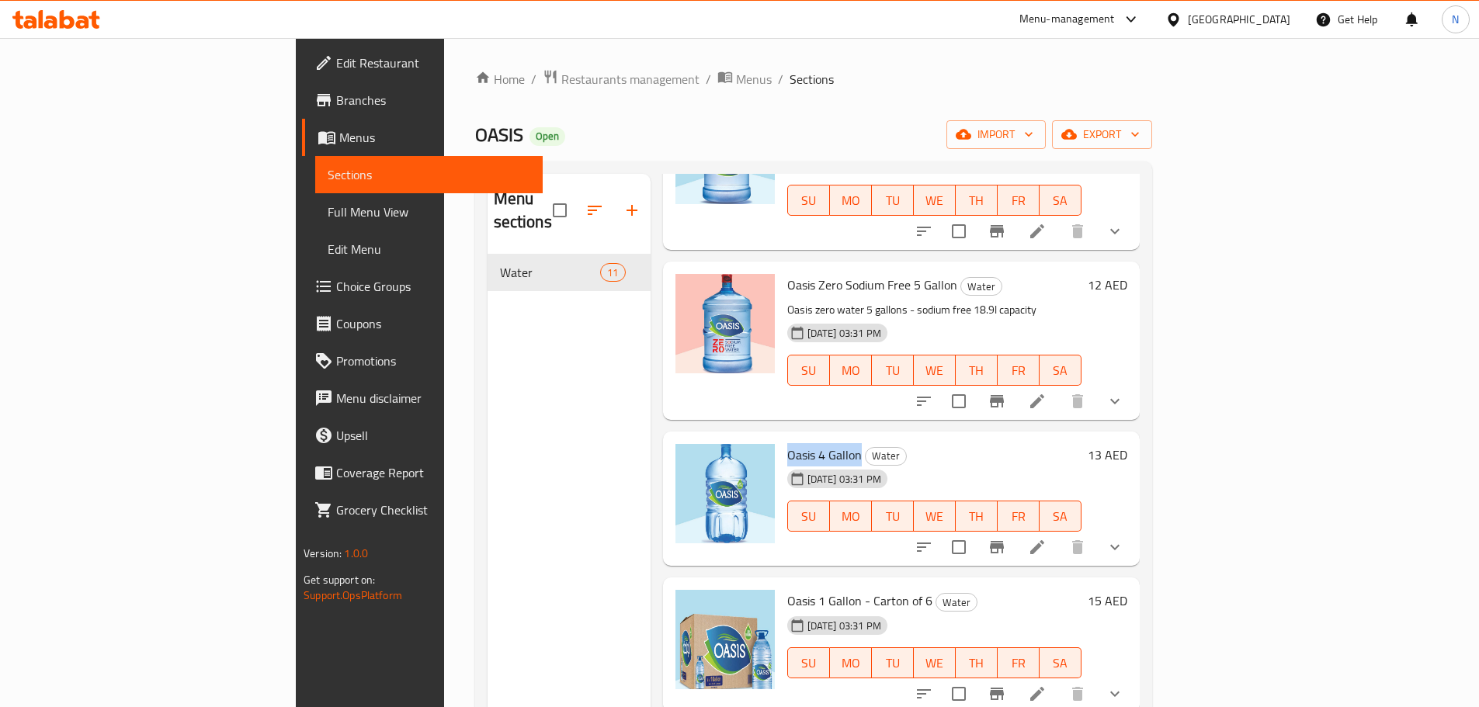
drag, startPoint x: 715, startPoint y: 428, endPoint x: 784, endPoint y: 432, distance: 69.2
click at [787, 443] on span "Oasis 4 Gallon" at bounding box center [824, 454] width 75 height 23
copy span "Oasis 4 Gallon"
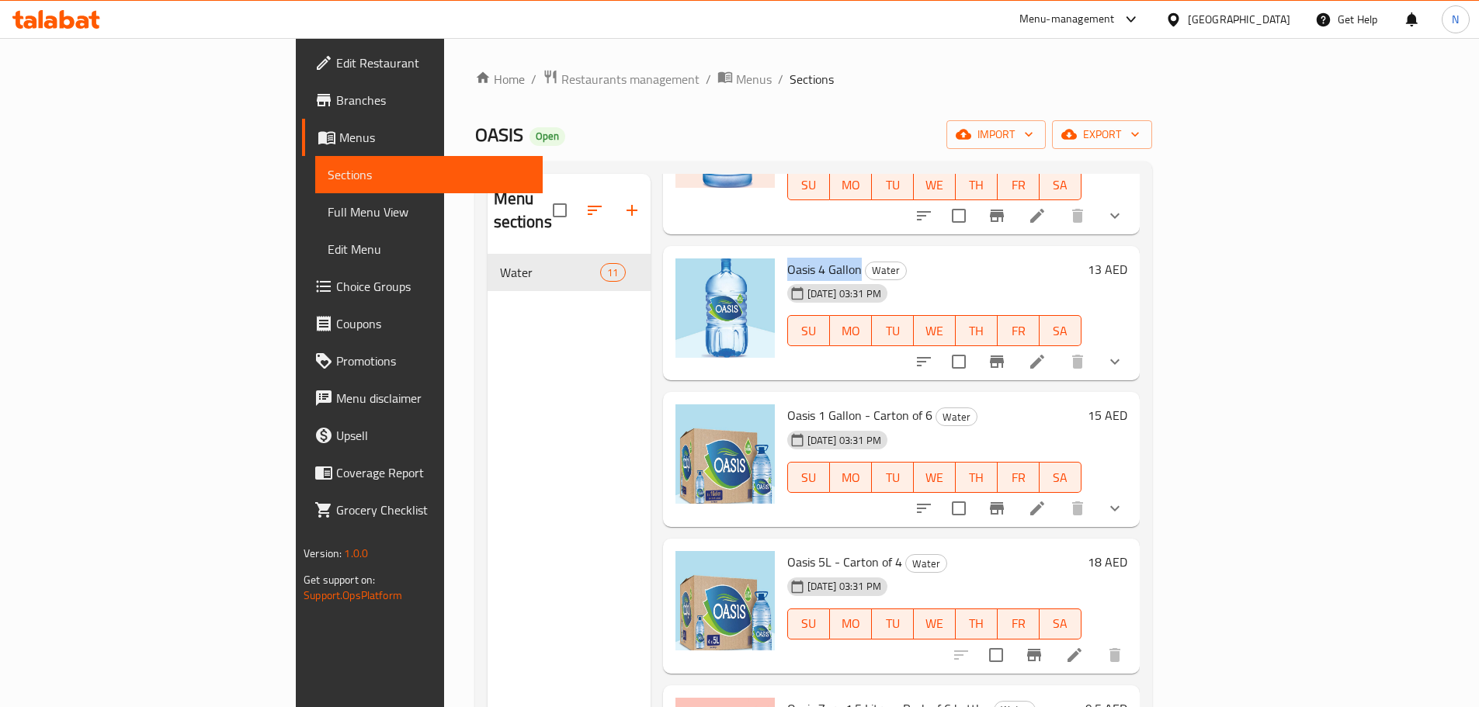
scroll to position [388, 0]
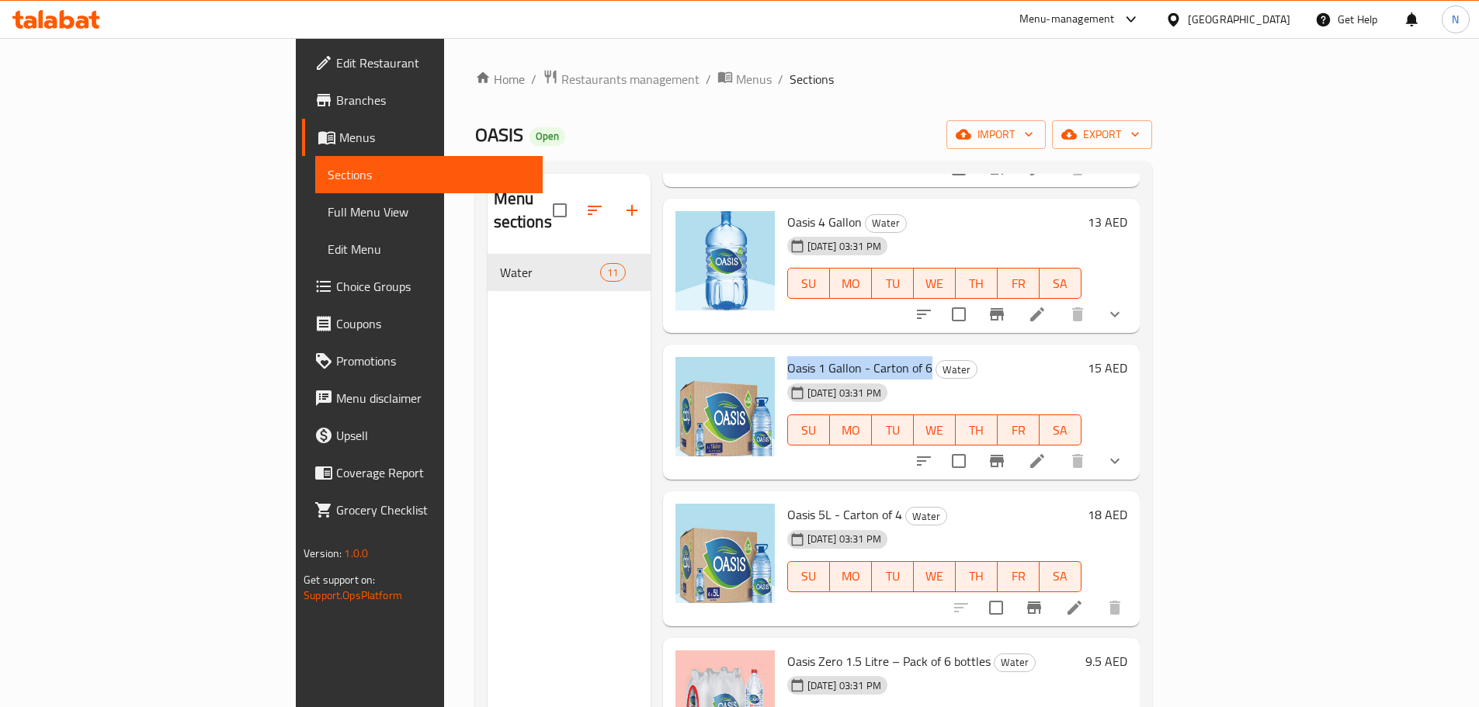
drag, startPoint x: 713, startPoint y: 346, endPoint x: 853, endPoint y: 344, distance: 140.5
click at [853, 356] on span "Oasis 1 Gallon - Carton of 6" at bounding box center [859, 367] width 145 height 23
copy span "Oasis 1 Gallon - Carton of 6"
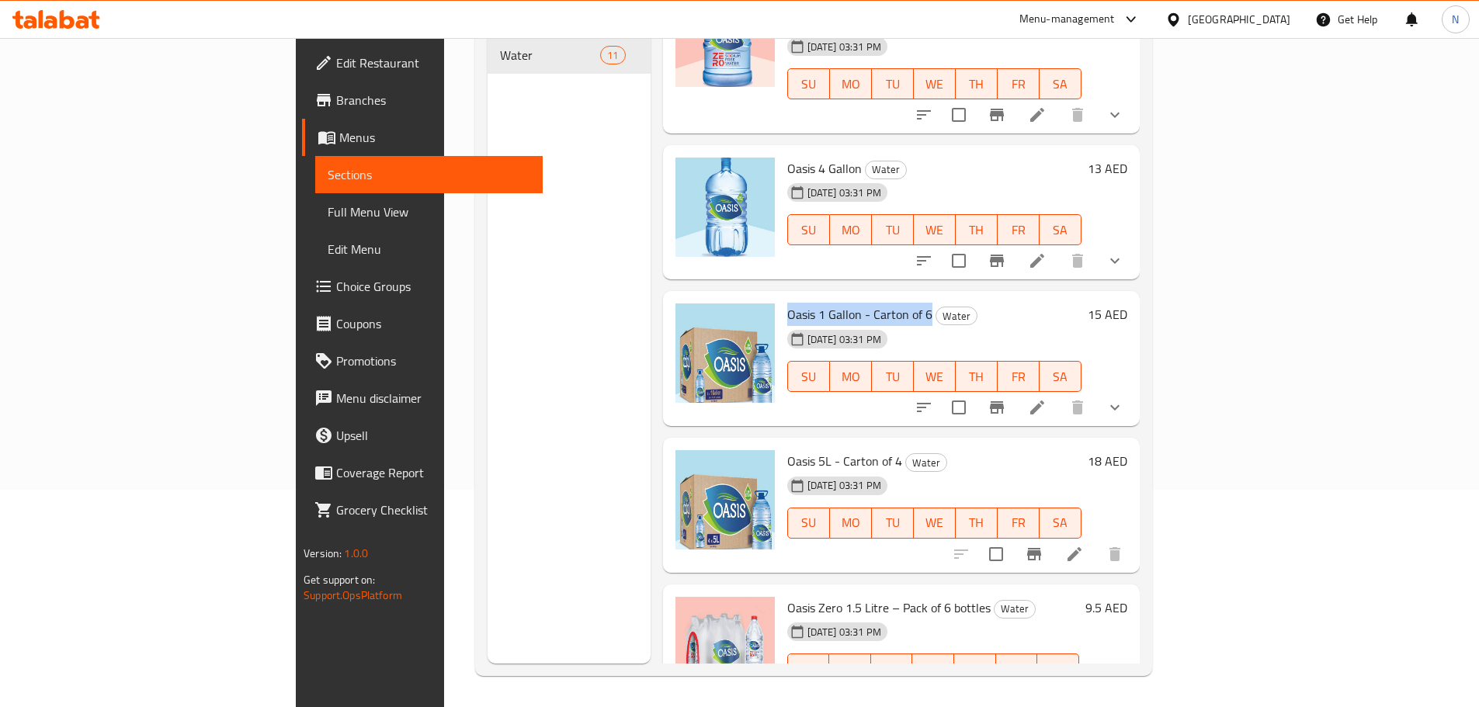
scroll to position [155, 0]
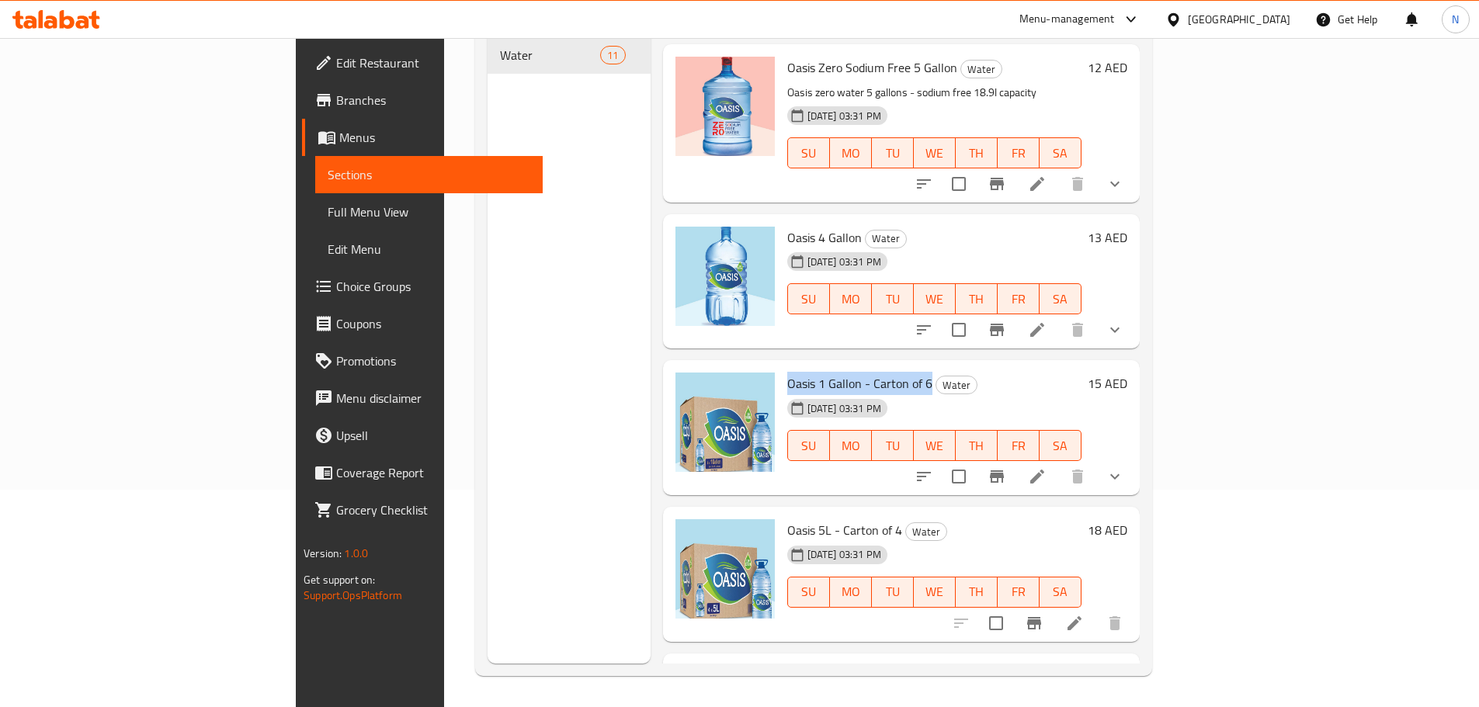
click at [339, 138] on span "Menus" at bounding box center [434, 137] width 191 height 19
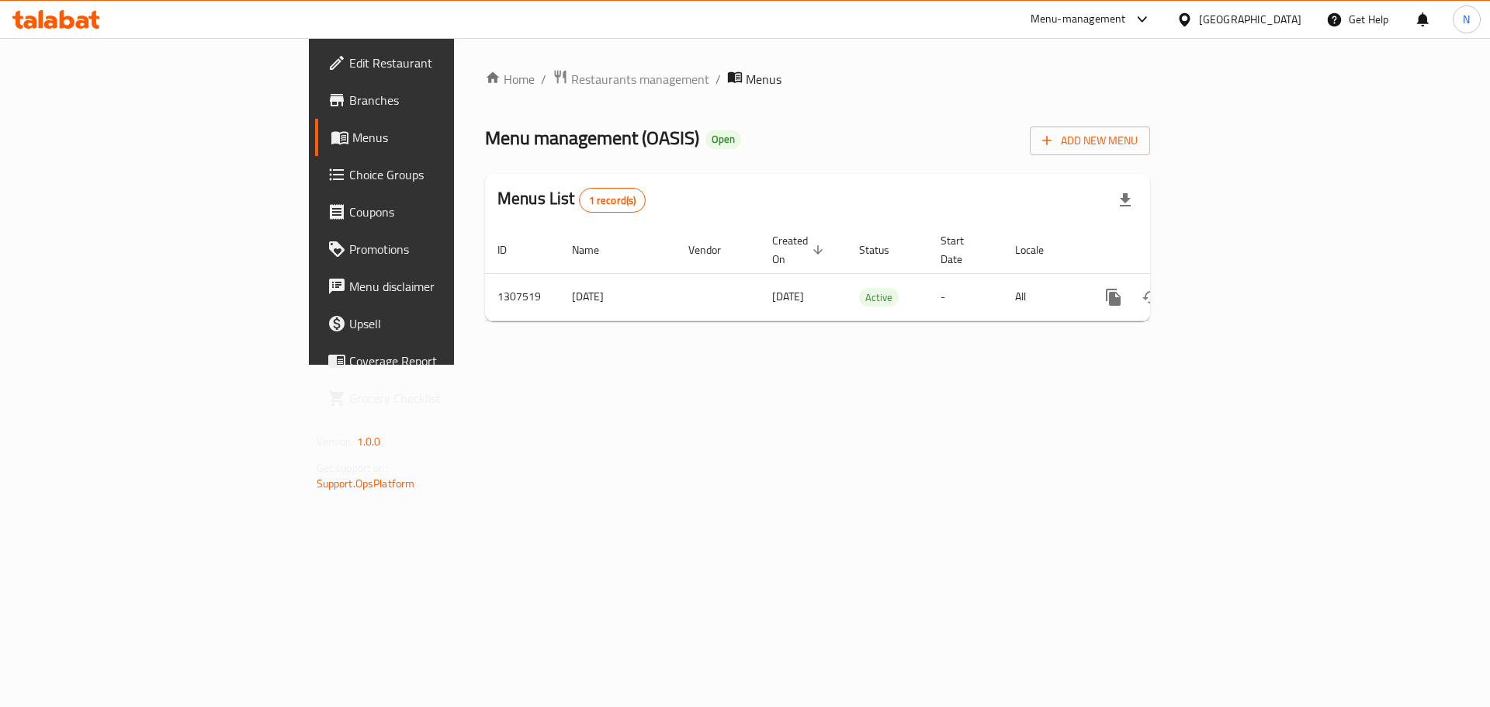
click at [1295, 16] on div "[GEOGRAPHIC_DATA]" at bounding box center [1250, 19] width 102 height 17
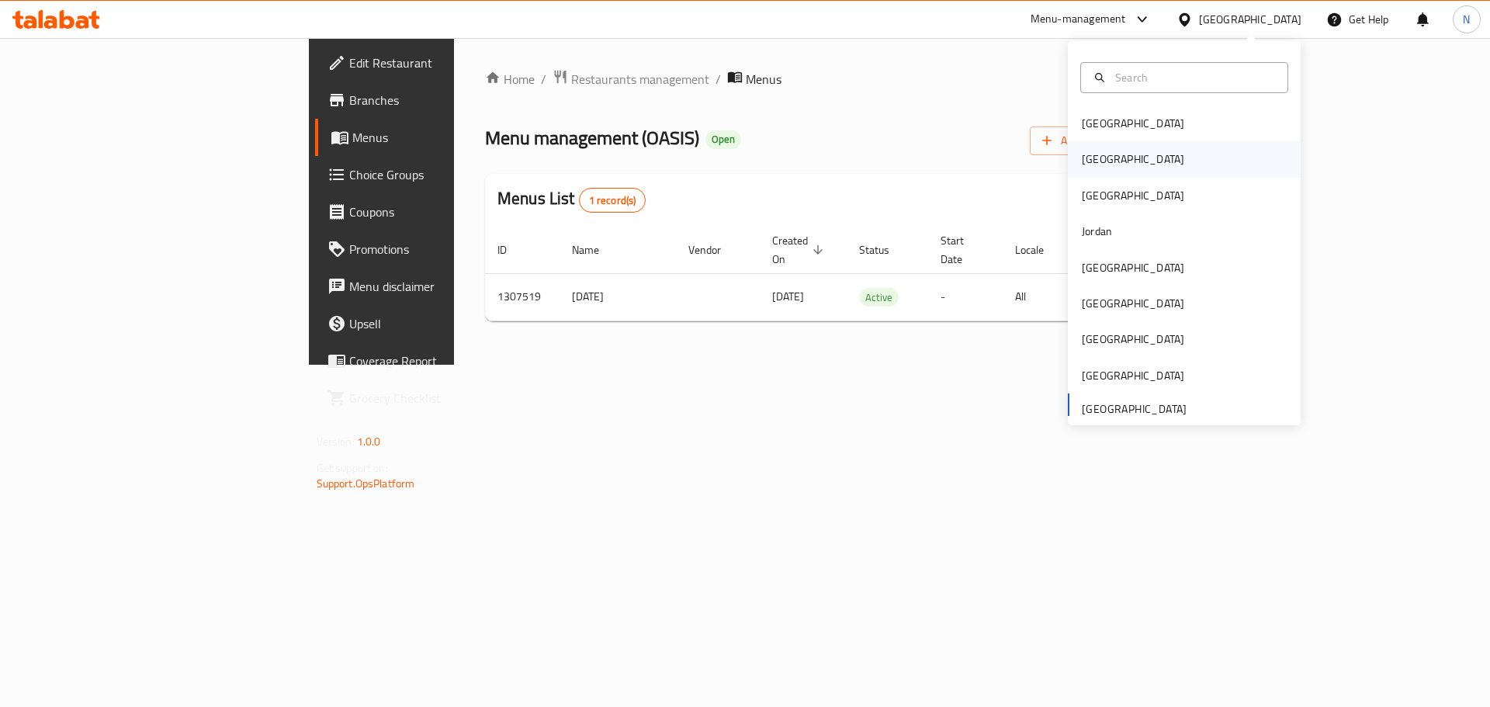
click at [1089, 166] on div "[GEOGRAPHIC_DATA]" at bounding box center [1133, 159] width 102 height 17
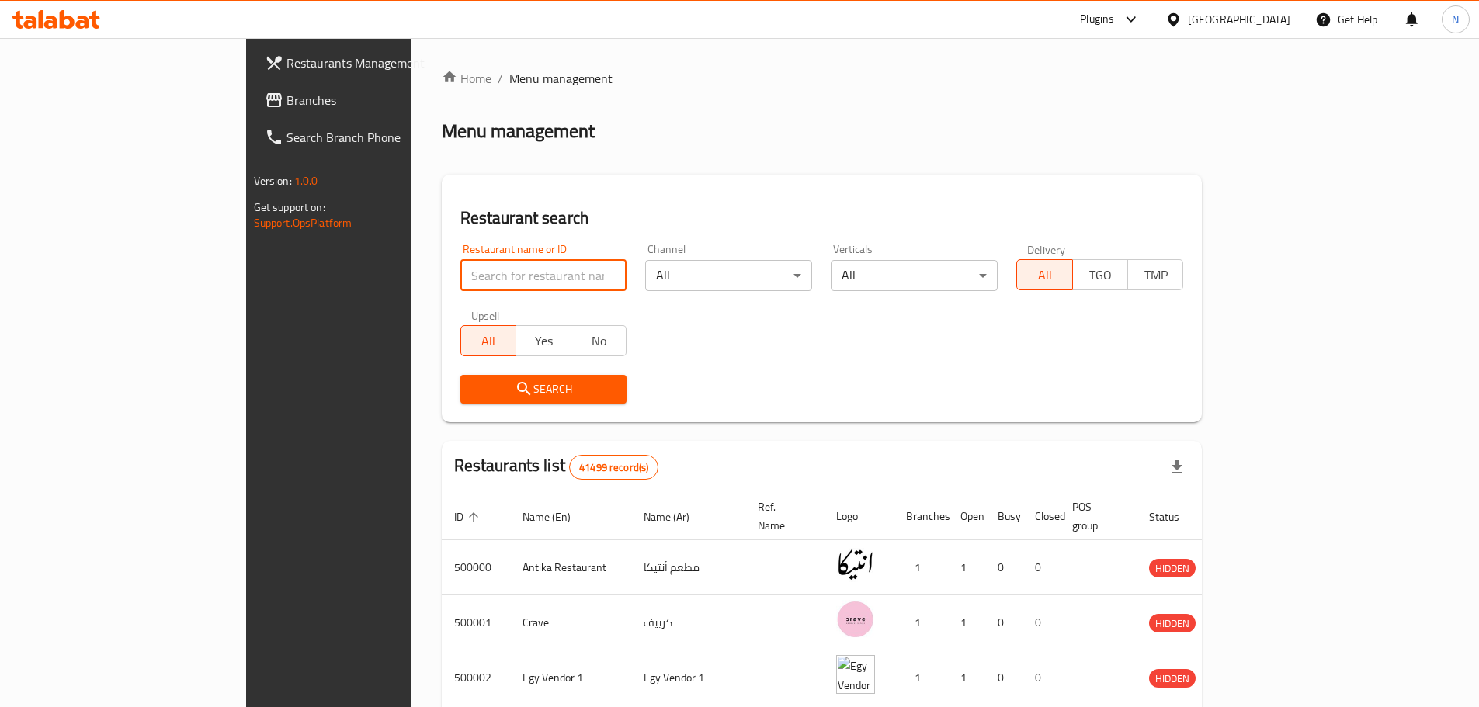
click at [460, 287] on input "search" at bounding box center [543, 275] width 167 height 31
paste input "682839"
type input "682839"
click button "Search" at bounding box center [543, 389] width 167 height 29
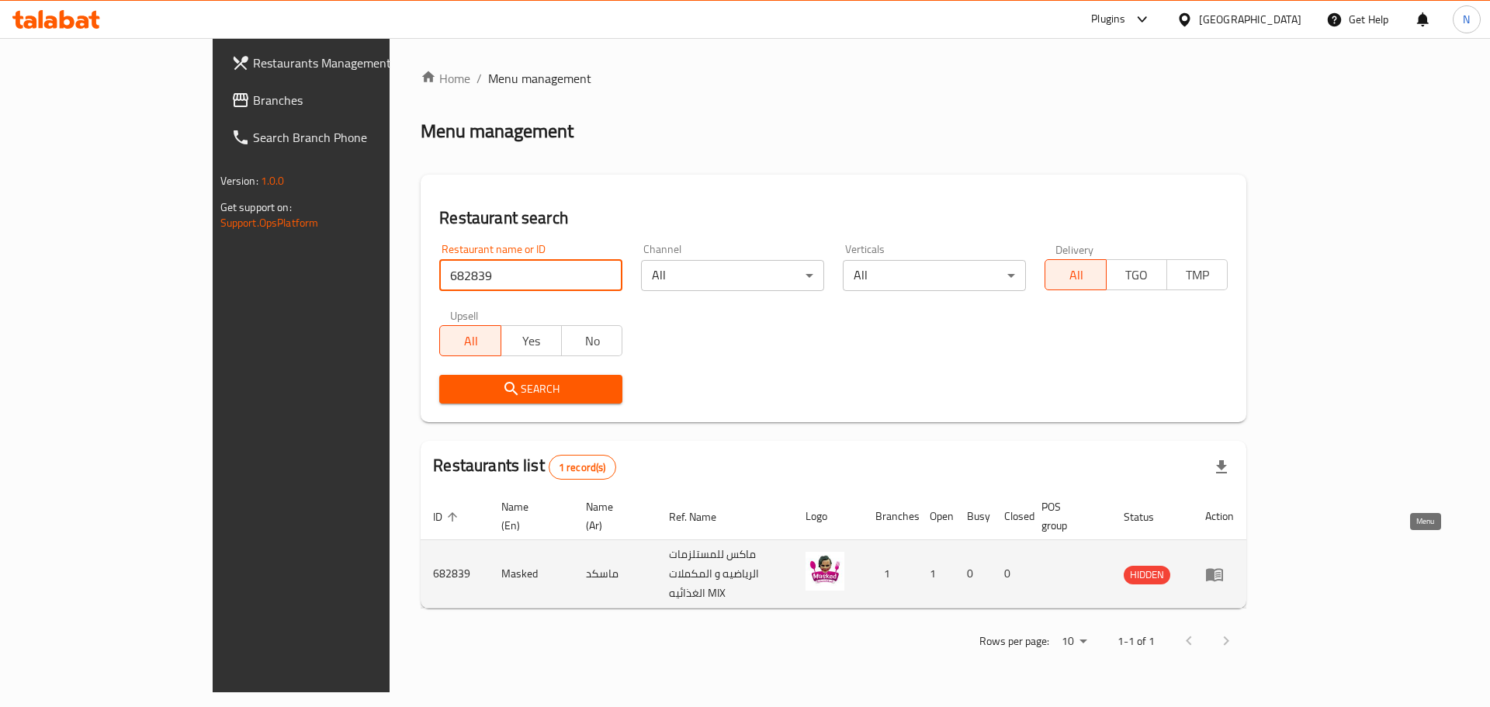
click at [1223, 568] on icon "enhanced table" at bounding box center [1214, 574] width 17 height 13
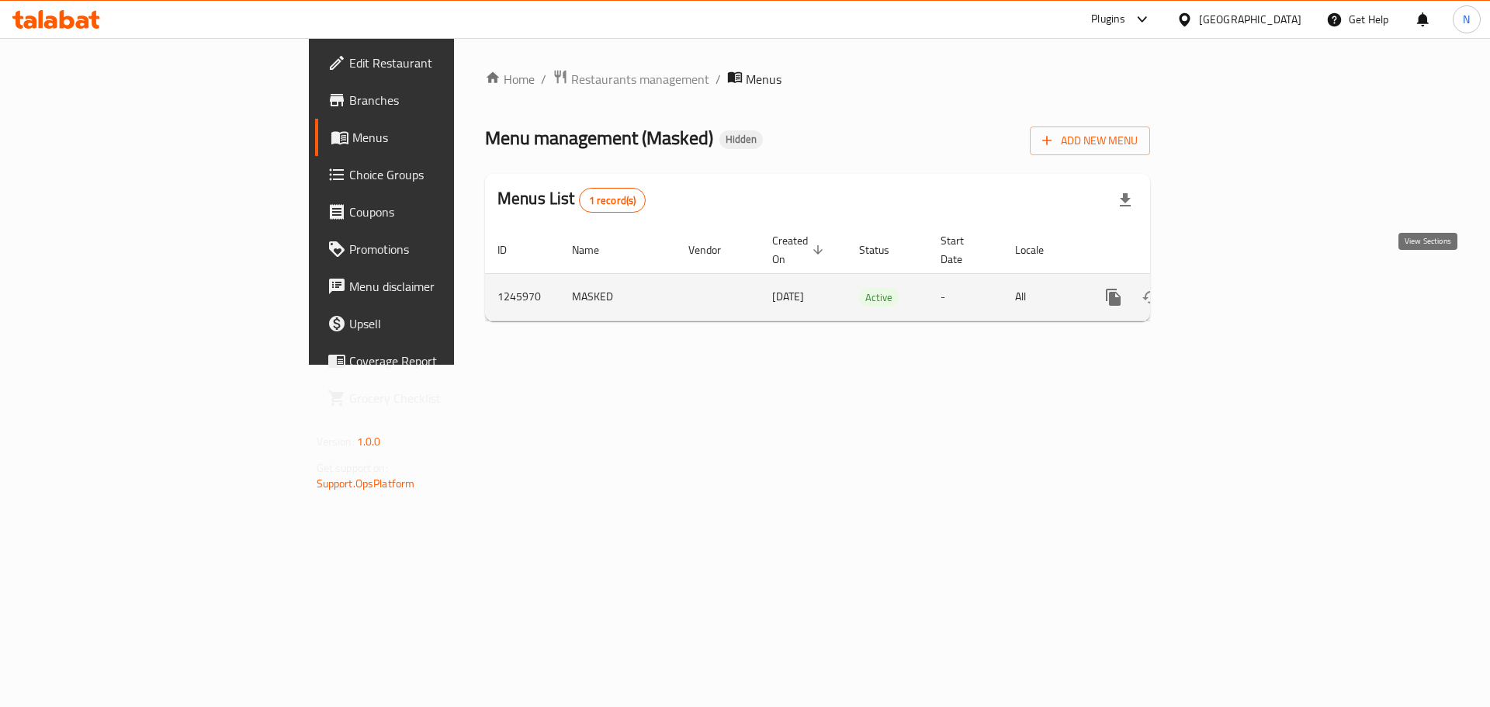
click at [1235, 288] on icon "enhanced table" at bounding box center [1225, 297] width 19 height 19
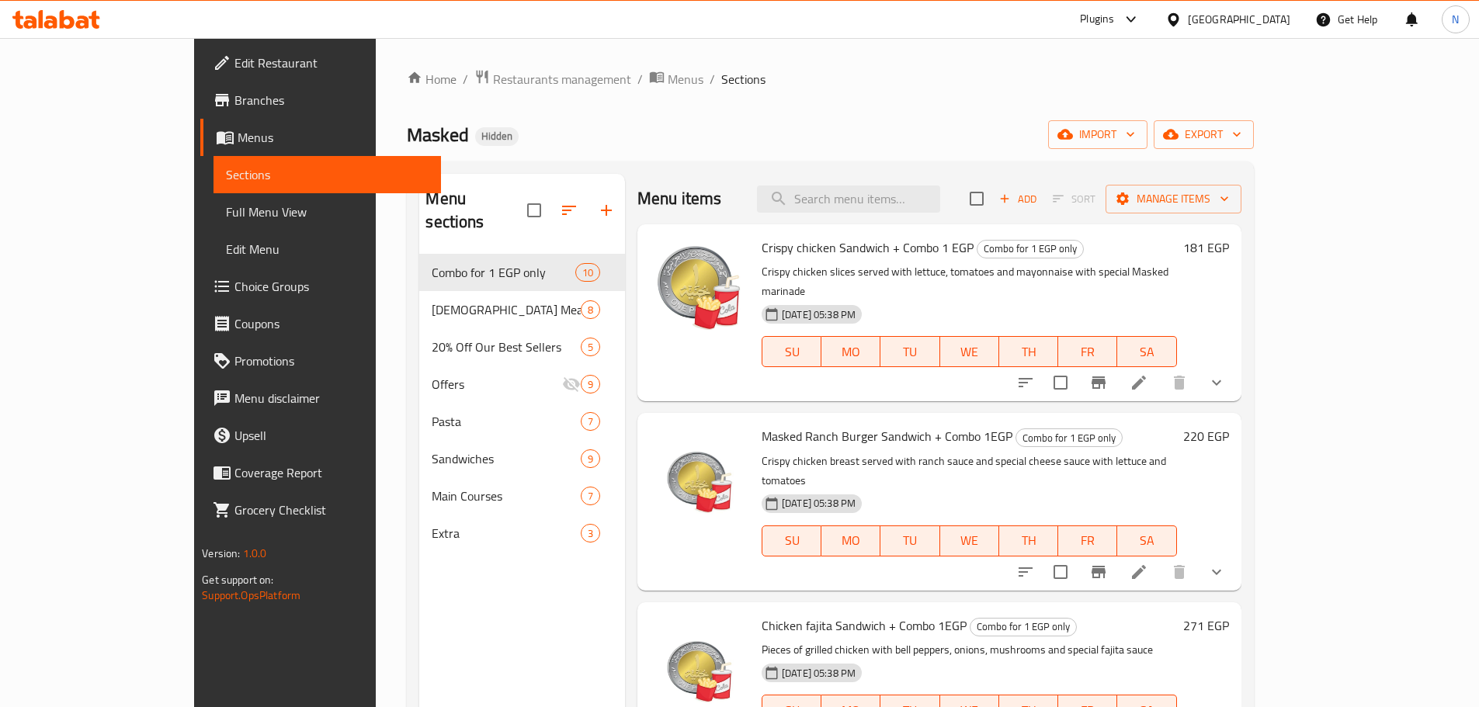
click at [596, 109] on div "Home / Restaurants management / Menus / Sections Masked Hidden import export Me…" at bounding box center [830, 481] width 846 height 824
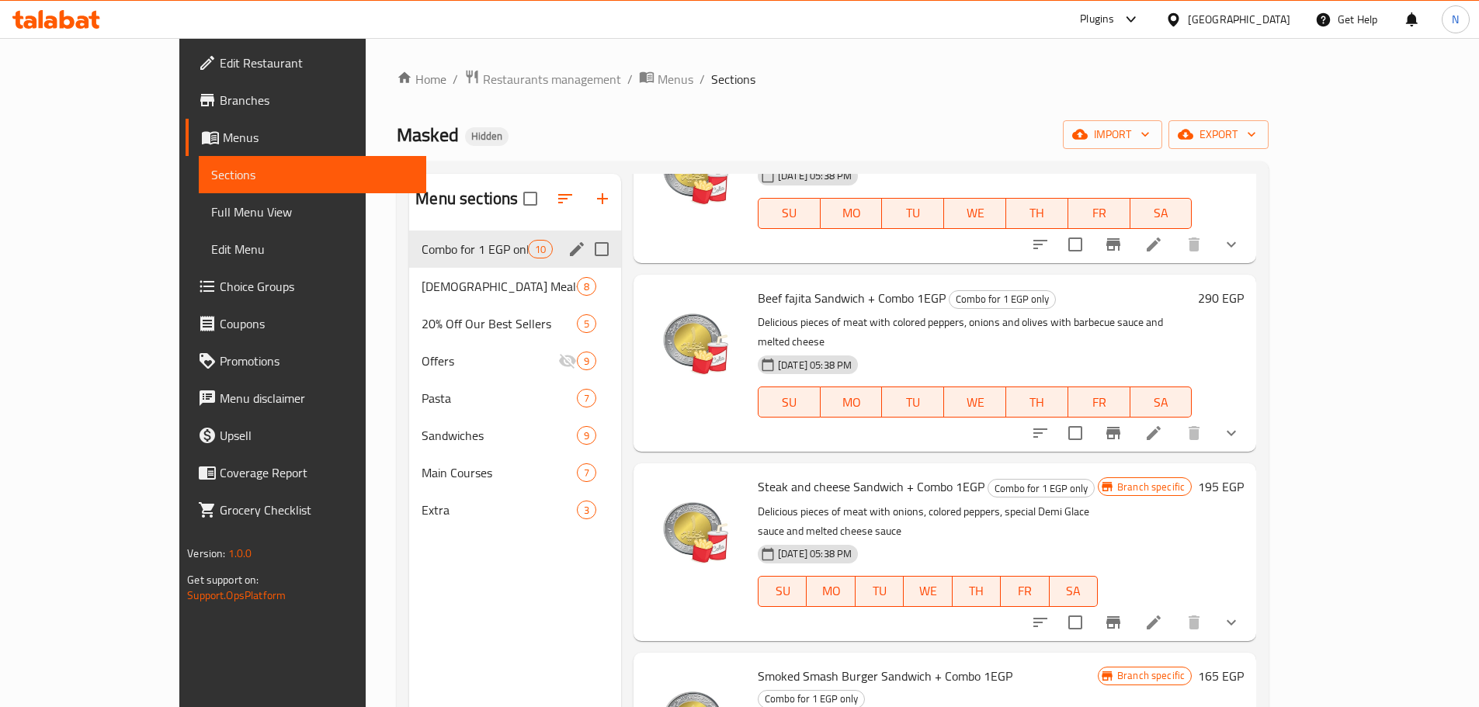
click at [463, 280] on span "[DEMOGRAPHIC_DATA] Meals" at bounding box center [498, 286] width 155 height 19
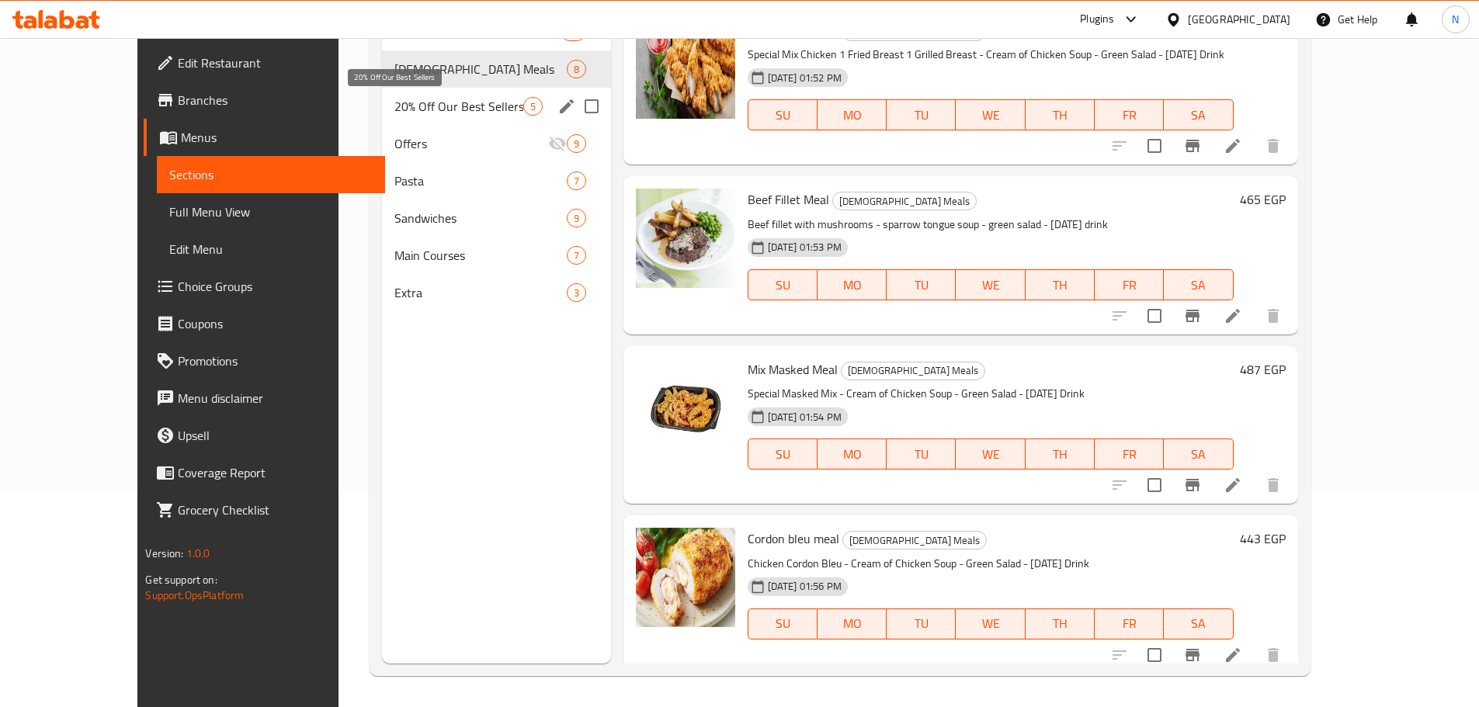
click at [456, 109] on span "20% Off Our Best Sellers" at bounding box center [458, 106] width 129 height 19
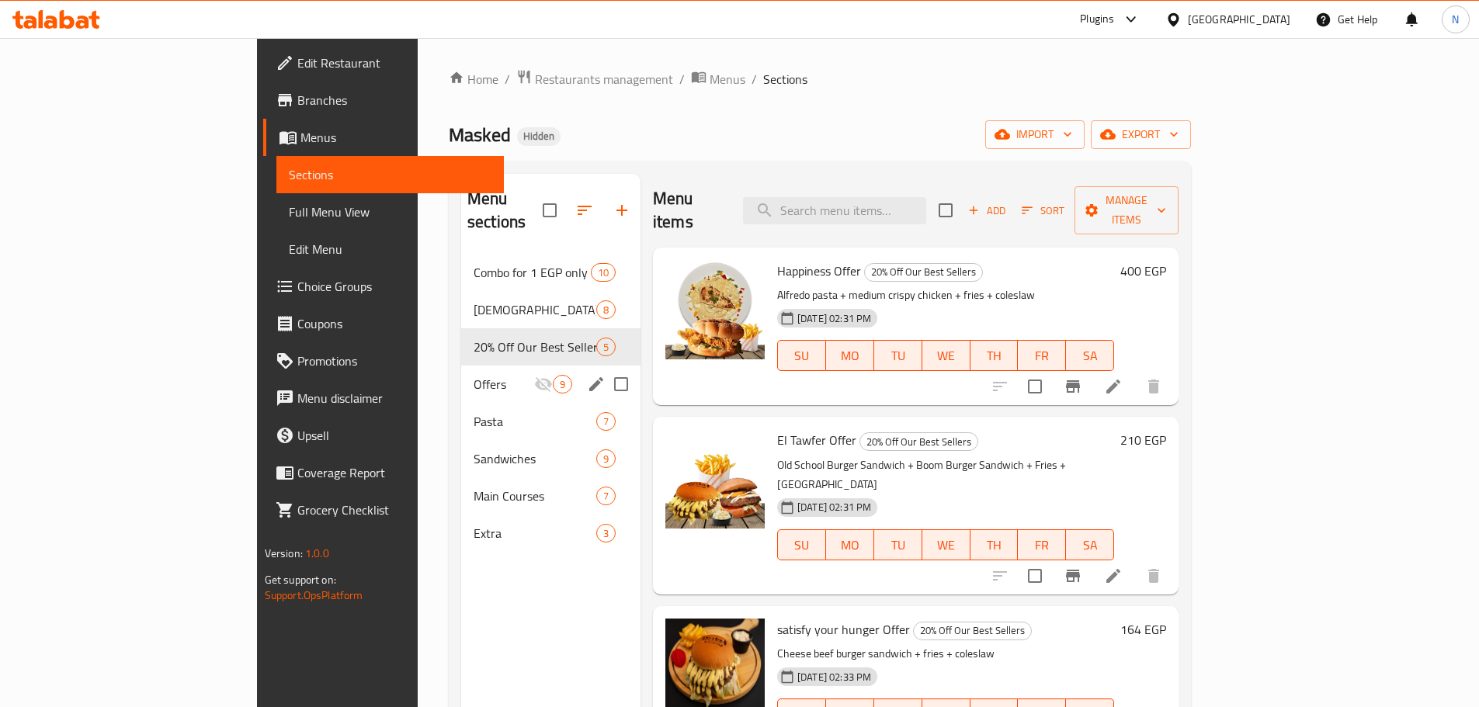
click at [473, 375] on span "Offers" at bounding box center [503, 384] width 61 height 19
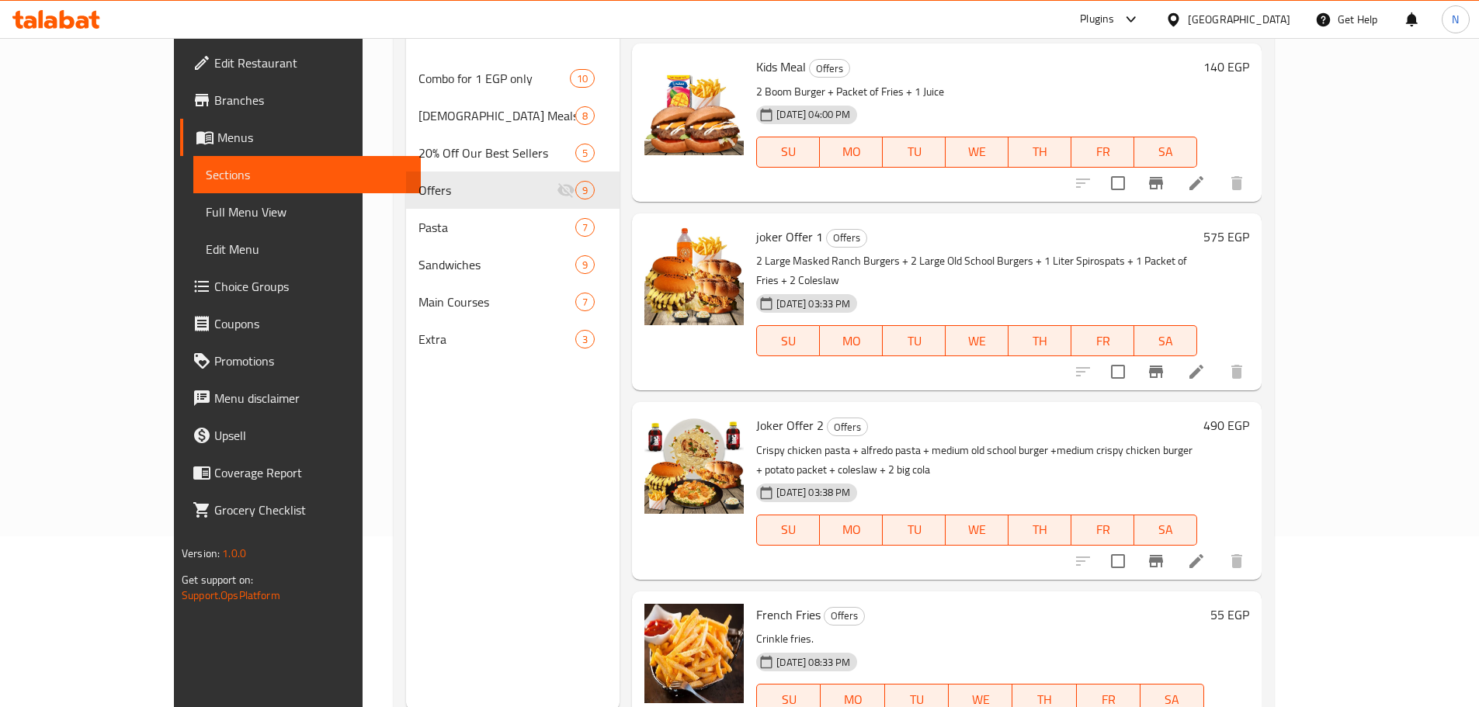
scroll to position [217, 0]
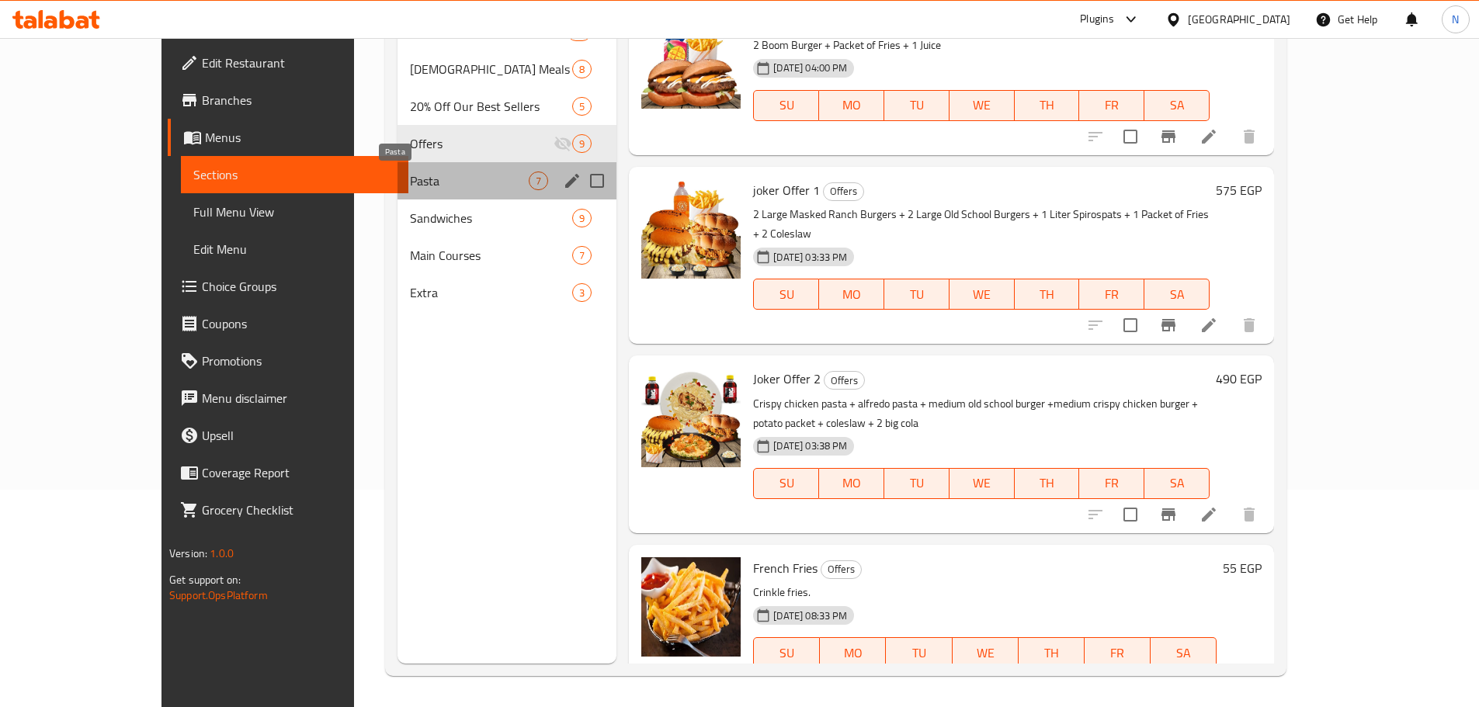
click at [428, 182] on span "Pasta" at bounding box center [469, 181] width 119 height 19
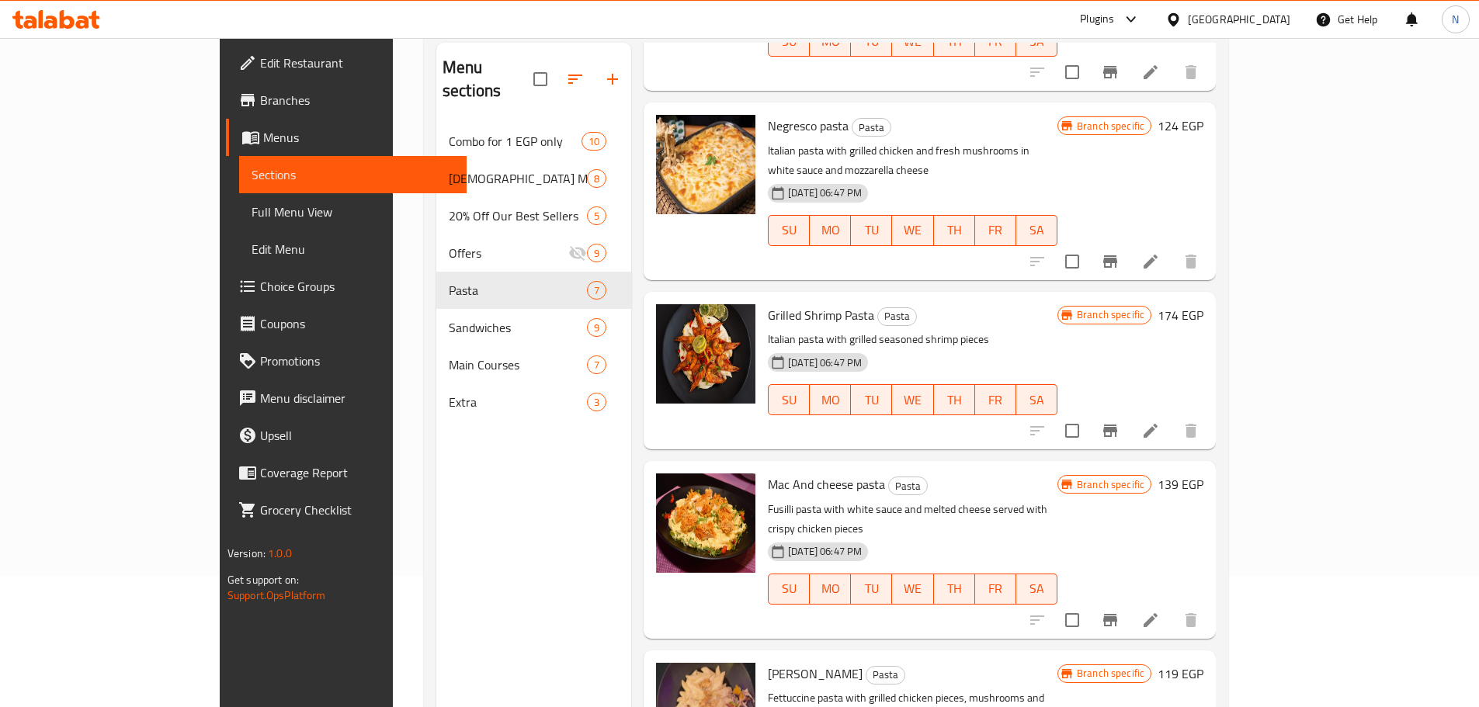
scroll to position [217, 0]
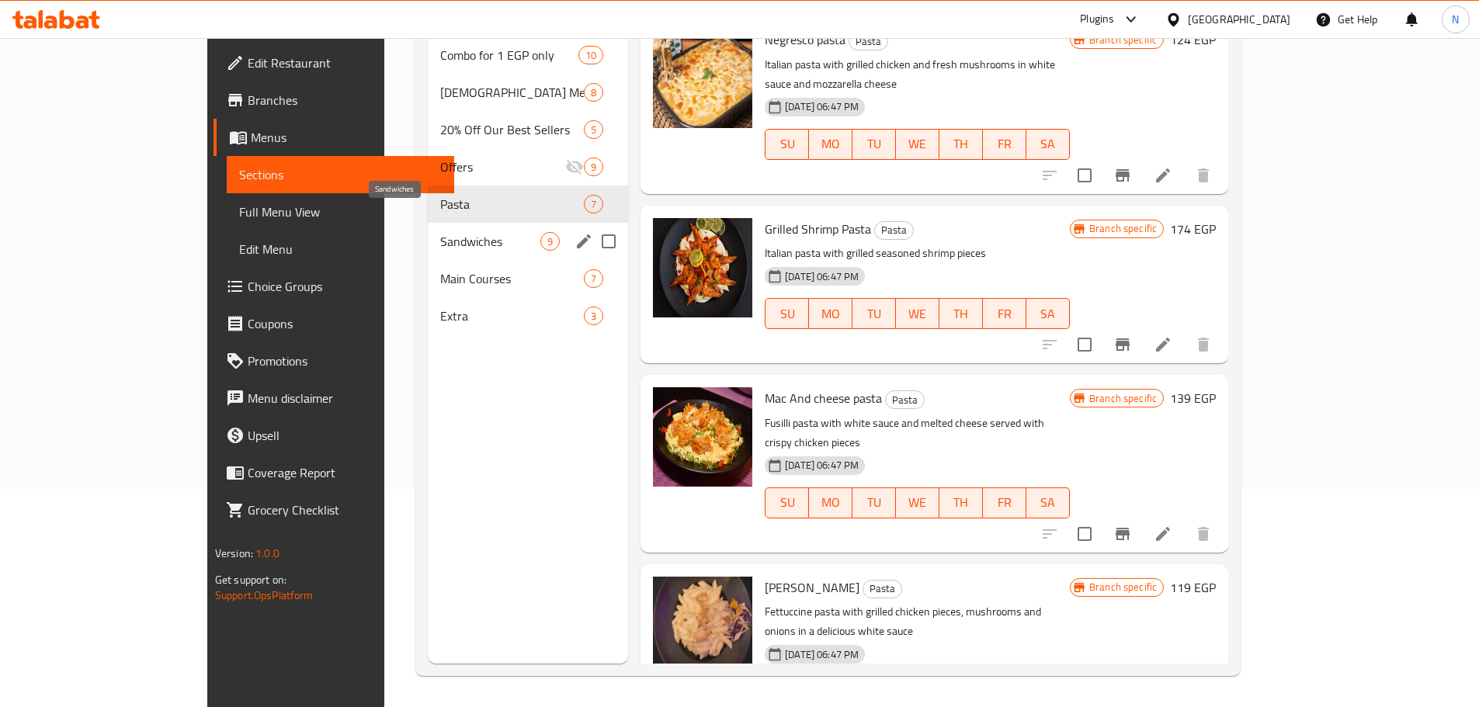
click at [440, 232] on span "Sandwiches" at bounding box center [490, 241] width 100 height 19
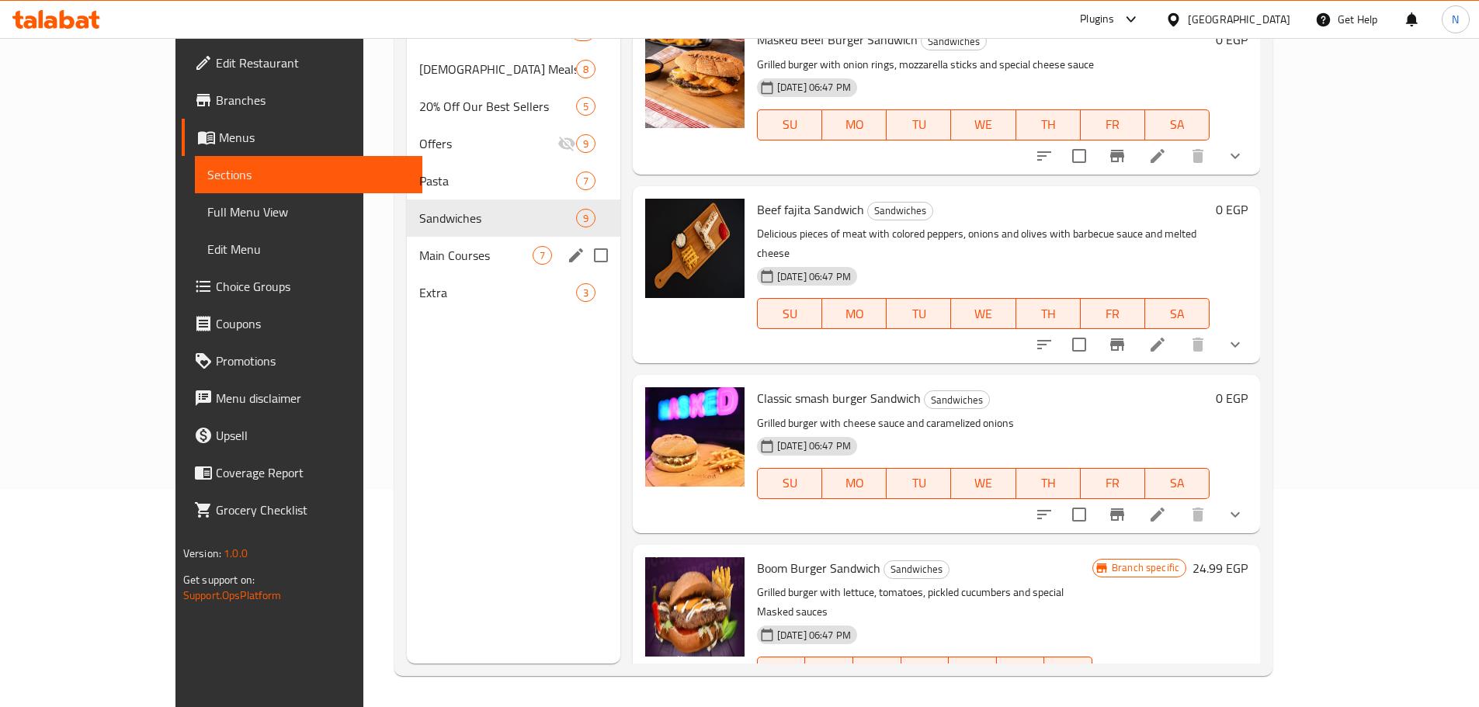
click at [419, 253] on span "Main Courses" at bounding box center [475, 255] width 113 height 19
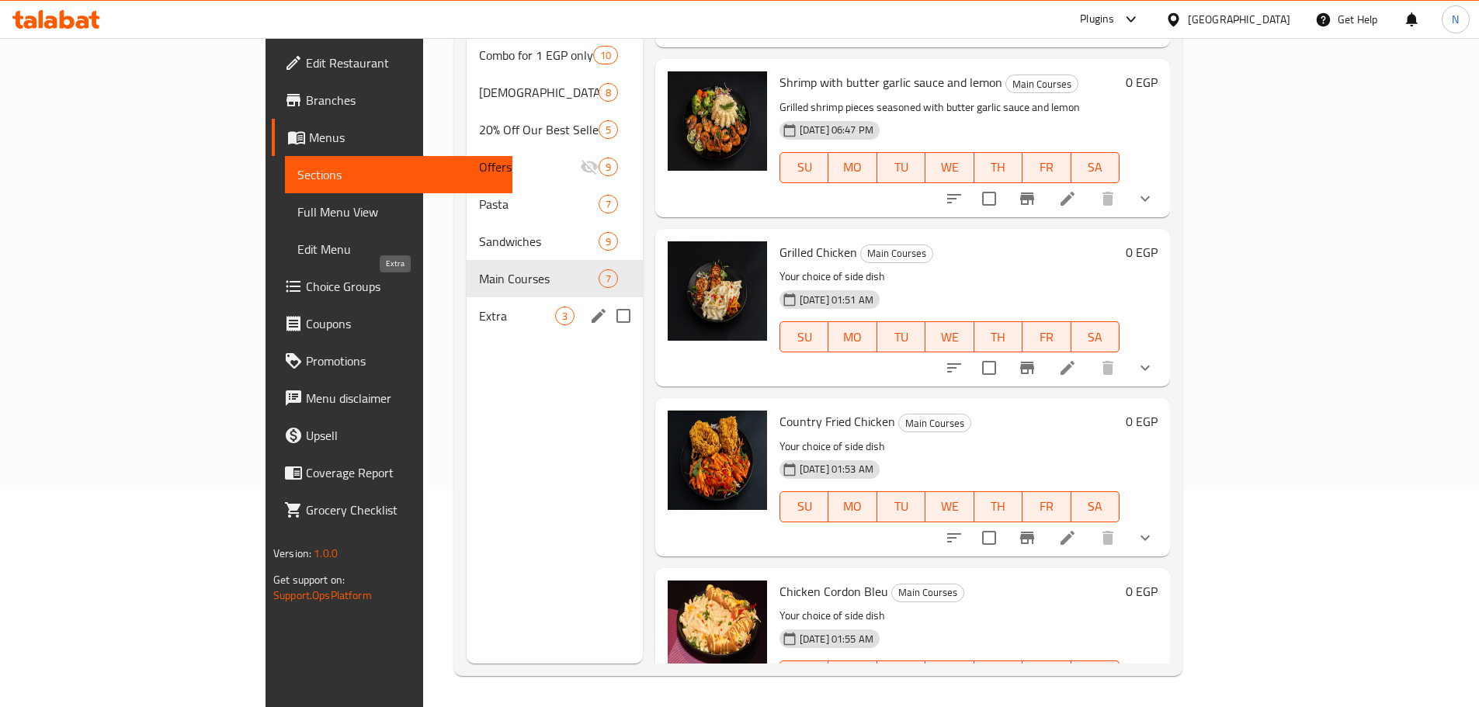
click at [479, 307] on span "Extra" at bounding box center [516, 316] width 75 height 19
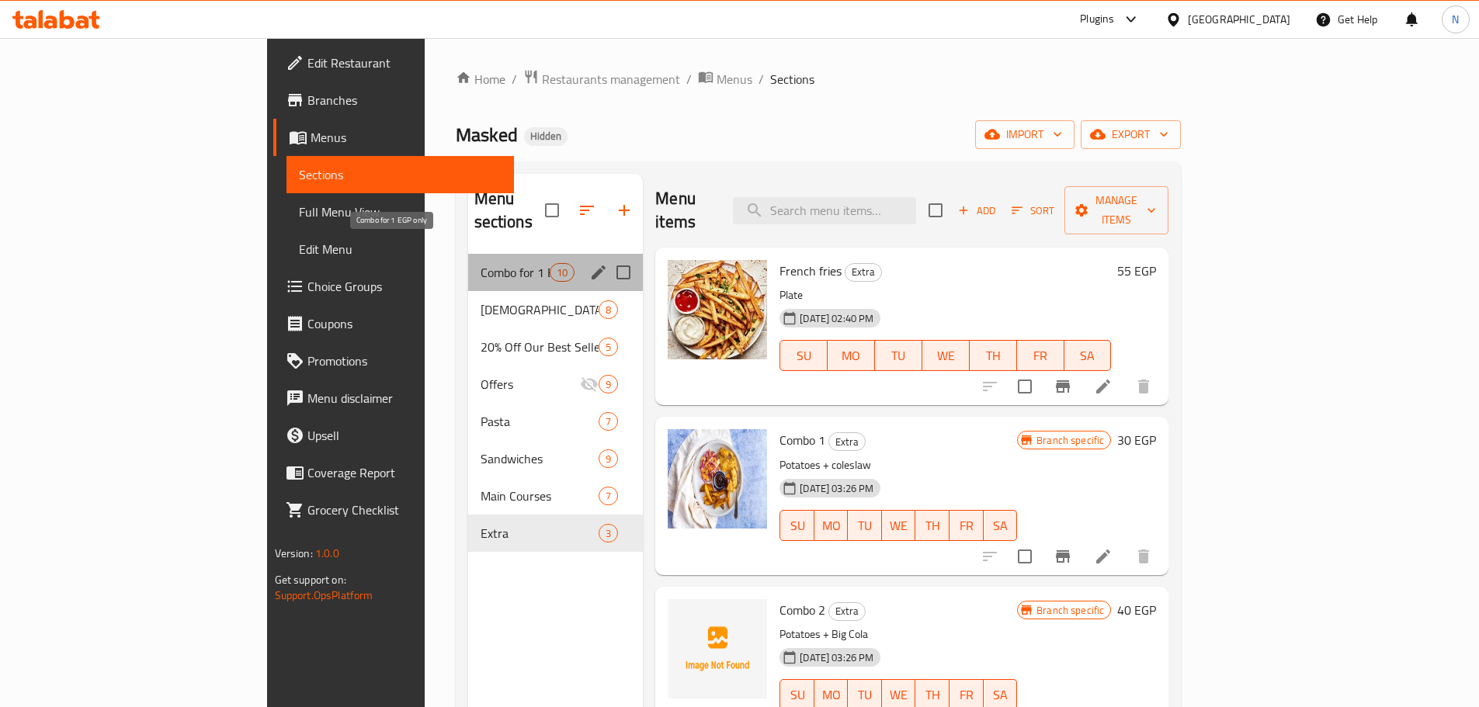
click at [480, 263] on span "Combo for 1 EGP only" at bounding box center [514, 272] width 69 height 19
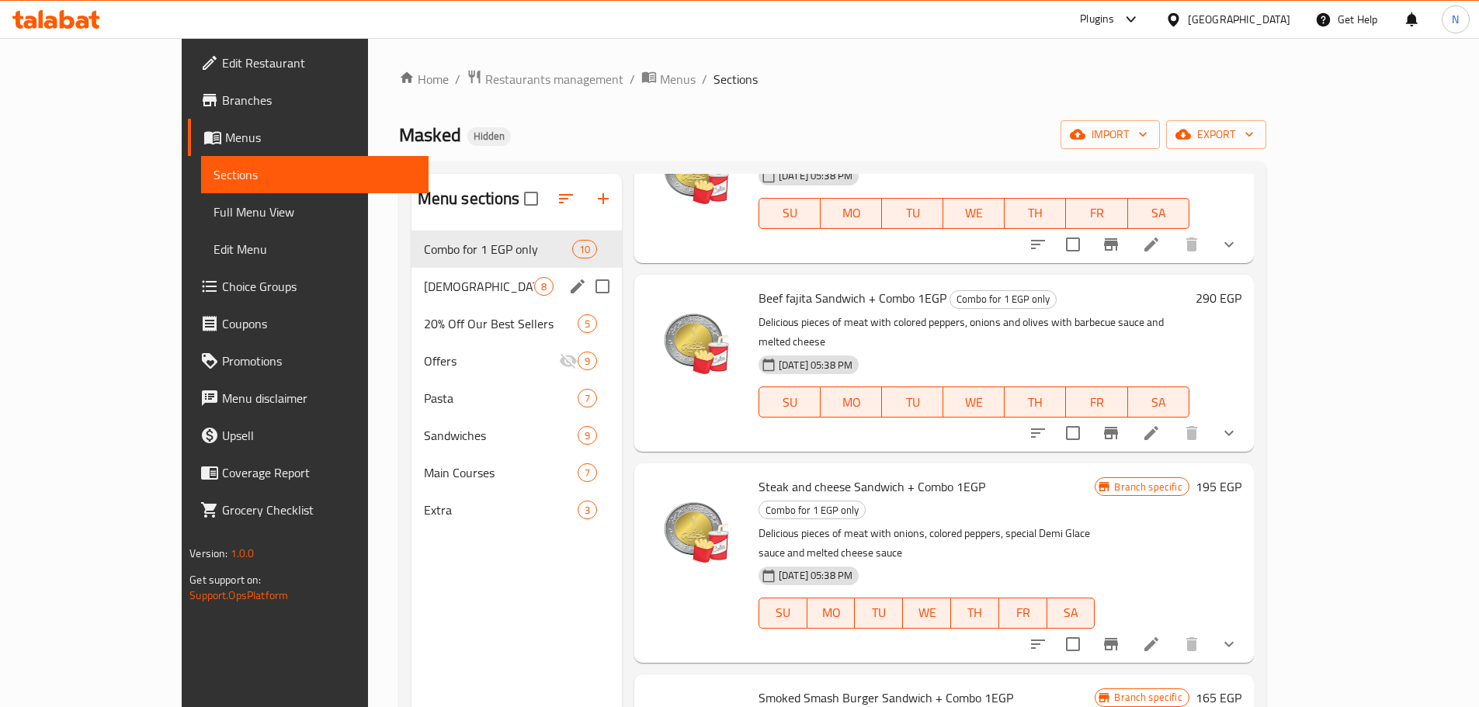
click at [424, 282] on span "[DEMOGRAPHIC_DATA] Meals" at bounding box center [479, 286] width 110 height 19
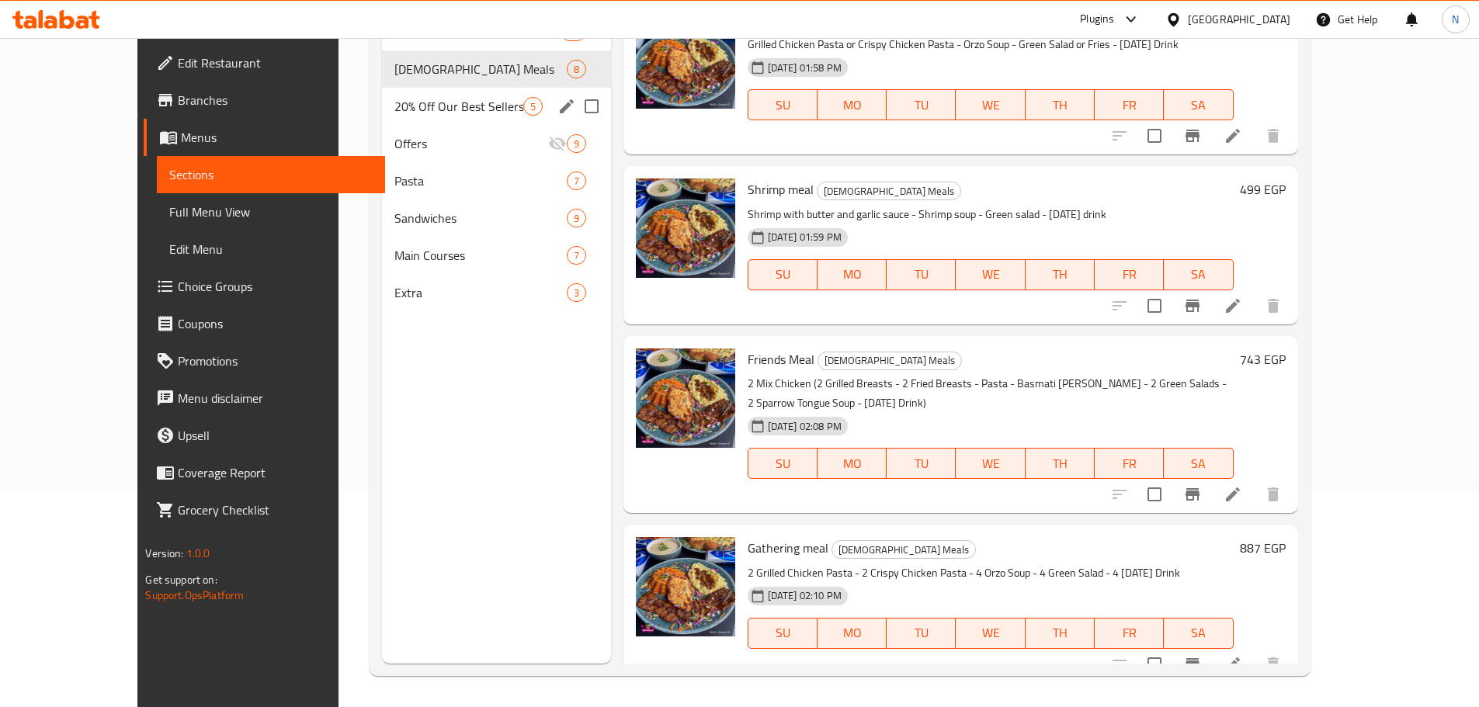
click at [448, 116] on div "20% Off Our Best Sellers 5" at bounding box center [496, 106] width 229 height 37
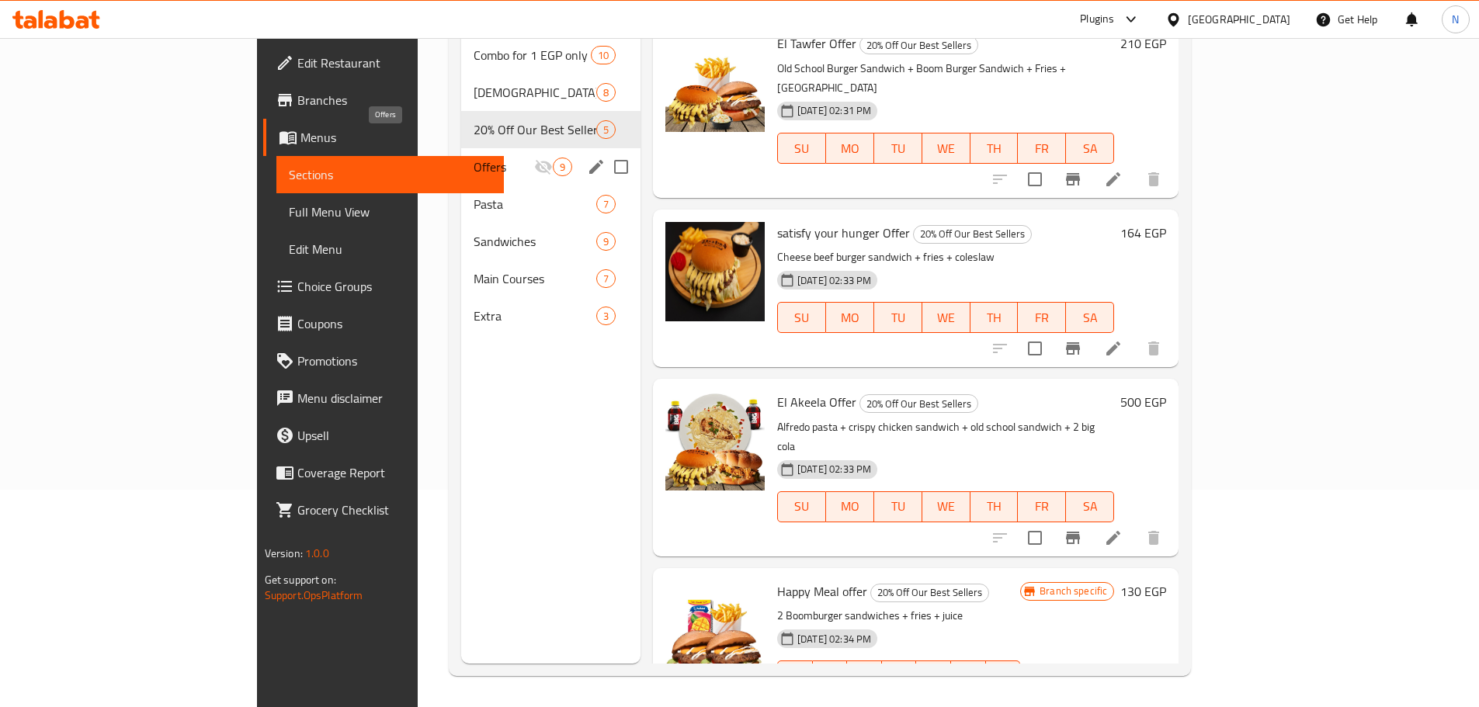
click at [473, 158] on span "Offers" at bounding box center [503, 167] width 61 height 19
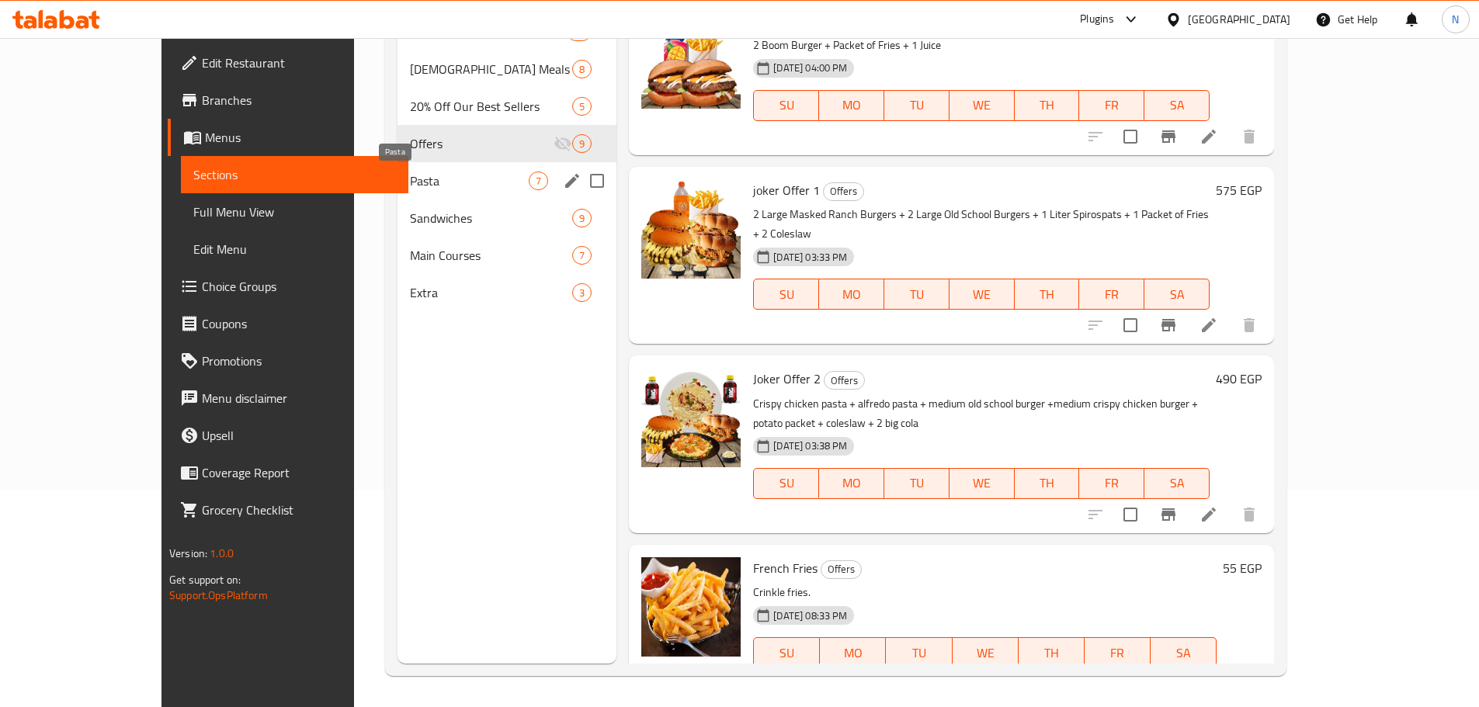
click at [415, 188] on span "Pasta" at bounding box center [469, 181] width 119 height 19
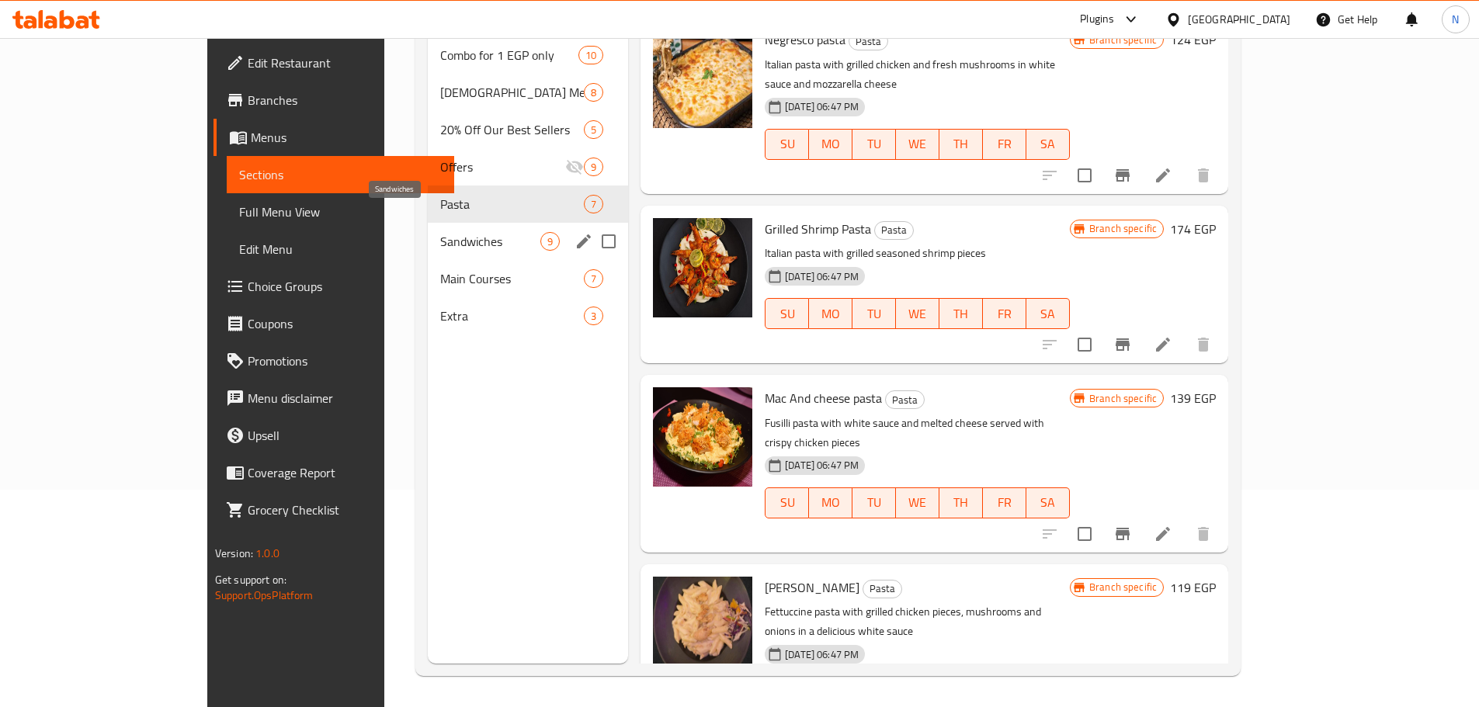
click at [440, 232] on span "Sandwiches" at bounding box center [490, 241] width 100 height 19
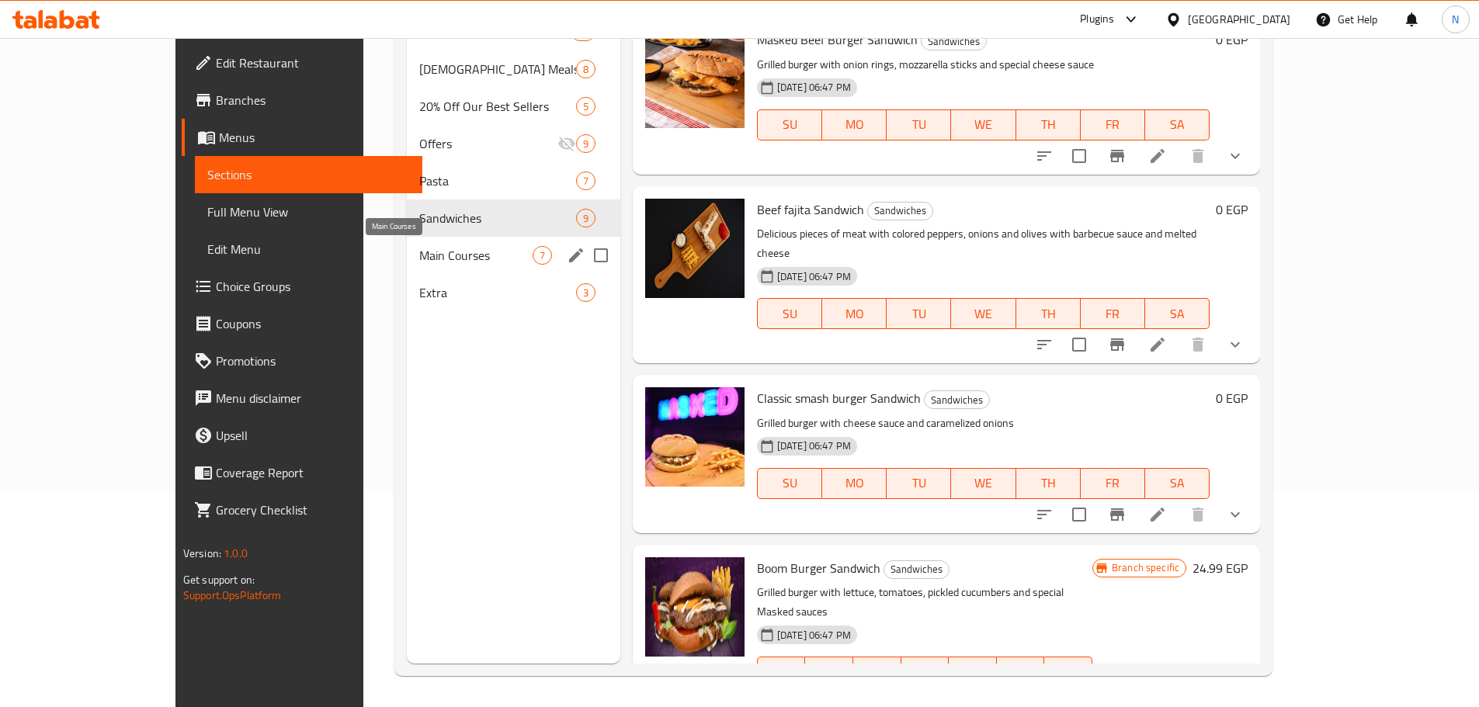
click at [419, 250] on span "Main Courses" at bounding box center [475, 255] width 113 height 19
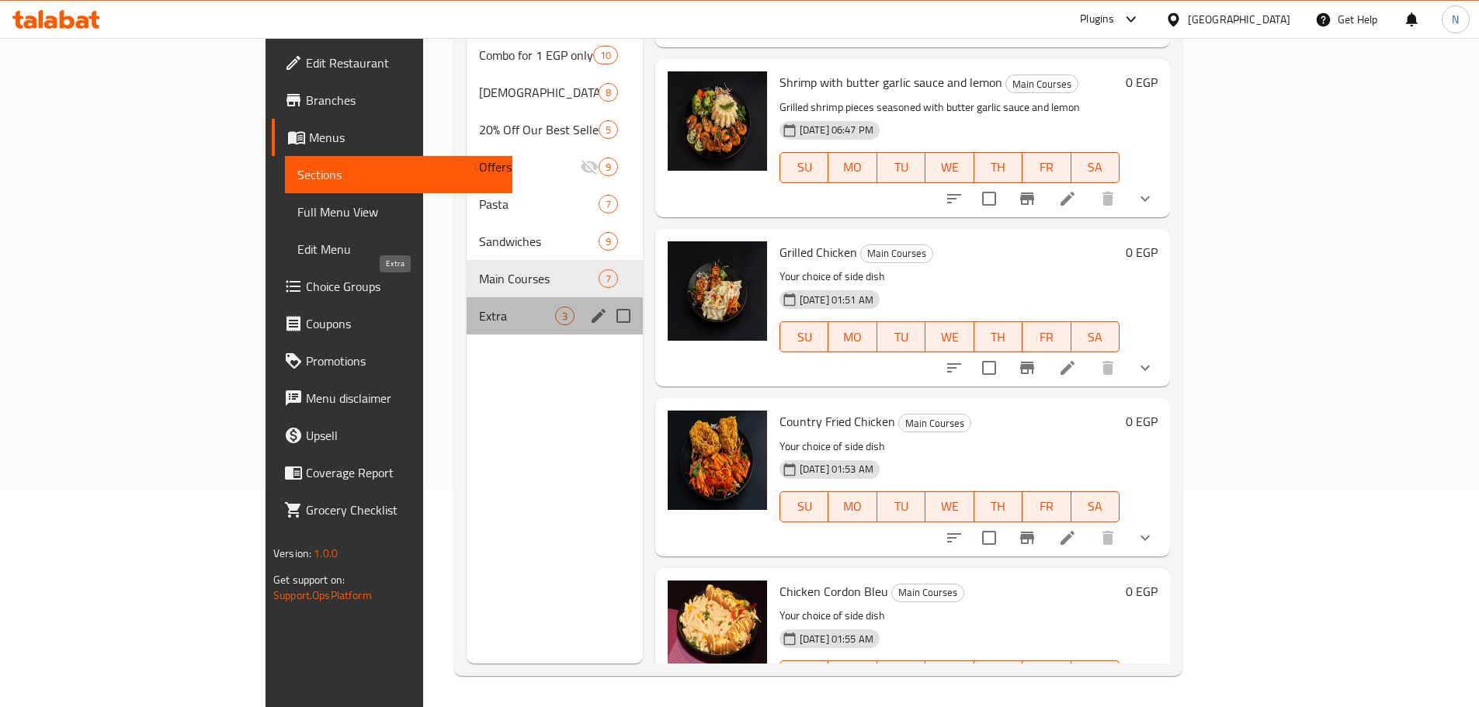
click at [479, 307] on span "Extra" at bounding box center [516, 316] width 75 height 19
